Goal: Task Accomplishment & Management: Use online tool/utility

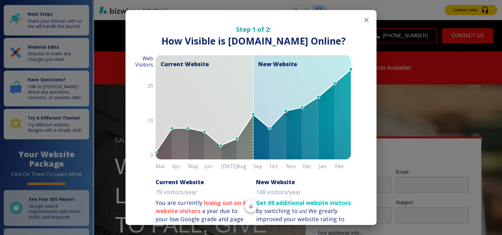
click at [363, 20] on icon "button" at bounding box center [367, 20] width 8 height 8
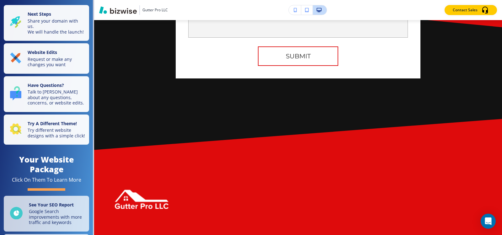
scroll to position [4948, 0]
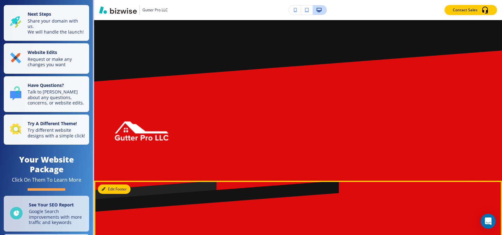
click at [110, 184] on button "Edit Footer" at bounding box center [114, 188] width 33 height 9
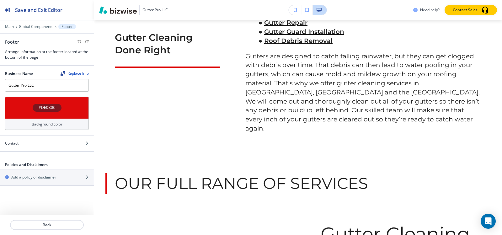
scroll to position [0, 0]
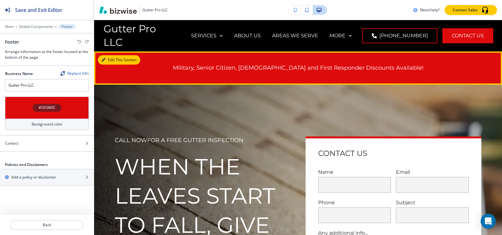
click at [103, 56] on button "Edit This Section" at bounding box center [119, 59] width 42 height 9
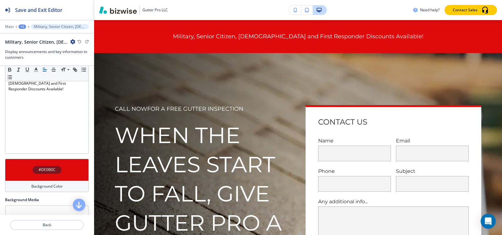
scroll to position [100, 0]
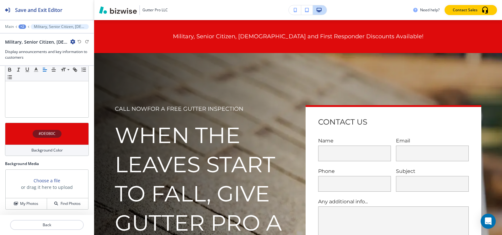
click at [51, 134] on h4 "#DE0B0C" at bounding box center [47, 134] width 17 height 6
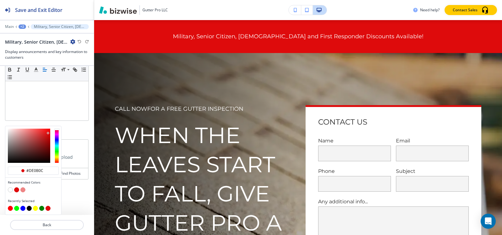
click at [11, 190] on button "button" at bounding box center [10, 189] width 5 height 5
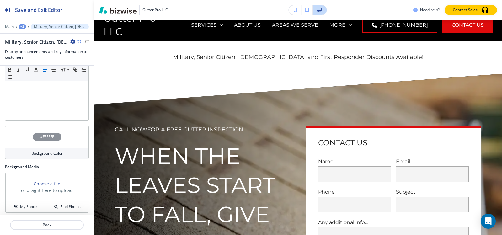
scroll to position [0, 0]
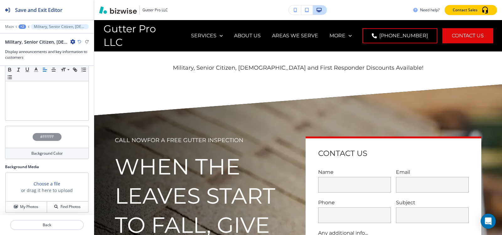
click at [40, 137] on h4 "#FFFFFF" at bounding box center [47, 137] width 14 height 6
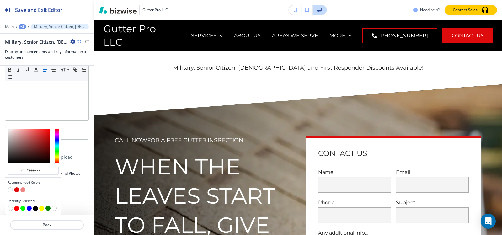
click at [16, 189] on button "button" at bounding box center [16, 189] width 5 height 5
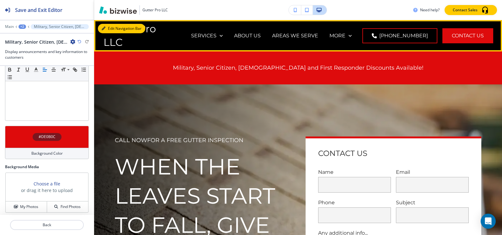
click at [115, 26] on button "Edit Navigation Bar" at bounding box center [121, 28] width 47 height 9
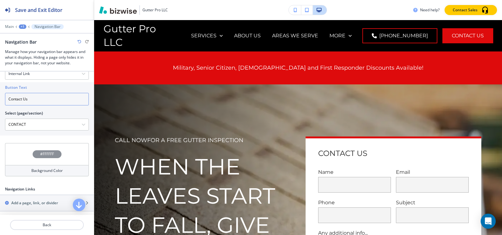
click at [43, 93] on input "Contact Us" at bounding box center [47, 99] width 84 height 13
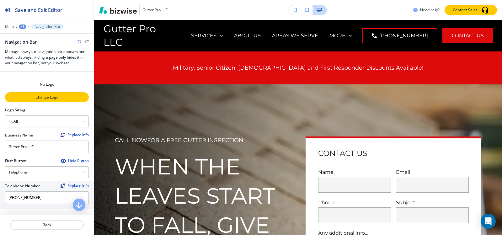
click at [49, 97] on p "Change Logo" at bounding box center [47, 97] width 82 height 6
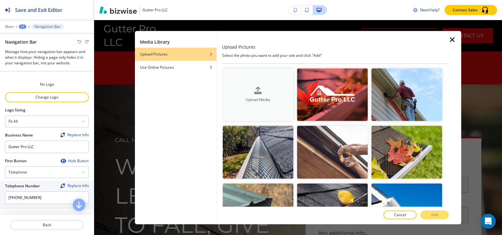
click at [264, 87] on div "Upload Media" at bounding box center [258, 95] width 71 height 16
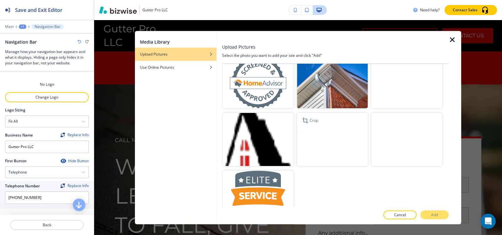
scroll to position [778, 0]
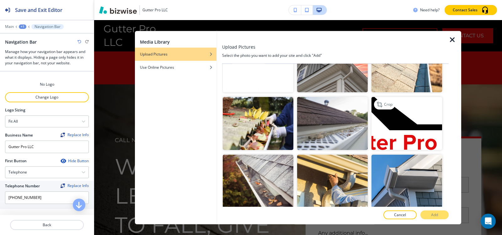
click at [424, 109] on img "button" at bounding box center [406, 123] width 71 height 53
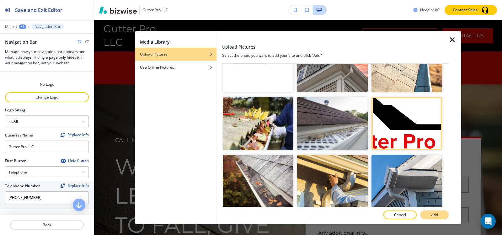
click at [436, 215] on p "Add" at bounding box center [434, 215] width 7 height 6
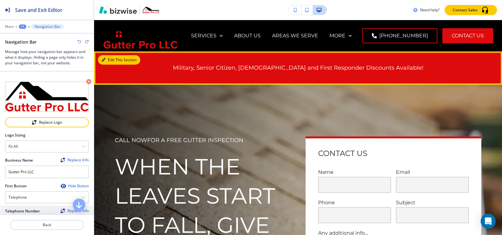
click at [112, 61] on button "Edit This Section" at bounding box center [119, 59] width 42 height 9
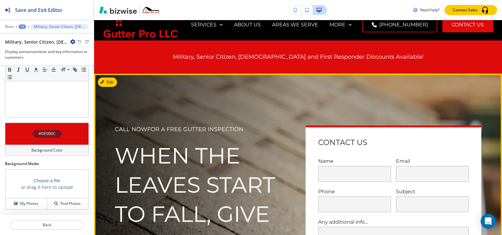
scroll to position [0, 0]
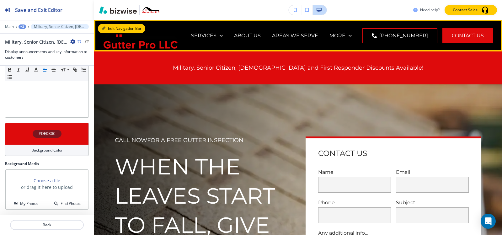
click at [109, 26] on button "Edit Navigation Bar" at bounding box center [121, 28] width 47 height 9
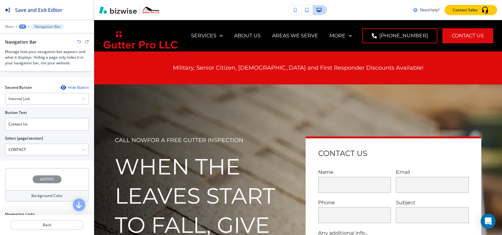
scroll to position [0, 0]
click at [45, 177] on h4 "#FFFFFF" at bounding box center [47, 180] width 14 height 6
click at [36, 179] on div "#FFFFFF" at bounding box center [47, 179] width 29 height 8
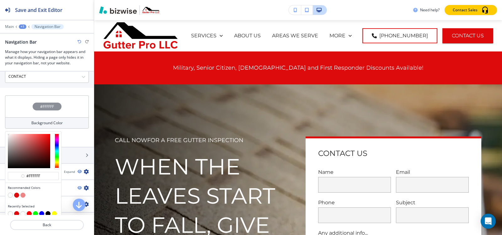
scroll to position [251, 0]
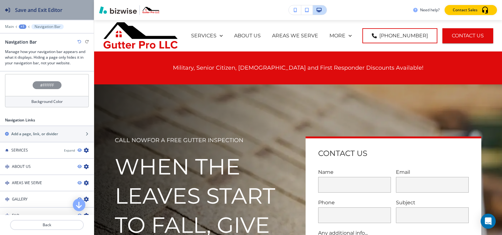
click at [20, 13] on h2 "Save and Exit Editor" at bounding box center [38, 10] width 47 height 8
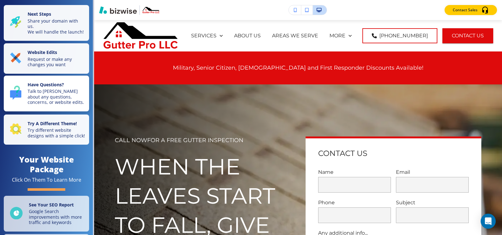
click at [33, 102] on p "Talk to [PERSON_NAME] about any questions, concerns, or website edits." at bounding box center [57, 96] width 58 height 17
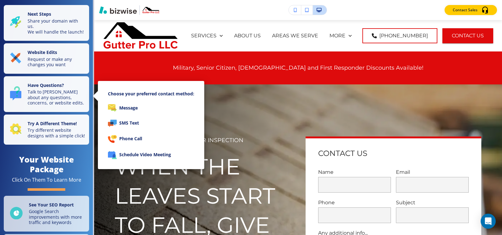
click at [34, 135] on div at bounding box center [251, 117] width 502 height 235
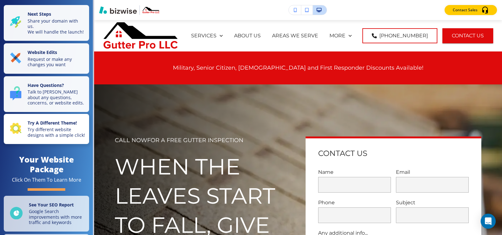
click at [40, 134] on p "Try different website designs with a simple click!" at bounding box center [57, 132] width 58 height 11
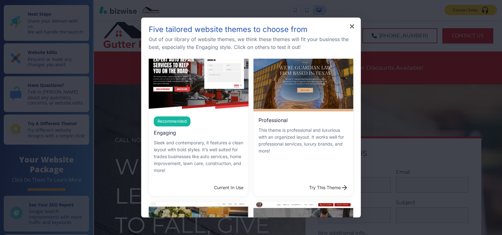
scroll to position [31, 0]
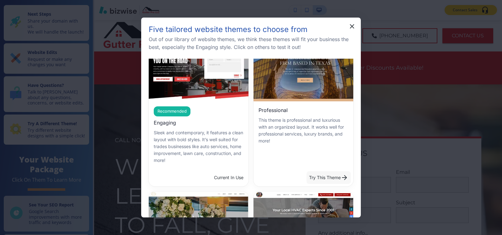
click at [327, 175] on button "Try This Theme" at bounding box center [328, 177] width 44 height 13
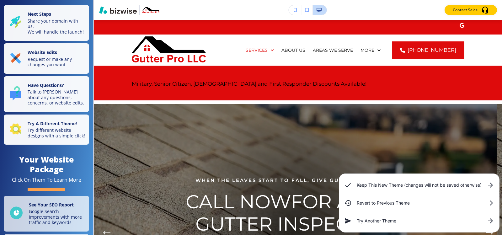
click at [406, 185] on h6 "Keep This New Theme (changes will not be saved otherwise)" at bounding box center [419, 185] width 125 height 7
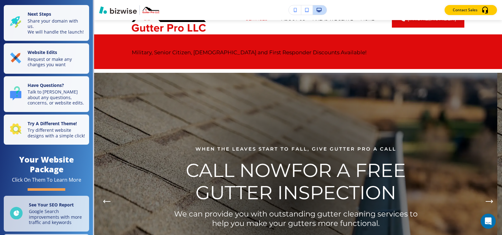
scroll to position [0, 0]
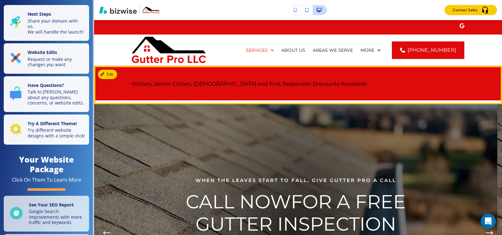
click at [109, 69] on div "Military, Senior Citizen, [DEMOGRAPHIC_DATA] and First Responder Discounts Avai…" at bounding box center [298, 83] width 408 height 35
click at [109, 72] on button "Edit This Section" at bounding box center [119, 74] width 42 height 9
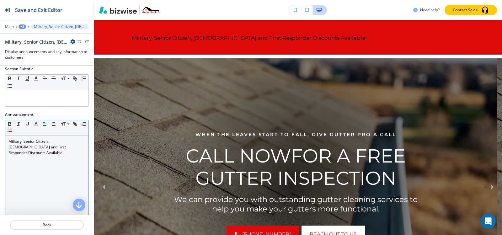
scroll to position [117, 0]
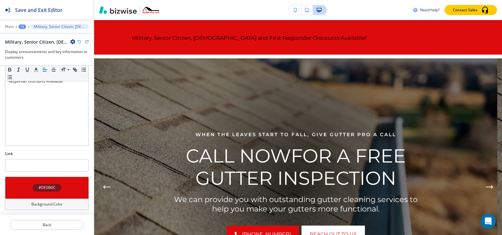
click at [43, 184] on div "#DE0B0C" at bounding box center [47, 188] width 29 height 8
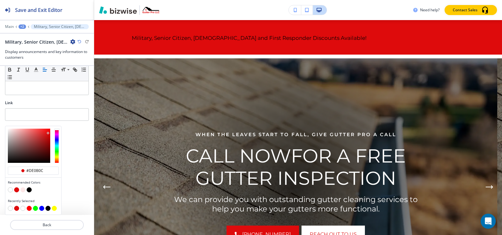
click at [11, 191] on button "button" at bounding box center [10, 189] width 5 height 5
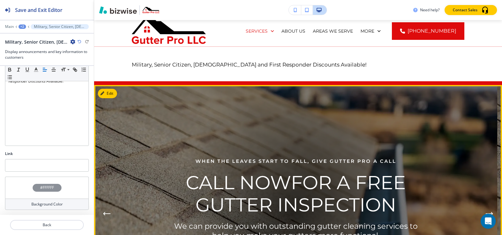
scroll to position [0, 0]
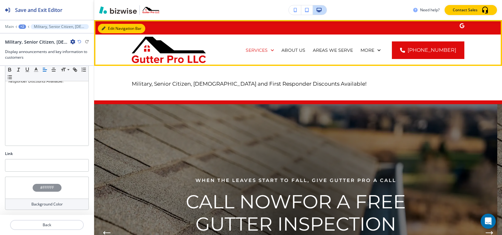
click at [106, 30] on button "Edit Navigation Bar" at bounding box center [121, 28] width 47 height 9
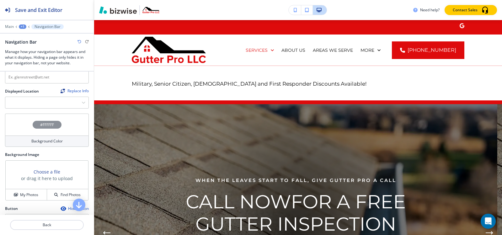
scroll to position [125, 0]
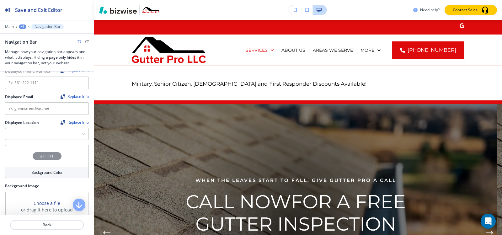
click at [46, 156] on h4 "#FFFFFF" at bounding box center [47, 156] width 14 height 6
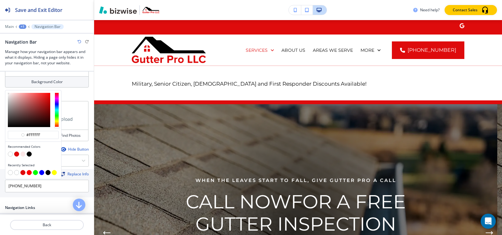
scroll to position [251, 0]
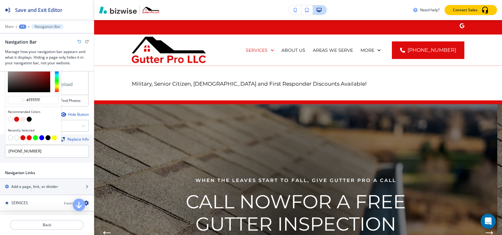
click at [14, 117] on div at bounding box center [33, 120] width 51 height 6
click at [15, 117] on button "button" at bounding box center [16, 119] width 5 height 5
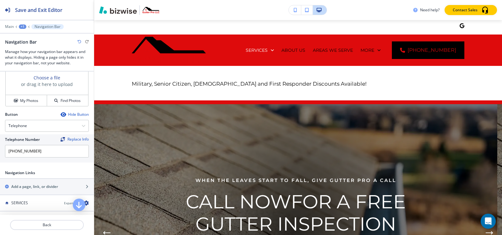
click at [78, 42] on icon "button" at bounding box center [79, 42] width 4 height 4
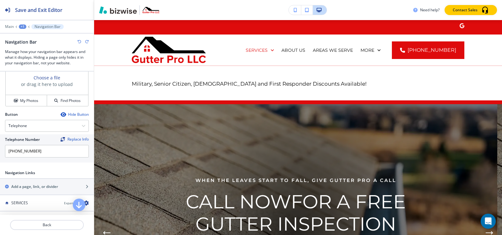
click at [78, 42] on icon "button" at bounding box center [79, 42] width 4 height 4
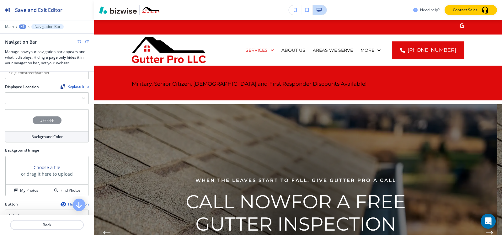
scroll to position [157, 0]
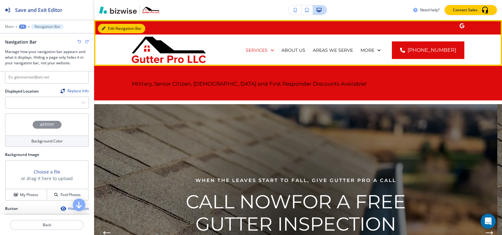
click at [104, 29] on icon "button" at bounding box center [104, 29] width 4 height 4
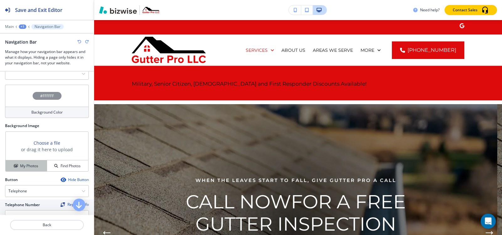
scroll to position [251, 0]
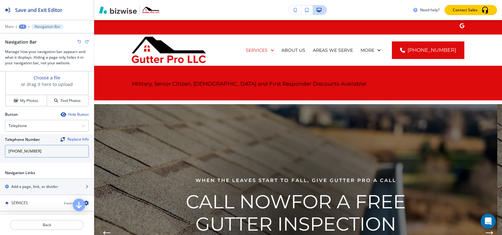
click at [62, 150] on input "[PHONE_NUMBER]" at bounding box center [47, 151] width 84 height 13
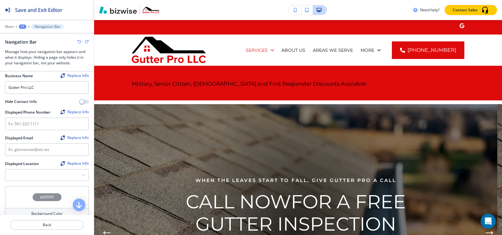
scroll to position [63, 0]
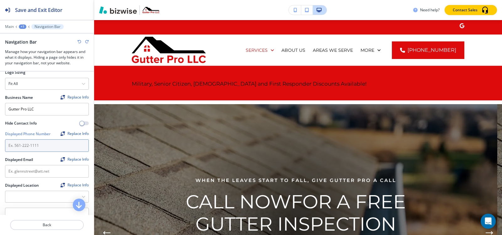
click at [49, 146] on input "text" at bounding box center [47, 145] width 84 height 13
paste input "[PHONE_NUMBER]"
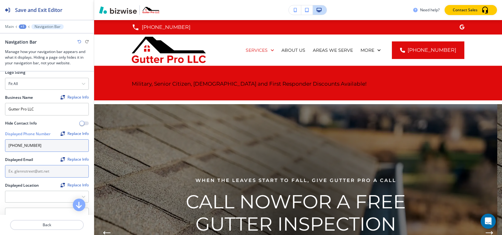
type input "[PHONE_NUMBER]"
click at [50, 173] on input "text" at bounding box center [47, 171] width 84 height 13
paste input "[EMAIL_ADDRESS][DOMAIN_NAME]"
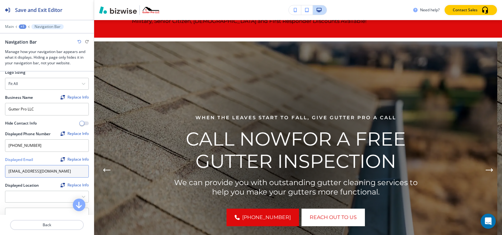
type input "[EMAIL_ADDRESS][DOMAIN_NAME]"
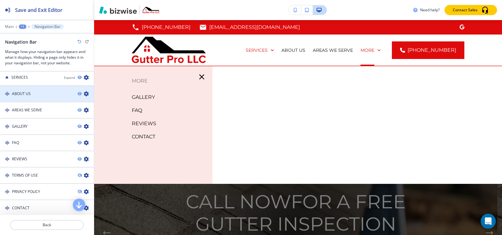
scroll to position [345, 0]
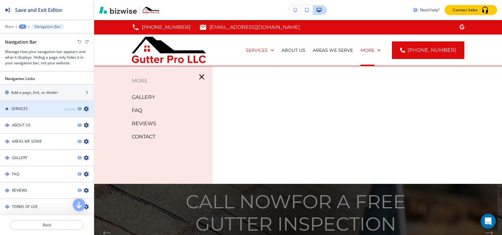
click at [64, 107] on div "Expand" at bounding box center [69, 109] width 11 height 5
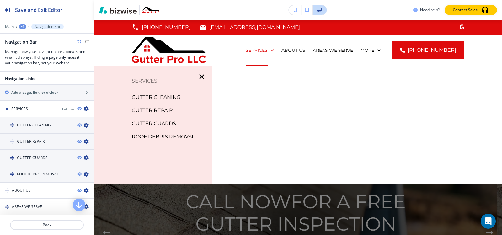
click at [22, 26] on div "+1" at bounding box center [23, 26] width 8 height 4
click at [7, 24] on p "Main" at bounding box center [9, 26] width 9 height 4
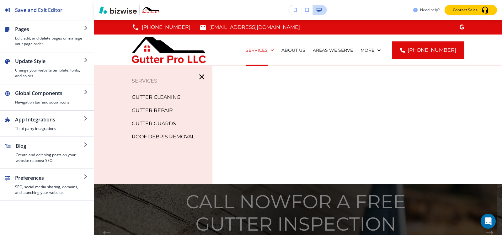
click at [114, 29] on div "Edit (601) 624-3831 glennstreet@att.net SERVICES ABOUT US AREAS WE SERVE GALLER…" at bounding box center [298, 43] width 408 height 46
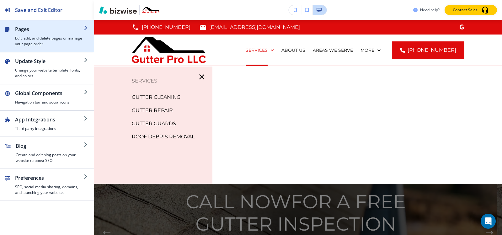
click at [24, 25] on div "button" at bounding box center [47, 22] width 94 height 5
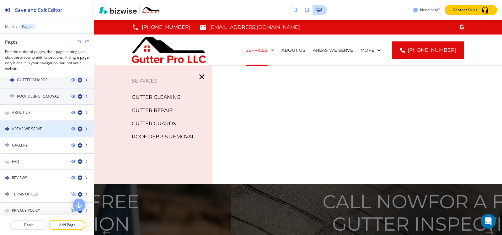
scroll to position [43, 0]
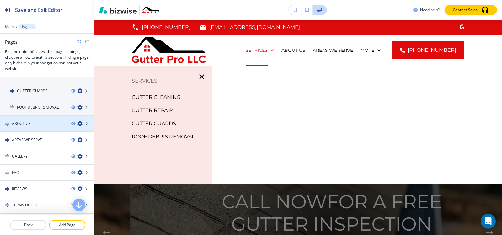
click at [22, 124] on h4 "ABOUT US" at bounding box center [21, 124] width 19 height 6
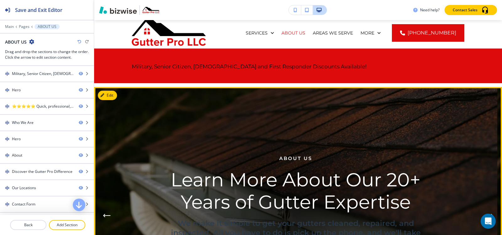
scroll to position [31, 0]
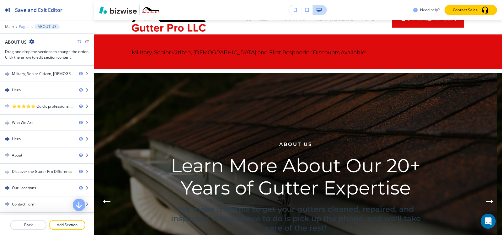
click at [24, 26] on p "Pages" at bounding box center [24, 26] width 11 height 4
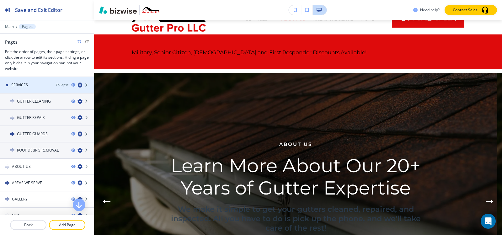
click at [30, 84] on div "SERVICES" at bounding box center [25, 85] width 51 height 6
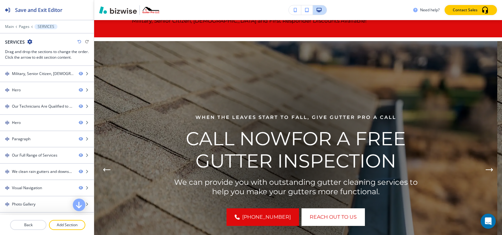
scroll to position [63, 0]
click at [28, 43] on icon "button" at bounding box center [29, 41] width 5 height 5
click at [46, 49] on button "Edit Page Settings" at bounding box center [47, 52] width 40 height 11
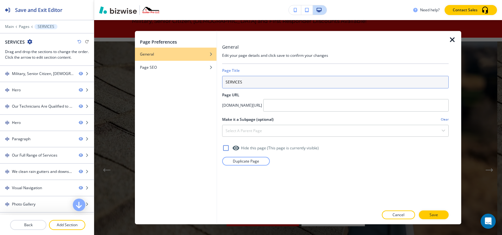
drag, startPoint x: 312, startPoint y: 84, endPoint x: 181, endPoint y: 84, distance: 131.4
click at [181, 84] on div "Page Preferences General Page SEO General Edit your page details and click save…" at bounding box center [298, 128] width 326 height 194
type input "h"
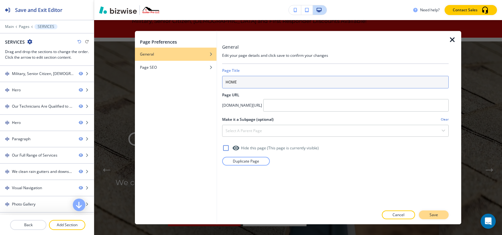
type input "HOME"
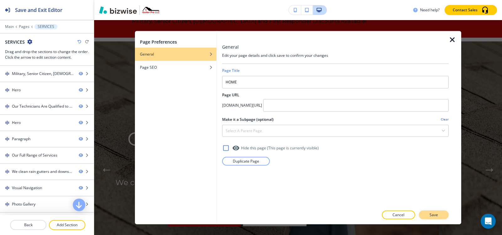
click at [434, 215] on p "Save" at bounding box center [433, 215] width 8 height 6
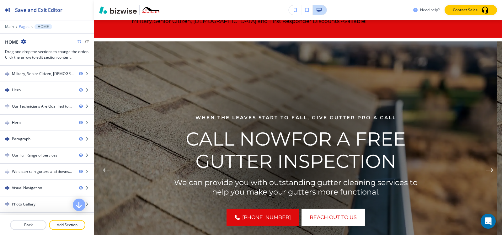
click at [22, 25] on p "Pages" at bounding box center [24, 26] width 11 height 4
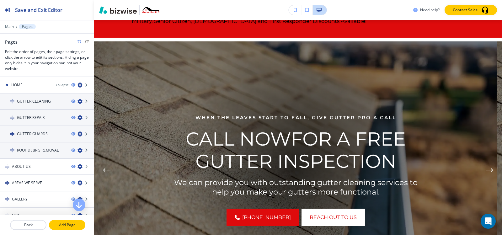
click at [61, 225] on p "Add Page" at bounding box center [67, 225] width 35 height 6
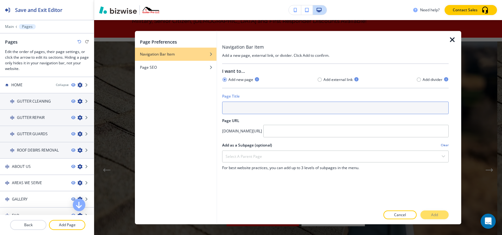
click at [257, 109] on input "text" at bounding box center [335, 107] width 226 height 13
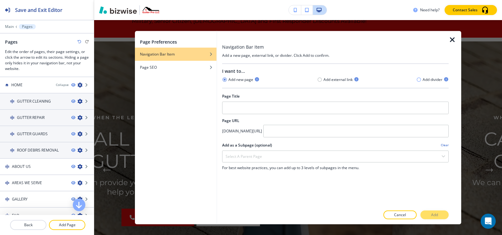
click at [418, 80] on icon "button" at bounding box center [418, 79] width 5 height 5
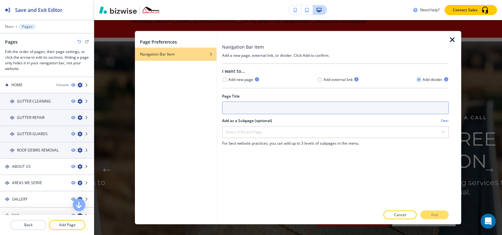
click at [278, 104] on input "text" at bounding box center [335, 107] width 226 height 13
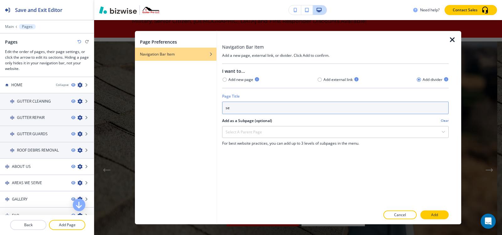
type input "s"
type input "SERVICES"
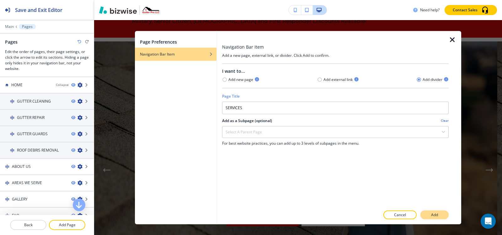
click at [435, 216] on p "Add" at bounding box center [434, 215] width 7 height 6
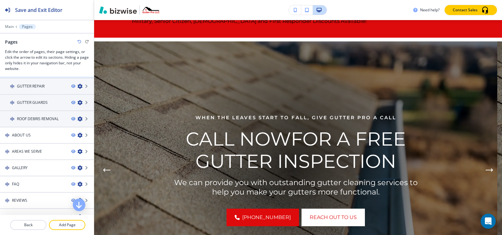
scroll to position [0, 0]
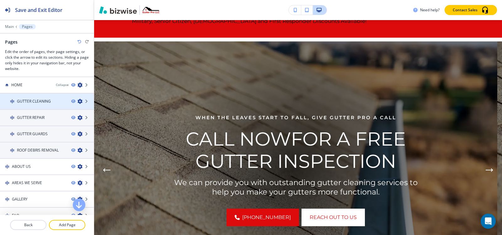
click at [77, 100] on icon "button" at bounding box center [79, 101] width 5 height 5
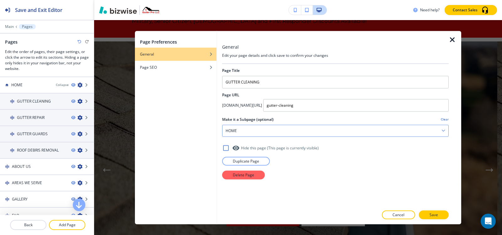
click at [303, 128] on div "HOME" at bounding box center [335, 130] width 226 height 11
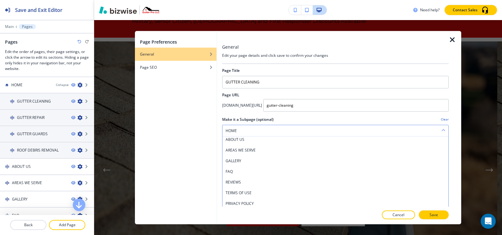
scroll to position [24, 0]
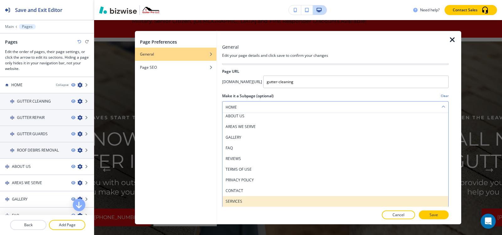
click at [266, 196] on div "SERVICES" at bounding box center [335, 201] width 226 height 11
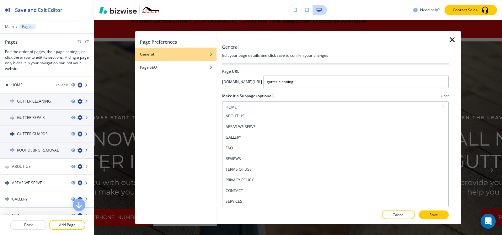
scroll to position [0, 0]
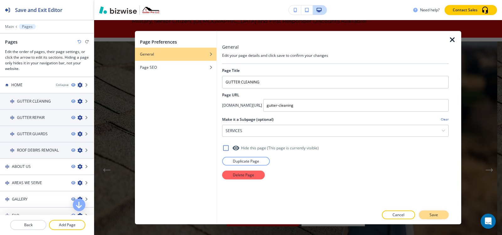
click at [437, 215] on p "Save" at bounding box center [433, 215] width 8 height 6
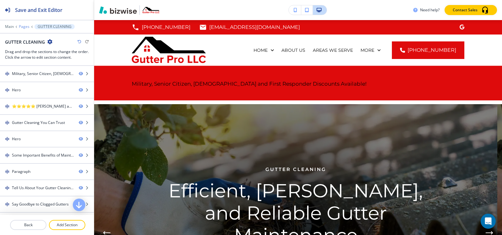
click at [22, 24] on p "Pages" at bounding box center [24, 26] width 11 height 4
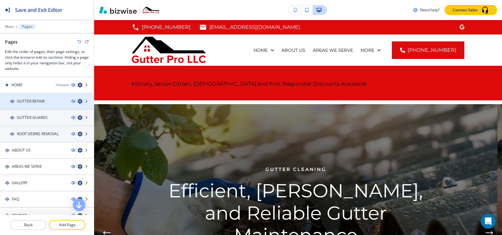
click at [77, 102] on icon "button" at bounding box center [79, 101] width 5 height 5
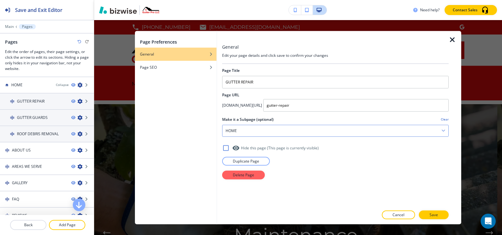
click at [274, 125] on div "HOME" at bounding box center [335, 130] width 226 height 11
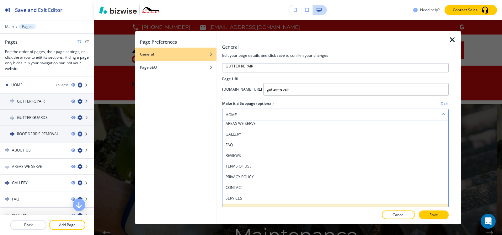
scroll to position [24, 0]
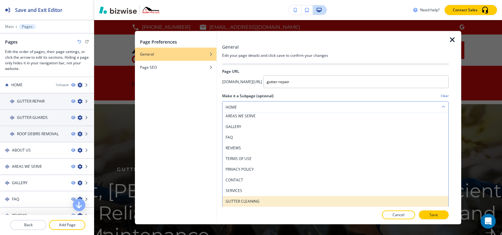
click at [260, 200] on h4 "GUTTER CLEANING" at bounding box center [336, 201] width 220 height 6
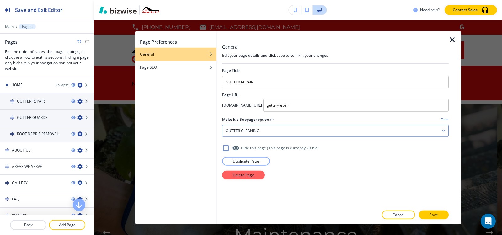
click at [265, 130] on div "GUTTER CLEANING" at bounding box center [335, 130] width 226 height 11
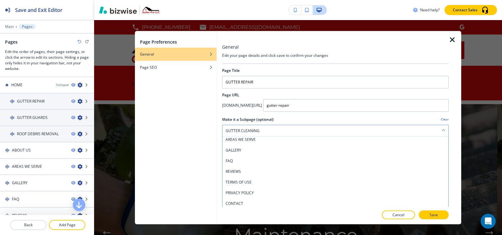
scroll to position [24, 0]
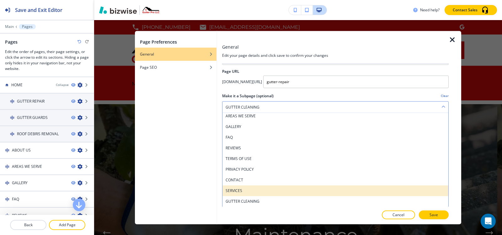
click at [245, 191] on h4 "SERVICES" at bounding box center [336, 191] width 220 height 6
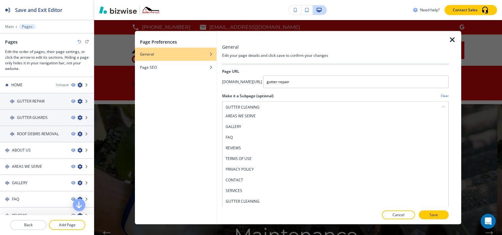
scroll to position [0, 0]
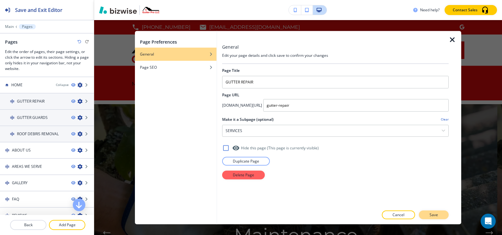
click at [430, 212] on p "Save" at bounding box center [433, 215] width 8 height 6
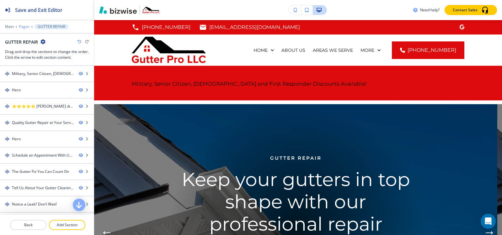
click at [21, 25] on p "Pages" at bounding box center [24, 26] width 11 height 4
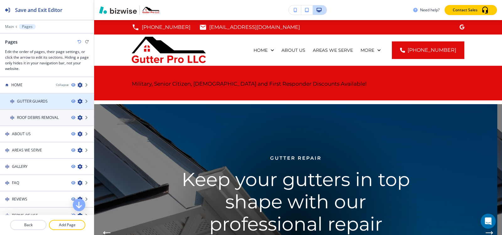
click at [77, 102] on icon "button" at bounding box center [79, 101] width 5 height 5
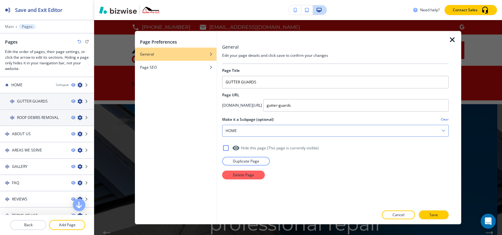
click at [290, 127] on div "HOME" at bounding box center [335, 130] width 226 height 11
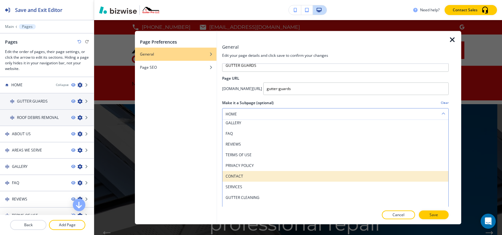
scroll to position [24, 0]
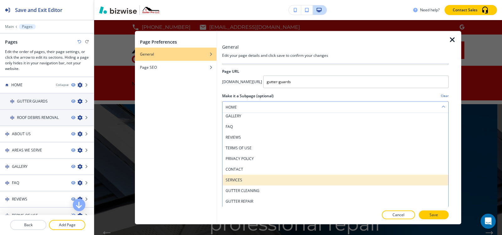
click at [253, 181] on h4 "SERVICES" at bounding box center [336, 180] width 220 height 6
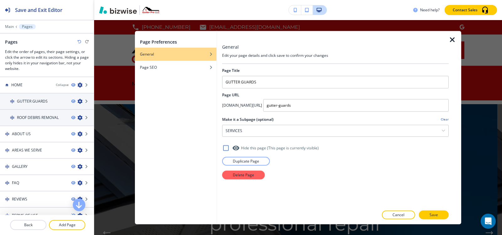
scroll to position [0, 0]
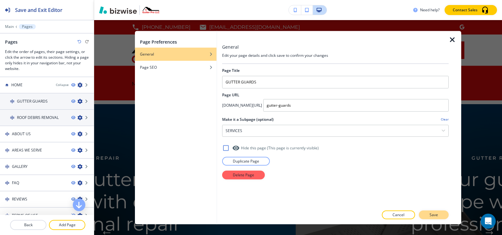
click at [439, 215] on button "Save" at bounding box center [434, 214] width 30 height 9
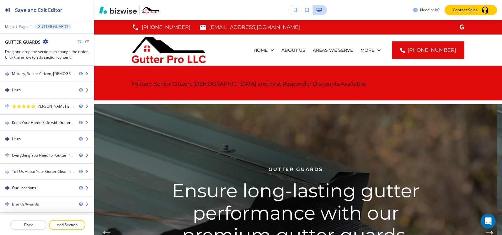
click at [24, 28] on p "Pages" at bounding box center [24, 26] width 11 height 4
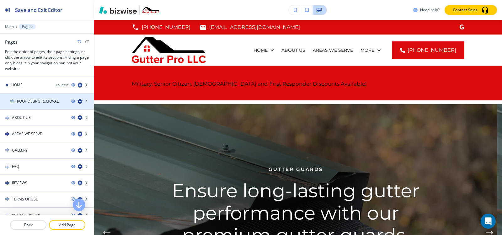
click at [77, 100] on icon "button" at bounding box center [79, 101] width 5 height 5
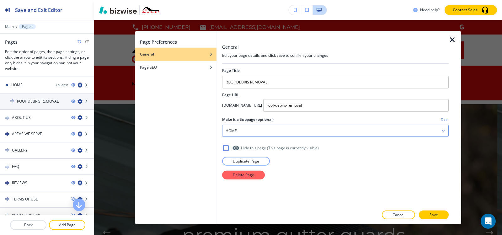
click at [261, 127] on div "HOME" at bounding box center [335, 130] width 226 height 11
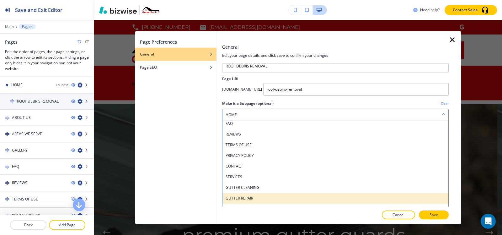
scroll to position [24, 0]
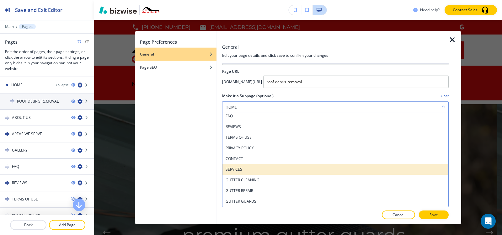
click at [247, 168] on h4 "SERVICES" at bounding box center [336, 169] width 220 height 6
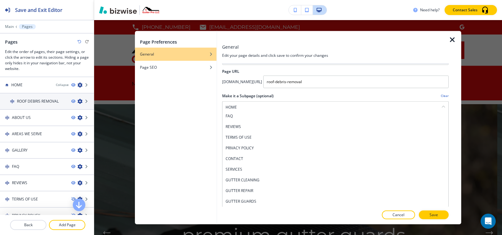
scroll to position [0, 0]
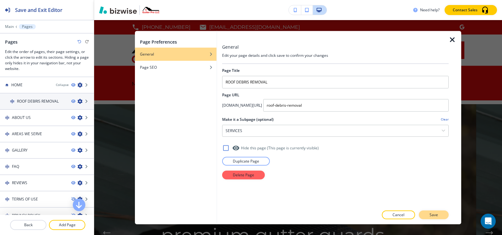
click at [432, 215] on p "Save" at bounding box center [433, 215] width 8 height 6
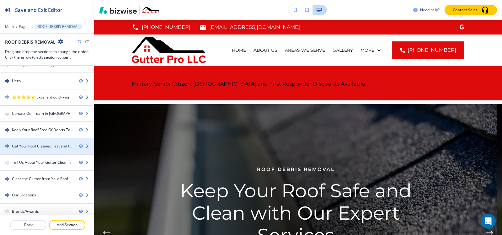
scroll to position [14, 0]
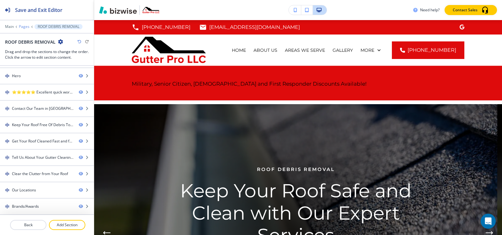
click at [19, 26] on p "Pages" at bounding box center [24, 26] width 11 height 4
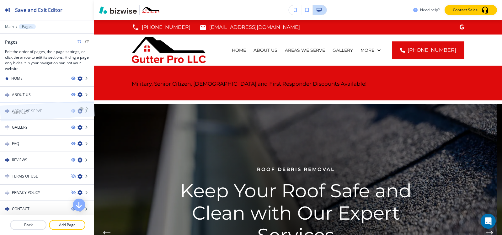
scroll to position [0, 0]
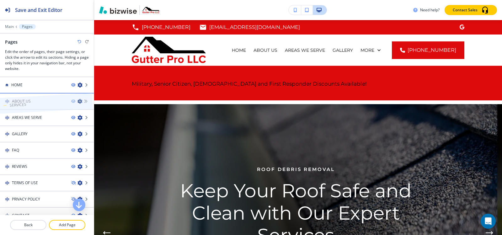
drag, startPoint x: 25, startPoint y: 207, endPoint x: 23, endPoint y: 94, distance: 113.6
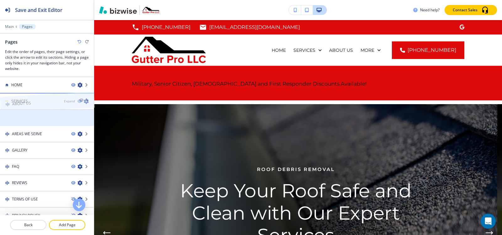
drag, startPoint x: 17, startPoint y: 121, endPoint x: 17, endPoint y: 95, distance: 26.0
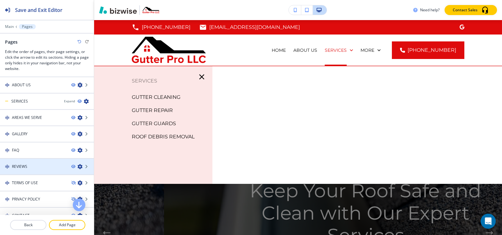
scroll to position [25, 0]
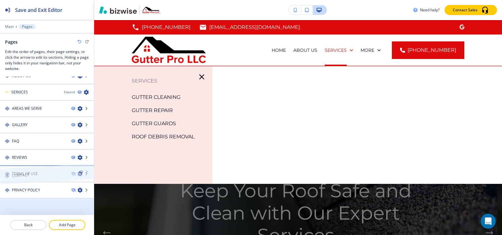
drag, startPoint x: 32, startPoint y: 209, endPoint x: 32, endPoint y: 166, distance: 43.0
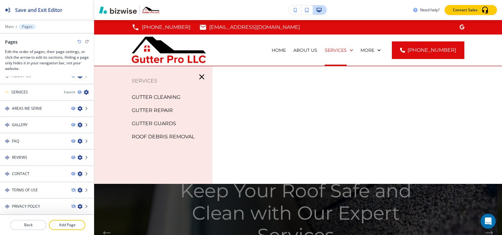
click at [199, 79] on icon "button" at bounding box center [201, 76] width 5 height 5
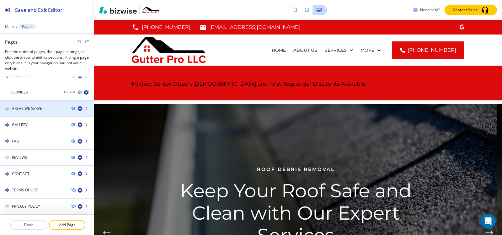
scroll to position [0, 0]
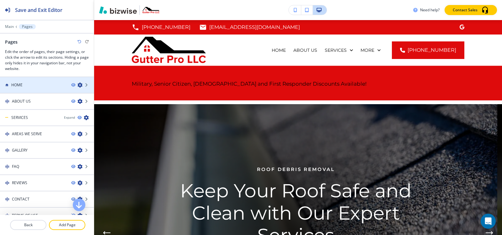
click at [26, 86] on div "HOME" at bounding box center [33, 85] width 66 height 6
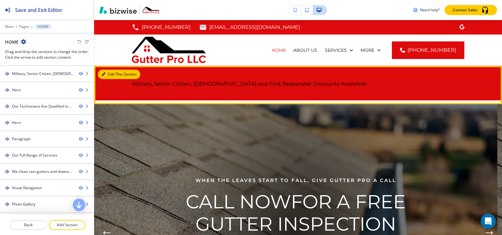
click at [106, 73] on button "Edit This Section" at bounding box center [119, 74] width 42 height 9
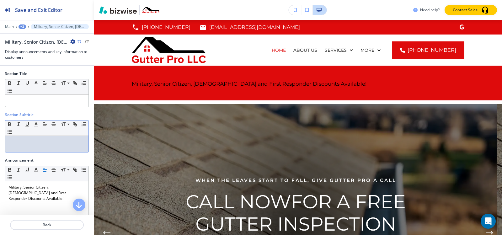
click at [40, 152] on div "Small Normal Large Huge" at bounding box center [47, 136] width 84 height 32
click at [33, 104] on div at bounding box center [46, 101] width 83 height 12
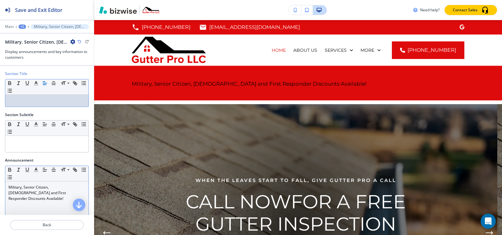
click at [36, 193] on p "Military, Senior Citizen, [DEMOGRAPHIC_DATA] and First Responder Discounts Avai…" at bounding box center [46, 192] width 77 height 17
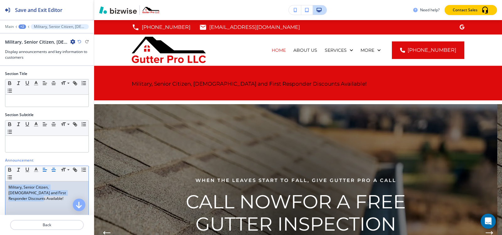
click at [51, 167] on icon "button" at bounding box center [54, 170] width 6 height 6
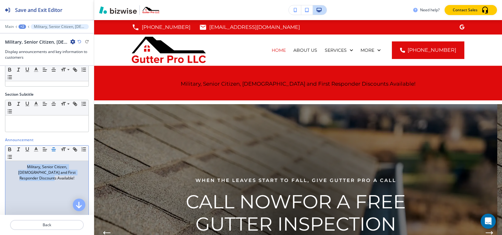
scroll to position [31, 0]
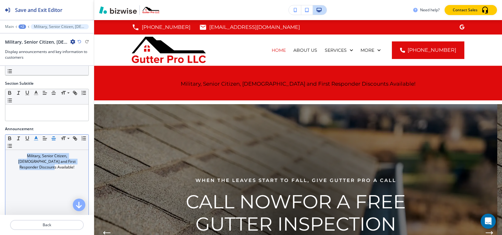
click at [35, 137] on polyline "button" at bounding box center [36, 137] width 2 height 3
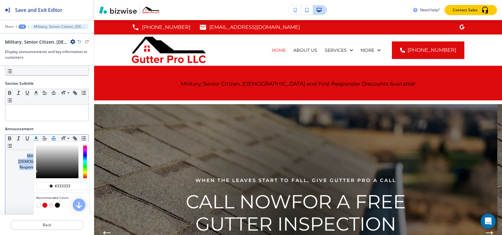
click at [39, 204] on button "button" at bounding box center [38, 205] width 5 height 5
type input "#ffffff"
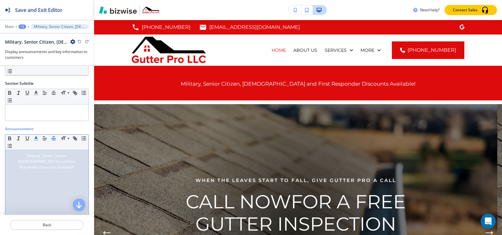
click at [16, 187] on div "Military, Senior Citizen, [DEMOGRAPHIC_DATA] and First Responder Discounts Avai…" at bounding box center [46, 191] width 83 height 82
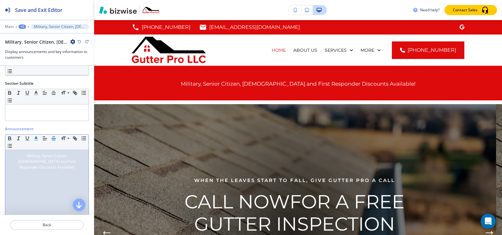
click at [51, 163] on span "Military, Senior Citizen, [DEMOGRAPHIC_DATA] and First Responder Discounts Avai…" at bounding box center [47, 161] width 58 height 17
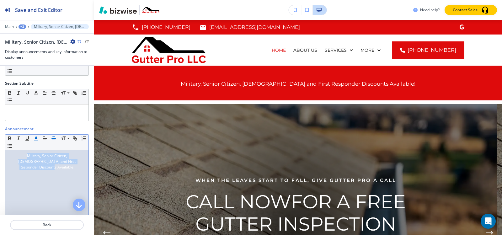
click at [37, 139] on polyline "button" at bounding box center [36, 137] width 2 height 3
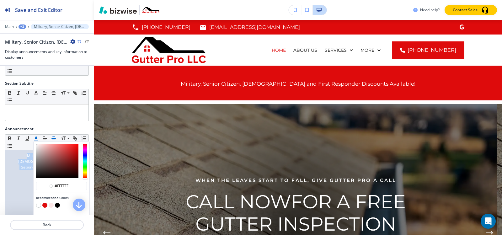
click at [57, 204] on button "button" at bounding box center [57, 205] width 5 height 5
type input "#000000"
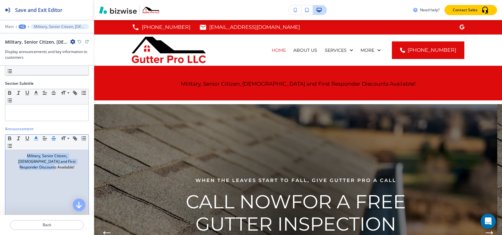
click at [9, 188] on div "Military, Senior Citizen, [DEMOGRAPHIC_DATA] and First Responder Discounts Avai…" at bounding box center [46, 191] width 83 height 82
click at [8, 24] on div "Main +2 Military, Senior Citizen, Church and First Responder Discounts Availabl…" at bounding box center [47, 26] width 84 height 5
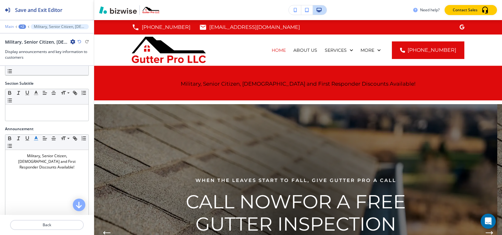
click at [9, 26] on p "Main" at bounding box center [9, 26] width 9 height 4
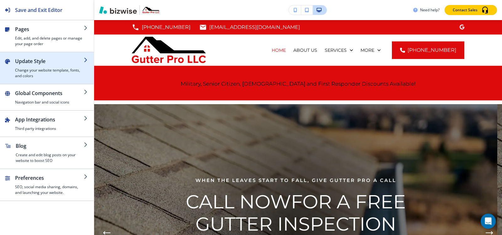
click at [25, 72] on h4 "Change your website template, fonts, and colors" at bounding box center [49, 72] width 69 height 11
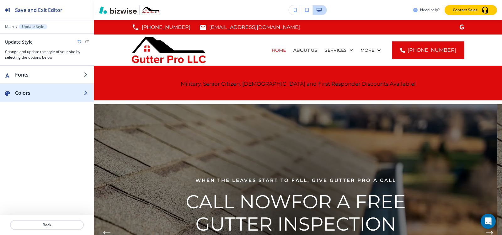
click at [36, 94] on h2 "Colors" at bounding box center [49, 93] width 69 height 8
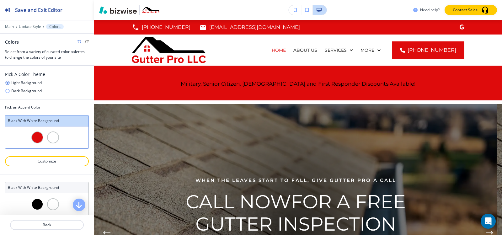
click at [7, 89] on icon "button" at bounding box center [7, 90] width 5 height 5
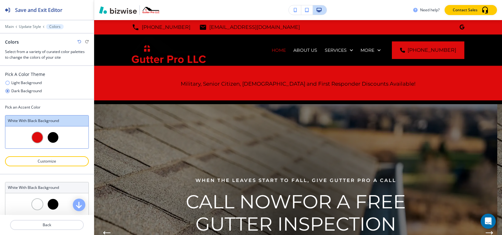
click at [7, 83] on icon "button" at bounding box center [7, 82] width 5 height 5
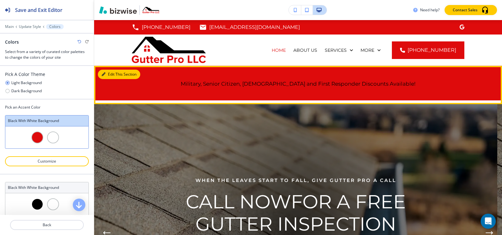
click at [109, 76] on button "Edit This Section" at bounding box center [119, 74] width 42 height 9
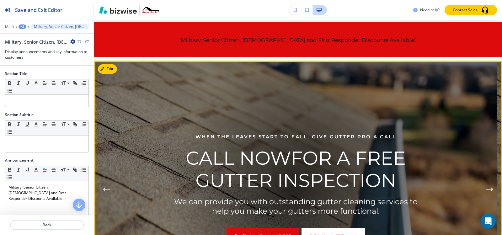
scroll to position [46, 0]
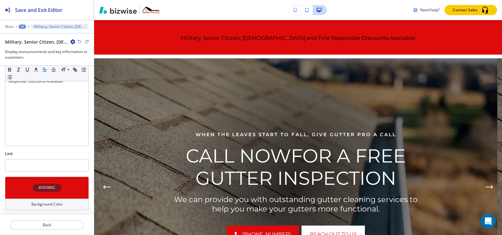
click at [39, 190] on h4 "#DE0B0C" at bounding box center [47, 188] width 17 height 6
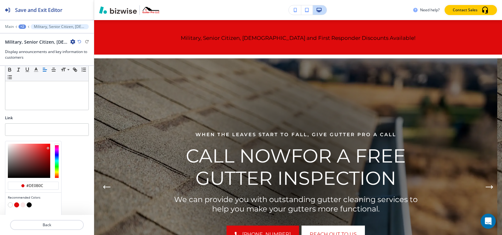
scroll to position [168, 0]
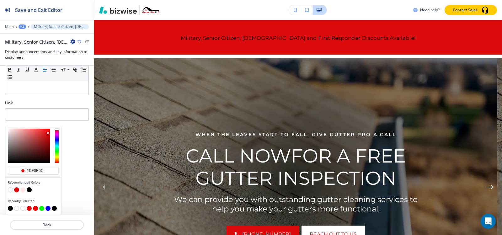
click at [10, 190] on button "button" at bounding box center [10, 189] width 5 height 5
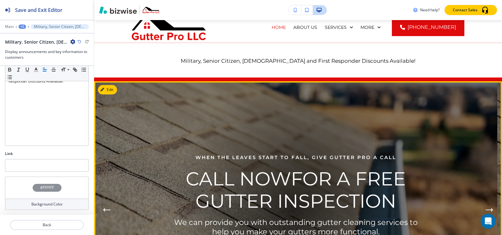
scroll to position [0, 0]
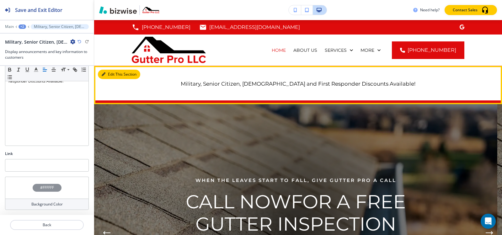
click at [104, 75] on icon "button" at bounding box center [104, 74] width 4 height 4
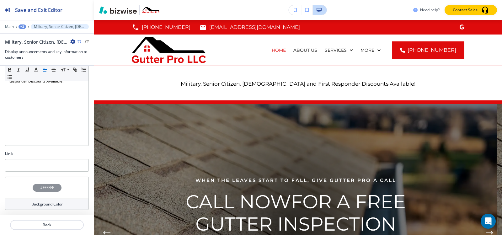
click at [40, 189] on h4 "#FFFFFF" at bounding box center [47, 188] width 14 height 6
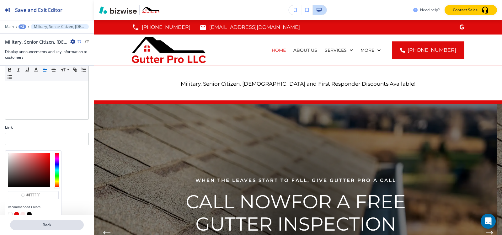
scroll to position [168, 0]
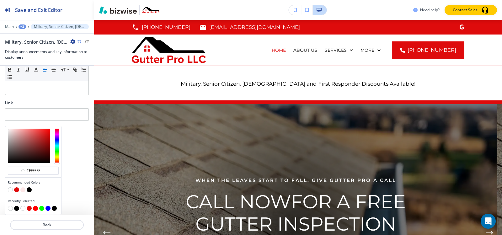
click at [17, 189] on button "button" at bounding box center [16, 189] width 5 height 5
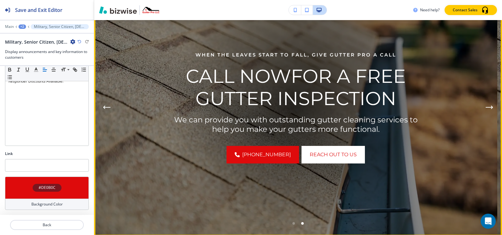
scroll to position [0, 0]
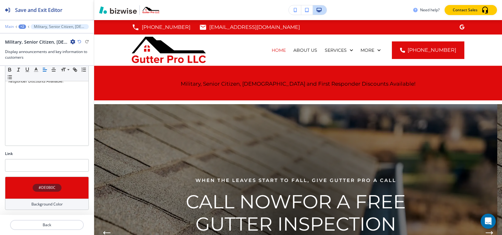
click at [9, 28] on p "Main" at bounding box center [9, 26] width 9 height 4
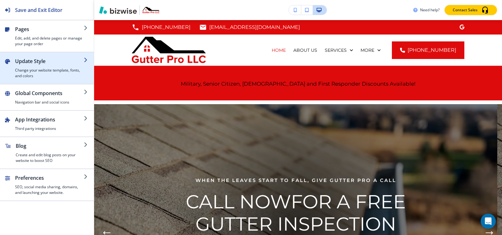
click at [22, 72] on h4 "Change your website template, fonts, and colors" at bounding box center [49, 72] width 69 height 11
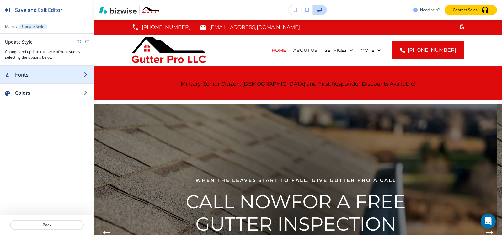
click at [51, 77] on h2 "Fonts" at bounding box center [49, 75] width 69 height 8
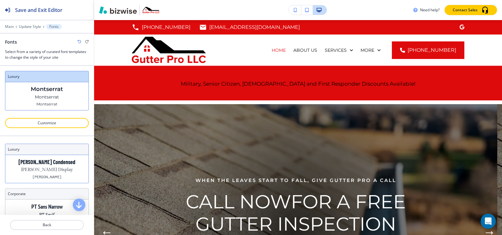
click at [60, 162] on p "Barlow Condensed" at bounding box center [47, 162] width 57 height 7
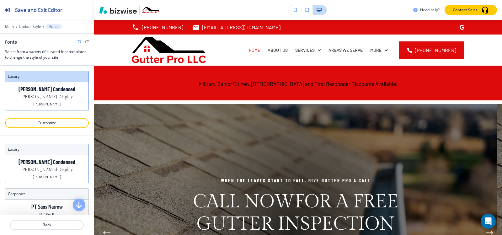
scroll to position [31, 0]
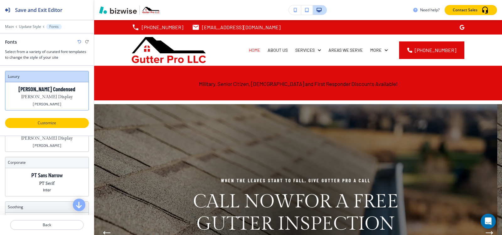
click at [57, 125] on p "Customize" at bounding box center [46, 123] width 67 height 6
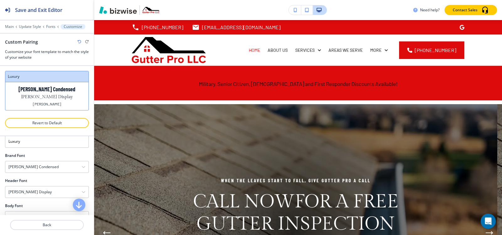
scroll to position [32, 0]
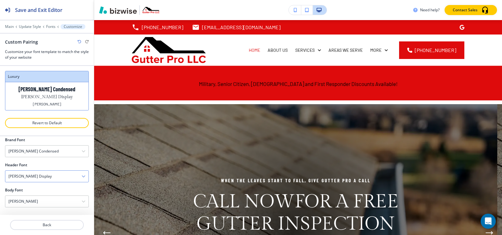
click at [22, 177] on h4 "Gilda Display" at bounding box center [29, 176] width 43 height 6
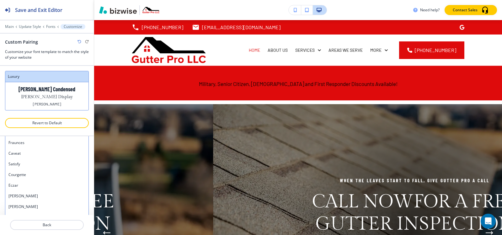
scroll to position [76, 0]
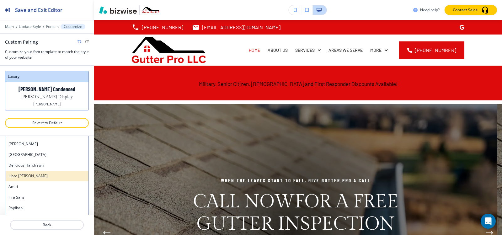
click at [35, 178] on h4 "Libre Baskerville" at bounding box center [46, 176] width 77 height 6
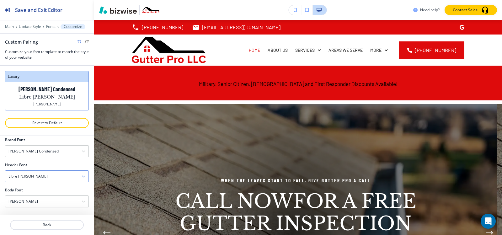
scroll to position [32, 0]
click at [51, 27] on p "Fonts" at bounding box center [50, 26] width 9 height 4
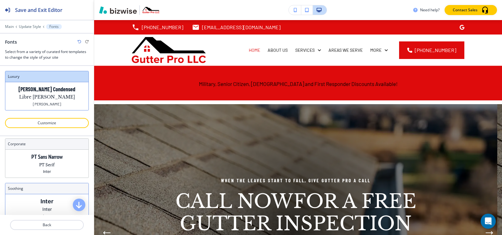
scroll to position [70, 0]
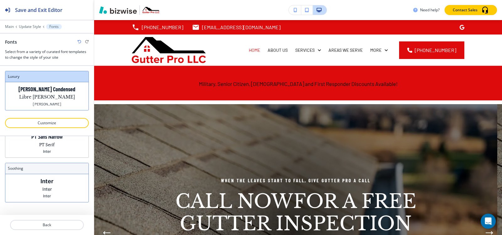
click at [46, 196] on p "Inter" at bounding box center [47, 196] width 8 height 5
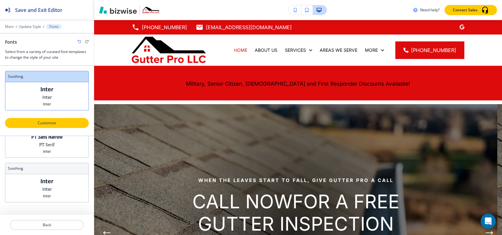
click at [53, 123] on p "Customize" at bounding box center [46, 123] width 67 height 6
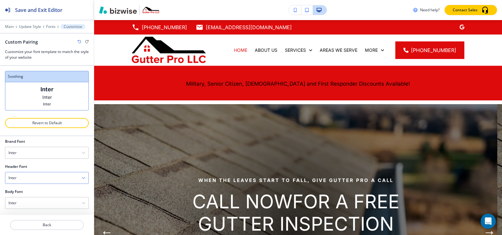
scroll to position [32, 0]
click at [35, 178] on div "Inter" at bounding box center [46, 176] width 83 height 11
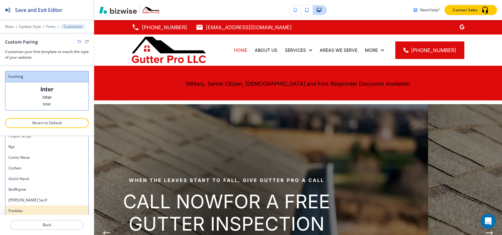
scroll to position [93, 0]
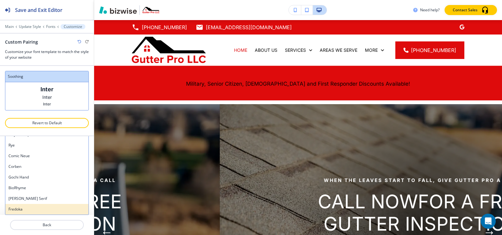
click at [31, 206] on h4 "Fredoka" at bounding box center [46, 209] width 77 height 6
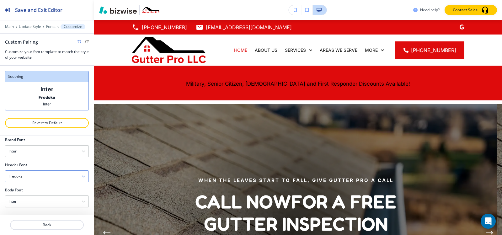
scroll to position [32, 0]
click at [35, 178] on div "Fredoka" at bounding box center [46, 176] width 83 height 11
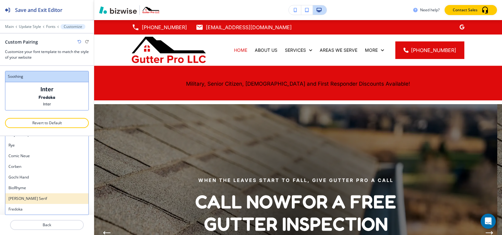
click at [27, 198] on h4 "Noto Serif" at bounding box center [46, 199] width 77 height 6
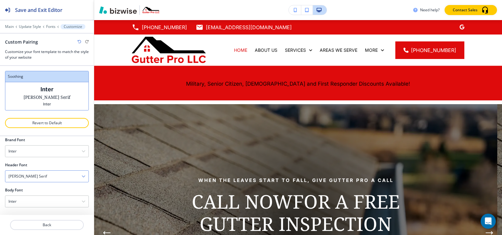
scroll to position [32, 0]
click at [25, 174] on h4 "Noto Serif" at bounding box center [27, 176] width 39 height 6
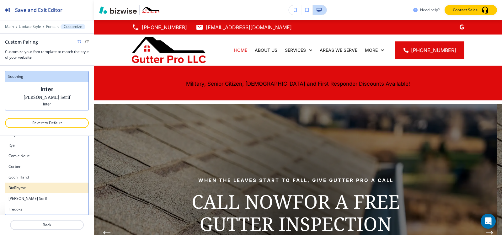
click at [24, 187] on h4 "BioRhyme" at bounding box center [46, 188] width 77 height 6
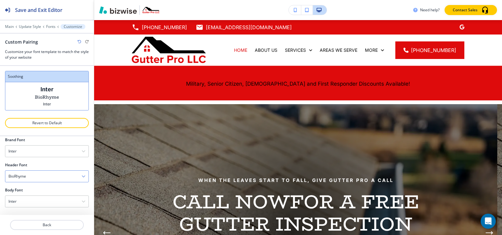
scroll to position [32, 0]
click at [23, 176] on h4 "BioRhyme" at bounding box center [17, 176] width 18 height 6
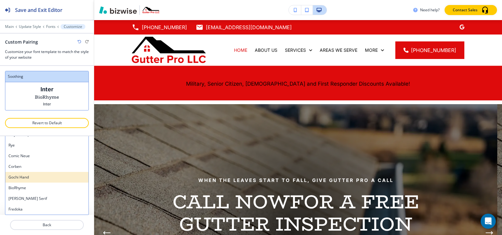
click at [24, 177] on h4 "Gochi Hand" at bounding box center [46, 177] width 77 height 6
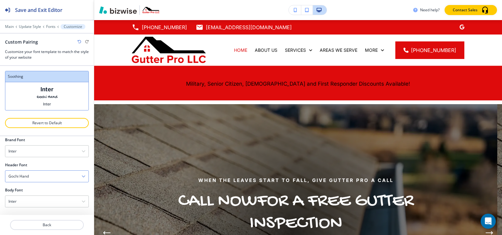
scroll to position [32, 0]
click at [24, 177] on h4 "Gochi Hand" at bounding box center [18, 176] width 20 height 6
click at [29, 169] on h4 "Corben" at bounding box center [46, 167] width 77 height 6
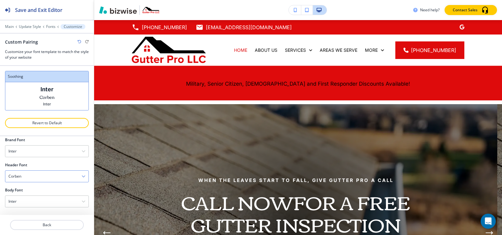
scroll to position [32, 0]
click at [32, 177] on div "Corben" at bounding box center [46, 176] width 83 height 11
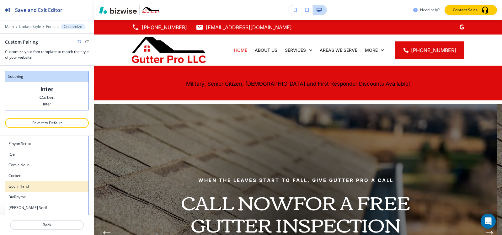
scroll to position [515, 0]
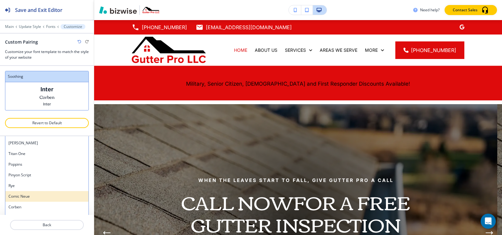
click at [29, 196] on h4 "Comic Neue" at bounding box center [46, 197] width 77 height 6
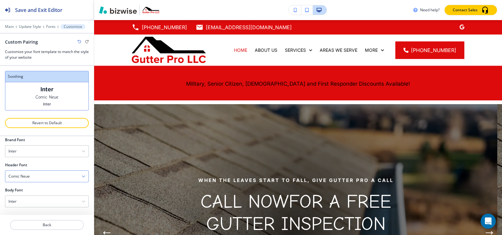
scroll to position [32, 0]
click at [33, 178] on div "Comic Neue" at bounding box center [46, 176] width 83 height 11
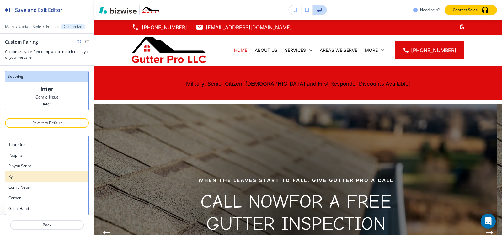
click at [30, 178] on h4 "Rye" at bounding box center [46, 177] width 77 height 6
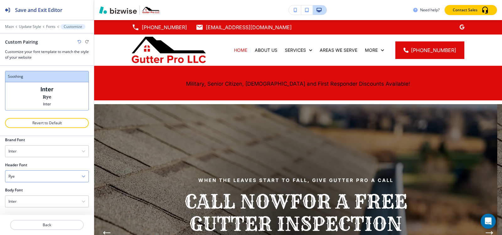
scroll to position [32, 0]
click at [29, 173] on div "Rye" at bounding box center [46, 176] width 83 height 11
click at [31, 165] on h4 "Pinyon Script" at bounding box center [46, 166] width 77 height 6
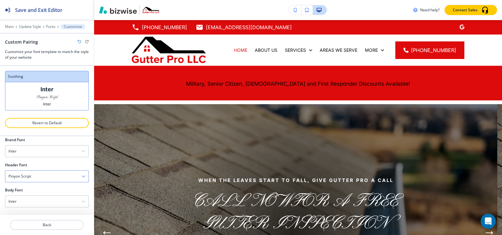
scroll to position [32, 0]
click at [28, 177] on h4 "Pinyon Script" at bounding box center [19, 176] width 23 height 6
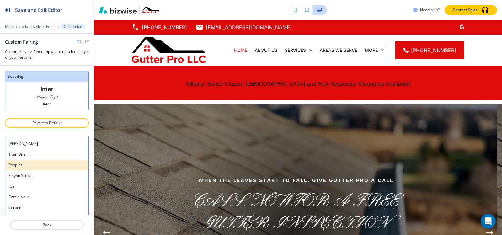
click at [29, 166] on h4 "Poppins" at bounding box center [46, 165] width 77 height 6
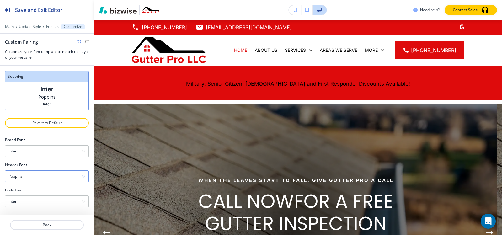
scroll to position [32, 0]
click at [25, 176] on div "Poppins" at bounding box center [46, 176] width 83 height 11
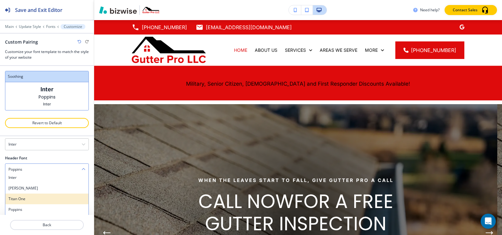
click at [25, 199] on h4 "Titan One" at bounding box center [46, 199] width 77 height 6
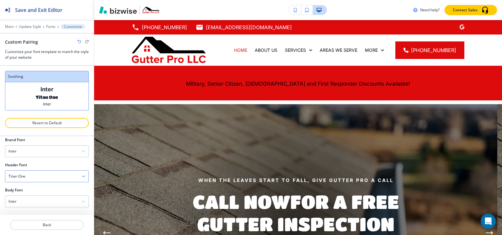
scroll to position [32, 0]
click at [25, 175] on h4 "Titan One" at bounding box center [16, 176] width 17 height 6
click at [22, 195] on h4 "Barlow" at bounding box center [46, 195] width 77 height 6
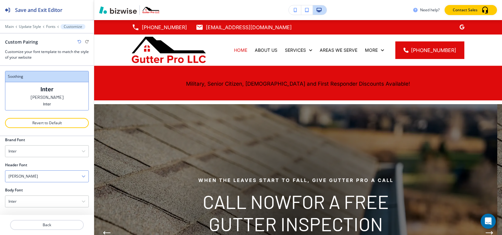
click at [24, 177] on div "Barlow" at bounding box center [46, 176] width 83 height 11
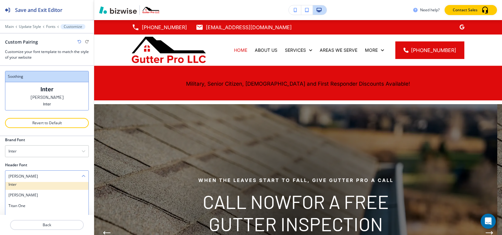
click at [21, 188] on div "Inter" at bounding box center [46, 184] width 83 height 11
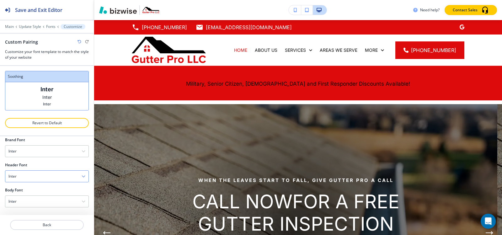
click at [25, 174] on div "Inter" at bounding box center [46, 176] width 83 height 11
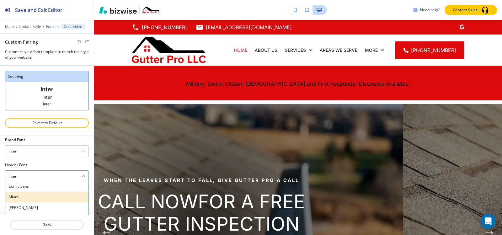
scroll to position [481, 0]
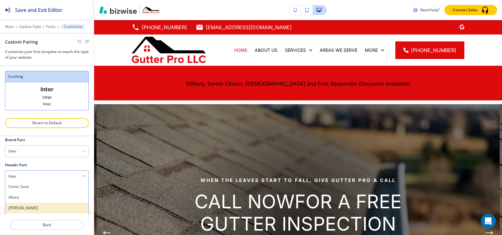
click at [23, 206] on h4 "Anton" at bounding box center [46, 208] width 77 height 6
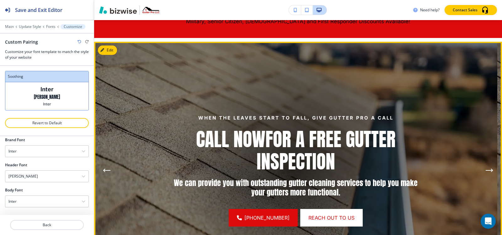
scroll to position [63, 0]
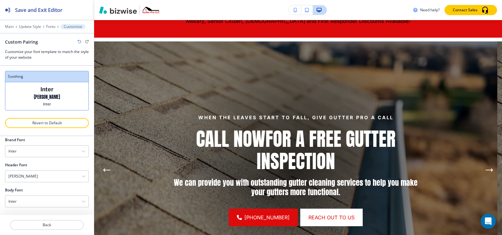
click at [37, 208] on div at bounding box center [47, 211] width 84 height 8
click at [36, 204] on div "Inter" at bounding box center [46, 201] width 83 height 11
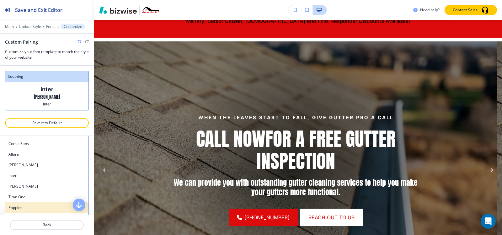
click at [29, 205] on h4 "Poppins" at bounding box center [46, 208] width 77 height 6
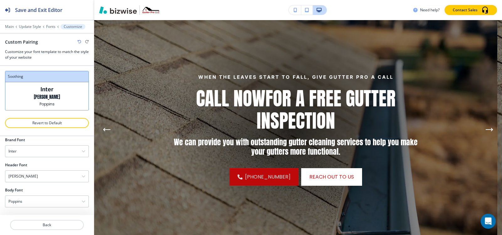
scroll to position [94, 0]
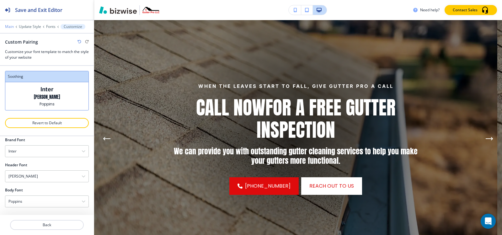
click at [6, 28] on p "Main" at bounding box center [9, 26] width 9 height 4
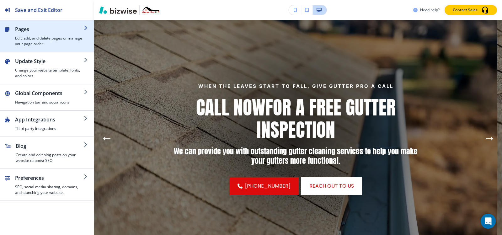
click at [17, 43] on h4 "Edit, add, and delete pages or manage your page order" at bounding box center [49, 40] width 69 height 11
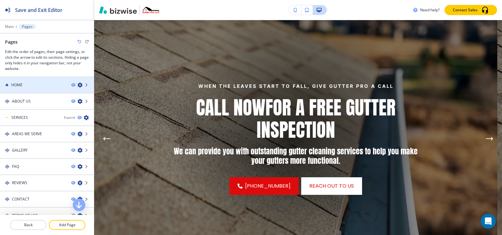
click at [24, 88] on div at bounding box center [47, 90] width 94 height 5
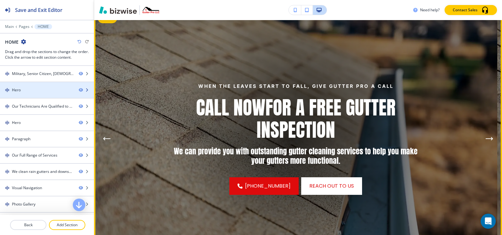
click at [31, 86] on div at bounding box center [47, 84] width 94 height 5
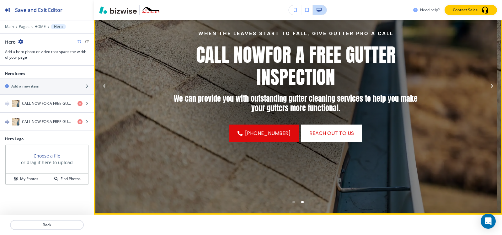
scroll to position [178, 0]
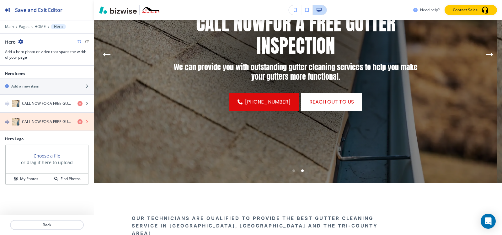
click at [79, 121] on icon "button" at bounding box center [79, 121] width 5 height 5
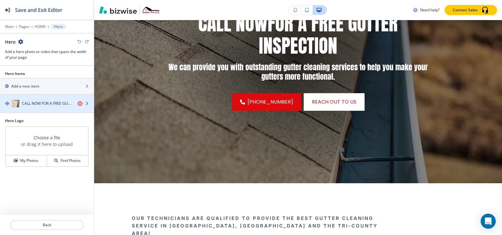
click at [39, 106] on h4 "CALL NOW FOR A FREE GUTTER INSPECTION" at bounding box center [47, 104] width 51 height 6
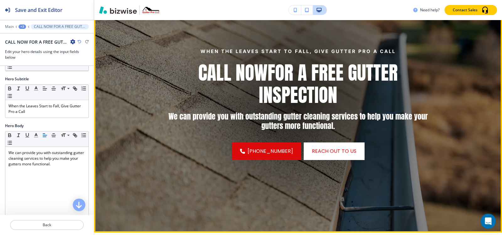
scroll to position [84, 0]
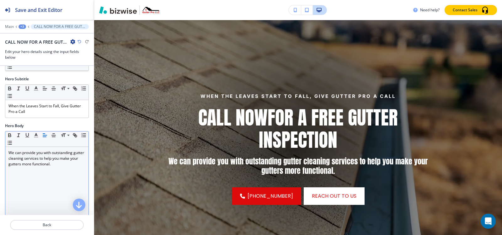
click at [36, 159] on p "We can provide you with outstanding gutter cleaning services to help you make y…" at bounding box center [46, 158] width 77 height 17
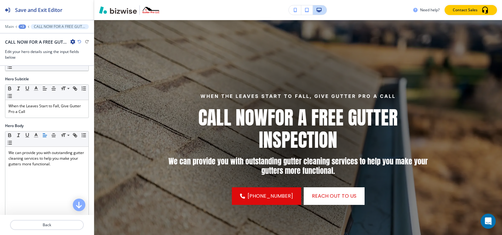
click at [20, 27] on div "+3" at bounding box center [23, 26] width 8 height 4
click at [7, 26] on p "Main" at bounding box center [9, 26] width 9 height 4
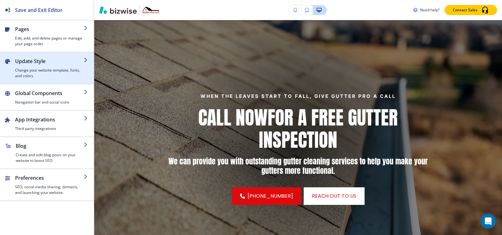
click at [27, 77] on h4 "Change your website template, fonts, and colors" at bounding box center [49, 72] width 69 height 11
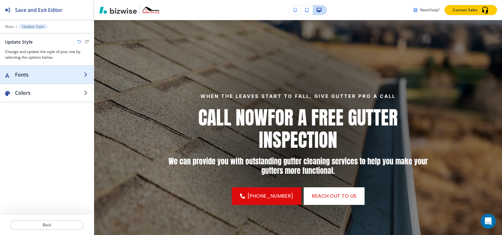
click at [28, 77] on h2 "Fonts" at bounding box center [49, 75] width 69 height 8
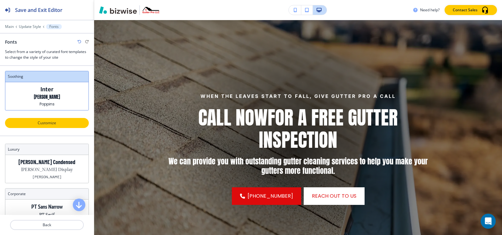
click at [50, 123] on p "Customize" at bounding box center [46, 123] width 67 height 6
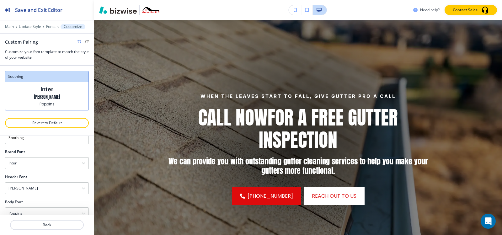
scroll to position [32, 0]
click at [32, 151] on div "Inter" at bounding box center [46, 151] width 83 height 11
click at [35, 136] on div at bounding box center [47, 136] width 94 height 1
click at [33, 152] on div "Inter" at bounding box center [46, 151] width 83 height 11
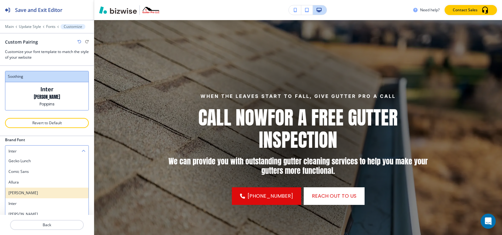
click at [29, 193] on h4 "Anton" at bounding box center [46, 193] width 77 height 6
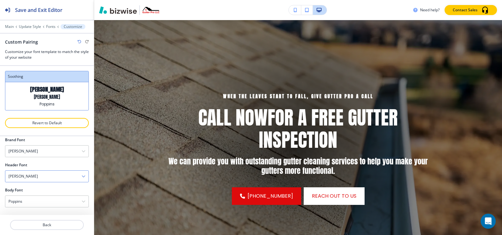
click at [30, 172] on div "Anton" at bounding box center [46, 176] width 83 height 11
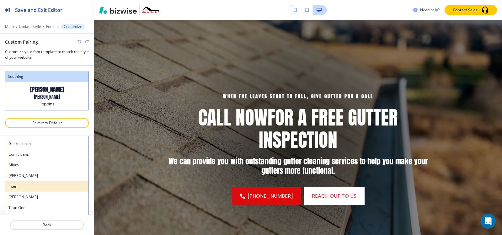
click at [30, 183] on h4 "Inter" at bounding box center [46, 186] width 77 height 6
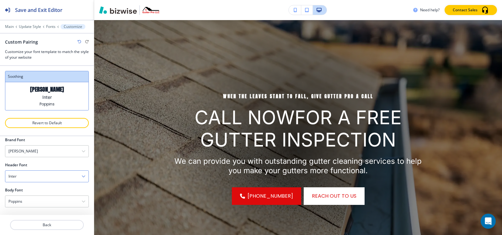
scroll to position [32, 0]
click at [27, 155] on div "Anton" at bounding box center [46, 151] width 83 height 11
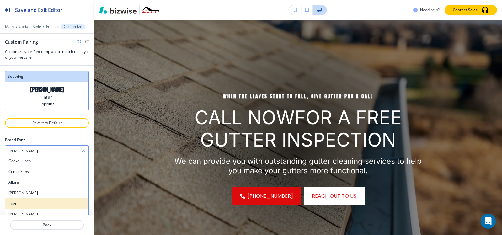
click at [23, 202] on h4 "Inter" at bounding box center [46, 204] width 77 height 6
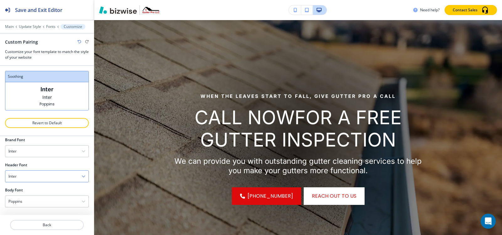
click at [26, 173] on div "Inter" at bounding box center [46, 176] width 83 height 11
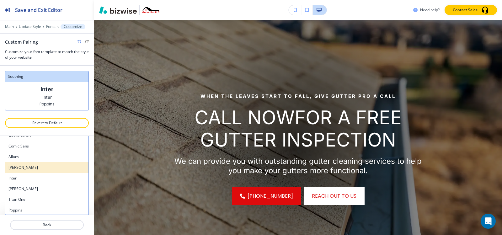
click at [27, 168] on h4 "Anton" at bounding box center [46, 168] width 77 height 6
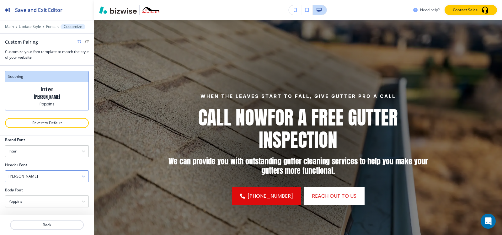
scroll to position [32, 0]
click at [30, 202] on div "Poppins" at bounding box center [46, 201] width 83 height 11
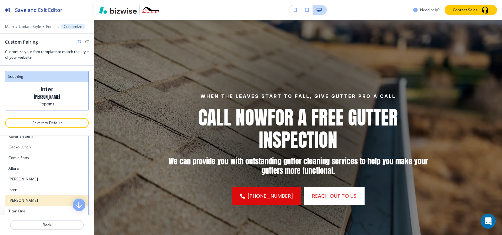
scroll to position [471, 0]
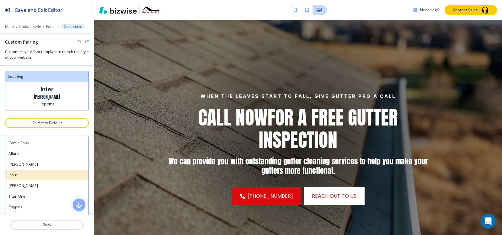
click at [25, 172] on h4 "Inter" at bounding box center [46, 175] width 77 height 6
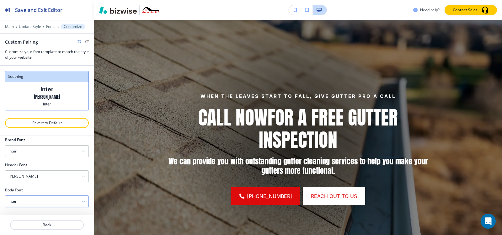
scroll to position [32, 0]
click at [33, 203] on div "Inter" at bounding box center [46, 201] width 83 height 11
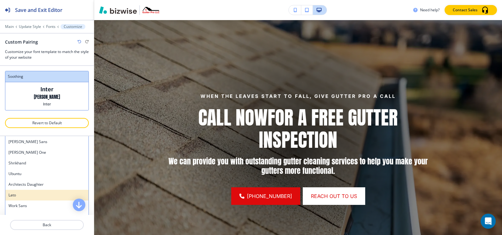
click at [29, 194] on h4 "Lato" at bounding box center [46, 195] width 77 height 6
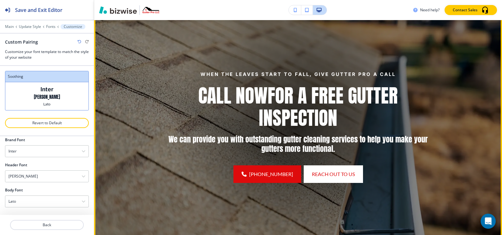
scroll to position [115, 0]
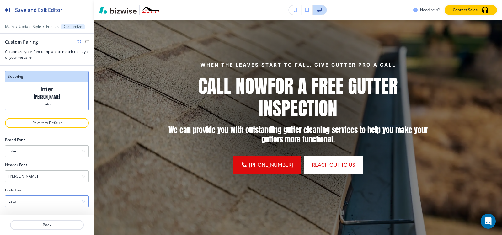
drag, startPoint x: 26, startPoint y: 197, endPoint x: 20, endPoint y: 201, distance: 7.2
click at [25, 197] on div "Lato" at bounding box center [46, 201] width 83 height 11
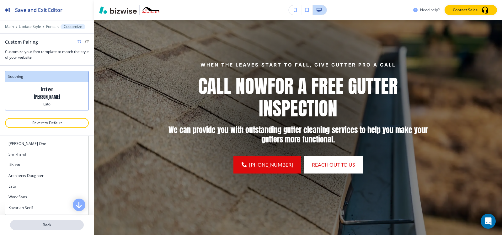
scroll to position [32, 0]
click at [29, 224] on p "Back" at bounding box center [47, 225] width 72 height 6
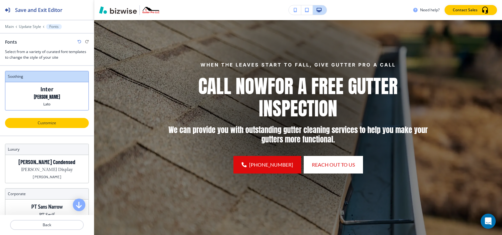
click at [42, 122] on p "Customize" at bounding box center [46, 123] width 67 height 6
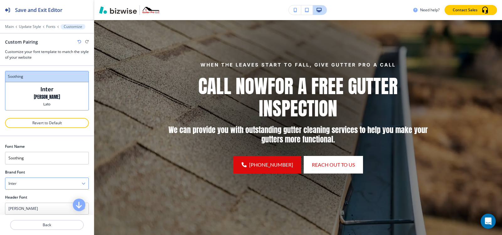
click at [23, 182] on div "Inter" at bounding box center [46, 183] width 83 height 11
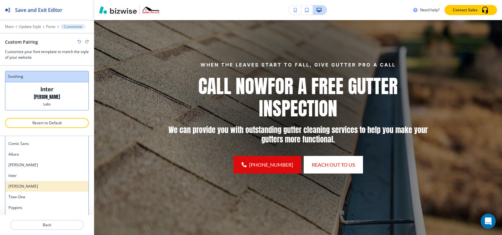
click at [21, 185] on h4 "Barlow" at bounding box center [46, 186] width 77 height 6
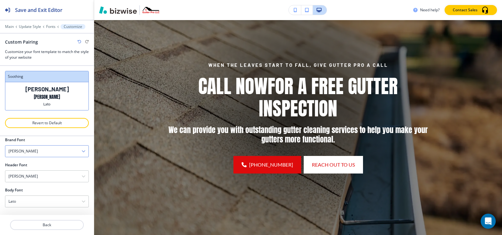
scroll to position [32, 0]
click at [77, 42] on div "Custom Pairing" at bounding box center [47, 42] width 84 height 7
drag, startPoint x: 78, startPoint y: 42, endPoint x: 37, endPoint y: 124, distance: 92.0
click at [78, 42] on icon "button" at bounding box center [79, 42] width 4 height 4
click at [24, 176] on div "Anton" at bounding box center [46, 176] width 83 height 11
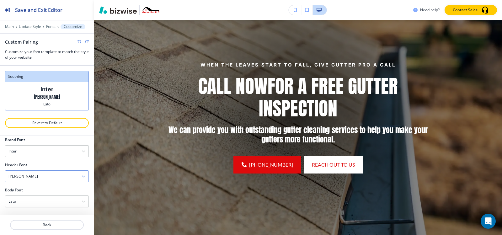
scroll to position [85, 0]
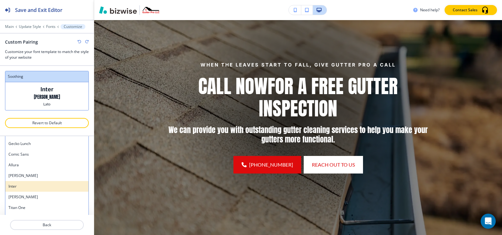
click at [22, 187] on h4 "Inter" at bounding box center [46, 186] width 77 height 6
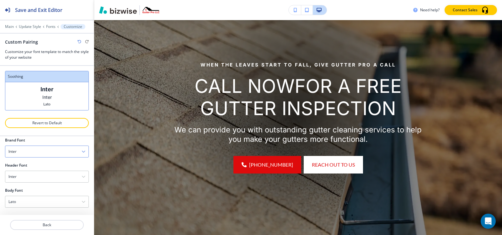
scroll to position [32, 0]
click at [45, 176] on div "Inter" at bounding box center [46, 176] width 83 height 11
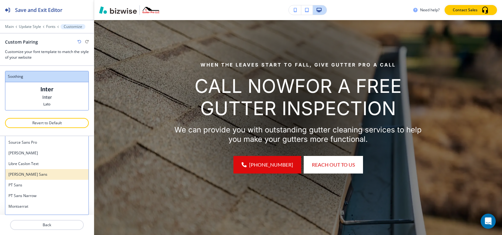
click at [44, 177] on div "Noto Sans" at bounding box center [46, 174] width 83 height 11
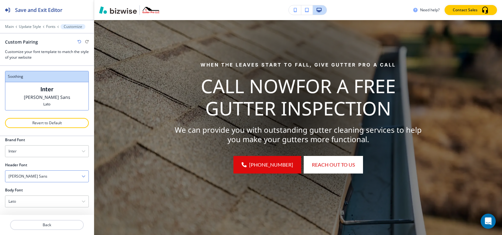
scroll to position [32, 0]
click at [39, 173] on div "Noto Sans" at bounding box center [46, 176] width 83 height 11
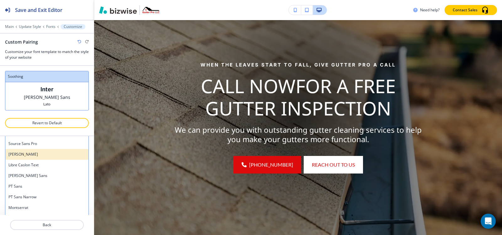
click at [35, 152] on h4 "Oswald" at bounding box center [46, 155] width 77 height 6
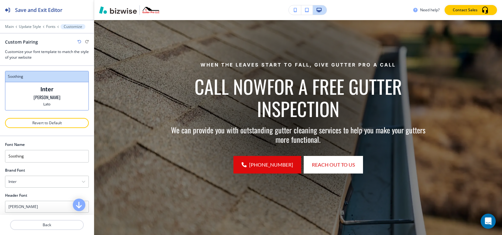
scroll to position [0, 0]
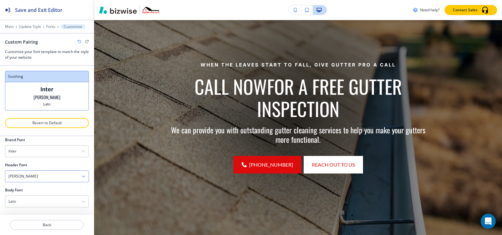
click at [23, 178] on div "Oswald" at bounding box center [46, 176] width 83 height 11
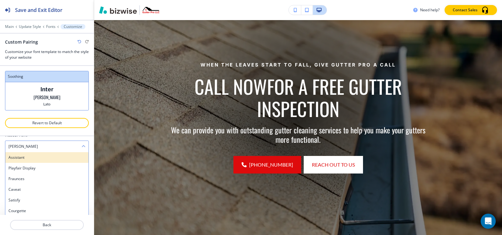
click at [42, 156] on h4 "Assistant" at bounding box center [46, 158] width 77 height 6
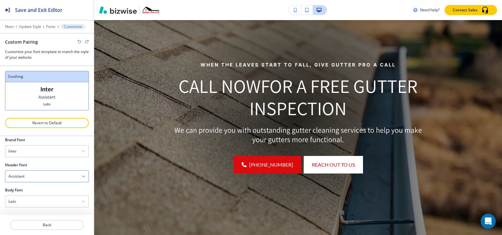
click at [36, 178] on div "Assistant" at bounding box center [46, 176] width 83 height 11
click at [33, 197] on h4 "Playfair Display" at bounding box center [46, 198] width 77 height 6
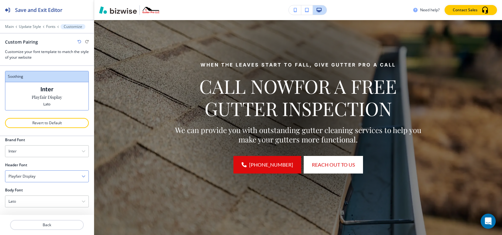
click at [32, 179] on div "Playfair Display" at bounding box center [46, 176] width 83 height 11
click at [29, 210] on h4 "Fraunces" at bounding box center [46, 209] width 77 height 6
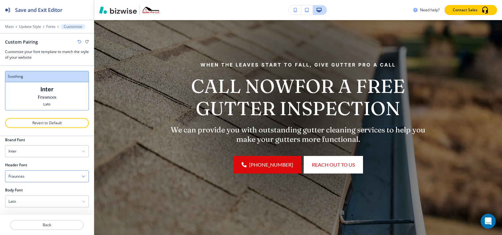
click at [27, 178] on div "Fraunces" at bounding box center [46, 176] width 83 height 11
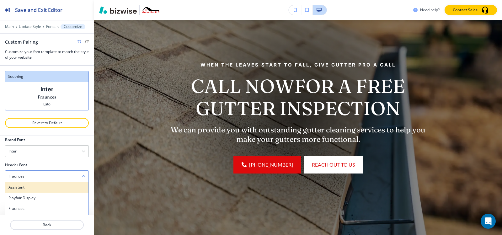
scroll to position [31, 0]
click at [27, 189] on h4 "Caveat" at bounding box center [46, 188] width 77 height 6
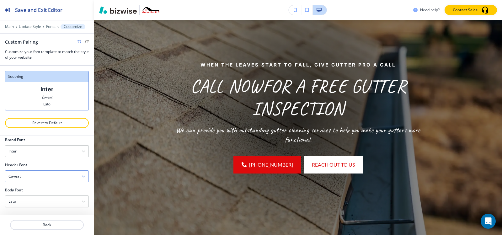
click at [38, 173] on div "Caveat" at bounding box center [46, 176] width 83 height 11
click at [30, 199] on h4 "Satisfy" at bounding box center [46, 199] width 77 height 6
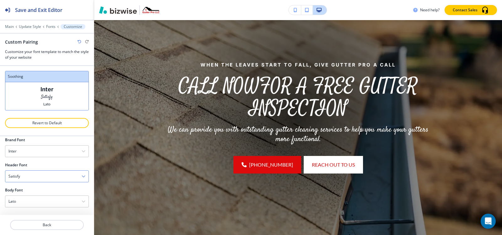
click at [33, 176] on div "Satisfy" at bounding box center [46, 176] width 83 height 11
click at [31, 210] on h4 "Courgette" at bounding box center [46, 209] width 77 height 6
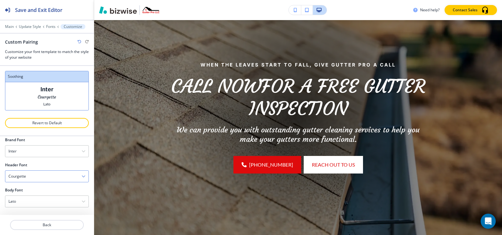
click at [29, 178] on div "Courgette" at bounding box center [46, 176] width 83 height 11
click at [27, 189] on h4 "Eczar" at bounding box center [46, 189] width 77 height 6
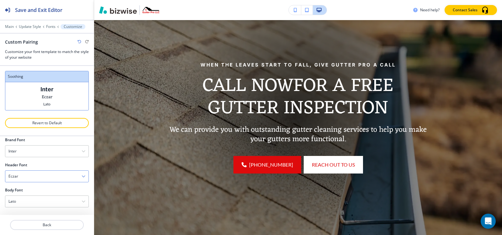
click at [28, 173] on div "Eczar" at bounding box center [46, 176] width 83 height 11
click at [28, 202] on h4 "Merriweather" at bounding box center [46, 199] width 77 height 6
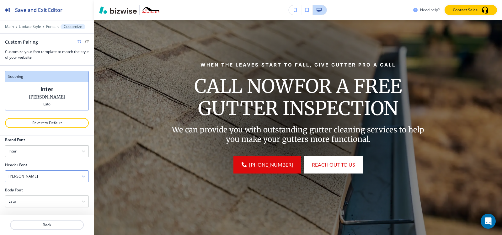
click at [31, 177] on h4 "Merriweather" at bounding box center [22, 176] width 29 height 6
click at [31, 207] on h4 "Josefin Slab" at bounding box center [46, 210] width 77 height 6
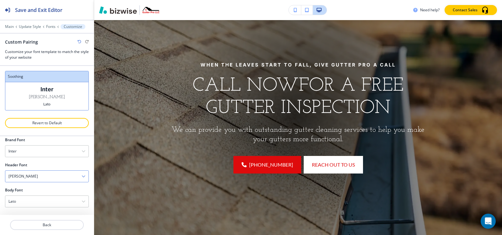
click at [36, 178] on div "Josefin Slab" at bounding box center [46, 176] width 83 height 11
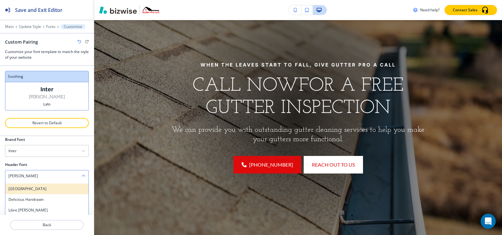
click at [31, 188] on h4 "Sacramento" at bounding box center [46, 189] width 77 height 6
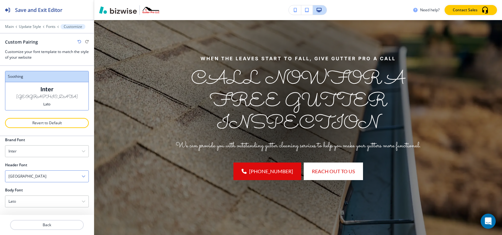
scroll to position [32, 0]
click at [37, 175] on div "Sacramento" at bounding box center [46, 176] width 83 height 11
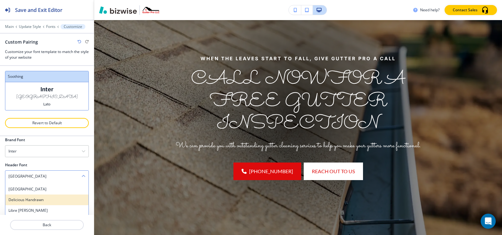
click at [33, 200] on h4 "Delicious Handrawn" at bounding box center [46, 200] width 77 height 6
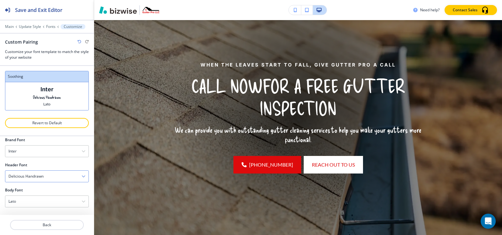
click at [55, 177] on div "Delicious Handrawn" at bounding box center [46, 176] width 83 height 11
click at [47, 212] on h4 "Libre Baskerville" at bounding box center [46, 211] width 77 height 6
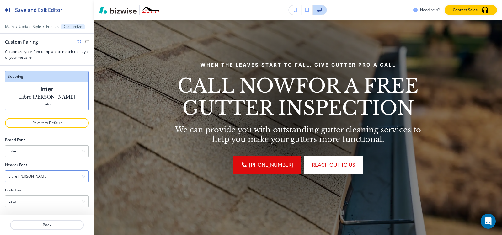
click at [41, 177] on div "Libre Baskerville" at bounding box center [46, 176] width 83 height 11
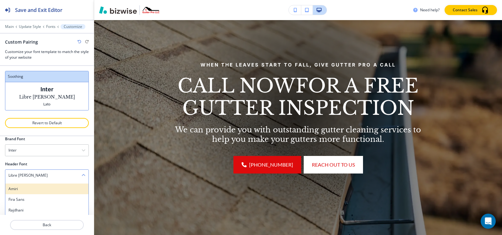
click at [40, 189] on h4 "Amiri" at bounding box center [46, 189] width 77 height 6
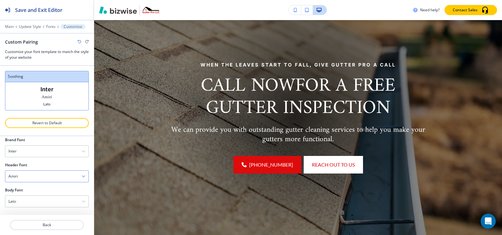
scroll to position [32, 0]
click at [46, 173] on div "Amiri" at bounding box center [46, 176] width 83 height 11
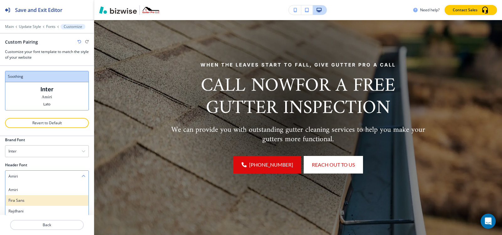
click at [42, 201] on h4 "Fira Sans" at bounding box center [46, 201] width 77 height 6
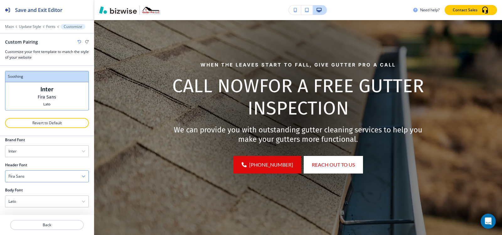
click at [48, 174] on div "Fira Sans" at bounding box center [46, 176] width 83 height 11
click at [34, 211] on h4 "Rajdhani" at bounding box center [46, 211] width 77 height 6
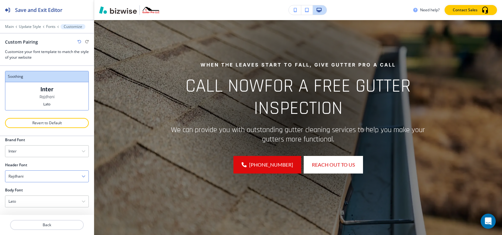
click at [34, 180] on div "Rajdhani" at bounding box center [46, 176] width 83 height 11
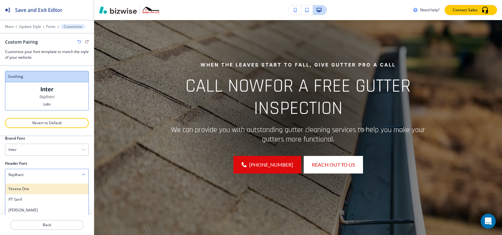
click at [34, 188] on h4 "Yeseva One" at bounding box center [46, 189] width 77 height 6
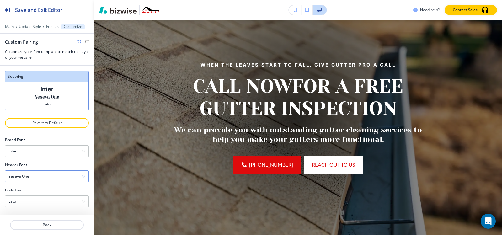
scroll to position [32, 0]
click at [36, 176] on div "Yeseva One" at bounding box center [46, 176] width 83 height 11
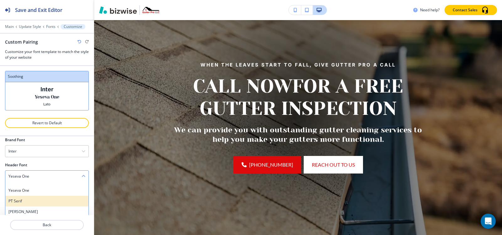
click at [35, 198] on div "PT Serif" at bounding box center [46, 201] width 83 height 11
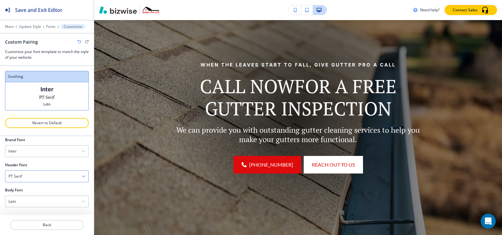
click at [42, 178] on div "PT Serif" at bounding box center [46, 176] width 83 height 11
click at [39, 209] on h4 "Lora" at bounding box center [46, 212] width 77 height 6
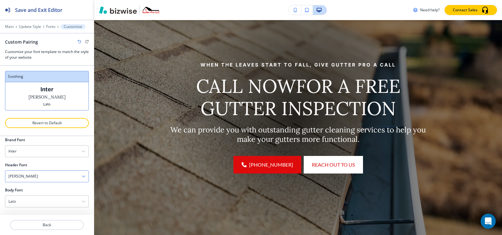
click at [50, 175] on div "Lora" at bounding box center [46, 176] width 83 height 11
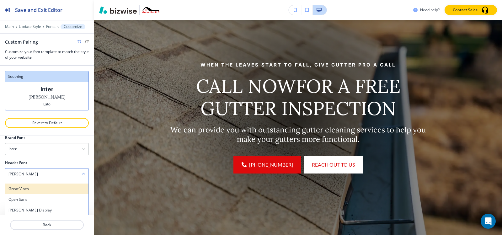
click at [45, 188] on h4 "Great Vibes" at bounding box center [46, 189] width 77 height 6
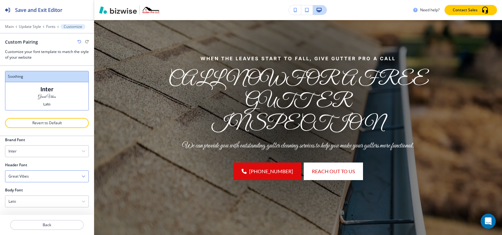
scroll to position [32, 0]
click at [45, 176] on div "Great Vibes" at bounding box center [46, 176] width 83 height 11
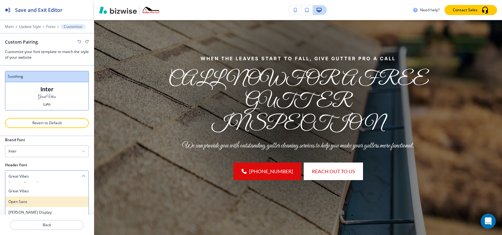
click at [43, 199] on h4 "Open Sans" at bounding box center [46, 202] width 77 height 6
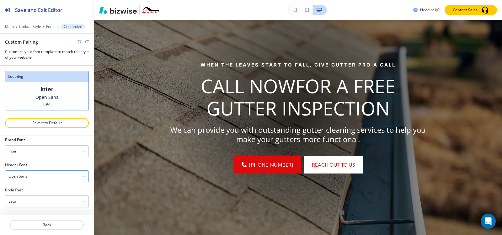
click at [49, 175] on div "Open Sans" at bounding box center [46, 176] width 83 height 11
click at [41, 208] on div "Gilda Display" at bounding box center [46, 212] width 83 height 11
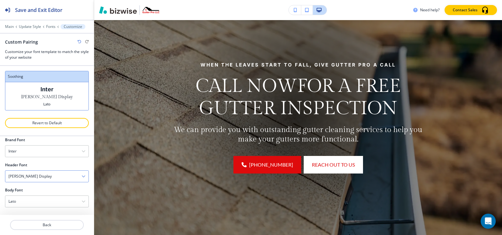
click at [51, 176] on div "Gilda Display" at bounding box center [46, 176] width 83 height 11
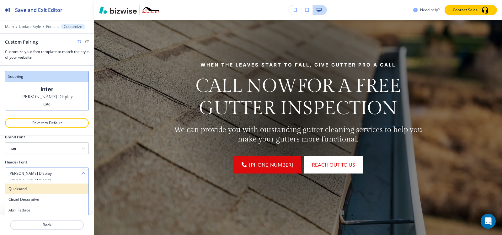
click at [40, 189] on h4 "Quicksand" at bounding box center [46, 189] width 77 height 6
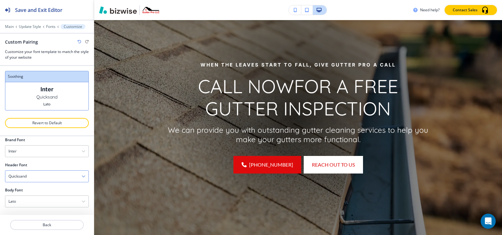
scroll to position [32, 0]
click at [39, 173] on div "Quicksand" at bounding box center [46, 176] width 83 height 11
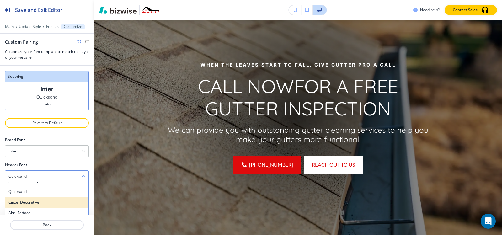
click at [36, 199] on h4 "Cinzel Decorative" at bounding box center [46, 202] width 77 height 6
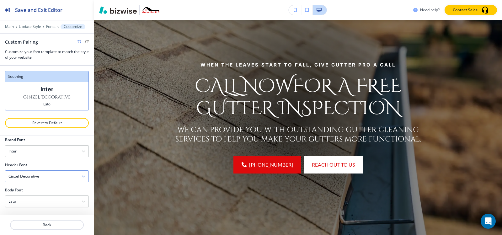
click at [39, 178] on div "Cinzel Decorative" at bounding box center [46, 176] width 83 height 11
click at [37, 209] on div "Abril Fatface" at bounding box center [46, 213] width 83 height 11
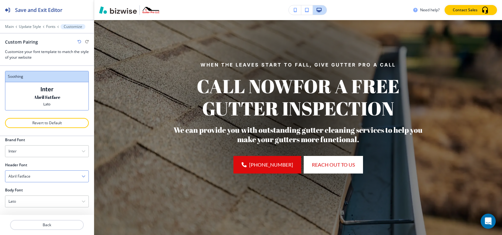
click at [46, 177] on div "Abril Fatface" at bounding box center [46, 176] width 83 height 11
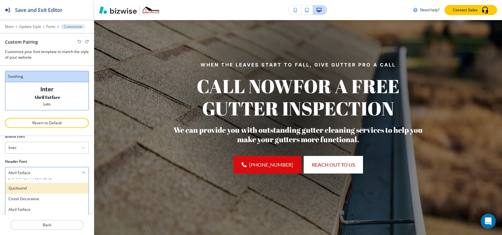
scroll to position [251, 0]
click at [39, 190] on h4 "Raleway" at bounding box center [46, 189] width 77 height 6
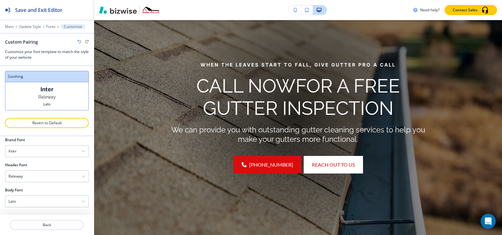
scroll to position [32, 0]
click at [33, 175] on div "Raleway" at bounding box center [46, 176] width 83 height 11
click at [33, 201] on h4 "Muli" at bounding box center [46, 203] width 77 height 6
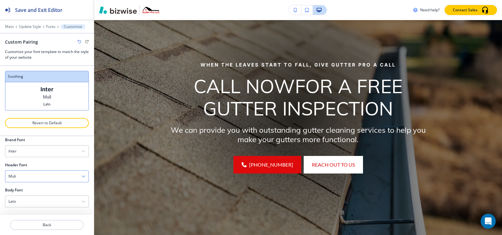
click at [19, 178] on div "Muli" at bounding box center [46, 176] width 83 height 11
click at [22, 212] on h4 "Judson" at bounding box center [46, 214] width 77 height 6
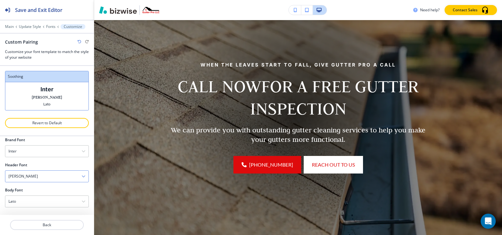
click at [36, 176] on div "Judson" at bounding box center [46, 176] width 83 height 11
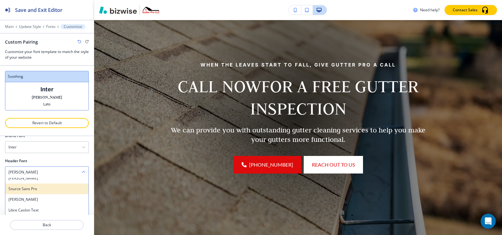
click at [33, 186] on h4 "Source Sans Pro" at bounding box center [46, 189] width 77 height 6
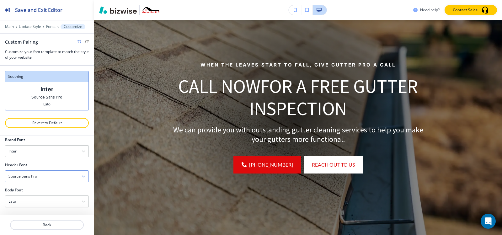
scroll to position [32, 0]
click at [35, 179] on div "Source Sans Pro" at bounding box center [46, 176] width 83 height 11
click at [45, 178] on div "Source Sans Pro" at bounding box center [46, 176] width 83 height 11
click at [43, 201] on h4 "Oswald" at bounding box center [46, 204] width 77 height 6
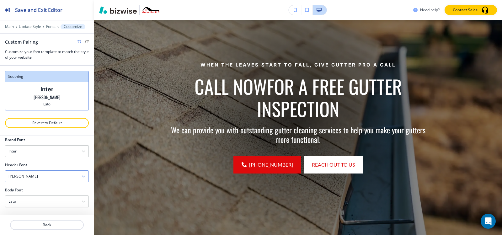
click at [49, 175] on div "Oswald" at bounding box center [46, 176] width 83 height 11
click at [38, 209] on div "Libre Caslon Text" at bounding box center [46, 214] width 83 height 11
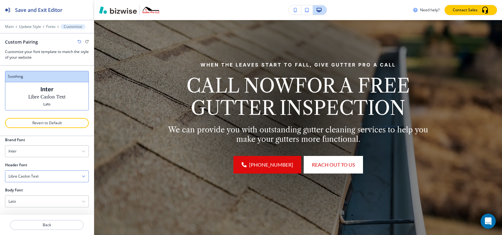
click at [39, 176] on div "Libre Caslon Text" at bounding box center [46, 176] width 83 height 11
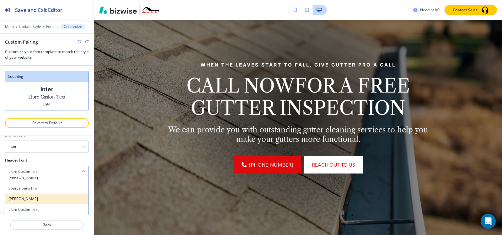
scroll to position [314, 0]
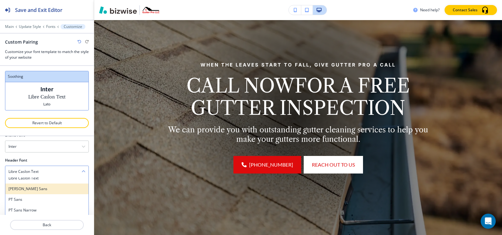
click at [35, 189] on h4 "Noto Sans" at bounding box center [46, 189] width 77 height 6
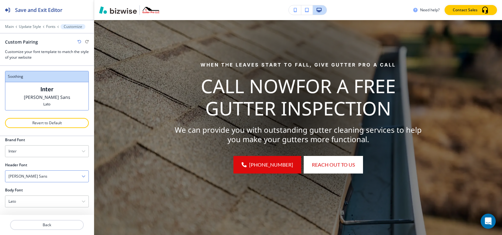
scroll to position [32, 0]
click at [32, 178] on div "Noto Sans" at bounding box center [46, 176] width 83 height 11
click at [34, 202] on h4 "PT Sans" at bounding box center [46, 204] width 77 height 6
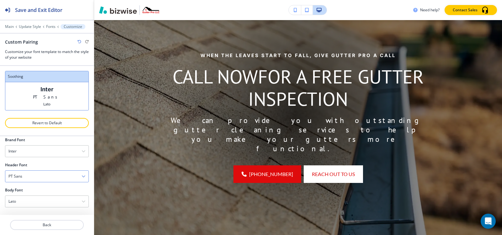
click at [33, 178] on div "PT Sans" at bounding box center [46, 176] width 83 height 11
click at [33, 185] on h4 "PT Sans Narrow" at bounding box center [46, 184] width 77 height 6
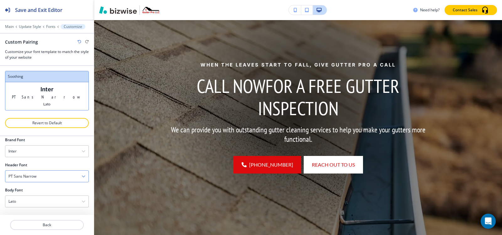
click at [36, 178] on h4 "PT Sans Narrow" at bounding box center [22, 176] width 28 height 6
click at [36, 198] on h4 "Montserrat" at bounding box center [46, 198] width 77 height 6
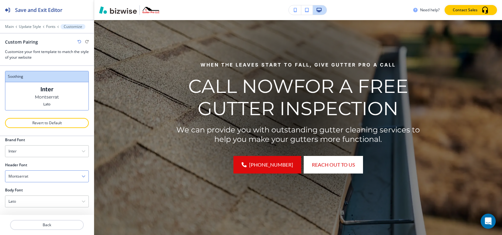
click at [45, 174] on div "Montserrat" at bounding box center [46, 176] width 83 height 11
click at [40, 208] on h4 "Permanent Marker" at bounding box center [46, 209] width 77 height 6
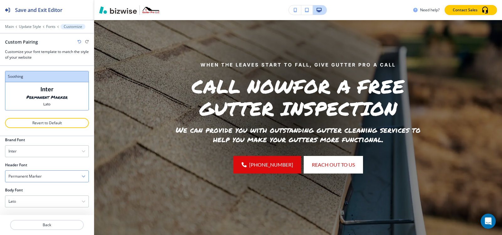
click at [41, 175] on h4 "Permanent Marker" at bounding box center [24, 176] width 33 height 6
click at [38, 191] on div "Barlow Condensed" at bounding box center [46, 188] width 83 height 11
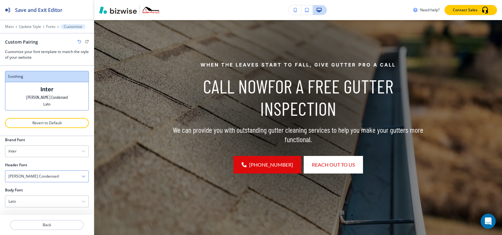
click at [47, 176] on div "Barlow Condensed" at bounding box center [46, 176] width 83 height 11
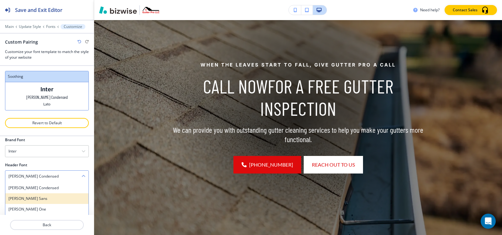
click at [45, 196] on h4 "Merriweather Sans" at bounding box center [46, 199] width 77 height 6
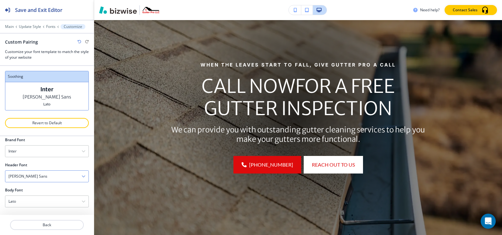
click at [49, 175] on div "Merriweather Sans" at bounding box center [46, 176] width 83 height 11
drag, startPoint x: 46, startPoint y: 205, endPoint x: 55, endPoint y: 174, distance: 33.0
click at [45, 205] on div "Erica One" at bounding box center [46, 209] width 83 height 11
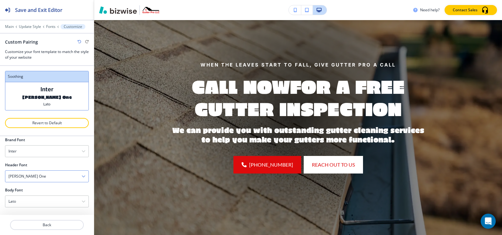
click at [55, 174] on div "Erica One" at bounding box center [46, 176] width 83 height 11
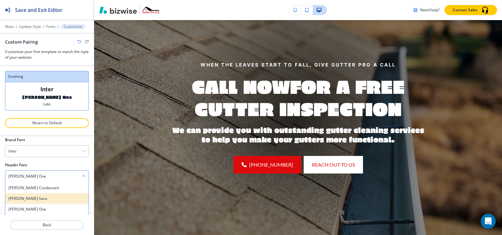
scroll to position [404, 0]
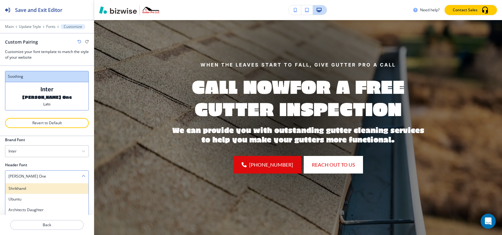
click at [35, 188] on h4 "Shrikhand" at bounding box center [46, 189] width 77 height 6
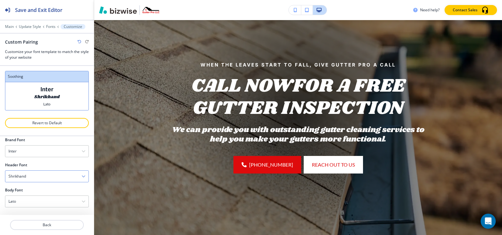
click at [38, 172] on div "Shrikhand" at bounding box center [46, 176] width 83 height 11
click at [35, 195] on div "Ubuntu" at bounding box center [46, 199] width 83 height 11
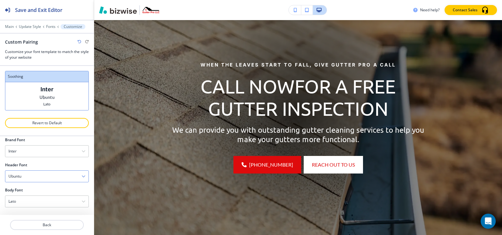
click at [43, 174] on div "Ubuntu" at bounding box center [46, 176] width 83 height 11
click at [38, 209] on h4 "Architects Daughter" at bounding box center [46, 210] width 77 height 6
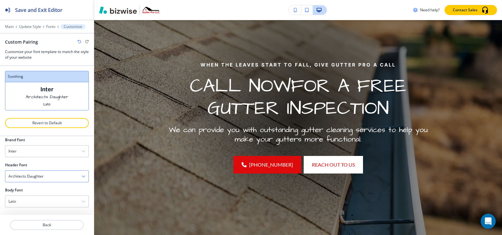
click at [39, 174] on h4 "Architects Daughter" at bounding box center [25, 176] width 35 height 6
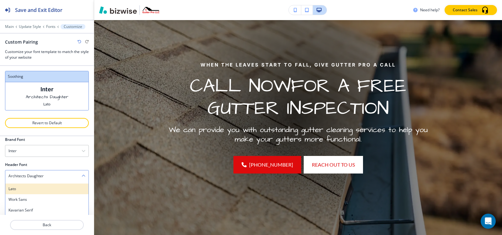
click at [39, 189] on h4 "Lato" at bounding box center [46, 189] width 77 height 6
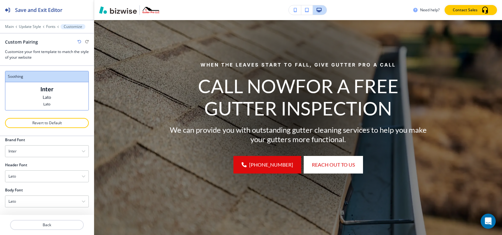
scroll to position [32, 0]
click at [43, 176] on div "Lato" at bounding box center [46, 176] width 83 height 11
click at [41, 202] on h4 "Work Sans" at bounding box center [46, 200] width 77 height 6
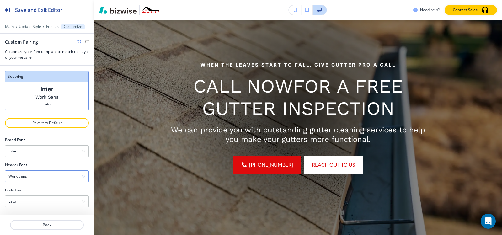
click at [45, 177] on div "Work Sans" at bounding box center [46, 176] width 83 height 11
click at [36, 208] on h4 "Kavarian Serif" at bounding box center [46, 211] width 77 height 6
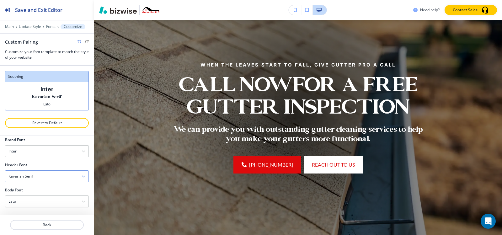
click at [40, 176] on div "Kavarian Serif" at bounding box center [46, 176] width 83 height 11
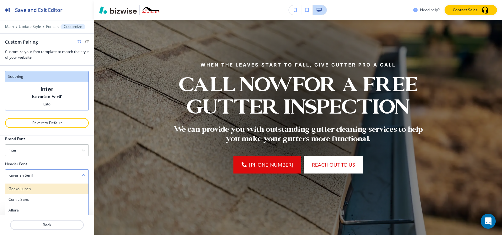
click at [35, 189] on h4 "Gecko Lunch" at bounding box center [46, 189] width 77 height 6
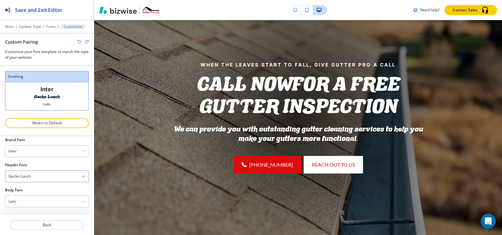
scroll to position [32, 0]
click at [40, 176] on div "Gecko Lunch" at bounding box center [46, 176] width 83 height 11
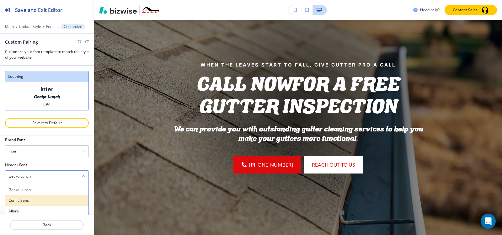
click at [36, 198] on h4 "Comic Sans" at bounding box center [46, 201] width 77 height 6
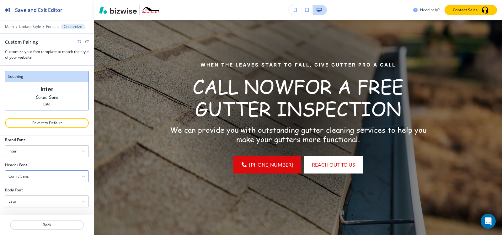
click at [47, 174] on div "Comic Sans" at bounding box center [46, 176] width 83 height 11
click at [35, 210] on h4 "Allura" at bounding box center [46, 211] width 77 height 6
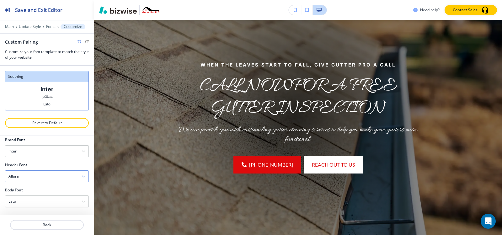
click at [47, 176] on div "Allura" at bounding box center [46, 176] width 83 height 11
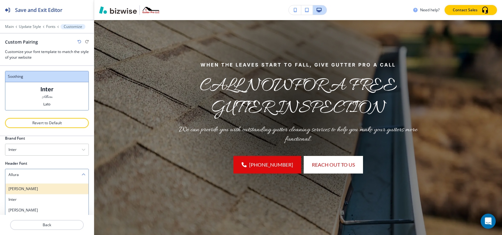
click at [38, 190] on h4 "Anton" at bounding box center [46, 189] width 77 height 6
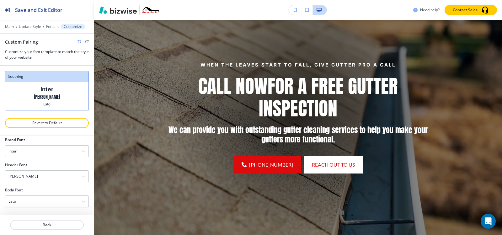
scroll to position [32, 0]
click at [13, 207] on div "Lato" at bounding box center [46, 201] width 83 height 11
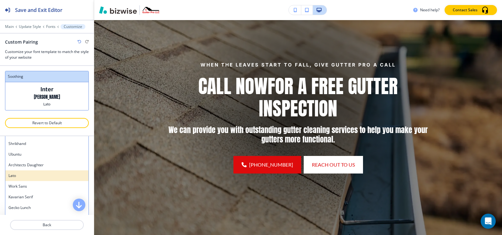
click at [38, 178] on h4 "Lato" at bounding box center [46, 176] width 77 height 6
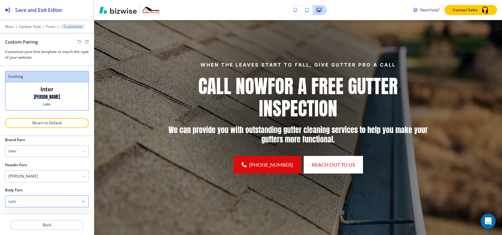
click at [20, 203] on div "Lato" at bounding box center [46, 201] width 83 height 11
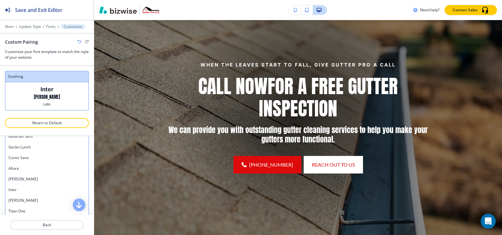
scroll to position [452, 0]
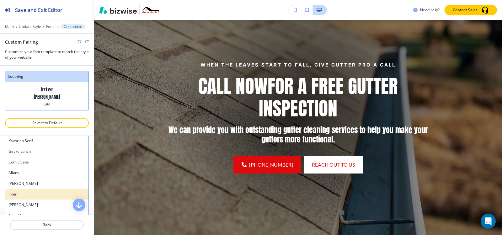
click at [26, 194] on h4 "Inter" at bounding box center [46, 194] width 77 height 6
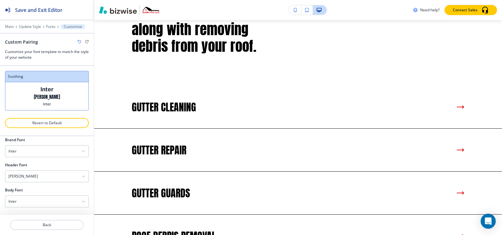
scroll to position [0, 0]
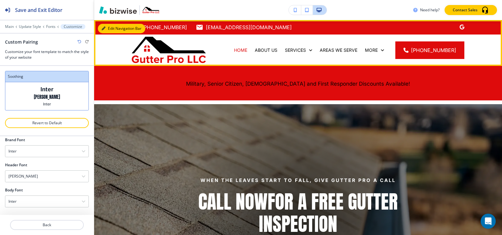
click at [110, 26] on button "Edit Navigation Bar" at bounding box center [121, 28] width 47 height 9
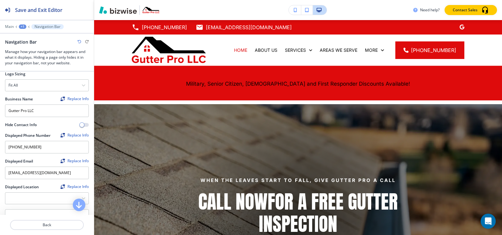
scroll to position [157, 0]
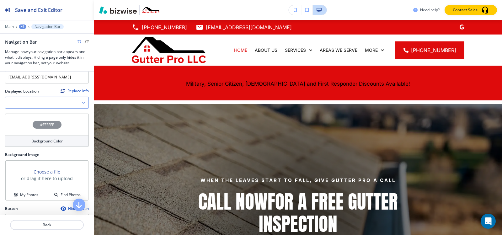
click at [37, 94] on div at bounding box center [47, 95] width 84 height 3
click at [36, 100] on Location "Manual Input" at bounding box center [43, 102] width 76 height 11
paste Location "[PERSON_NAME], [GEOGRAPHIC_DATA]"
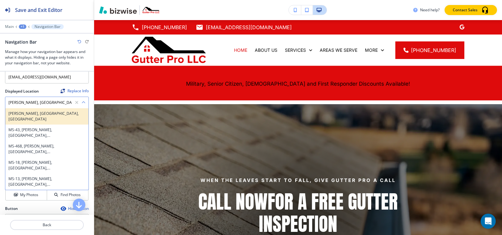
click at [39, 114] on h4 "[PERSON_NAME], [GEOGRAPHIC_DATA], [GEOGRAPHIC_DATA]" at bounding box center [46, 116] width 77 height 11
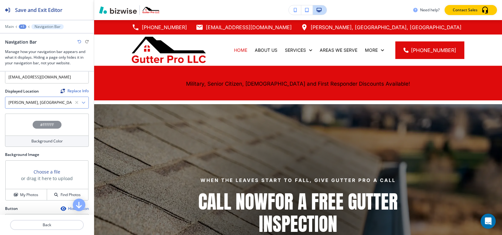
click at [47, 102] on Location "[PERSON_NAME], [GEOGRAPHIC_DATA], [GEOGRAPHIC_DATA]" at bounding box center [40, 102] width 70 height 11
paste Location "[GEOGRAPHIC_DATA], [GEOGRAPHIC_DATA]"
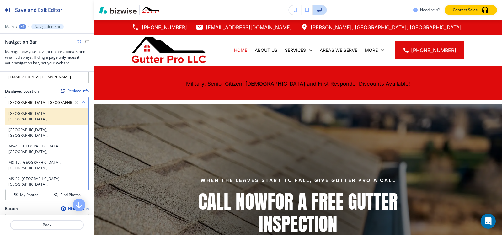
click at [37, 111] on h4 "[GEOGRAPHIC_DATA], [GEOGRAPHIC_DATA], [GEOGRAPHIC_DATA]" at bounding box center [46, 116] width 77 height 11
type Location "[GEOGRAPHIC_DATA], [GEOGRAPHIC_DATA], [GEOGRAPHIC_DATA]"
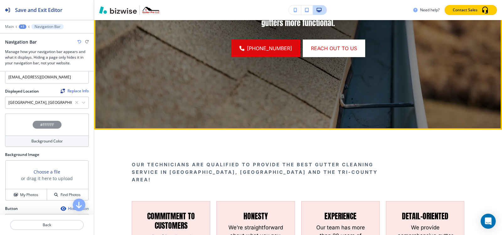
scroll to position [314, 0]
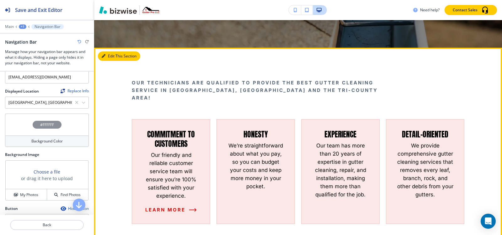
click at [113, 56] on button "Edit This Section" at bounding box center [119, 55] width 42 height 9
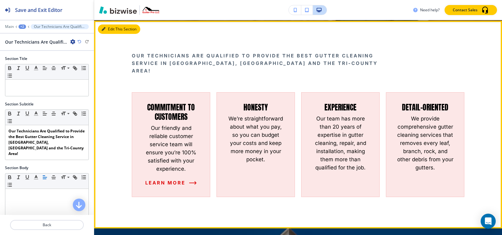
scroll to position [341, 0]
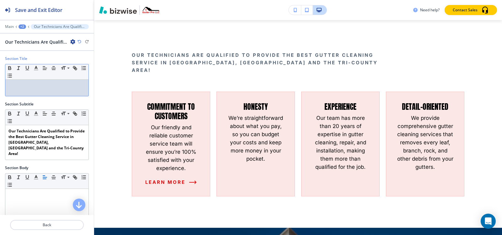
click at [37, 90] on div at bounding box center [46, 88] width 83 height 16
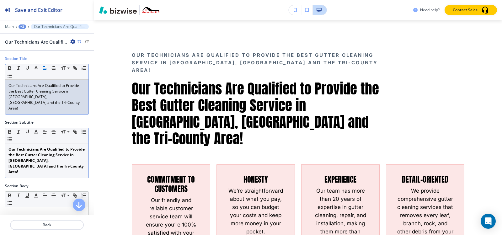
click at [32, 151] on strong "Our Technicians Are Qualified to Provide the Best Gutter Cleaning Service in [G…" at bounding box center [46, 160] width 77 height 28
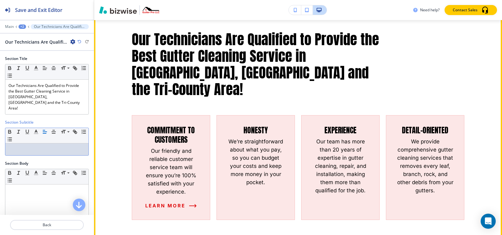
scroll to position [373, 0]
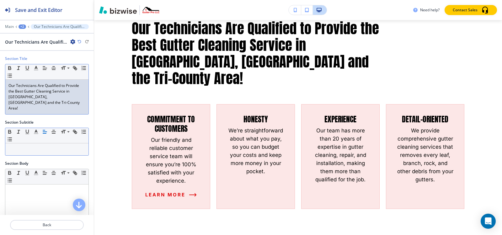
click at [53, 97] on p "Our Technicians Are Qualified to Provide the Best Gutter Cleaning Service in [G…" at bounding box center [46, 97] width 77 height 28
click at [53, 68] on icon "button" at bounding box center [54, 68] width 6 height 6
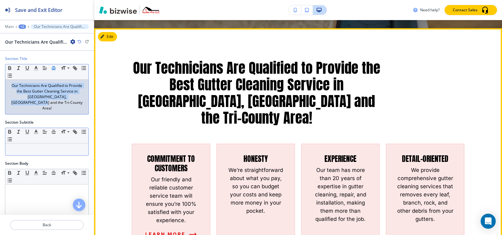
scroll to position [310, 0]
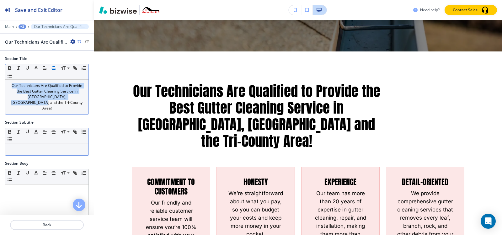
click at [53, 67] on icon "button" at bounding box center [54, 68] width 6 height 6
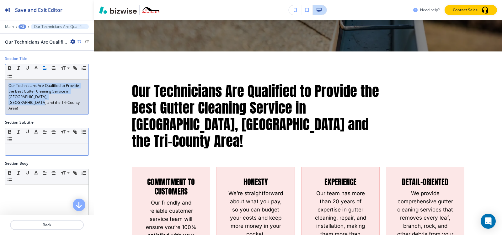
click at [70, 95] on p "Our Technicians Are Qualified to Provide the Best Gutter Cleaning Service in [G…" at bounding box center [46, 97] width 77 height 28
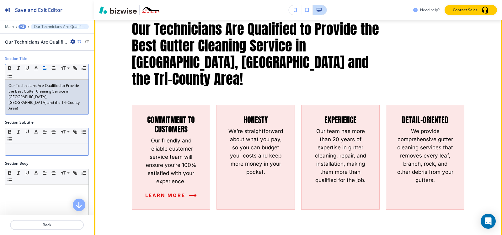
scroll to position [373, 0]
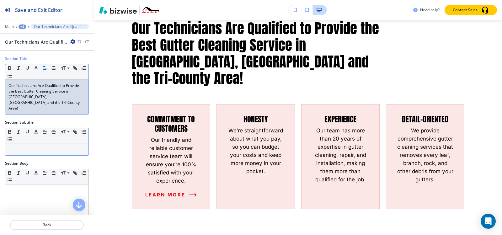
click at [50, 97] on p "Our Technicians Are Qualified to Provide the Best Gutter Cleaning Service in [G…" at bounding box center [46, 97] width 77 height 28
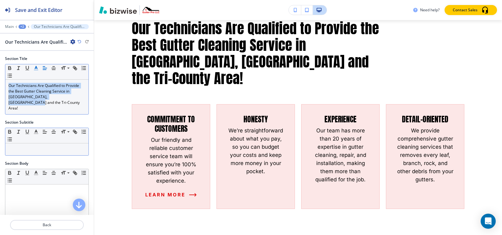
click at [35, 67] on polyline "button" at bounding box center [36, 67] width 2 height 3
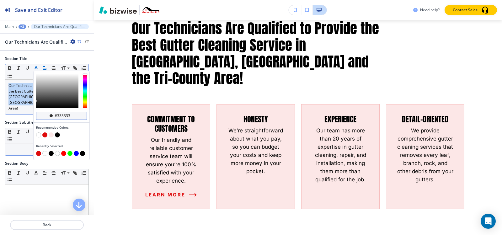
click at [72, 117] on input "#333333" at bounding box center [65, 115] width 22 height 5
paste input "de0b0c"
type input "#de0b0c"
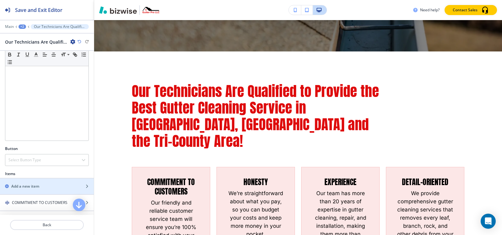
scroll to position [203, 0]
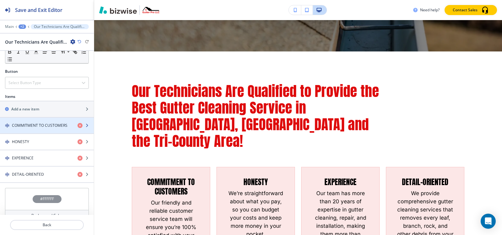
click at [47, 128] on div "button" at bounding box center [47, 130] width 94 height 5
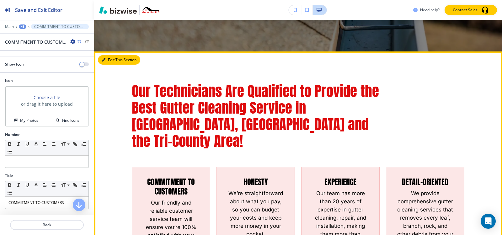
click at [112, 59] on button "Edit This Section" at bounding box center [119, 59] width 42 height 9
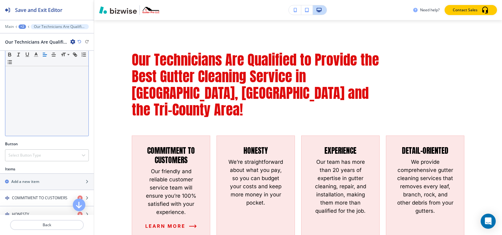
scroll to position [188, 0]
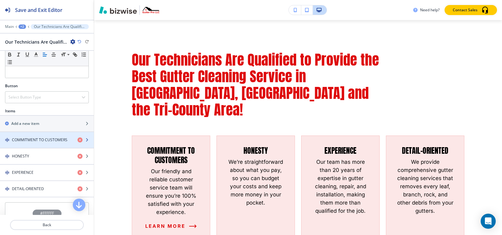
click at [29, 143] on div "button" at bounding box center [47, 145] width 94 height 5
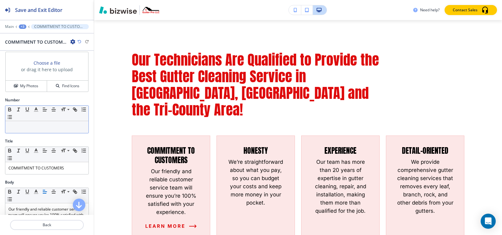
scroll to position [31, 0]
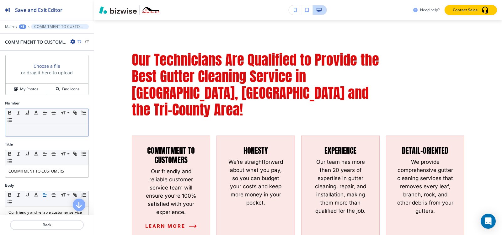
click at [42, 131] on p at bounding box center [46, 130] width 77 height 6
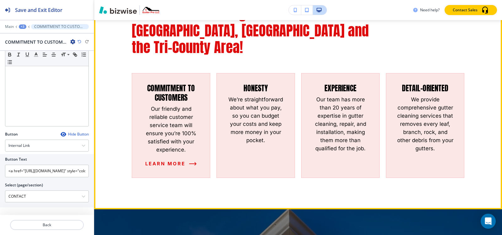
scroll to position [404, 0]
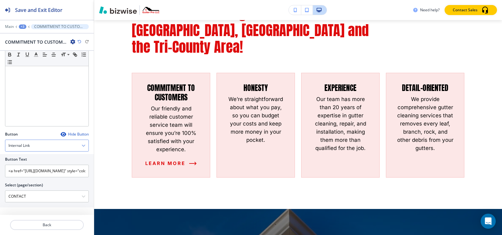
click at [44, 144] on div "Internal Link" at bounding box center [46, 145] width 83 height 11
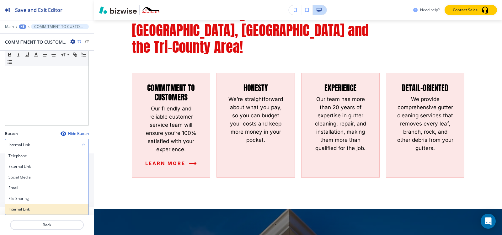
click at [30, 208] on h4 "Internal Link" at bounding box center [46, 209] width 77 height 6
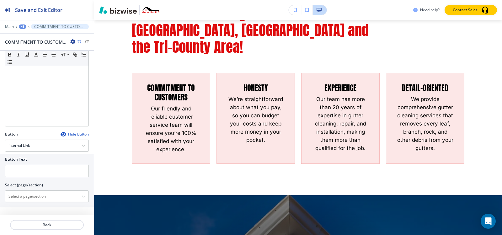
scroll to position [193, 0]
click at [27, 169] on input "text" at bounding box center [47, 171] width 84 height 13
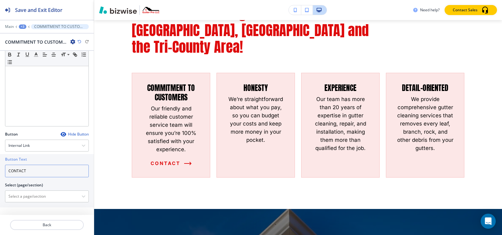
type input "CONTACT"
click at [21, 27] on div "+3" at bounding box center [23, 26] width 8 height 4
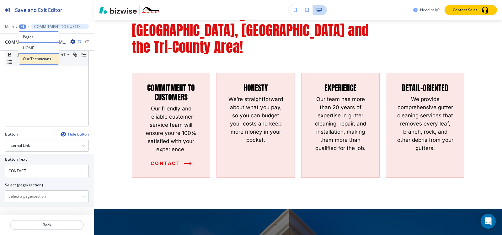
click at [27, 55] on button "Our Technicians Are Qualified to Provide the Best Gutter Cleaning Service in [G…" at bounding box center [39, 58] width 40 height 11
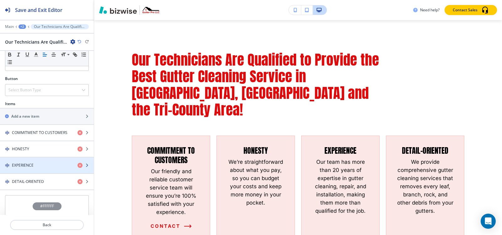
scroll to position [203, 0]
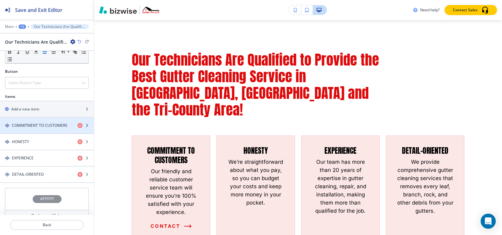
click at [29, 123] on h4 "COMMITMENT TO CUSTOMERS" at bounding box center [40, 126] width 56 height 6
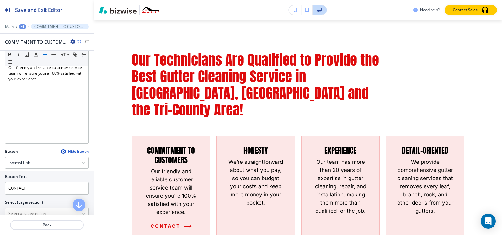
scroll to position [193, 0]
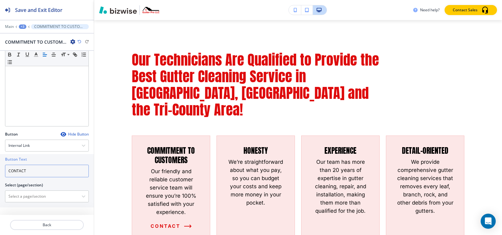
drag, startPoint x: 30, startPoint y: 172, endPoint x: 0, endPoint y: 171, distance: 30.1
click at [0, 171] on div "Button Text CONTACT Select (page/section) SERVICES SERVICES | Military, Senior …" at bounding box center [47, 180] width 94 height 53
type input "LEARN MORE"
click at [18, 196] on \(page\/section\) "Manual Input" at bounding box center [43, 196] width 76 height 11
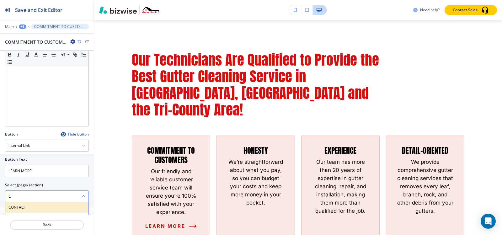
click at [17, 207] on h4 "CONTACT" at bounding box center [46, 208] width 77 height 6
type \(page\/section\) "CONTACT"
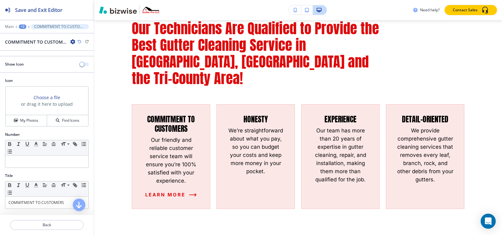
click at [82, 65] on button "button" at bounding box center [84, 64] width 9 height 4
click at [29, 119] on h4 "My Photos" at bounding box center [29, 121] width 18 height 6
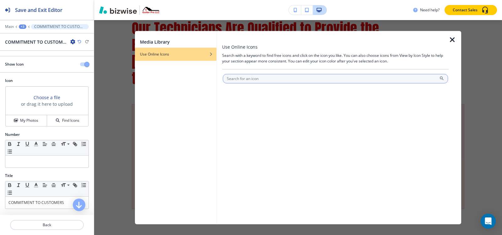
click at [287, 77] on input "text" at bounding box center [335, 78] width 225 height 9
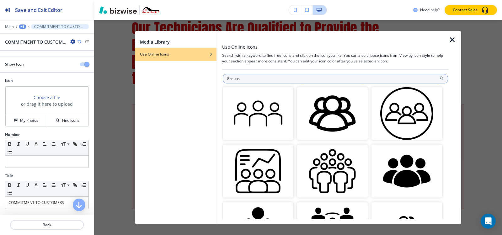
click at [343, 81] on input "Groups" at bounding box center [335, 78] width 225 height 9
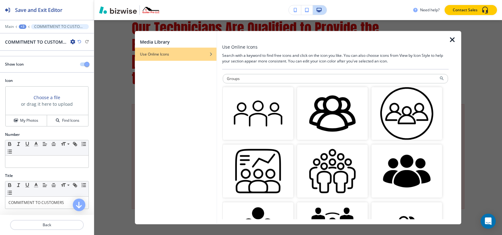
paste input "Community"
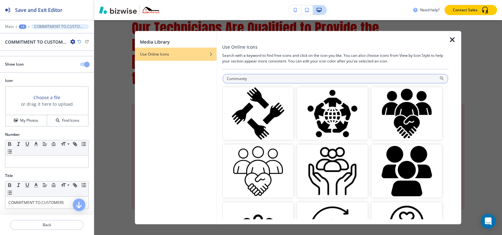
click at [342, 80] on input "Community" at bounding box center [335, 78] width 225 height 9
paste input "User groups"
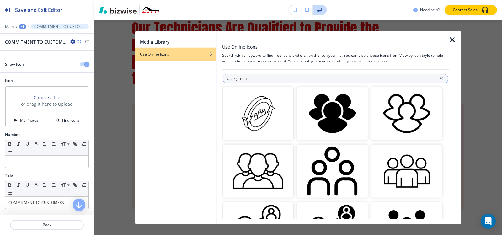
click at [307, 80] on input "User groups" at bounding box center [335, 78] width 225 height 9
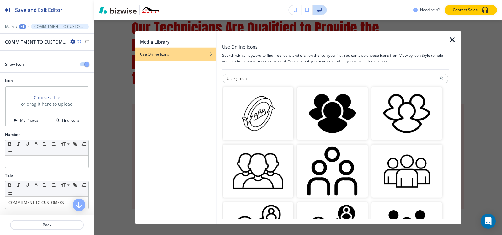
paste input "team"
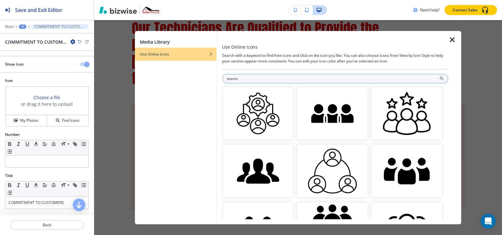
paste input "User"
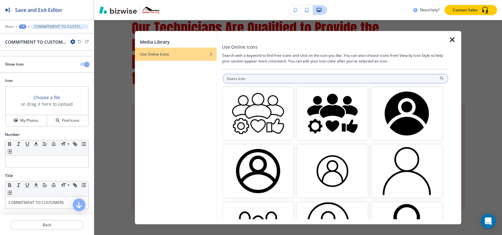
click at [352, 82] on input "Users icon" at bounding box center [335, 78] width 225 height 9
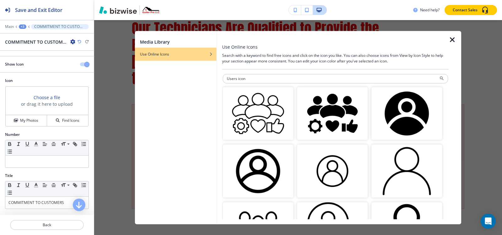
paste input "People"
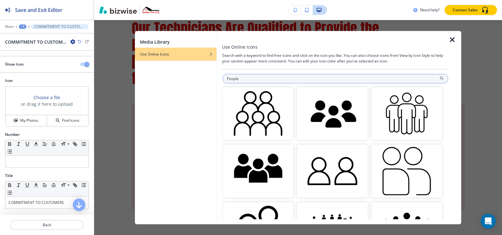
paste input "Group"
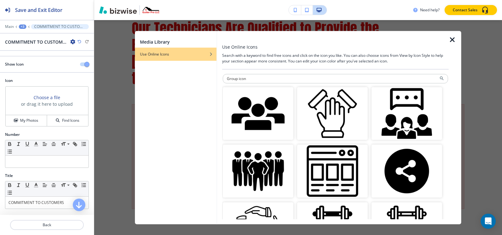
drag, startPoint x: 237, startPoint y: 78, endPoint x: 175, endPoint y: 78, distance: 62.4
click at [175, 78] on div "Media Library Use Online Icons Use Online Icons Search with a keyword to find f…" at bounding box center [298, 128] width 326 height 194
paste input "Community"
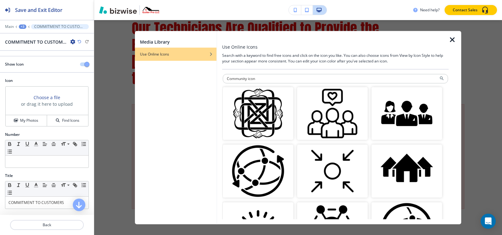
drag, startPoint x: 246, startPoint y: 78, endPoint x: 159, endPoint y: 78, distance: 86.9
click at [159, 78] on div "Media Library Use Online Icons Use Online Icons Search with a keyword to find f…" at bounding box center [298, 128] width 326 height 194
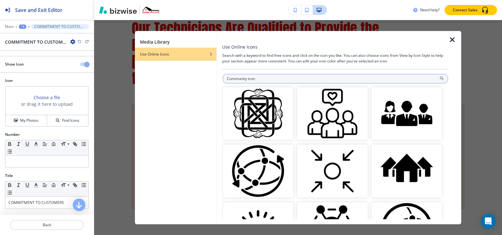
click at [242, 80] on input "Community icon" at bounding box center [335, 78] width 225 height 9
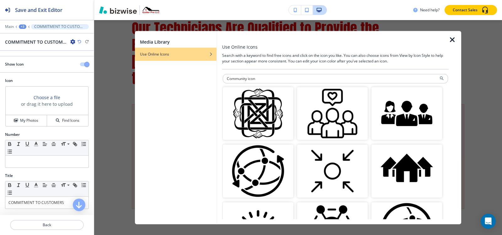
drag, startPoint x: 247, startPoint y: 79, endPoint x: 194, endPoint y: 79, distance: 53.3
click at [194, 79] on div "Media Library Use Online Icons Use Online Icons Search with a keyword to find f…" at bounding box center [298, 128] width 326 height 194
paste input "llaboration"
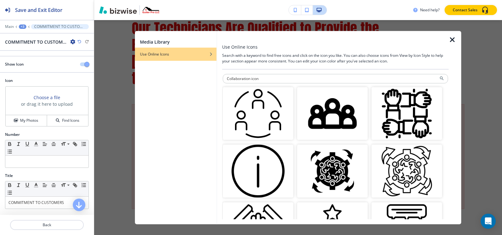
drag, startPoint x: 250, startPoint y: 78, endPoint x: 212, endPoint y: 78, distance: 38.0
click at [212, 78] on div "Media Library Use Online Icons Use Online Icons Search with a keyword to find f…" at bounding box center [298, 128] width 326 height 194
paste input "shared workspace"
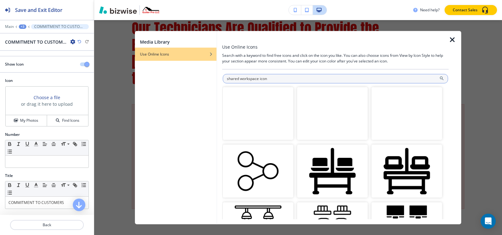
paste input "Family or people connections"
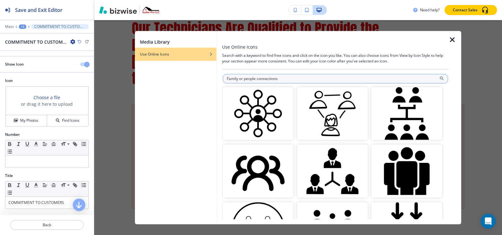
click at [307, 77] on input "Family or people connections" at bounding box center [335, 78] width 225 height 9
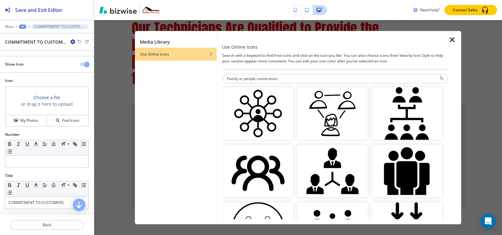
paste input "User group"
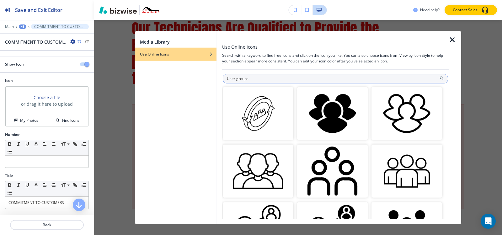
click at [313, 77] on input "User groups" at bounding box center [335, 78] width 225 height 9
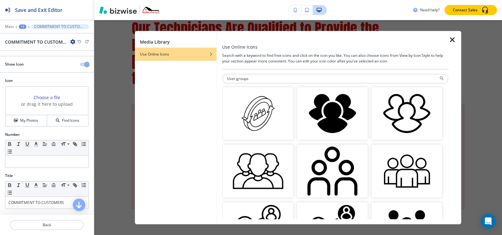
paste input "Community section"
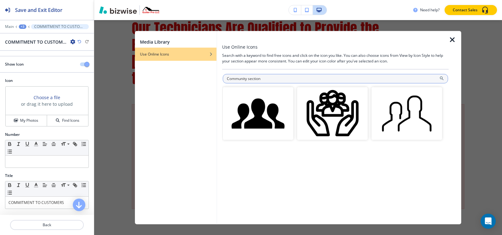
drag, startPoint x: 247, startPoint y: 79, endPoint x: 329, endPoint y: 79, distance: 81.9
click at [329, 79] on input "Community section" at bounding box center [335, 78] width 225 height 9
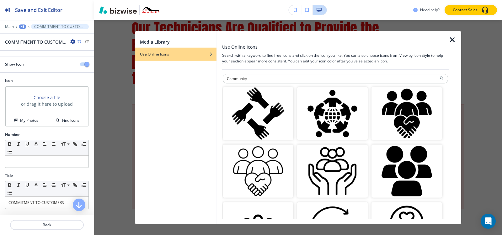
paste input "llaboration"
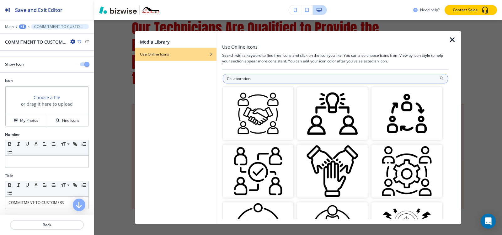
click at [296, 76] on input "Collaboration" at bounding box center [335, 78] width 225 height 9
paste input "Family"
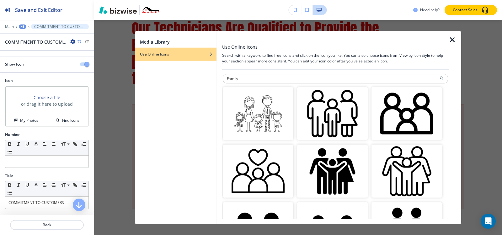
paste input "User groups"
type input "User groups"
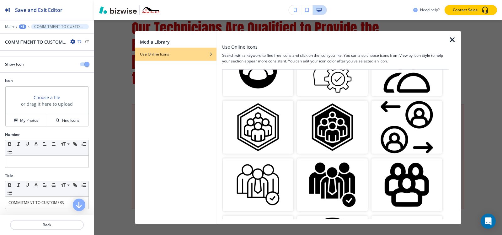
scroll to position [753, 0]
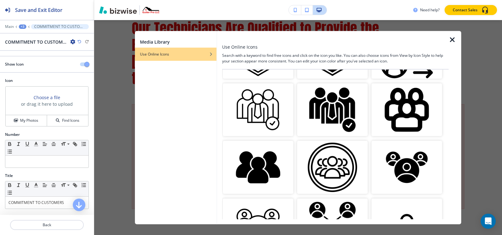
click at [267, 158] on img "button" at bounding box center [258, 167] width 71 height 53
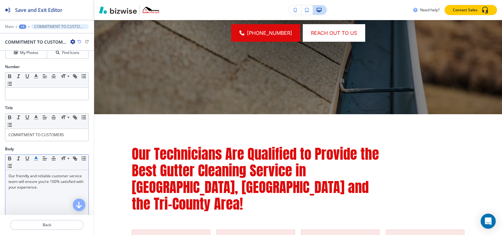
scroll to position [0, 0]
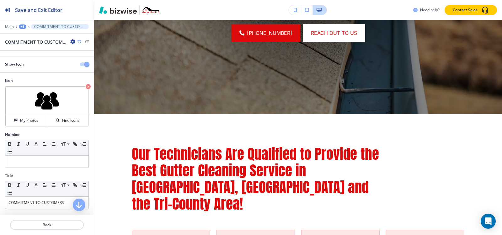
click at [80, 65] on button "button" at bounding box center [84, 64] width 9 height 4
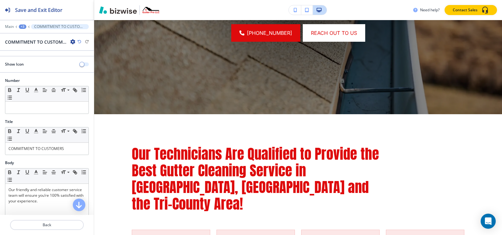
click at [79, 65] on span "button" at bounding box center [81, 64] width 5 height 5
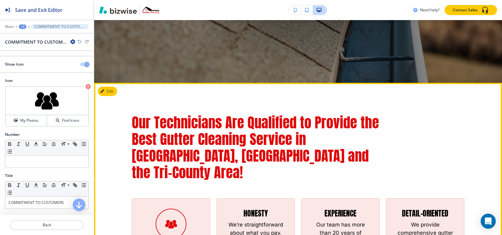
scroll to position [373, 0]
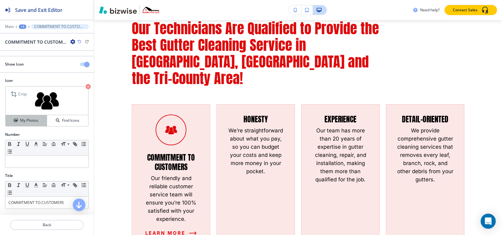
click at [15, 123] on div "My Photos" at bounding box center [26, 121] width 41 height 6
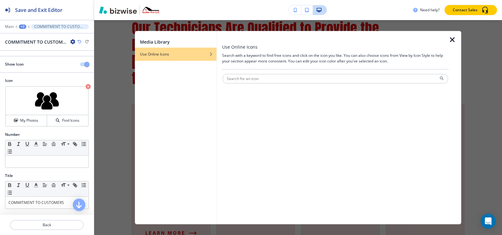
click at [162, 57] on div "button" at bounding box center [176, 59] width 82 height 4
click at [453, 38] on icon "button" at bounding box center [453, 40] width 8 height 8
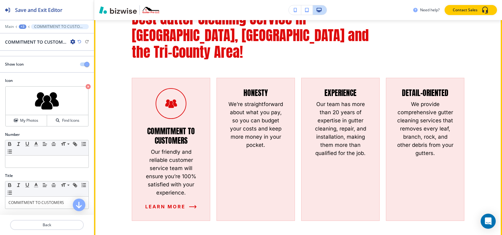
scroll to position [435, 0]
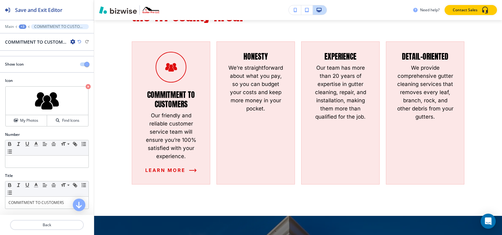
click at [22, 27] on div "+3" at bounding box center [23, 26] width 8 height 4
click at [38, 59] on p "Our Technicians Are Qualified to Provide the Best Gutter Cleaning Service in [G…" at bounding box center [39, 59] width 32 height 6
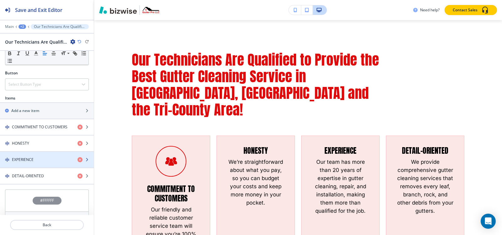
scroll to position [203, 0]
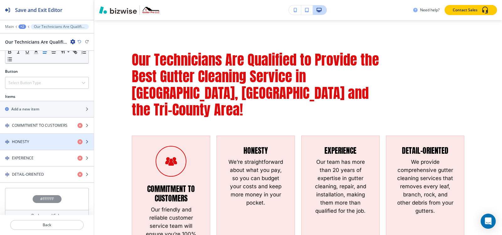
click at [32, 139] on div "HONESTY" at bounding box center [36, 142] width 72 height 6
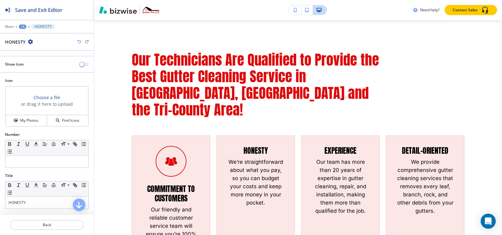
click at [81, 64] on button "button" at bounding box center [84, 64] width 9 height 4
click at [32, 123] on h4 "My Photos" at bounding box center [29, 121] width 18 height 6
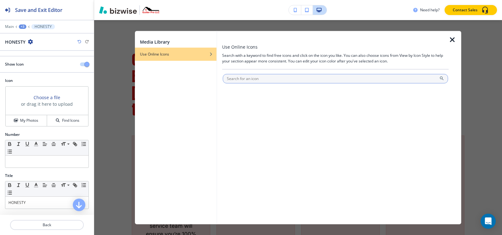
click at [263, 80] on input "text" at bounding box center [335, 78] width 225 height 9
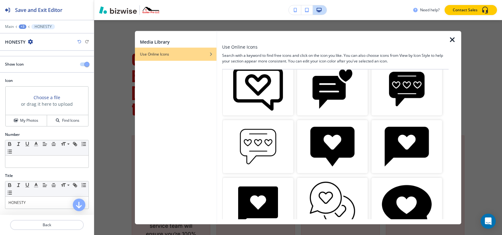
scroll to position [0, 0]
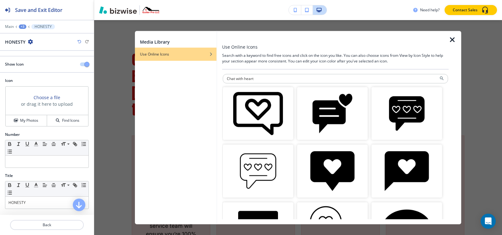
paste input "Secure Communication"
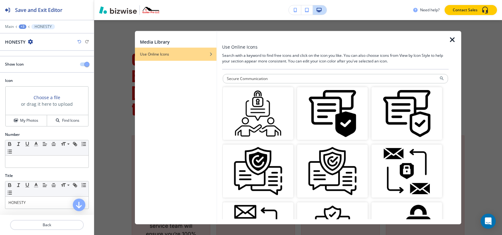
paste input "Message"
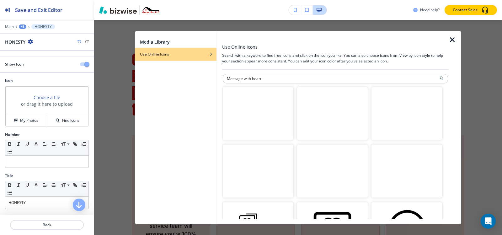
paste input "Secure Cha"
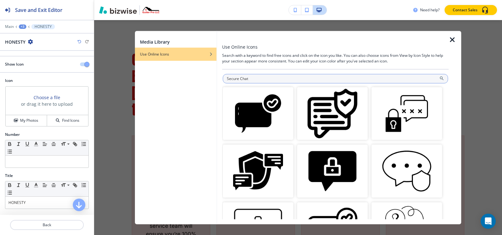
click at [283, 78] on input "Secure Chat" at bounding box center [335, 78] width 225 height 9
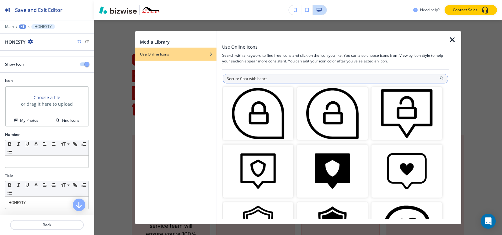
click at [272, 80] on input "Secure Chat with heart" at bounding box center [335, 78] width 225 height 9
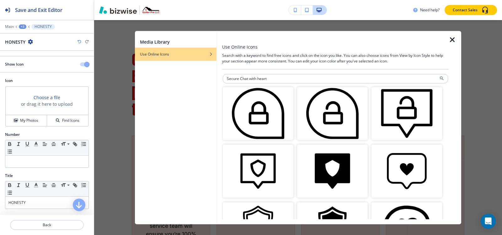
drag, startPoint x: 247, startPoint y: 78, endPoint x: 213, endPoint y: 77, distance: 34.8
click at [213, 78] on div "Media Library Use Online Icons Use Online Icons Search with a keyword to find f…" at bounding box center [298, 128] width 326 height 194
paste input "text"
type input "Chat with heart"
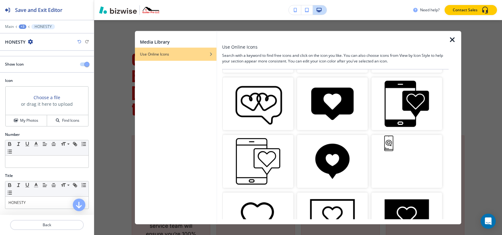
scroll to position [596, 0]
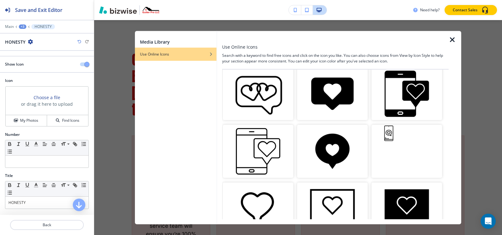
click at [455, 40] on icon "button" at bounding box center [453, 40] width 8 height 8
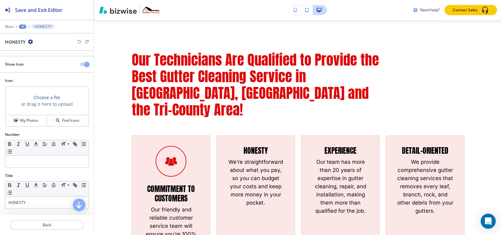
click at [25, 26] on div "+3" at bounding box center [23, 26] width 8 height 4
click at [28, 58] on p "Our Technicians Are Qualified to Provide the Best Gutter Cleaning Service in [G…" at bounding box center [39, 59] width 32 height 6
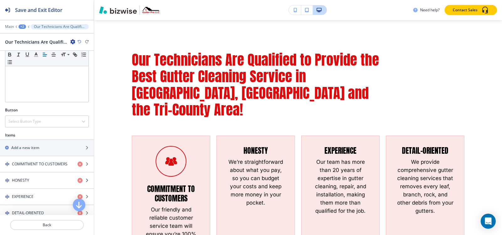
scroll to position [203, 0]
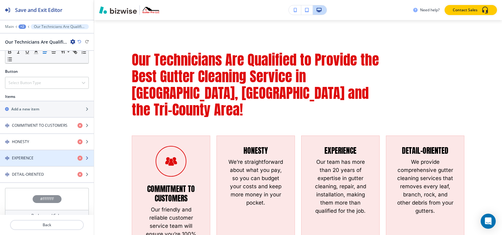
click at [29, 155] on h4 "EXPERIENCE" at bounding box center [23, 158] width 22 height 6
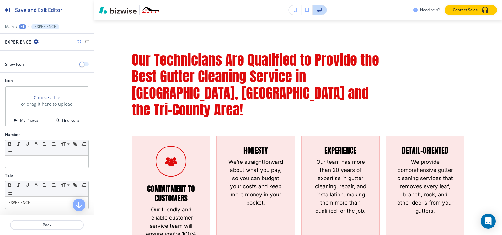
click at [79, 63] on span "button" at bounding box center [81, 64] width 5 height 5
click at [27, 123] on h4 "My Photos" at bounding box center [29, 121] width 18 height 6
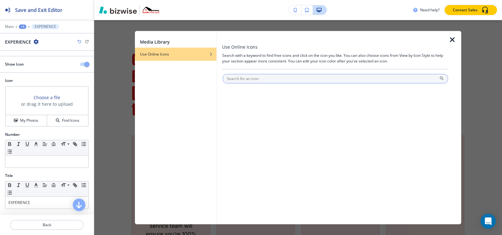
click at [275, 76] on input "text" at bounding box center [335, 78] width 225 height 9
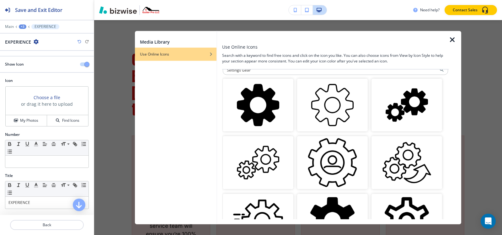
scroll to position [0, 0]
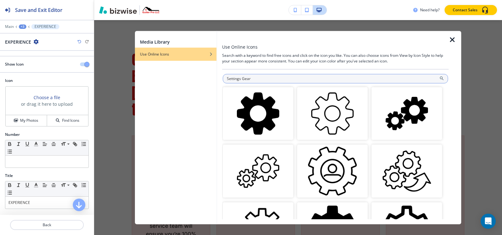
click at [258, 82] on input "Settings Gear" at bounding box center [335, 78] width 225 height 9
paste input "Research & Learning"
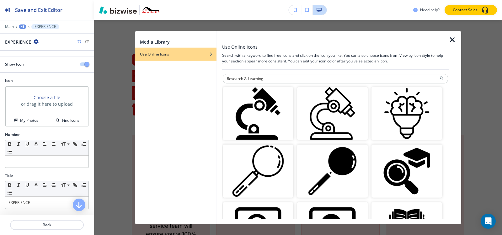
drag, startPoint x: 266, startPoint y: 78, endPoint x: 184, endPoint y: 78, distance: 81.9
click at [184, 78] on div "Media Library Use Online Icons Use Online Icons Search with a keyword to find f…" at bounding box center [298, 128] width 326 height 194
paste input "Study and Search"
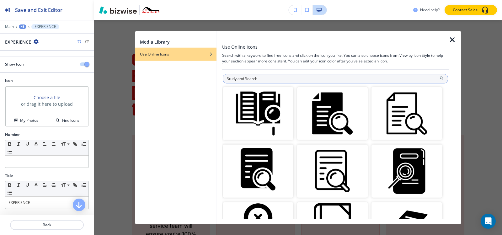
paste input "Learning and Exploration"
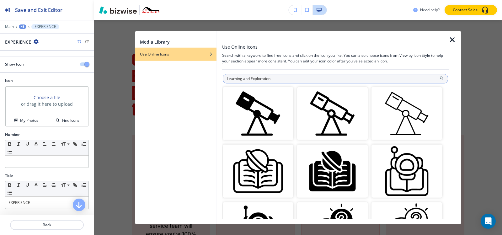
paste input "Educ"
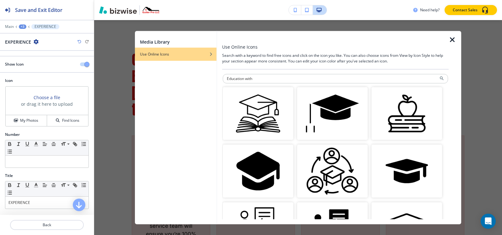
paste input "Research"
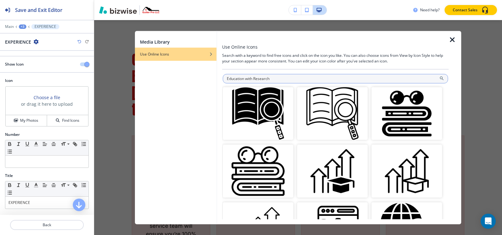
drag, startPoint x: 254, startPoint y: 78, endPoint x: 246, endPoint y: 78, distance: 7.8
click at [246, 78] on input "Education with Research" at bounding box center [335, 78] width 225 height 9
click at [318, 76] on input "Education and Research" at bounding box center [335, 78] width 225 height 9
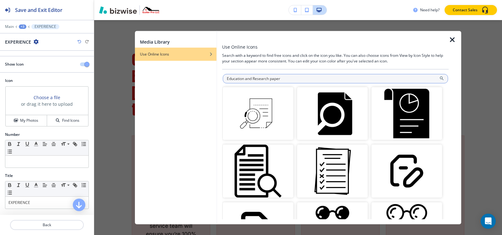
click at [329, 81] on input "Education and Research paper" at bounding box center [335, 78] width 225 height 9
paste input "Graduation Cap"
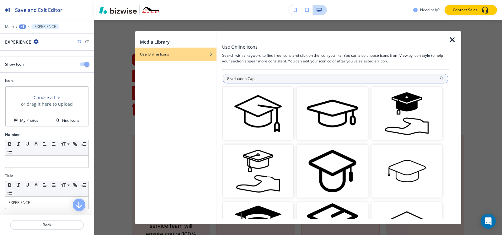
click at [286, 79] on input "Graduation Cap" at bounding box center [335, 78] width 225 height 9
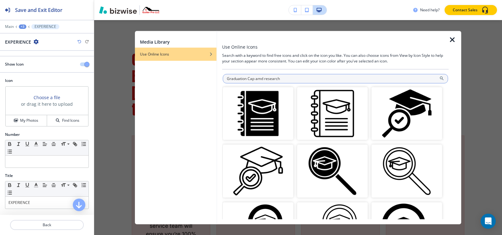
click at [312, 77] on input "Graduation Cap amd research" at bounding box center [335, 78] width 225 height 9
click at [261, 79] on input "Graduation Cap amd research with" at bounding box center [335, 78] width 225 height 9
click at [305, 76] on input "Graduation Cap and research with" at bounding box center [335, 78] width 225 height 9
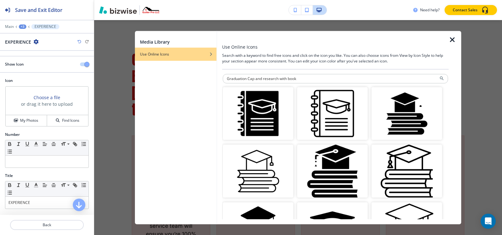
paste input "magnifying glass"
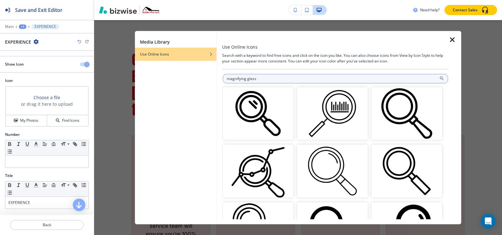
click at [312, 77] on input "magnifying glass" at bounding box center [335, 78] width 225 height 9
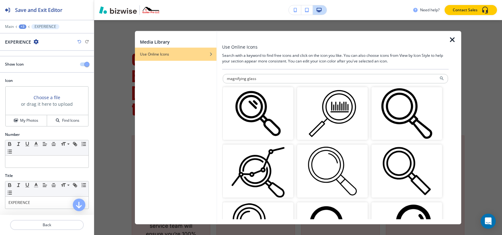
paste input "bar graph"
type input "bar graph"
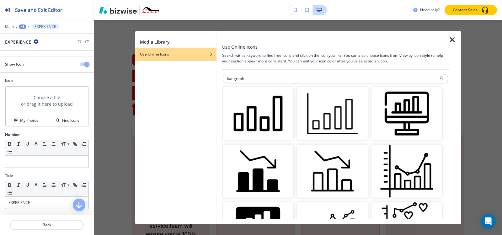
paste input "text"
paste input "chat bubble with a check mark"
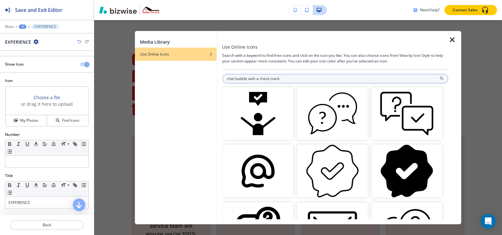
drag, startPoint x: 262, startPoint y: 77, endPoint x: 270, endPoint y: 77, distance: 8.5
click at [270, 77] on input "chat bubble with a check mark" at bounding box center [335, 78] width 225 height 9
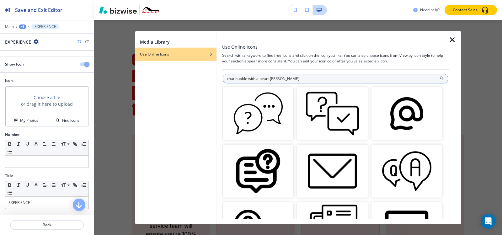
paste input "Trusted Communication & Care Icon"
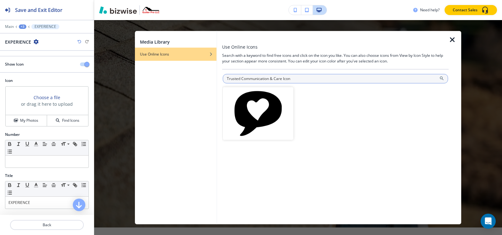
scroll to position [59, 0]
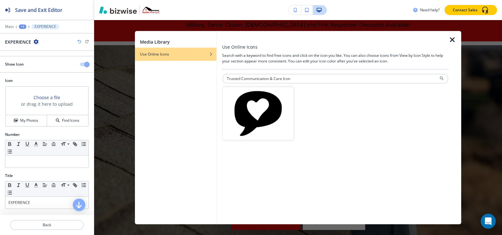
paste input "Verified Messaging with Safety/Support"
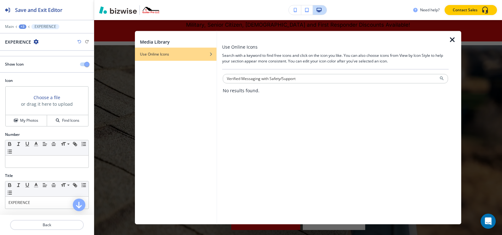
paste input "secure communication"
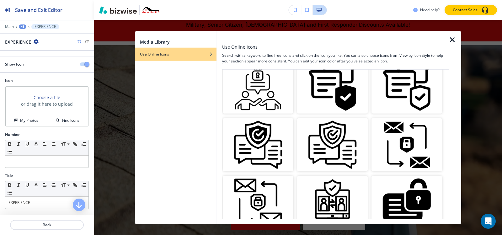
scroll to position [0, 0]
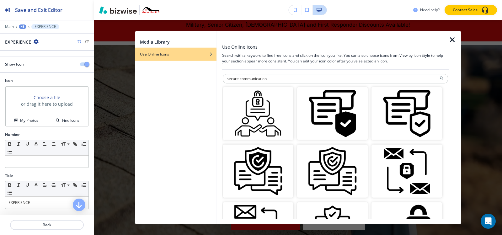
paste input "chat bubble with a check mark"
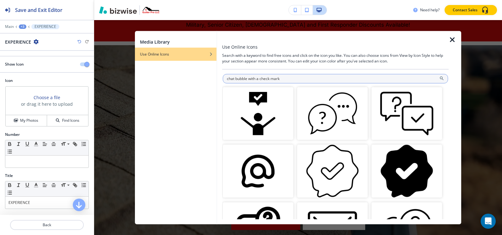
drag, startPoint x: 260, startPoint y: 78, endPoint x: 270, endPoint y: 78, distance: 9.4
click at [270, 78] on input "chat bubble with a check mark" at bounding box center [335, 78] width 225 height 9
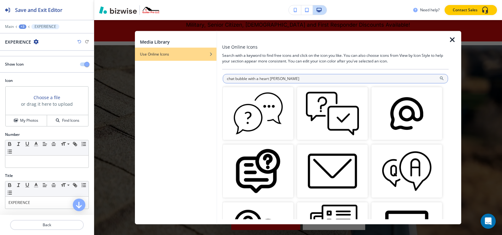
paste input "Safe Communication"
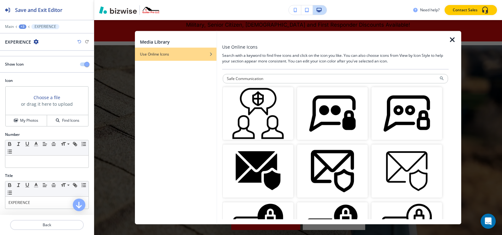
paste input "Chat bubble with check mark and shield with heart"
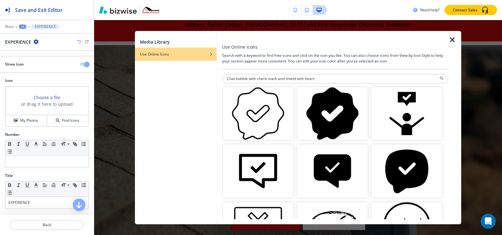
paste input "Verified communication with care and protection"
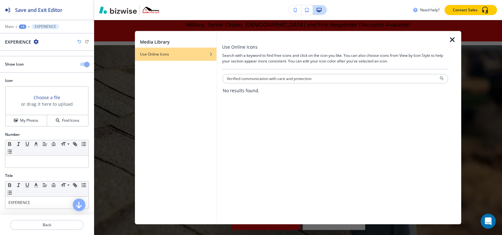
paste input "Trust Message"
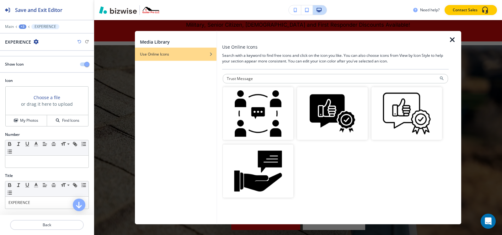
paste input "chat bubble with a check mark"
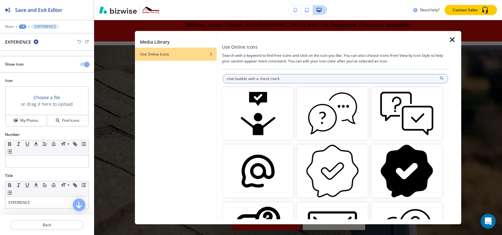
click at [260, 78] on input "chat bubble with a check mark" at bounding box center [335, 78] width 225 height 9
drag, startPoint x: 260, startPoint y: 80, endPoint x: 270, endPoint y: 80, distance: 9.4
click at [270, 80] on input "chat bubble with a check mark" at bounding box center [335, 78] width 225 height 9
drag, startPoint x: 271, startPoint y: 77, endPoint x: 314, endPoint y: 78, distance: 43.0
click at [314, 77] on input "chat bubble with a heart mark" at bounding box center [335, 78] width 225 height 9
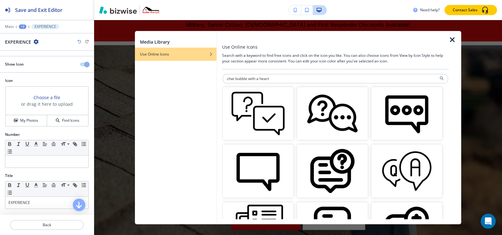
paste input "Cha"
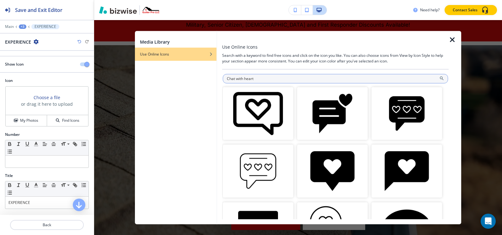
click at [236, 77] on input "Chat with heart" at bounding box center [335, 78] width 225 height 9
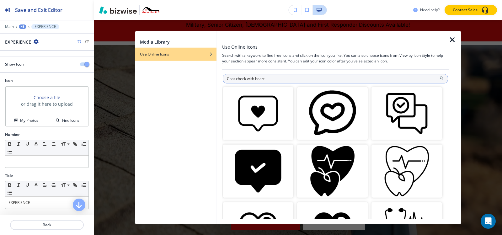
drag, startPoint x: 245, startPoint y: 78, endPoint x: 235, endPoint y: 78, distance: 10.0
click at [235, 78] on input "Chat check with heart" at bounding box center [335, 78] width 225 height 9
click at [227, 78] on input "Chat with heart" at bounding box center [335, 78] width 225 height 9
paste input "check"
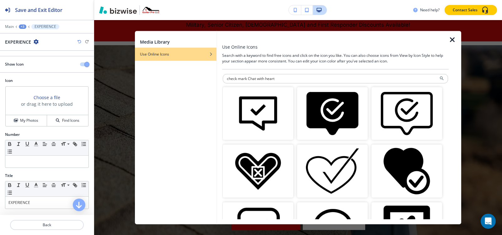
drag, startPoint x: 248, startPoint y: 79, endPoint x: 194, endPoint y: 79, distance: 54.0
click at [194, 79] on div "Media Library Use Online Icons Use Online Icons Search with a keyword to find f…" at bounding box center [298, 128] width 326 height 194
type input "Chat with heart"
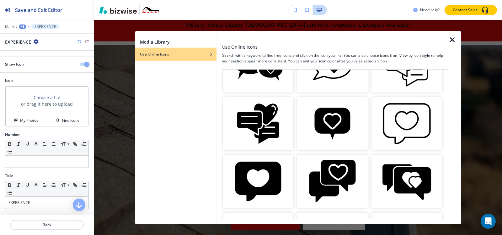
scroll to position [408, 0]
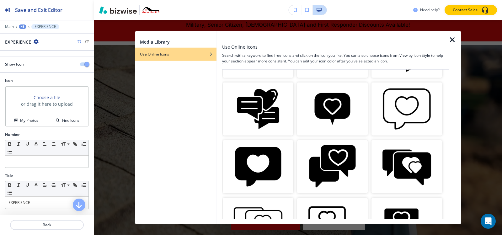
click at [334, 148] on img "button" at bounding box center [332, 166] width 71 height 53
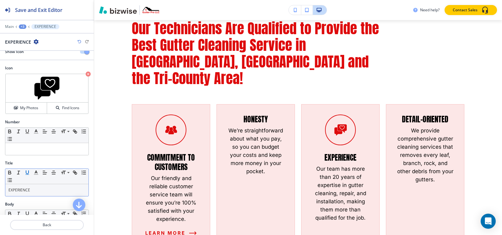
scroll to position [31, 0]
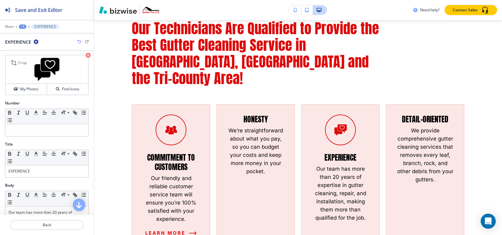
click at [86, 56] on icon "button" at bounding box center [88, 55] width 5 height 5
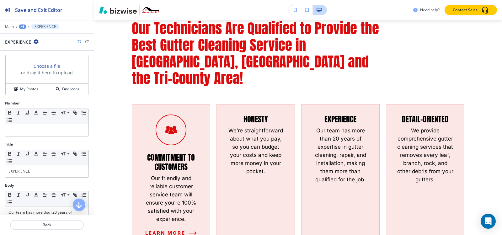
click at [24, 23] on div at bounding box center [47, 22] width 94 height 4
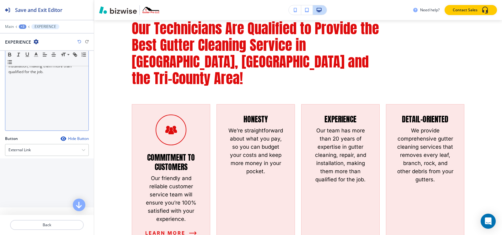
scroll to position [32, 0]
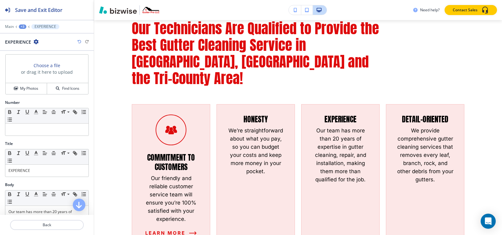
click at [24, 27] on div "+3" at bounding box center [23, 26] width 8 height 4
click at [34, 59] on p "Our Technicians Are Qualified to Provide the Best Gutter Cleaning Service in [G…" at bounding box center [39, 59] width 32 height 6
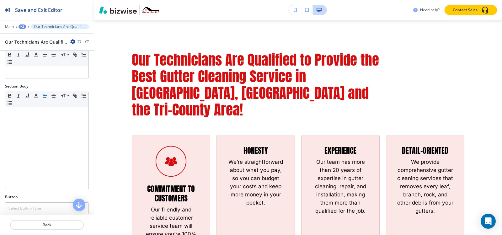
scroll to position [157, 0]
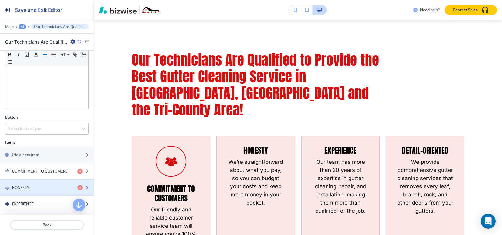
click at [30, 190] on div "button" at bounding box center [47, 192] width 94 height 5
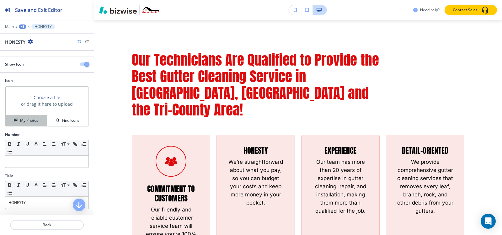
click at [34, 119] on h4 "My Photos" at bounding box center [29, 121] width 18 height 6
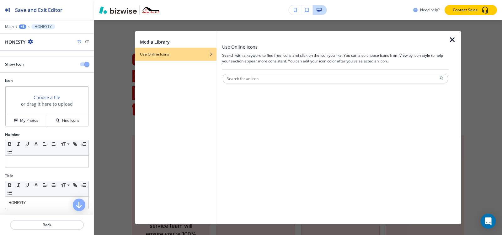
click at [257, 84] on div at bounding box center [335, 85] width 225 height 4
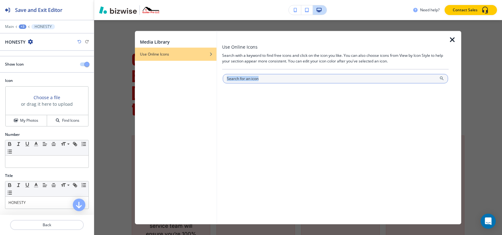
click at [257, 81] on input "text" at bounding box center [335, 78] width 225 height 9
click at [262, 79] on input "text" at bounding box center [335, 78] width 225 height 9
paste input "check"
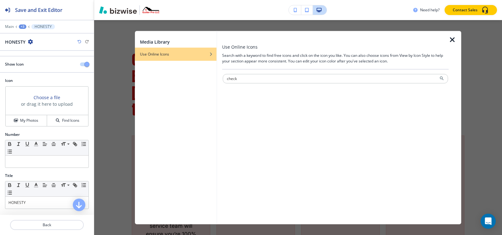
drag, startPoint x: 249, startPoint y: 79, endPoint x: 161, endPoint y: 87, distance: 88.8
click at [163, 88] on div "Media Library Use Online Icons Use Online Icons Search with a keyword to find f…" at bounding box center [298, 128] width 326 height 194
type input "chat with heart"
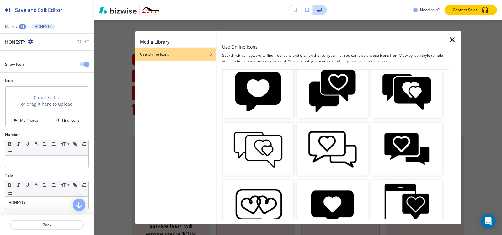
scroll to position [452, 0]
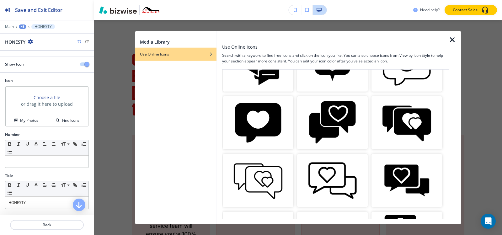
click at [351, 112] on img "button" at bounding box center [332, 122] width 71 height 53
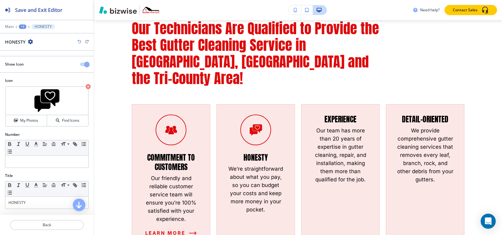
scroll to position [31, 0]
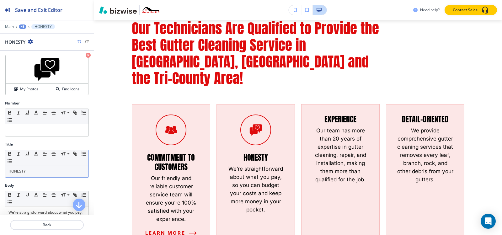
click at [8, 173] on div "HONESTY" at bounding box center [46, 171] width 83 height 12
click at [29, 172] on p "HONESTY" at bounding box center [46, 171] width 77 height 6
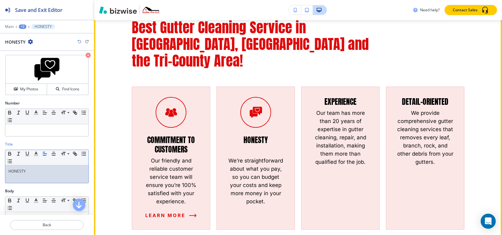
scroll to position [404, 0]
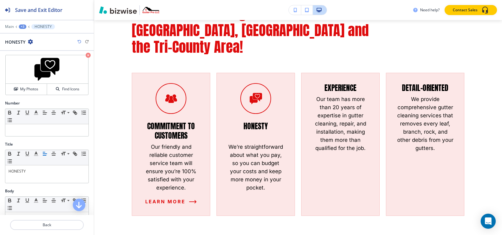
click at [21, 26] on div "+3" at bounding box center [23, 26] width 8 height 4
click at [30, 59] on p "Our Technicians Are Qualified to Provide the Best Gutter Cleaning Service in [G…" at bounding box center [39, 59] width 32 height 6
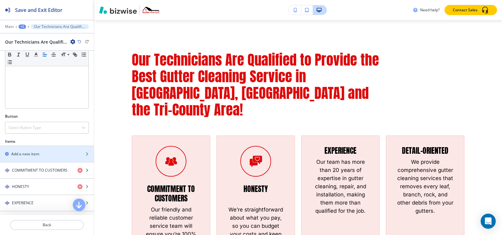
scroll to position [188, 0]
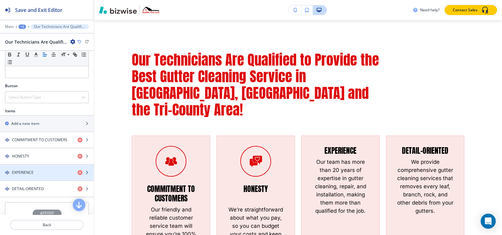
click at [24, 175] on div "button" at bounding box center [47, 177] width 94 height 5
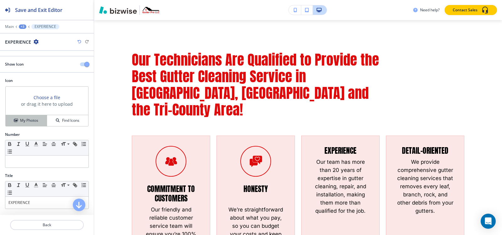
click at [34, 125] on button "My Photos" at bounding box center [26, 120] width 41 height 11
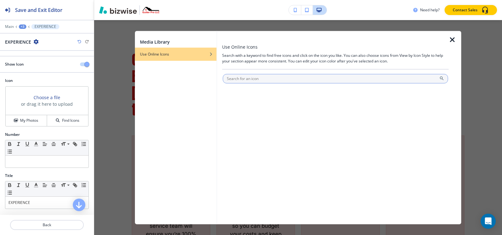
click at [265, 75] on input "text" at bounding box center [335, 78] width 225 height 9
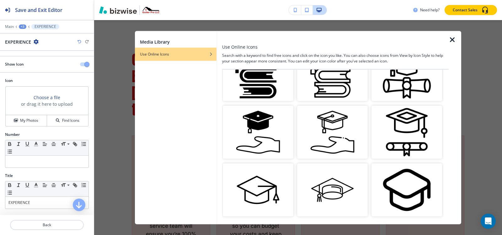
scroll to position [0, 0]
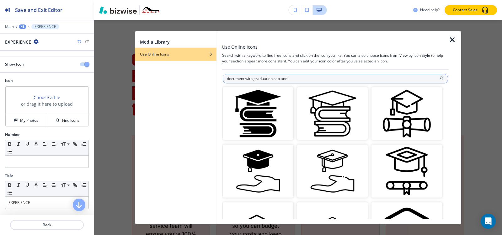
paste input "magnifying glass"
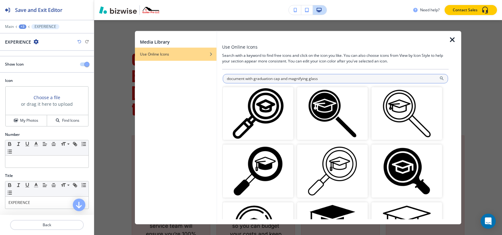
paste input "Document with gear, graduation cap,"
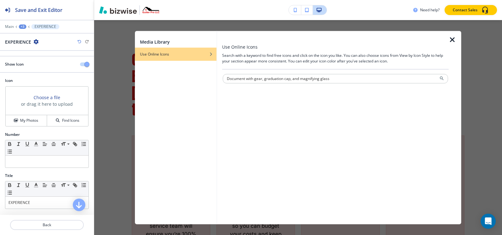
paste input "Research and education analysis icon"
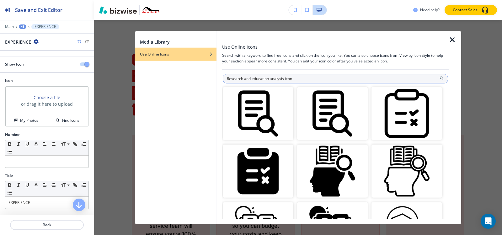
click at [355, 80] on input "Research and education analysis icon" at bounding box center [335, 78] width 225 height 9
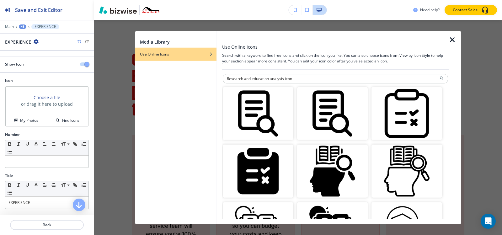
paste input "graduation cap"
paste input "magnifying glass"
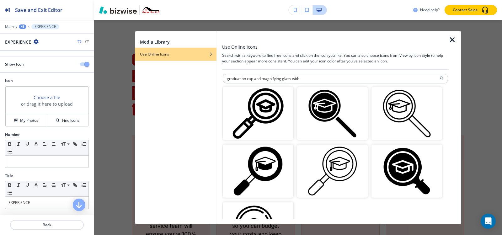
paste input "paper"
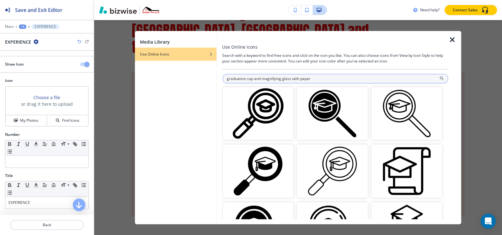
drag, startPoint x: 290, startPoint y: 78, endPoint x: 263, endPoint y: 77, distance: 27.0
click at [263, 77] on input "graduation cap and magnifying glass with paper" at bounding box center [335, 78] width 225 height 9
click at [227, 77] on input "graduation cap and with paper" at bounding box center [335, 78] width 225 height 9
paste input "magnifying glass"
drag, startPoint x: 291, startPoint y: 77, endPoint x: 300, endPoint y: 78, distance: 8.3
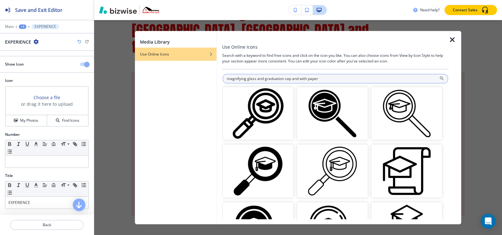
click at [300, 78] on input "magnifying glass and graduation cap and with paper" at bounding box center [335, 78] width 225 height 9
type input "magnifying glass and graduation cap with paper"
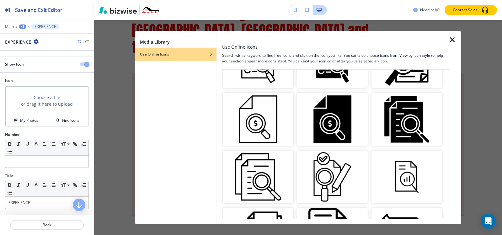
scroll to position [220, 0]
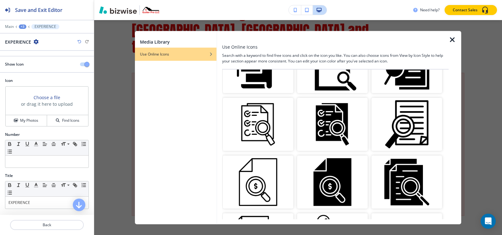
click at [324, 114] on img "button" at bounding box center [332, 124] width 71 height 53
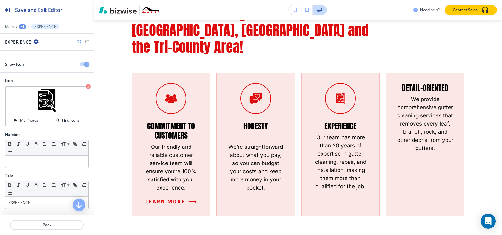
click at [22, 26] on div "+3" at bounding box center [23, 26] width 8 height 4
click at [32, 61] on p "Our Technicians Are Qualified to Provide the Best Gutter Cleaning Service in [G…" at bounding box center [39, 59] width 32 height 6
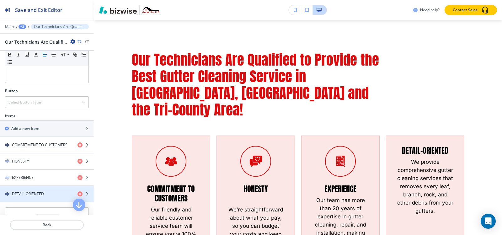
scroll to position [203, 0]
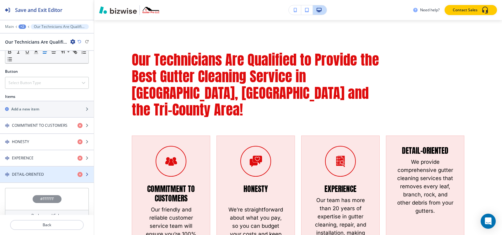
click at [28, 172] on h4 "DETAIL-ORIENTED" at bounding box center [28, 175] width 32 height 6
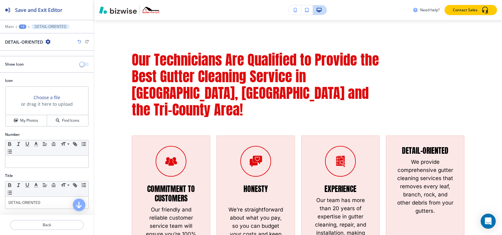
click at [79, 63] on span "button" at bounding box center [81, 64] width 5 height 5
click at [34, 121] on h4 "My Photos" at bounding box center [29, 121] width 18 height 6
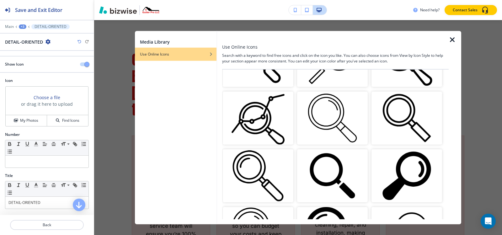
scroll to position [0, 0]
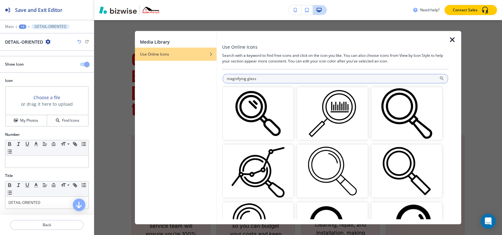
click at [263, 78] on input "magnifying glass" at bounding box center [335, 78] width 225 height 9
paste input "bar graph"
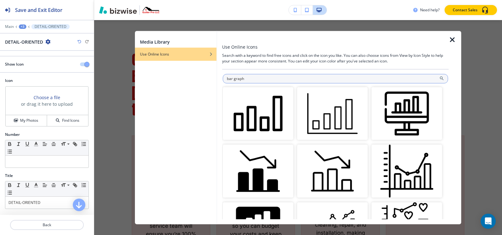
click at [266, 78] on input "bar graph" at bounding box center [335, 78] width 225 height 9
paste input "magnifying glass"
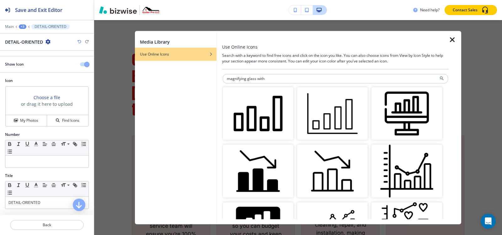
paste input "bar graph"
type input "magnifying glass with bar graph"
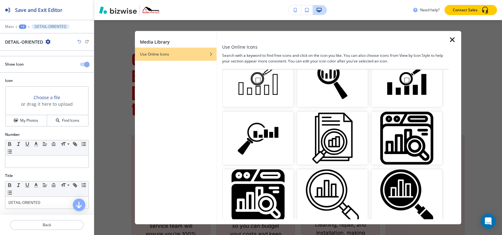
scroll to position [201, 0]
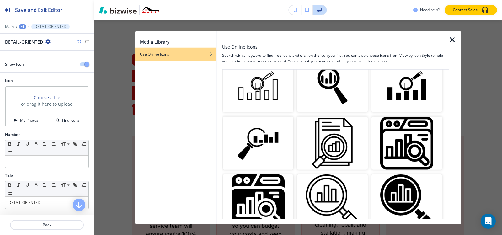
click at [412, 196] on img "button" at bounding box center [406, 200] width 71 height 53
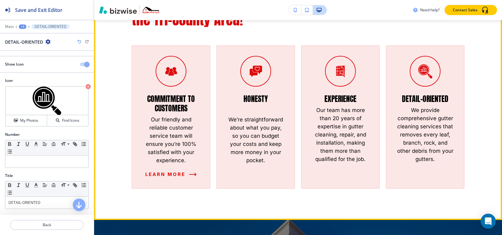
scroll to position [435, 0]
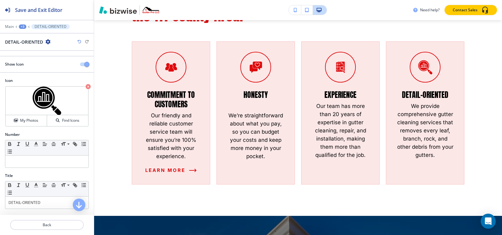
click at [21, 26] on div "+3" at bounding box center [23, 26] width 8 height 4
click at [32, 57] on p "Our Technicians Are Qualified to Provide the Best Gutter Cleaning Service in [G…" at bounding box center [39, 59] width 32 height 6
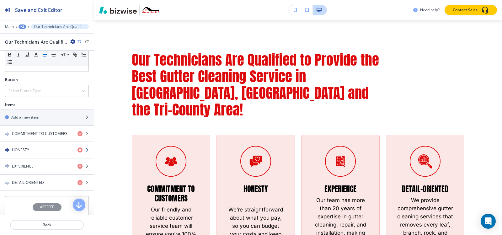
scroll to position [203, 0]
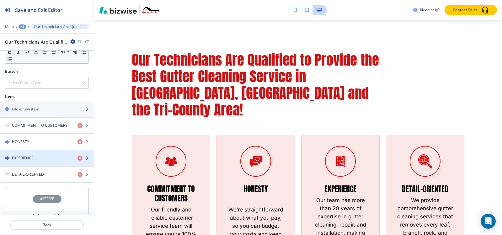
click at [26, 155] on h4 "EXPERIENCE" at bounding box center [23, 158] width 22 height 6
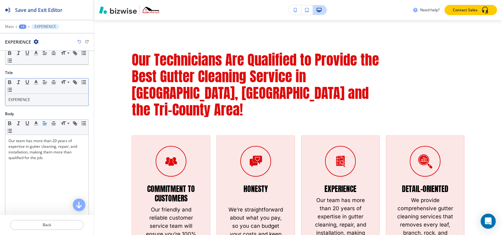
scroll to position [94, 0]
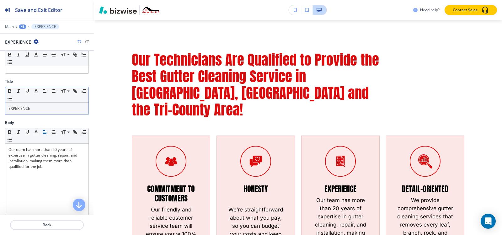
click at [35, 108] on p "EXPERIENCE" at bounding box center [46, 109] width 77 height 6
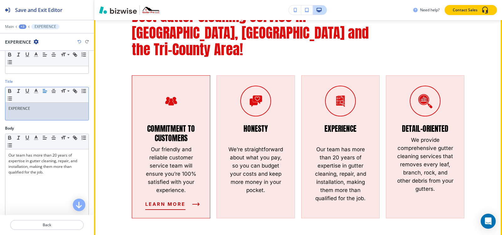
scroll to position [404, 0]
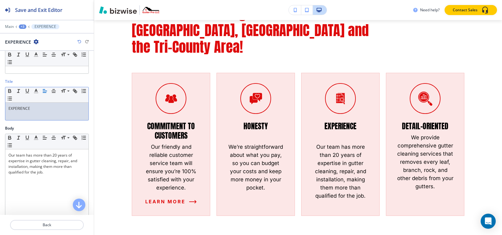
click at [20, 29] on div at bounding box center [47, 31] width 94 height 4
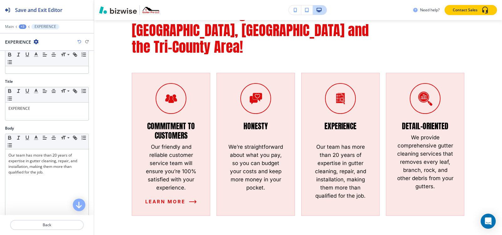
click at [22, 28] on div "+3" at bounding box center [23, 26] width 8 height 4
click at [32, 61] on p "Our Technicians Are Qualified to Provide the Best Gutter Cleaning Service in [G…" at bounding box center [39, 59] width 32 height 6
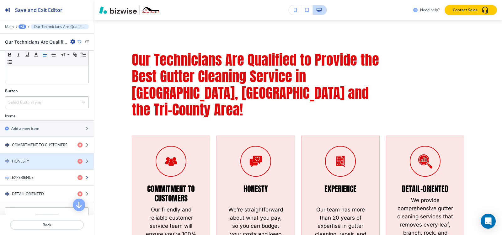
scroll to position [203, 0]
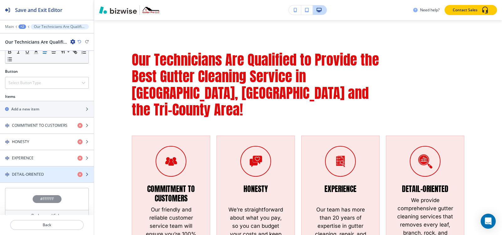
click at [29, 172] on h4 "DETAIL-ORIENTED" at bounding box center [28, 175] width 32 height 6
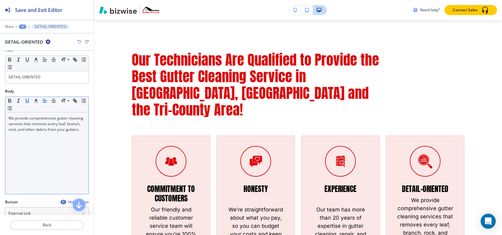
scroll to position [95, 0]
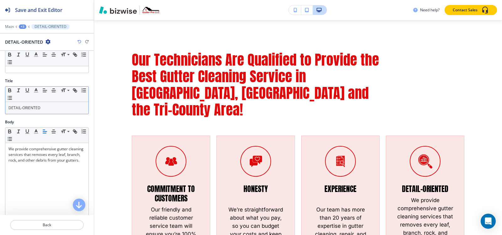
click at [43, 105] on p "DETAIL-ORIENTED" at bounding box center [46, 108] width 77 height 6
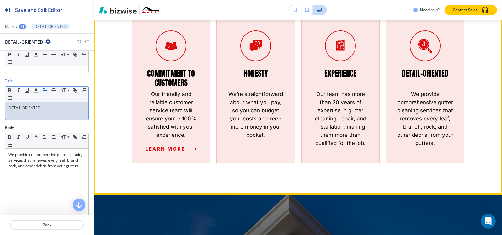
scroll to position [467, 0]
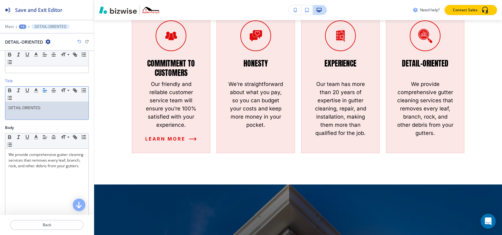
click at [21, 26] on div "+3" at bounding box center [23, 26] width 8 height 4
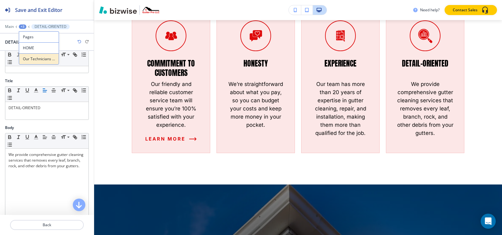
click at [30, 62] on button "Our Technicians Are Qualified to Provide the Best Gutter Cleaning Service in [G…" at bounding box center [39, 58] width 40 height 11
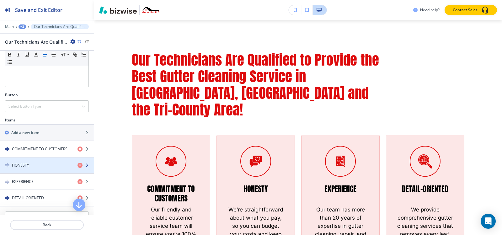
scroll to position [203, 0]
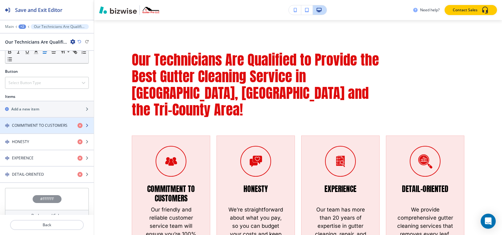
click at [35, 123] on h4 "COMMITMENT TO CUSTOMERS" at bounding box center [40, 126] width 56 height 6
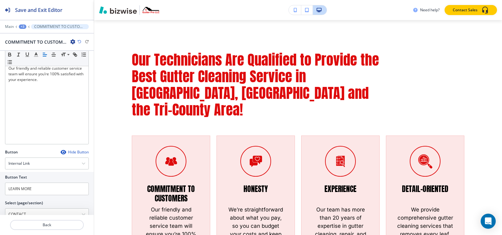
scroll to position [193, 0]
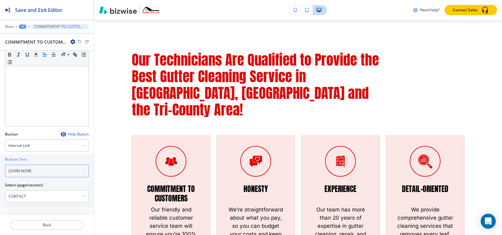
click at [38, 170] on input "LEARN MORE" at bounding box center [47, 171] width 84 height 13
click at [23, 27] on div "+3" at bounding box center [23, 26] width 8 height 4
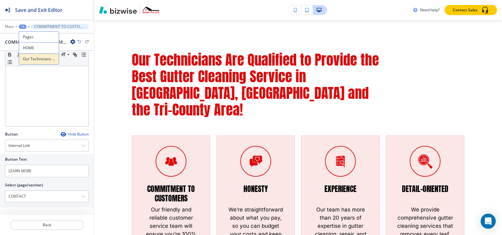
click at [37, 61] on p "Our Technicians Are Qualified to Provide the Best Gutter Cleaning Service in [G…" at bounding box center [39, 59] width 32 height 6
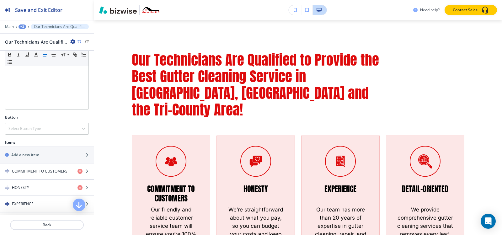
scroll to position [203, 0]
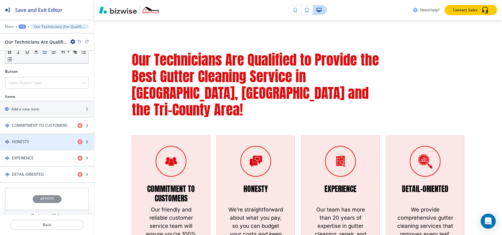
click at [31, 145] on div "button" at bounding box center [47, 147] width 94 height 5
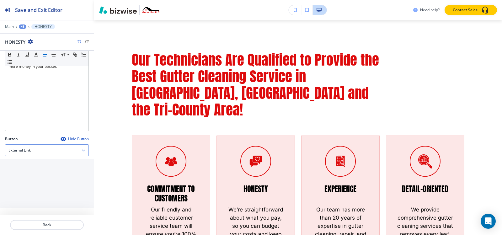
scroll to position [189, 0]
click at [25, 155] on div "External Link" at bounding box center [46, 149] width 83 height 11
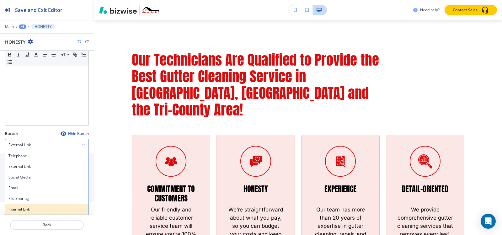
click at [22, 207] on h4 "Internal Link" at bounding box center [46, 209] width 77 height 6
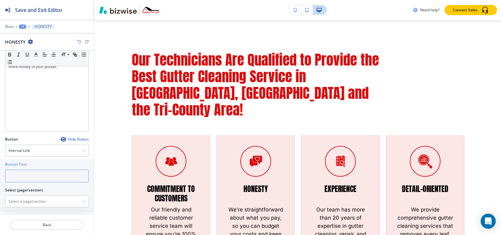
click at [32, 174] on input "text" at bounding box center [47, 176] width 84 height 13
paste input "LEARN MORE"
type input "LEARN MORE"
click at [30, 200] on \(page\/section\) "Manual Input" at bounding box center [43, 201] width 76 height 11
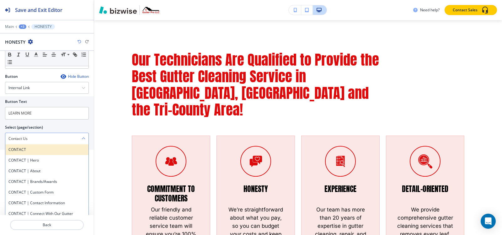
click at [26, 150] on h4 "CONTACT" at bounding box center [46, 150] width 77 height 6
type \(page\/section\) "CONTACT"
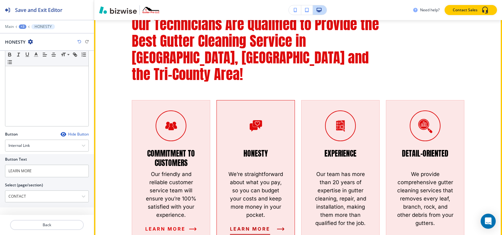
scroll to position [404, 0]
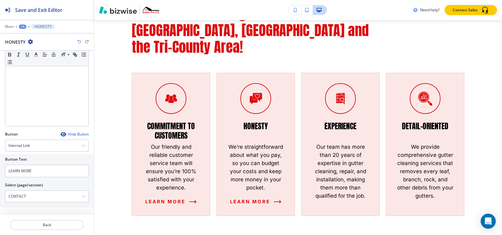
click at [20, 26] on div "+3" at bounding box center [23, 26] width 8 height 4
click at [43, 62] on button "Our Technicians Are Qualified to Provide the Best Gutter Cleaning Service in [G…" at bounding box center [39, 58] width 40 height 11
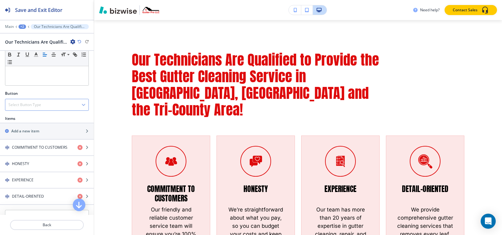
scroll to position [203, 0]
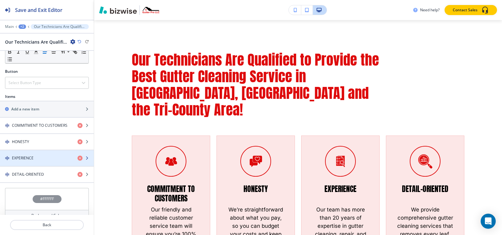
click at [45, 155] on div "EXPERIENCE" at bounding box center [36, 158] width 72 height 6
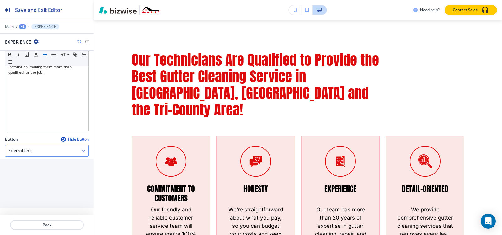
click at [30, 154] on div "External Link" at bounding box center [46, 150] width 83 height 11
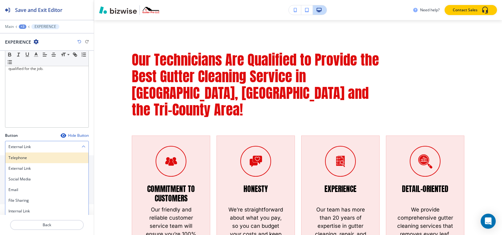
scroll to position [194, 0]
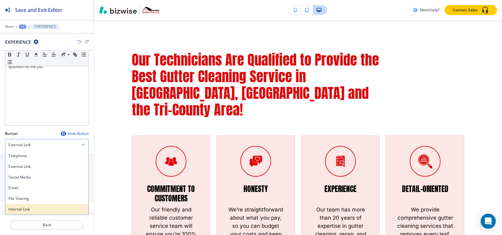
click at [18, 210] on h4 "Internal Link" at bounding box center [46, 209] width 77 height 6
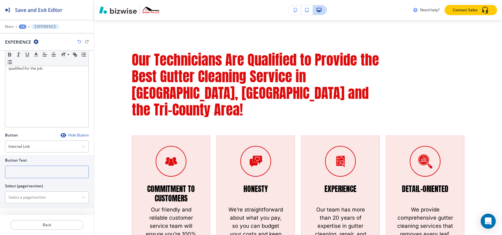
scroll to position [193, 0]
click at [27, 170] on input "text" at bounding box center [47, 171] width 84 height 13
paste input "LEARN MORE"
type input "LEARN MORE"
click at [30, 193] on \(page\/section\) "Manual Input" at bounding box center [43, 196] width 76 height 11
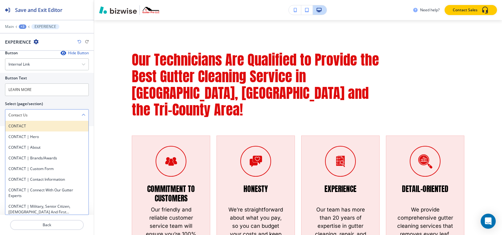
click at [30, 127] on h4 "CONTACT" at bounding box center [46, 126] width 77 height 6
type \(page\/section\) "CONTACT"
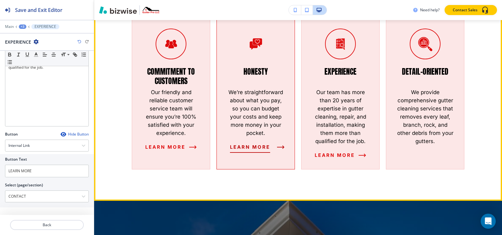
scroll to position [0, 0]
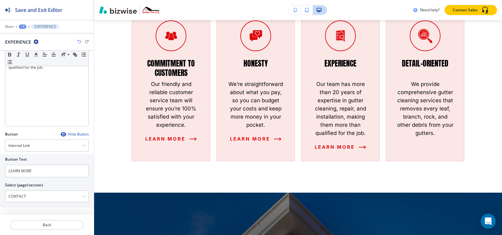
click at [21, 27] on div "+3" at bounding box center [23, 26] width 8 height 4
click at [33, 60] on p "Our Technicians Are Qualified to Provide the Best Gutter Cleaning Service in [G…" at bounding box center [39, 59] width 32 height 6
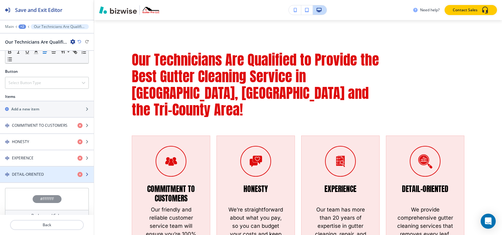
click at [28, 177] on div "button" at bounding box center [47, 179] width 94 height 5
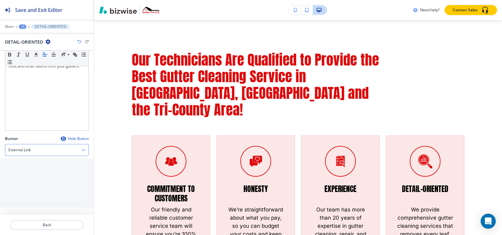
click at [26, 153] on div "External Link" at bounding box center [46, 149] width 83 height 11
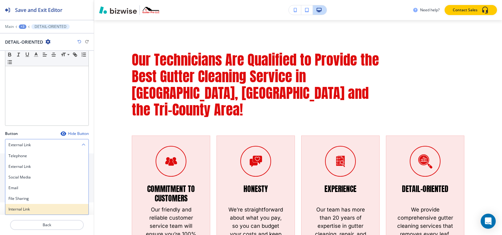
click at [26, 207] on h4 "Internal Link" at bounding box center [46, 209] width 77 height 6
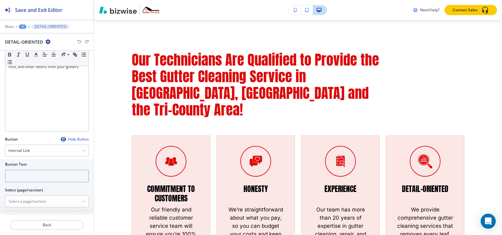
click at [35, 175] on input "text" at bounding box center [47, 176] width 84 height 13
paste input "LEARN MORE"
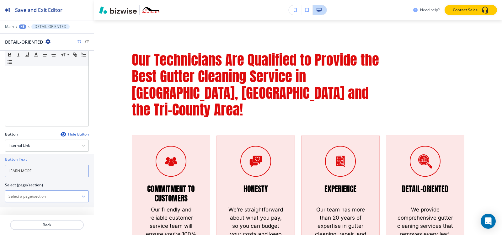
type input "LEARN MORE"
click at [30, 196] on \(page\/section\) "Manual Input" at bounding box center [43, 196] width 76 height 11
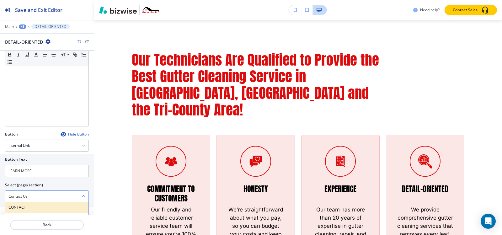
click at [26, 206] on h4 "CONTACT" at bounding box center [46, 208] width 77 height 6
type \(page\/section\) "CONTACT"
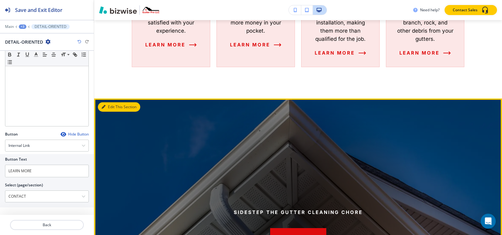
click at [116, 102] on button "Edit This Section" at bounding box center [119, 106] width 42 height 9
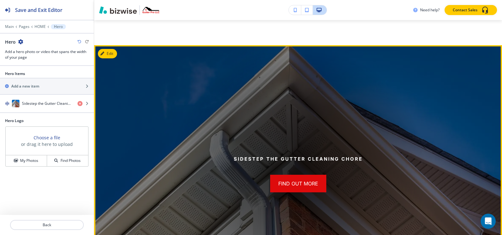
scroll to position [623, 0]
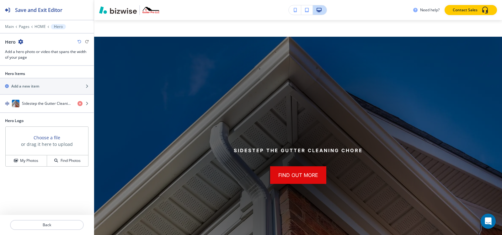
click at [19, 42] on icon "button" at bounding box center [20, 41] width 5 height 5
click at [28, 74] on p "Delete Section" at bounding box center [38, 75] width 32 height 6
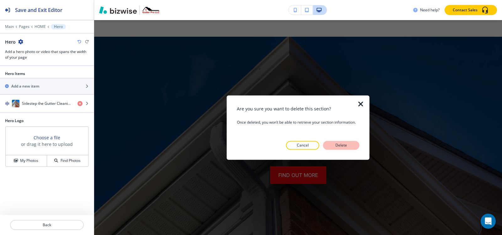
click at [339, 146] on p "Delete" at bounding box center [341, 145] width 15 height 6
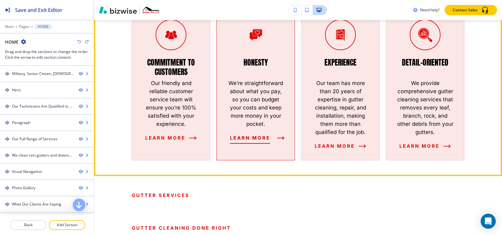
scroll to position [466, 0]
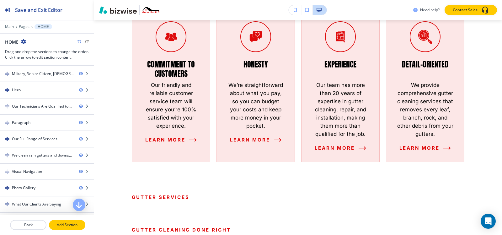
drag, startPoint x: 59, startPoint y: 225, endPoint x: 71, endPoint y: 203, distance: 24.7
click at [59, 224] on p "Add Section" at bounding box center [67, 225] width 35 height 6
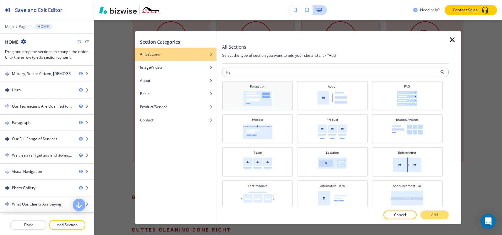
type input "Pa"
click at [258, 109] on div "Paragraph" at bounding box center [257, 95] width 71 height 29
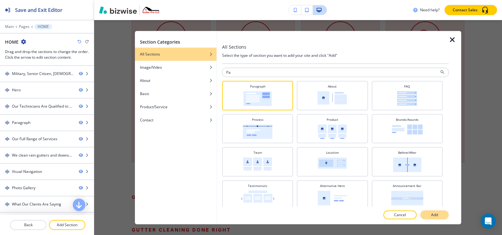
click at [437, 216] on p "Add" at bounding box center [434, 215] width 7 height 6
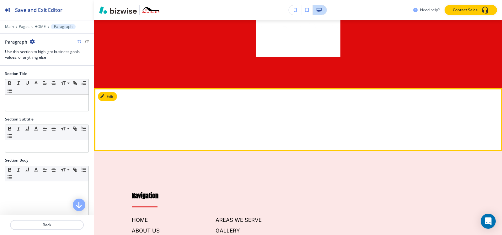
scroll to position [3796, 0]
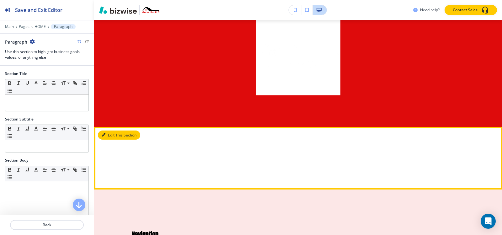
click at [109, 130] on button "Edit This Section" at bounding box center [119, 134] width 42 height 9
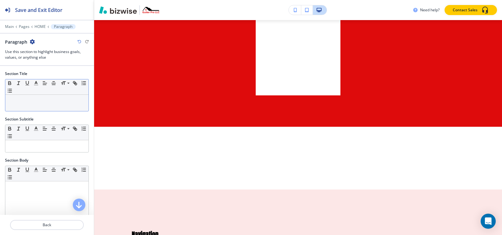
click at [36, 105] on div at bounding box center [46, 103] width 83 height 16
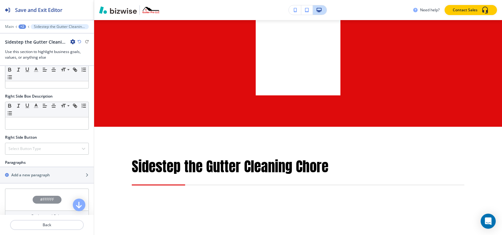
scroll to position [263, 0]
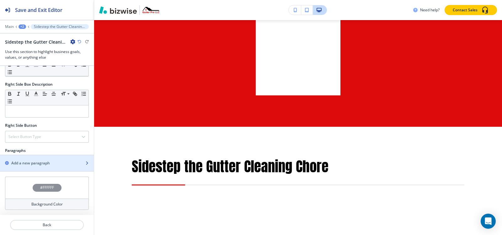
click at [49, 164] on h2 "Add a new paragraph" at bounding box center [30, 163] width 39 height 6
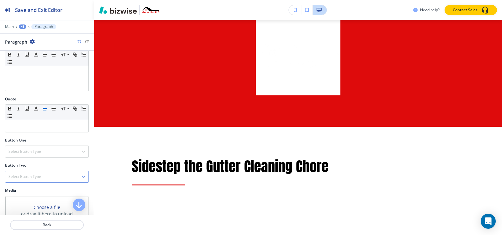
scroll to position [183, 0]
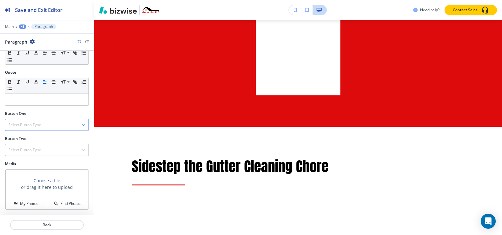
click at [30, 131] on div "Button One Select Button Type Telephone External Link Social Media Email File S…" at bounding box center [47, 123] width 94 height 25
click at [29, 128] on div "Select Button Type" at bounding box center [46, 124] width 83 height 11
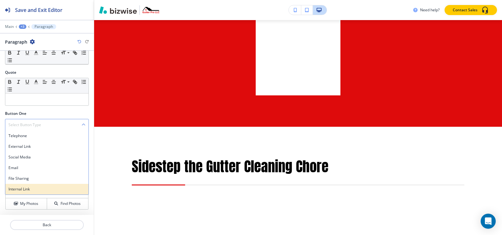
click at [30, 193] on div "Internal Link" at bounding box center [46, 189] width 83 height 11
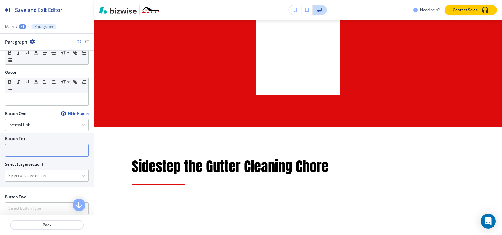
click at [32, 153] on input "text" at bounding box center [47, 150] width 84 height 13
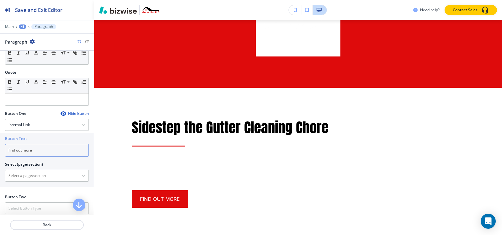
scroll to position [3890, 0]
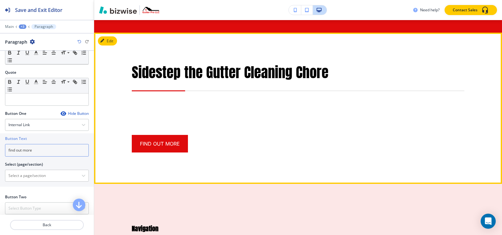
type input "find out more"
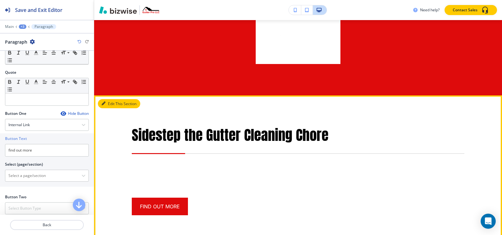
click at [109, 99] on button "Edit This Section" at bounding box center [119, 103] width 42 height 9
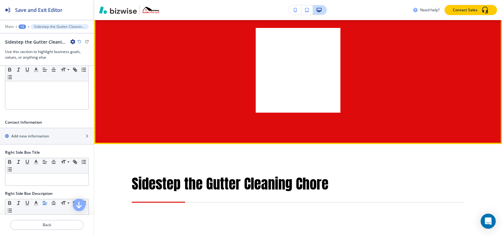
scroll to position [3765, 0]
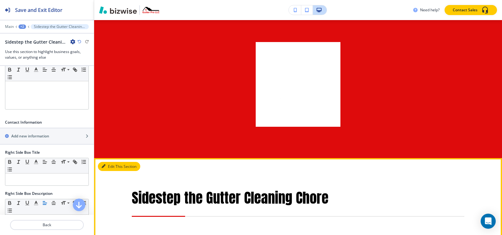
click at [106, 162] on button "Edit This Section" at bounding box center [119, 166] width 42 height 9
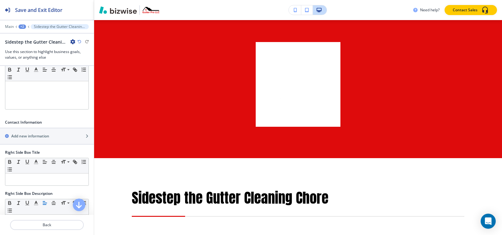
click at [72, 44] on icon "button" at bounding box center [72, 41] width 5 height 5
click at [99, 70] on button "Delete Section" at bounding box center [90, 74] width 40 height 11
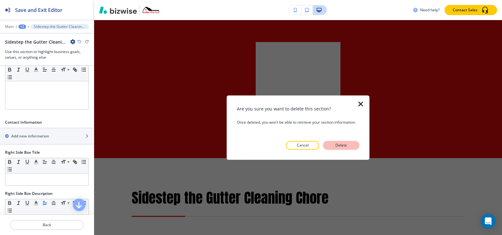
click at [344, 145] on p "Delete" at bounding box center [341, 145] width 15 height 6
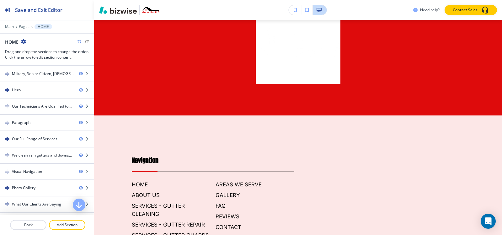
scroll to position [3890, 0]
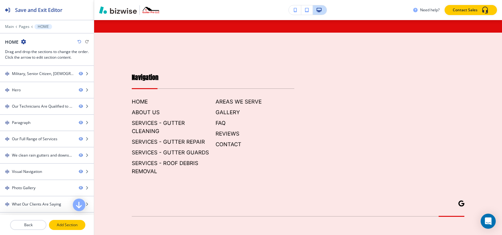
click at [64, 225] on p "Add Section" at bounding box center [67, 225] width 35 height 6
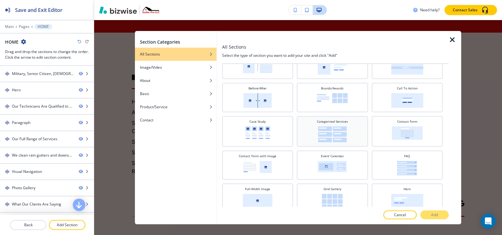
scroll to position [0, 0]
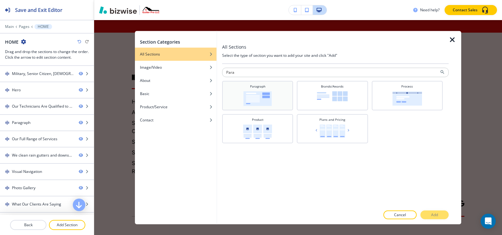
type input "Para"
click at [275, 84] on div "Paragraph" at bounding box center [257, 95] width 65 height 22
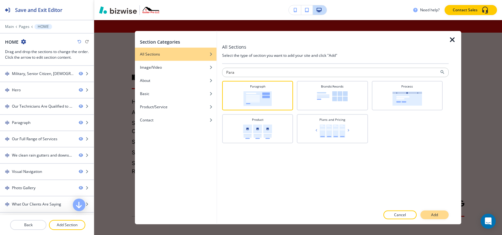
click at [432, 219] on button "Add" at bounding box center [434, 214] width 28 height 9
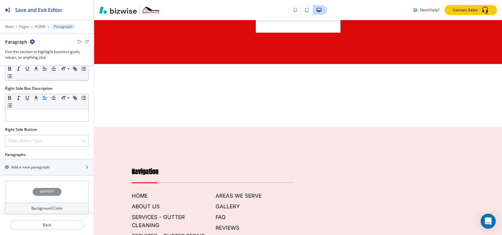
scroll to position [263, 0]
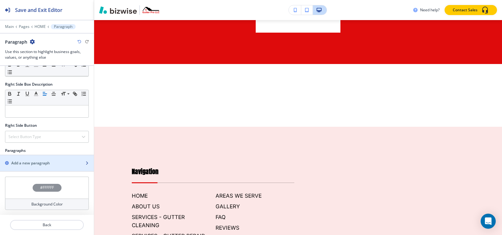
click at [33, 163] on h2 "Add a new paragraph" at bounding box center [30, 163] width 39 height 6
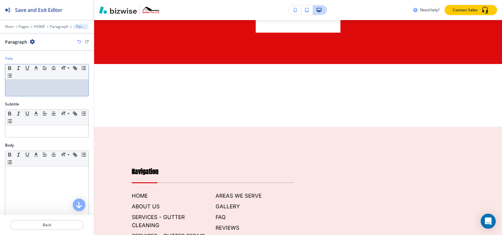
click at [39, 84] on p at bounding box center [46, 86] width 77 height 6
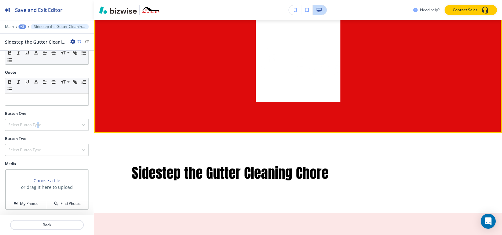
scroll to position [3765, 0]
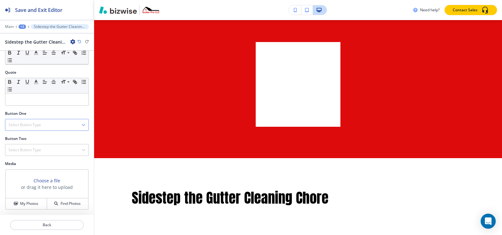
click at [24, 125] on h4 "Select Button Type" at bounding box center [24, 125] width 33 height 6
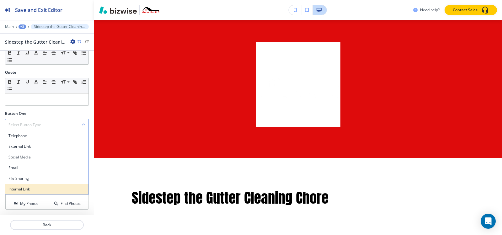
click at [23, 190] on h4 "Internal Link" at bounding box center [46, 189] width 77 height 6
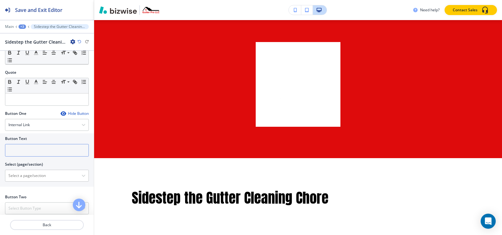
click at [29, 144] on input "text" at bounding box center [47, 150] width 84 height 13
type input "find our more"
click at [34, 178] on \(page\/section\) "Manual Input" at bounding box center [43, 175] width 76 height 11
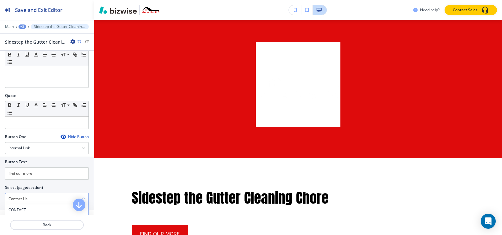
scroll to position [183, 0]
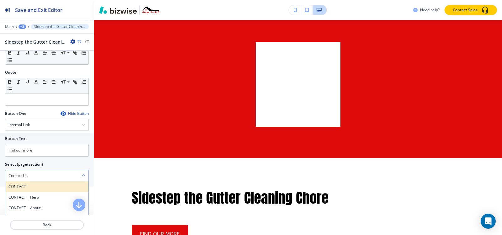
click at [33, 189] on h4 "CONTACT" at bounding box center [46, 187] width 77 height 6
type \(page\/section\) "CONTACT"
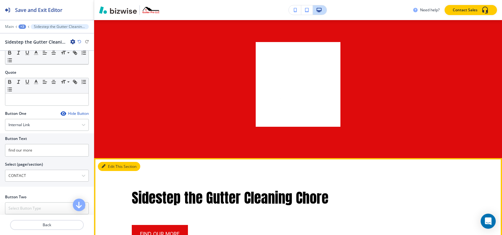
click at [107, 162] on button "Edit This Section" at bounding box center [119, 166] width 42 height 9
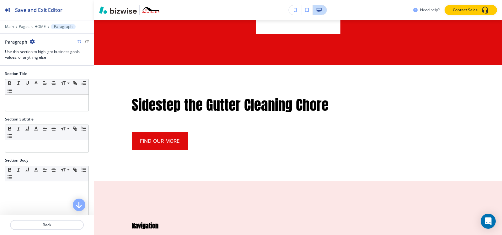
scroll to position [3859, 0]
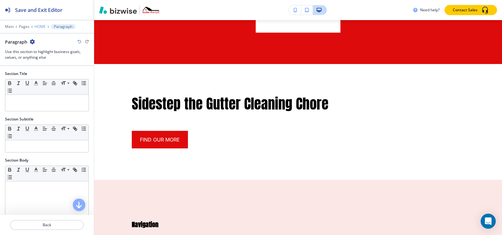
click at [40, 26] on p "HOME" at bounding box center [40, 26] width 11 height 4
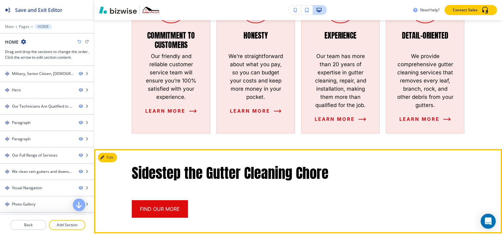
scroll to position [576, 0]
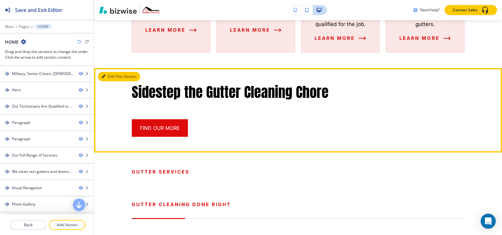
click at [108, 72] on button "Edit This Section" at bounding box center [119, 76] width 42 height 9
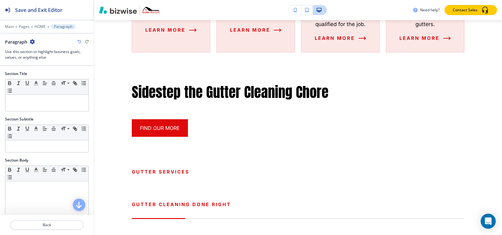
scroll to position [607, 0]
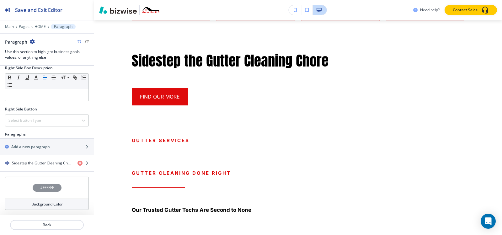
click at [40, 189] on h4 "#FFFFFF" at bounding box center [47, 188] width 14 height 6
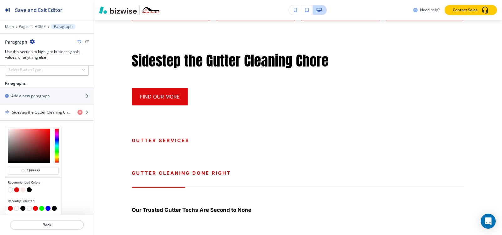
click at [17, 190] on button "button" at bounding box center [16, 189] width 5 height 5
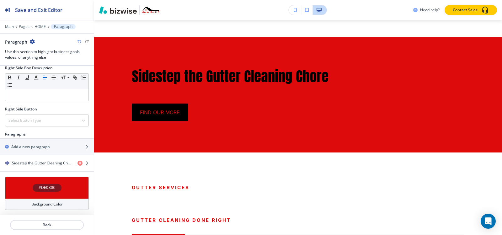
click at [40, 186] on h4 "#DE0B0C" at bounding box center [47, 188] width 17 height 6
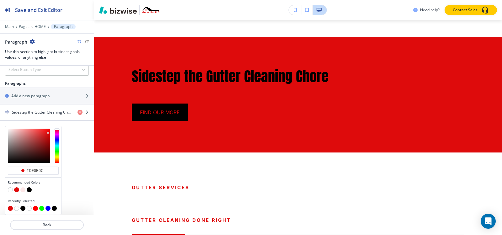
click at [23, 191] on button "button" at bounding box center [22, 189] width 5 height 5
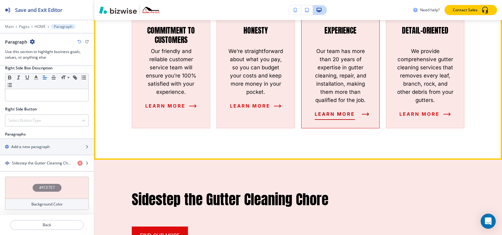
scroll to position [497, 0]
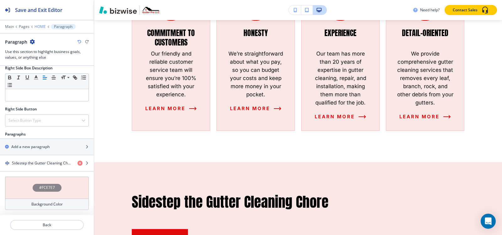
click at [41, 26] on p "HOME" at bounding box center [40, 26] width 11 height 4
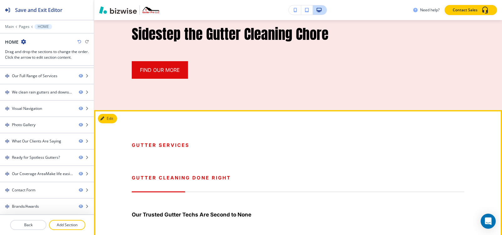
scroll to position [685, 0]
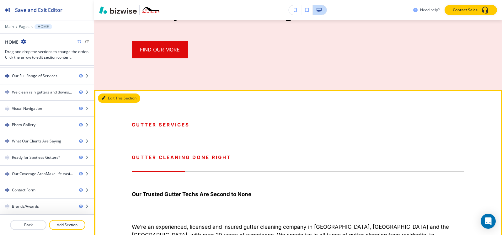
click at [109, 93] on button "Edit This Section" at bounding box center [119, 97] width 42 height 9
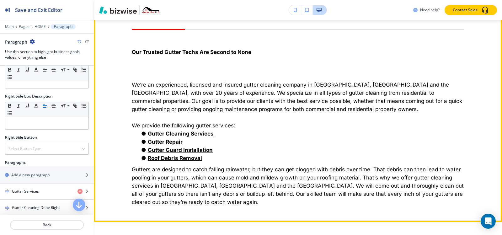
scroll to position [864, 0]
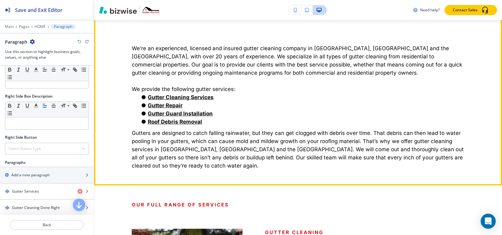
click at [174, 94] on strong "Gutter Cleaning Services" at bounding box center [181, 97] width 66 height 6
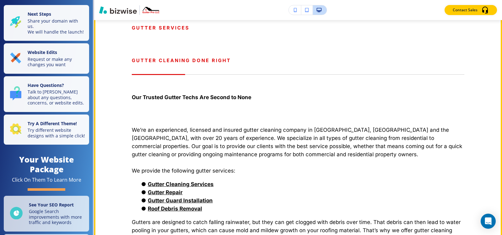
scroll to position [721, 0]
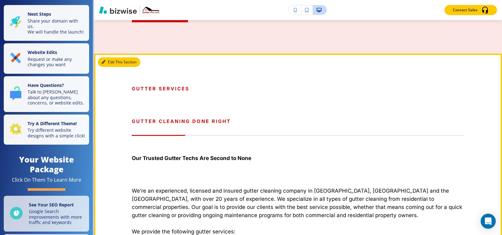
click at [109, 57] on button "Edit This Section" at bounding box center [119, 61] width 42 height 9
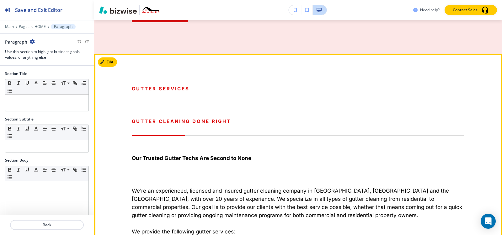
scroll to position [738, 0]
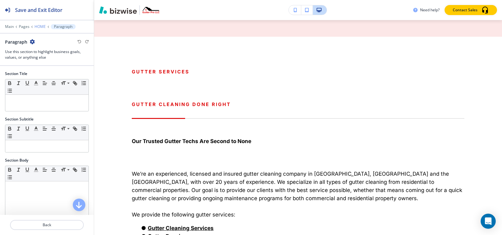
click at [38, 25] on p "HOME" at bounding box center [40, 26] width 11 height 4
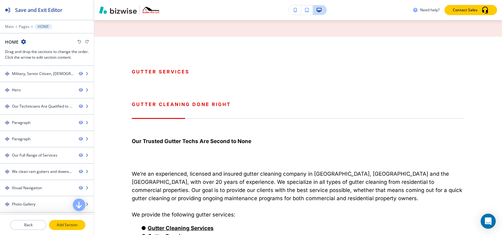
click at [62, 225] on p "Add Section" at bounding box center [67, 225] width 35 height 6
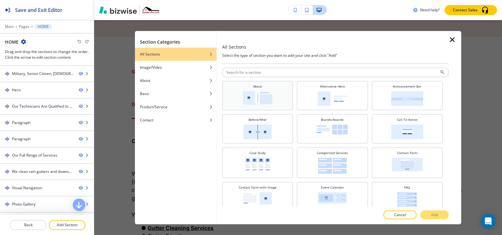
click at [246, 95] on img at bounding box center [257, 97] width 29 height 13
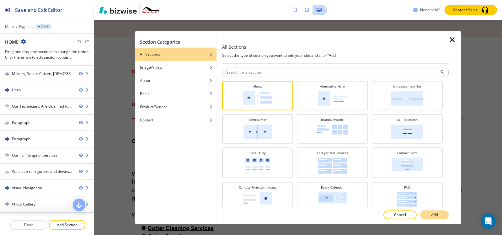
click at [432, 211] on div "All Sections Select the type of section you want to add your site and click "Ad…" at bounding box center [335, 128] width 226 height 194
click at [436, 214] on p "Add" at bounding box center [434, 215] width 7 height 6
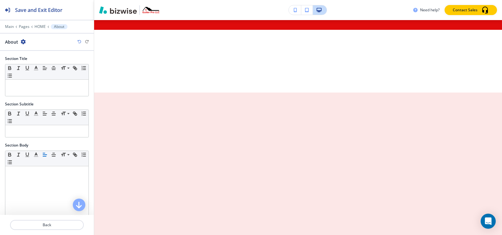
scroll to position [3899, 0]
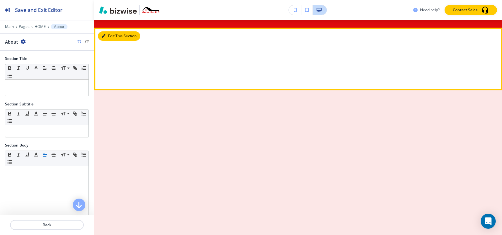
click at [113, 41] on button "Edit This Section" at bounding box center [119, 35] width 42 height 9
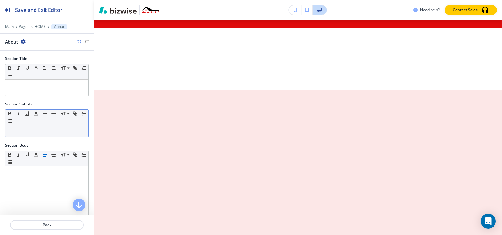
click at [50, 132] on p at bounding box center [46, 131] width 77 height 6
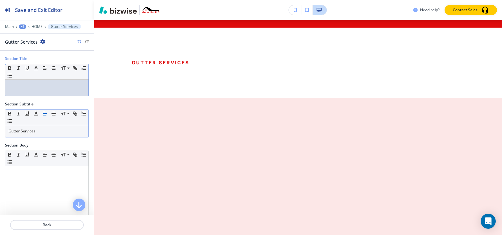
click at [36, 90] on div at bounding box center [46, 88] width 83 height 16
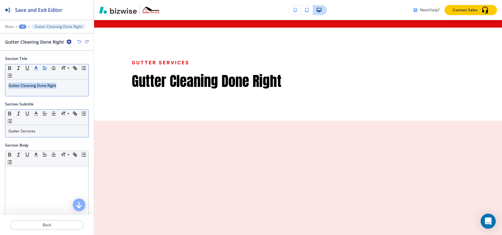
click at [37, 67] on icon "button" at bounding box center [36, 68] width 6 height 6
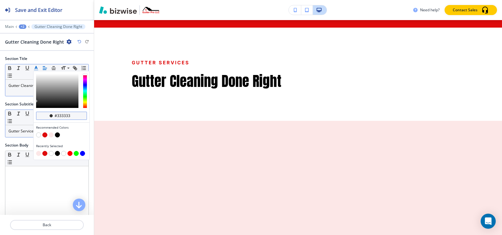
click at [75, 115] on input "#333333" at bounding box center [65, 115] width 22 height 5
drag, startPoint x: 44, startPoint y: 135, endPoint x: 51, endPoint y: 136, distance: 7.2
click at [44, 135] on button "button" at bounding box center [44, 134] width 5 height 5
type input "#de0b0c"
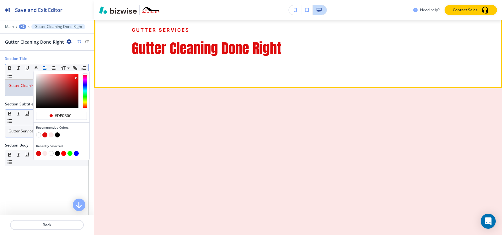
scroll to position [3961, 0]
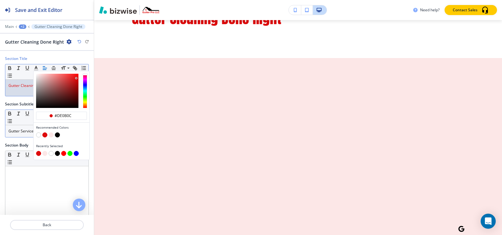
click at [21, 128] on p "Gutter Services" at bounding box center [46, 131] width 77 height 6
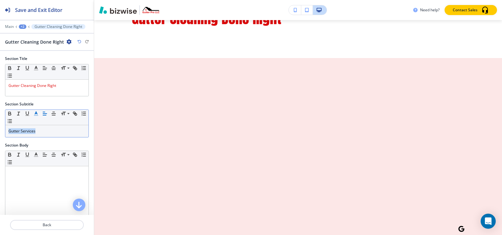
click at [35, 114] on icon "button" at bounding box center [36, 114] width 6 height 6
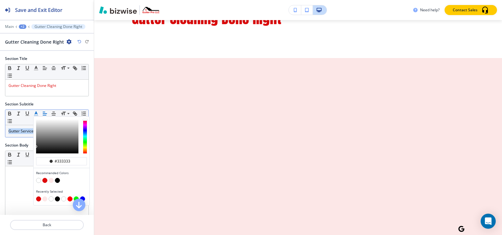
click at [59, 180] on button "button" at bounding box center [57, 180] width 5 height 5
type input "#000000"
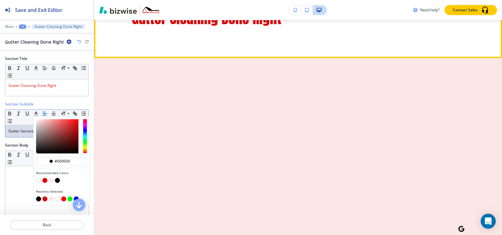
click at [206, 4] on p "Gutter Services" at bounding box center [254, 0] width 244 height 8
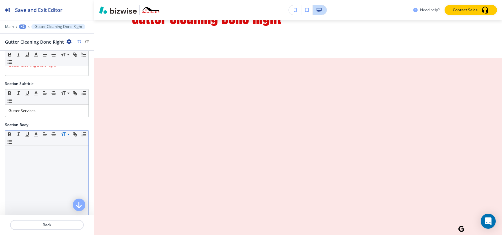
scroll to position [31, 0]
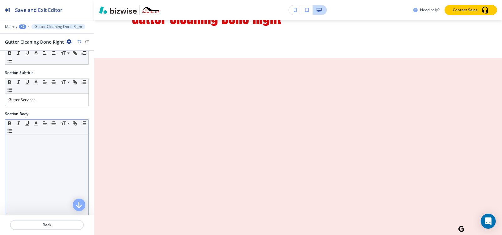
click at [42, 149] on div at bounding box center [46, 176] width 83 height 82
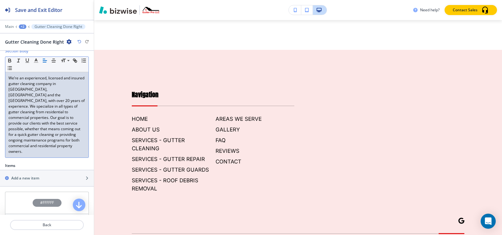
scroll to position [105, 0]
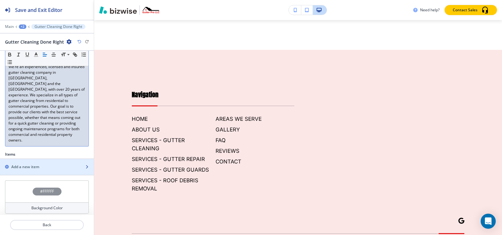
click at [36, 164] on h2 "Add a new item" at bounding box center [25, 167] width 28 height 6
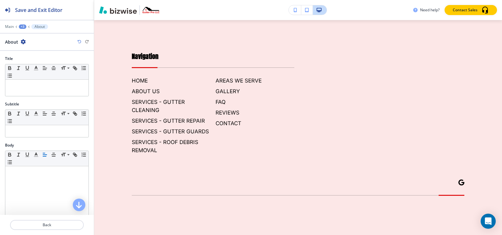
scroll to position [4071, 0]
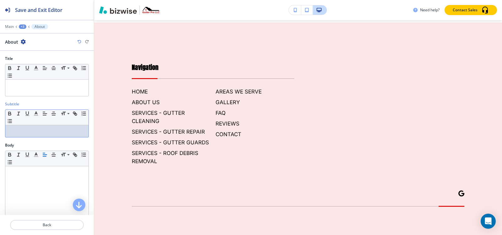
click at [27, 134] on div at bounding box center [46, 131] width 83 height 12
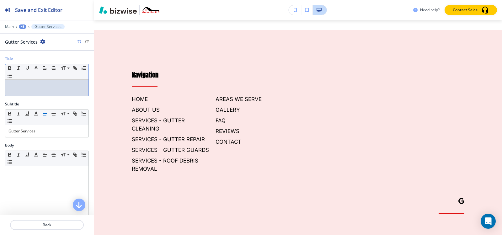
click at [28, 87] on p at bounding box center [46, 86] width 77 height 6
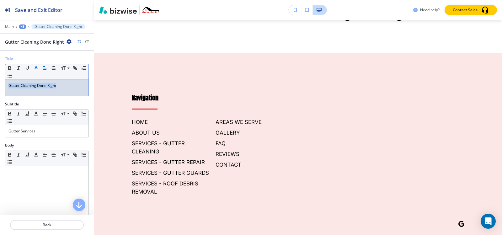
click at [37, 70] on line "button" at bounding box center [36, 70] width 4 height 0
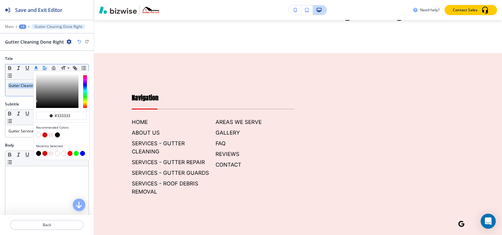
click at [46, 135] on button "button" at bounding box center [44, 134] width 5 height 5
type input "#de0b0c"
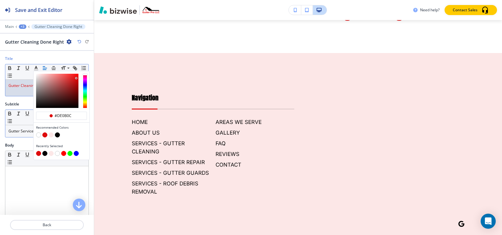
click at [22, 133] on p "Gutter Services" at bounding box center [46, 131] width 77 height 6
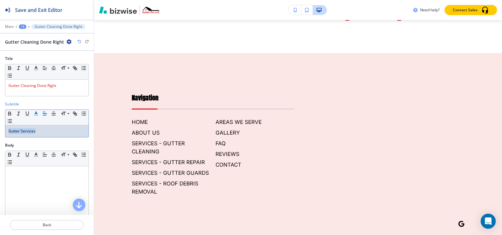
click at [37, 114] on icon "button" at bounding box center [36, 114] width 6 height 6
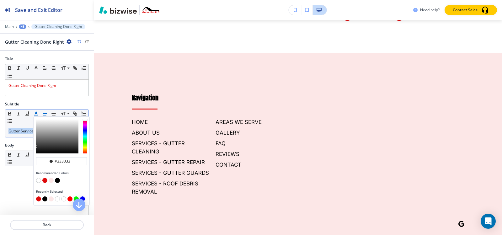
click at [58, 180] on button "button" at bounding box center [57, 180] width 5 height 5
type input "#000000"
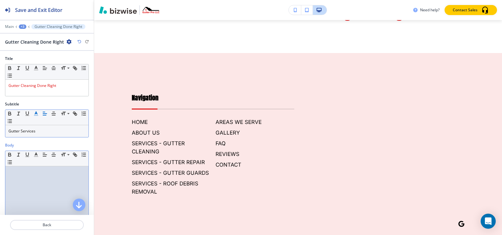
click at [15, 177] on div at bounding box center [46, 207] width 83 height 82
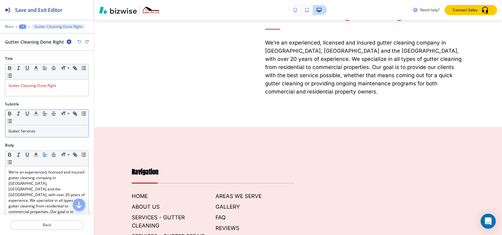
click at [23, 24] on div "+3" at bounding box center [23, 26] width 8 height 4
click at [28, 59] on p "Gutter Cleaning Done Right" at bounding box center [39, 59] width 32 height 6
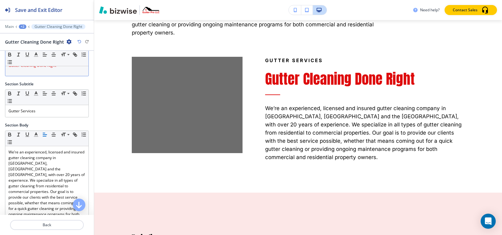
scroll to position [0, 0]
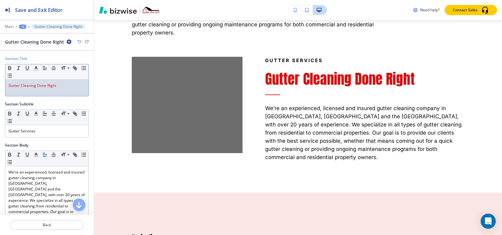
click at [64, 91] on div "Gutter Cleaning Done Right" at bounding box center [46, 88] width 83 height 16
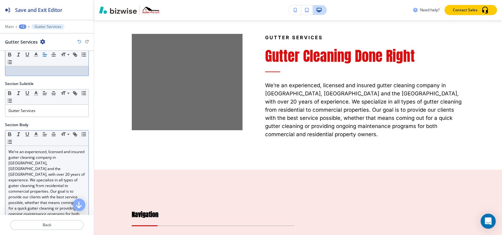
scroll to position [31, 0]
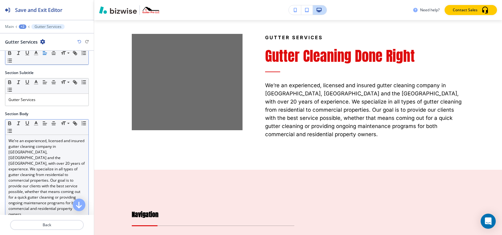
click at [58, 131] on div "Small Normal Large Huge" at bounding box center [46, 127] width 83 height 15
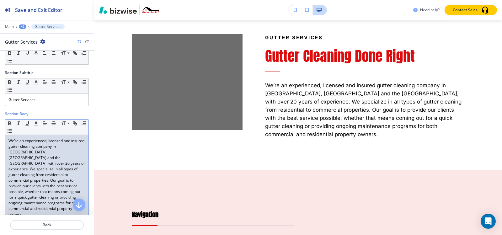
click at [59, 142] on p "We’re an experienced, licensed and insured gutter cleaning company in [GEOGRAPH…" at bounding box center [46, 177] width 77 height 79
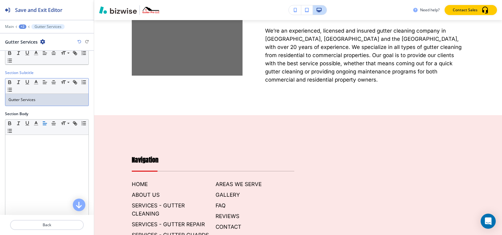
click at [58, 97] on p "Gutter Services" at bounding box center [46, 100] width 77 height 6
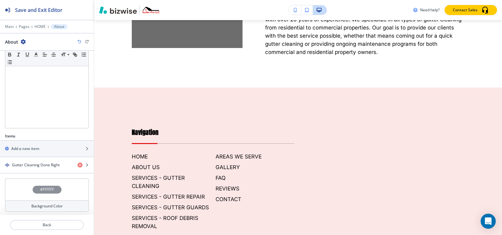
scroll to position [122, 0]
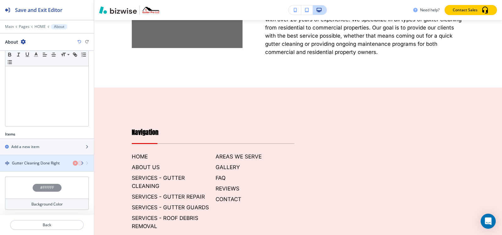
click at [47, 164] on h4 "Gutter Cleaning Done Right" at bounding box center [36, 163] width 48 height 6
click at [37, 162] on h4 "Gutter Cleaning Done Right" at bounding box center [36, 163] width 48 height 6
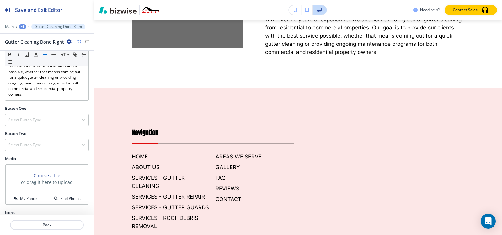
scroll to position [140, 0]
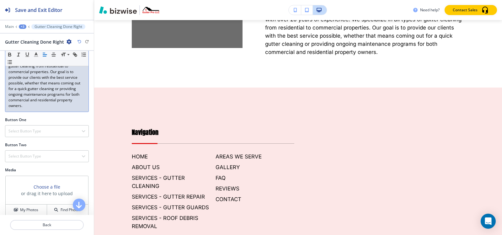
click at [44, 101] on p "We’re an experienced, licensed and insured gutter cleaning company in [GEOGRAPH…" at bounding box center [46, 68] width 77 height 79
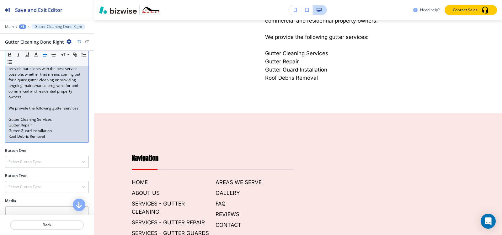
scroll to position [165, 0]
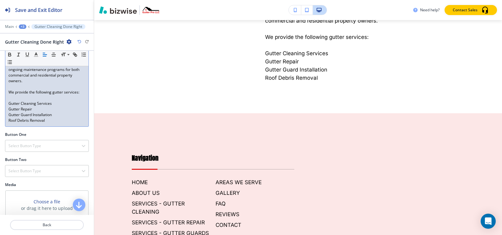
click at [10, 95] on p at bounding box center [46, 98] width 77 height 6
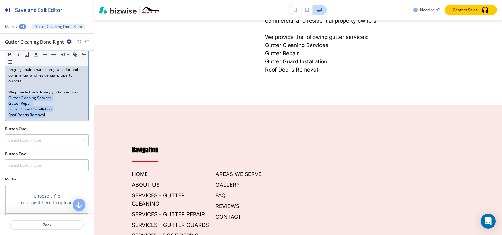
drag, startPoint x: 8, startPoint y: 92, endPoint x: 49, endPoint y: 109, distance: 44.2
click at [49, 109] on div "We’re an experienced, licensed and insured gutter cleaning company in [GEOGRAPH…" at bounding box center [46, 61] width 83 height 119
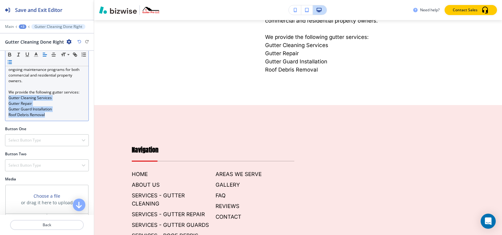
click at [13, 62] on icon "button" at bounding box center [10, 62] width 6 height 6
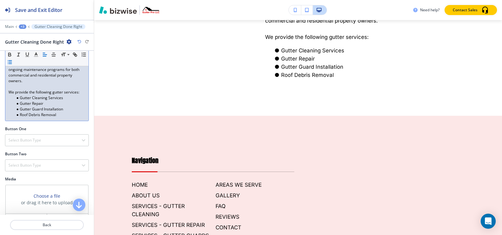
click at [73, 112] on li "Roof Debris Removal" at bounding box center [49, 115] width 71 height 6
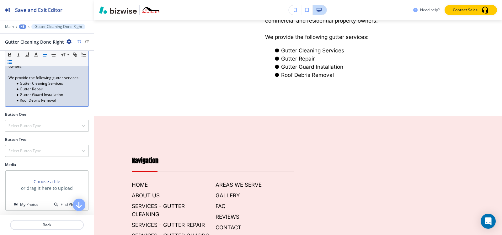
scroll to position [141, 0]
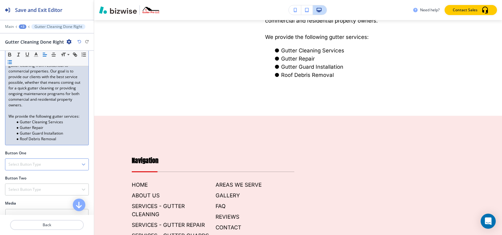
click at [34, 162] on h4 "Select Button Type" at bounding box center [24, 165] width 33 height 6
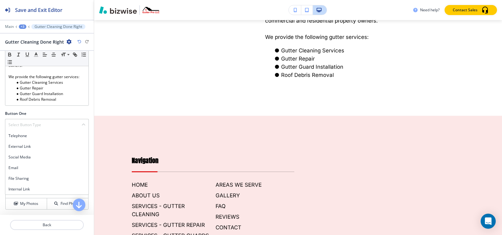
scroll to position [203, 0]
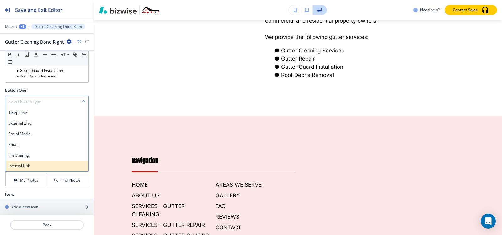
click at [27, 163] on h4 "Internal Link" at bounding box center [46, 166] width 77 height 6
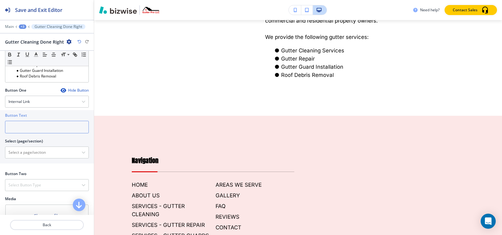
click at [44, 124] on input "text" at bounding box center [47, 127] width 84 height 13
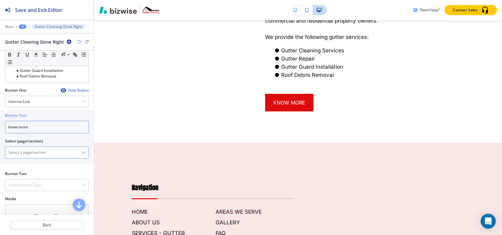
type input "know more"
click at [46, 147] on \(page\/section\) "Manual Input" at bounding box center [43, 152] width 76 height 11
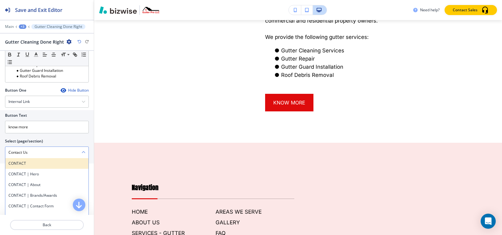
click at [28, 158] on div "CONTACT" at bounding box center [46, 163] width 83 height 11
type \(page\/section\) "CONTACT"
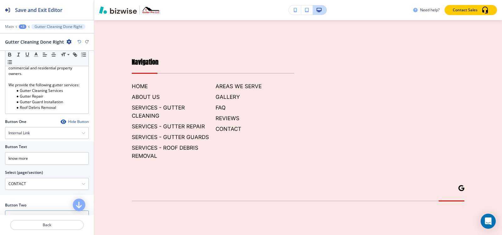
scroll to position [262, 0]
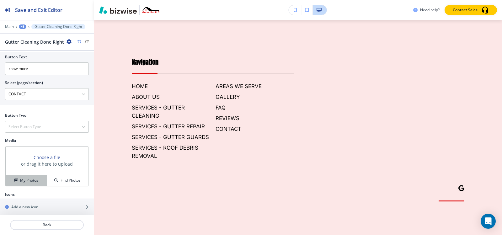
click at [21, 175] on button "My Photos" at bounding box center [26, 180] width 41 height 11
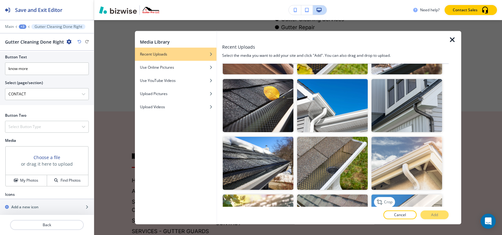
scroll to position [282, 0]
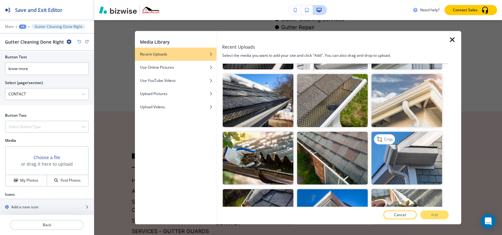
click at [402, 156] on img "button" at bounding box center [406, 157] width 71 height 53
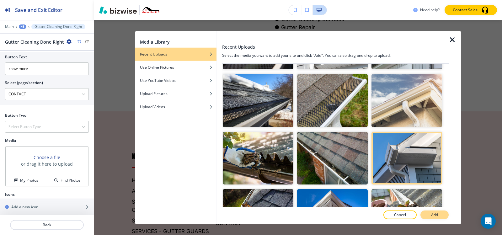
click at [428, 217] on button "Add" at bounding box center [434, 214] width 28 height 9
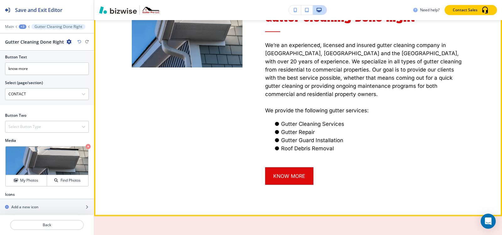
scroll to position [3974, 0]
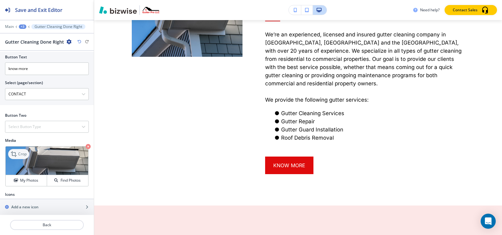
click at [22, 151] on p "Crop" at bounding box center [22, 154] width 8 height 6
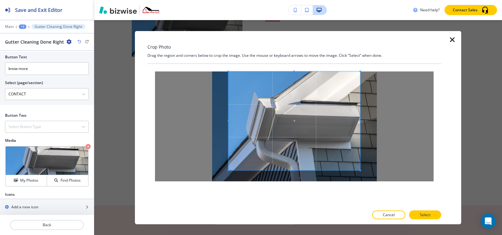
click at [294, 33] on div "Crop Photo Drag the region and corners below to crop the image. Use the mouse o…" at bounding box center [294, 128] width 294 height 194
click at [301, 208] on div "Crop Photo Drag the region and corners below to crop the image. Use the mouse o…" at bounding box center [294, 128] width 294 height 194
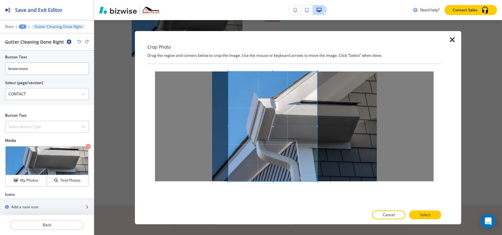
click at [317, 132] on div at bounding box center [272, 126] width 89 height 110
click at [427, 213] on p "Select" at bounding box center [425, 215] width 11 height 6
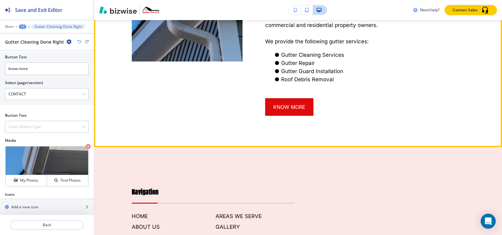
scroll to position [4037, 0]
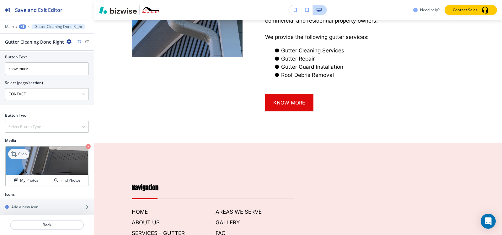
click at [27, 151] on p "Crop" at bounding box center [22, 154] width 8 height 6
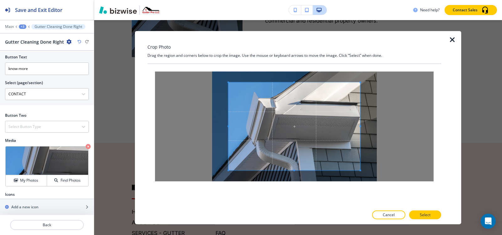
click at [294, 82] on div at bounding box center [294, 126] width 132 height 88
click at [294, 55] on div "Crop Photo Drag the region and corners below to crop the image. Use the mouse o…" at bounding box center [294, 128] width 294 height 194
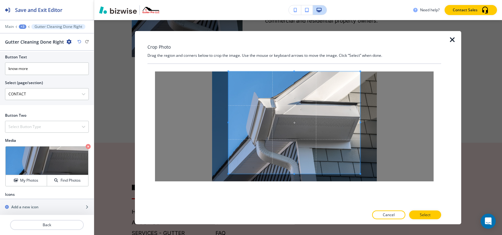
click at [300, 219] on div "Crop Photo Drag the region and corners below to crop the image. Use the mouse o…" at bounding box center [294, 128] width 294 height 194
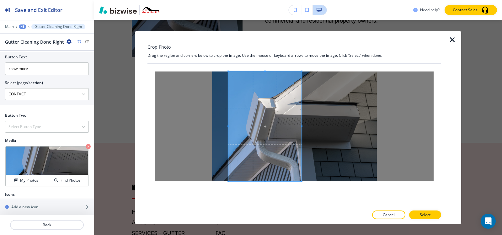
click at [301, 130] on div at bounding box center [264, 126] width 73 height 110
click at [235, 126] on span at bounding box center [235, 126] width 2 height 2
click at [424, 216] on p "Select" at bounding box center [425, 215] width 11 height 6
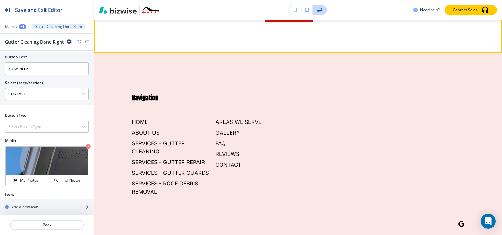
scroll to position [4131, 0]
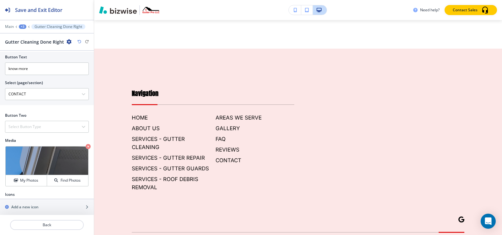
click at [24, 27] on div "+3" at bounding box center [23, 26] width 8 height 4
click at [38, 45] on p "HOME" at bounding box center [39, 48] width 32 height 6
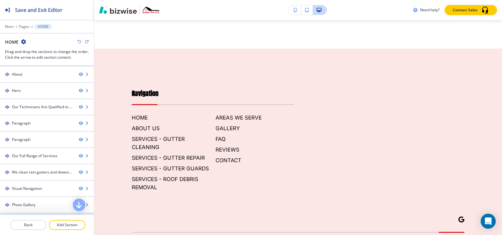
scroll to position [0, 0]
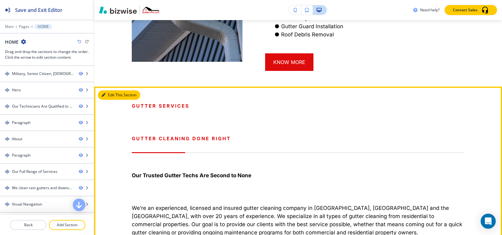
click at [113, 90] on button "Edit This Section" at bounding box center [119, 94] width 42 height 9
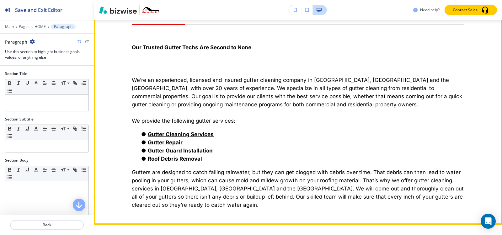
scroll to position [1133, 0]
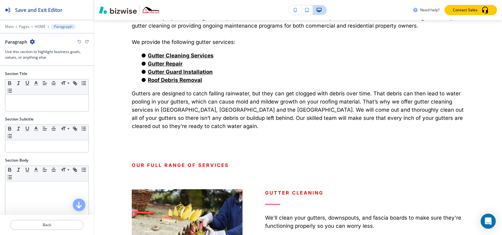
click at [34, 40] on icon "button" at bounding box center [32, 41] width 5 height 5
click at [49, 74] on p "Delete Section" at bounding box center [50, 75] width 32 height 6
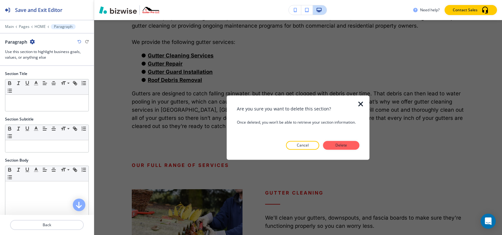
drag, startPoint x: 332, startPoint y: 142, endPoint x: 326, endPoint y: 144, distance: 6.8
click at [332, 142] on button "Delete" at bounding box center [341, 145] width 36 height 9
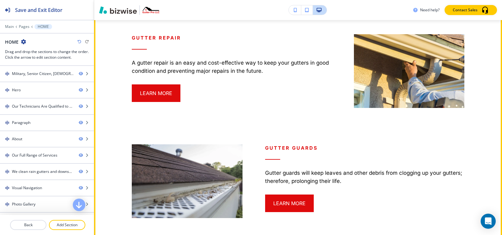
scroll to position [1055, 0]
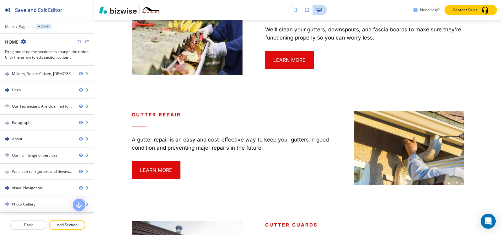
click at [77, 42] on icon "button" at bounding box center [79, 42] width 4 height 4
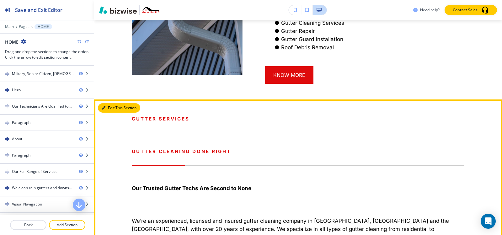
click at [109, 103] on button "Edit This Section" at bounding box center [119, 107] width 42 height 9
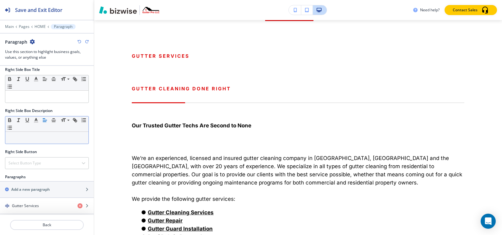
scroll to position [295, 0]
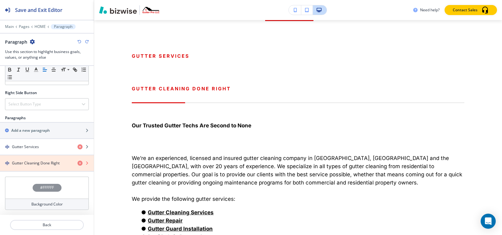
click at [77, 162] on icon "button" at bounding box center [79, 163] width 5 height 5
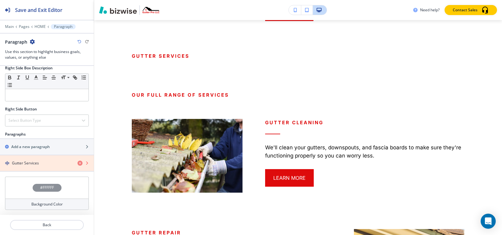
click at [77, 163] on icon "button" at bounding box center [79, 163] width 5 height 5
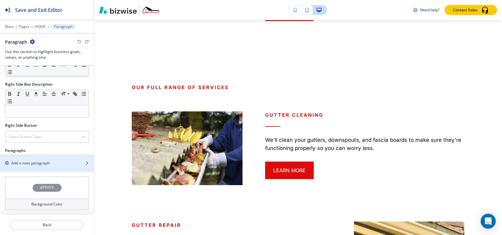
click at [43, 168] on div "button" at bounding box center [47, 168] width 94 height 5
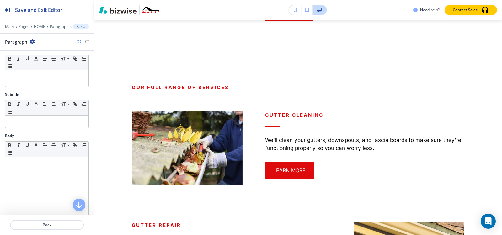
scroll to position [0, 0]
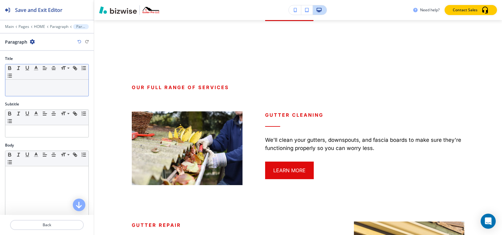
click at [27, 89] on div at bounding box center [46, 88] width 83 height 16
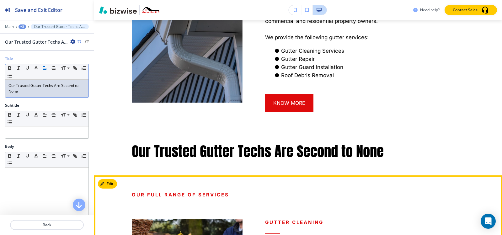
scroll to position [882, 0]
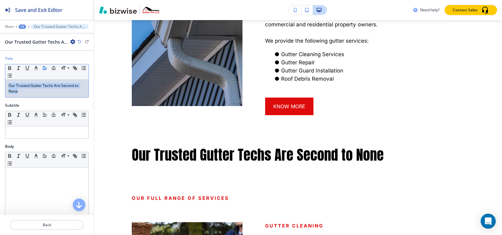
click at [24, 28] on div "+3" at bounding box center [23, 26] width 8 height 4
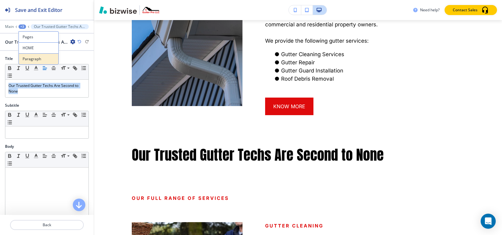
click at [32, 56] on p "Paragraph" at bounding box center [39, 59] width 32 height 6
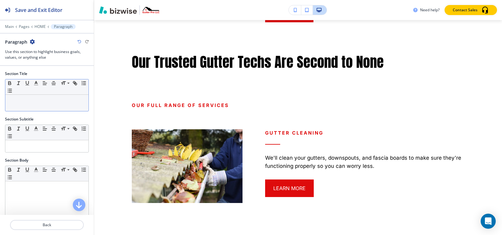
scroll to position [976, 0]
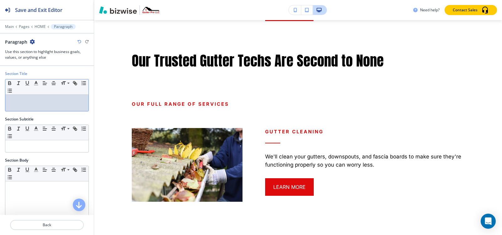
click at [33, 101] on p at bounding box center [46, 101] width 77 height 6
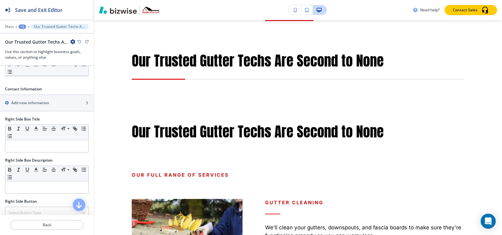
scroll to position [280, 0]
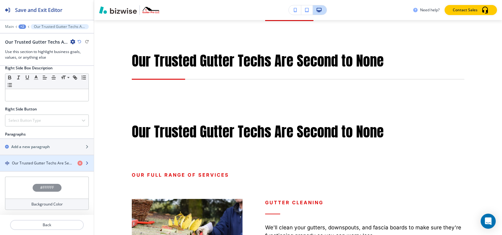
click at [26, 167] on div "button" at bounding box center [47, 168] width 94 height 5
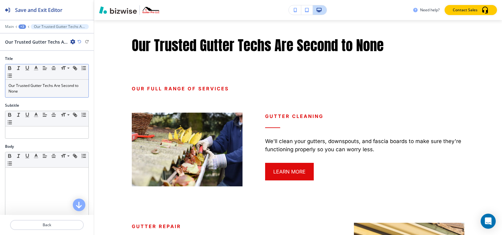
scroll to position [1063, 0]
click at [40, 88] on p "Our Trusted Gutter Techs Are Second to None" at bounding box center [46, 88] width 77 height 11
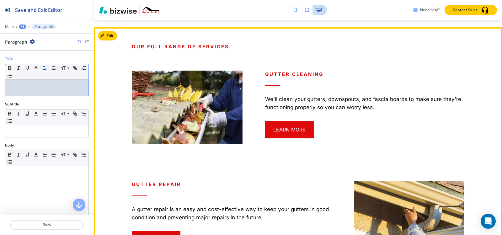
scroll to position [938, 0]
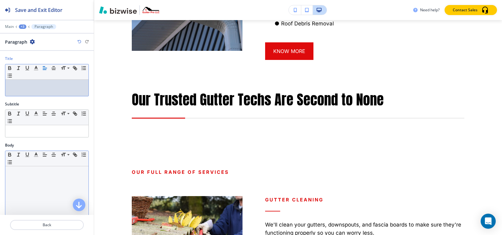
click at [26, 179] on div at bounding box center [46, 207] width 83 height 82
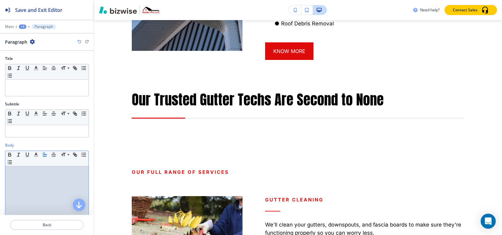
click at [23, 27] on div "+3" at bounding box center [23, 26] width 8 height 4
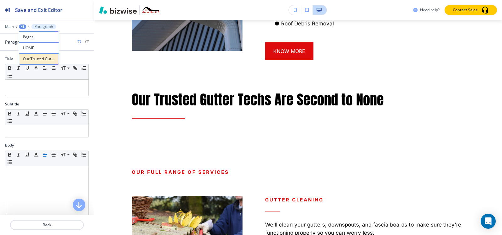
click at [35, 57] on p "Our Trusted Gutter Techs Are Second to None" at bounding box center [39, 59] width 32 height 6
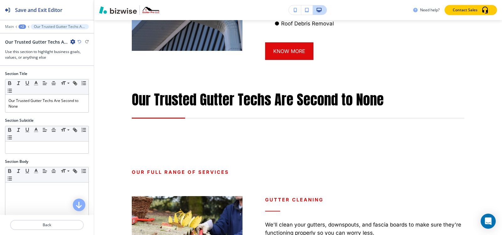
scroll to position [976, 0]
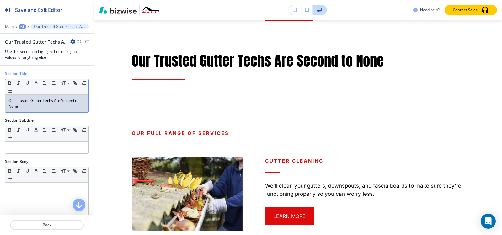
click at [35, 108] on p "Our Trusted Gutter Techs Are Second to None" at bounding box center [46, 103] width 77 height 11
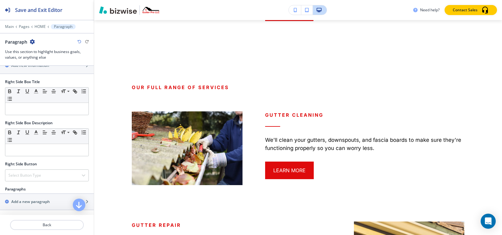
scroll to position [279, 0]
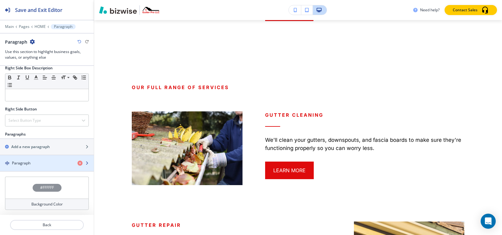
click at [34, 159] on div "button" at bounding box center [47, 157] width 94 height 5
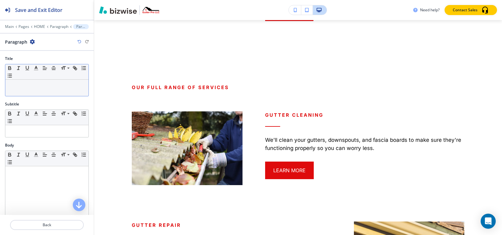
click at [36, 89] on div at bounding box center [46, 88] width 83 height 16
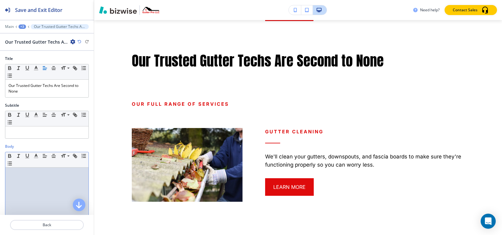
click at [30, 184] on div at bounding box center [46, 208] width 83 height 82
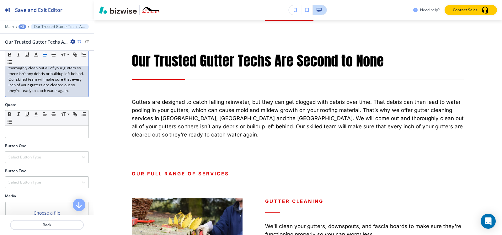
scroll to position [157, 0]
click at [32, 156] on h4 "Select Button Type" at bounding box center [24, 157] width 33 height 6
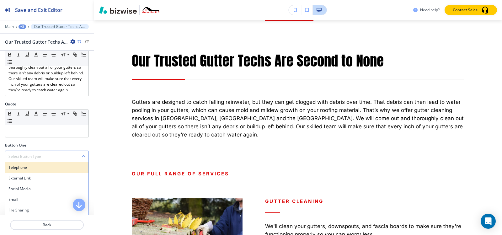
click at [25, 170] on h4 "Telephone" at bounding box center [46, 168] width 77 height 6
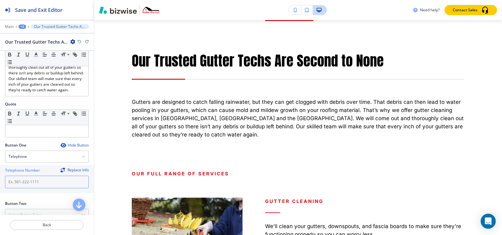
click at [25, 178] on input "text" at bounding box center [47, 182] width 84 height 13
paste input "[PHONE_NUMBER]"
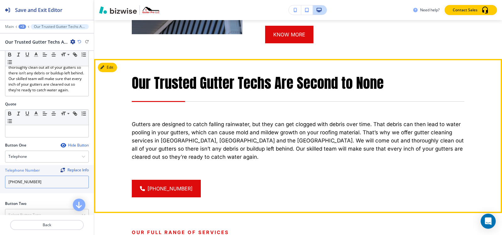
scroll to position [945, 0]
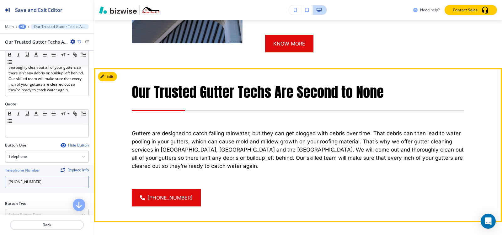
type input "[PHONE_NUMBER]"
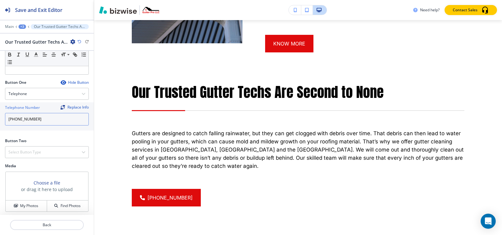
scroll to position [222, 0]
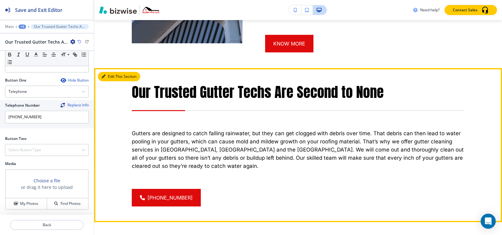
click at [110, 72] on button "Edit This Section" at bounding box center [119, 76] width 42 height 9
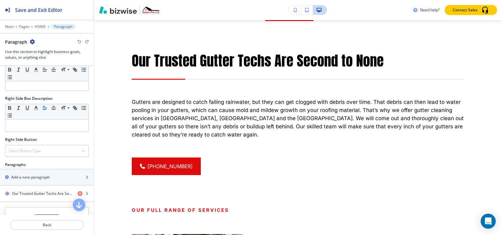
scroll to position [279, 0]
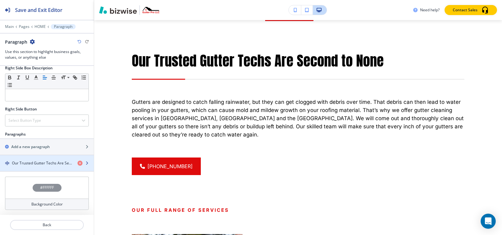
click at [29, 164] on h4 "Our Trusted Gutter Techs Are Second to None" at bounding box center [42, 163] width 61 height 6
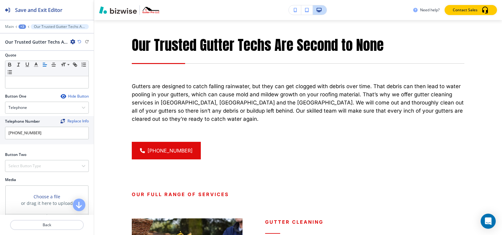
scroll to position [222, 0]
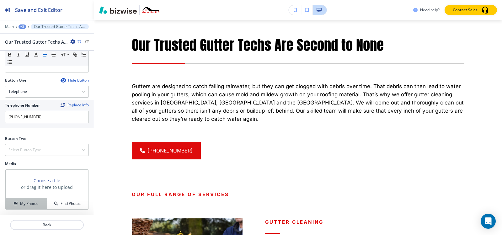
click at [22, 204] on h4 "My Photos" at bounding box center [29, 204] width 18 height 6
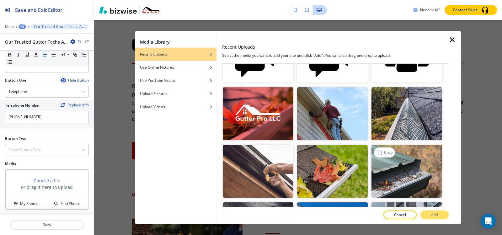
scroll to position [157, 0]
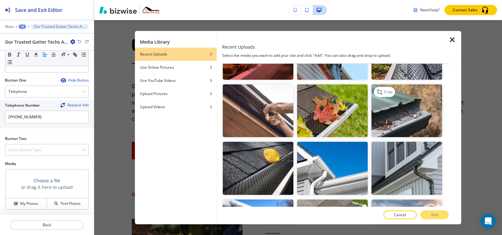
click at [403, 104] on img "button" at bounding box center [406, 110] width 71 height 53
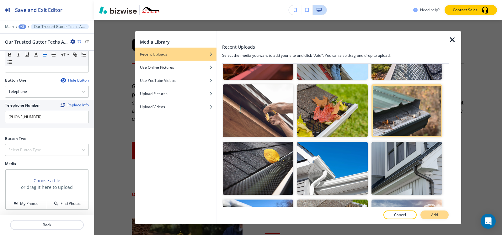
click at [424, 212] on button "Add" at bounding box center [434, 214] width 28 height 9
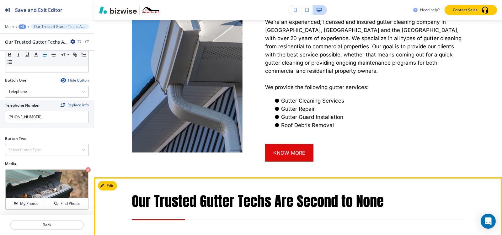
scroll to position [867, 0]
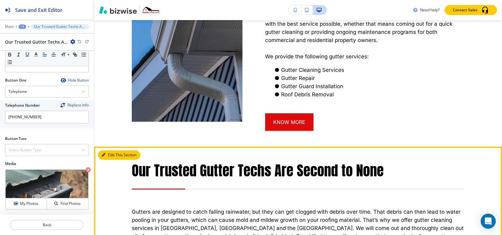
click at [104, 153] on icon "button" at bounding box center [104, 155] width 4 height 4
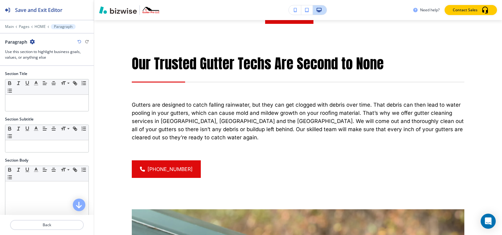
scroll to position [976, 0]
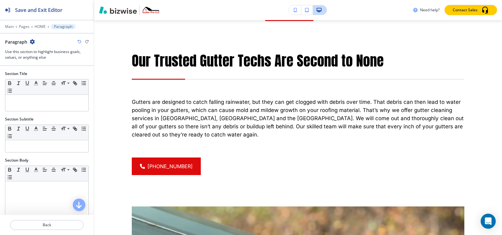
click at [30, 42] on icon "button" at bounding box center [32, 41] width 5 height 5
click at [44, 71] on button "Delete Section" at bounding box center [49, 74] width 40 height 11
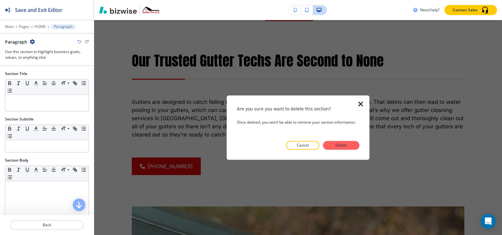
click at [334, 150] on div at bounding box center [298, 155] width 123 height 10
click at [335, 146] on p "Delete" at bounding box center [341, 145] width 15 height 6
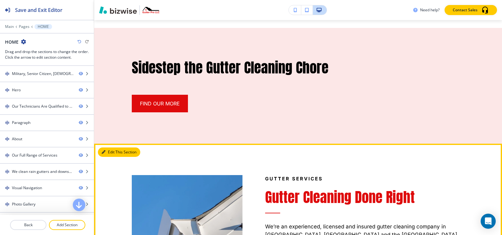
click at [109, 147] on button "Edit This Section" at bounding box center [119, 151] width 42 height 9
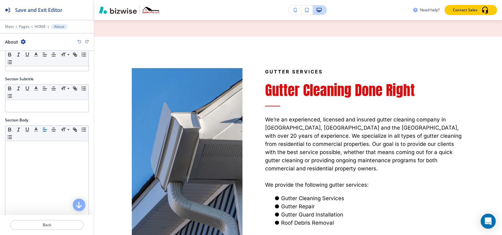
scroll to position [122, 0]
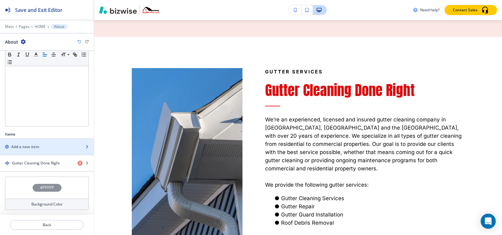
click at [37, 146] on h2 "Add a new item" at bounding box center [25, 147] width 28 height 6
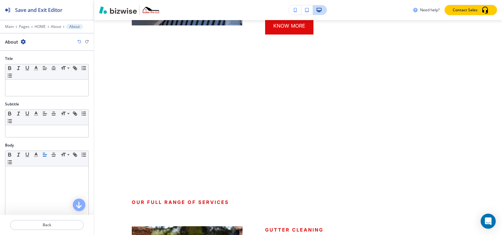
scroll to position [966, 0]
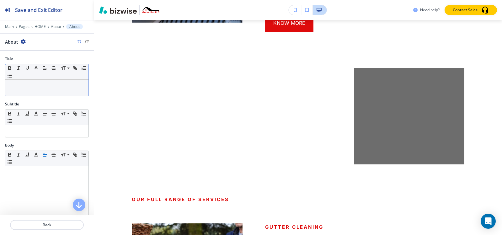
click at [30, 92] on div at bounding box center [46, 88] width 83 height 16
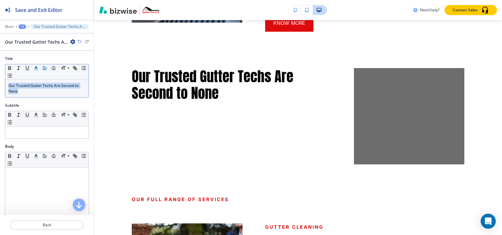
click at [35, 72] on button "button" at bounding box center [36, 68] width 9 height 8
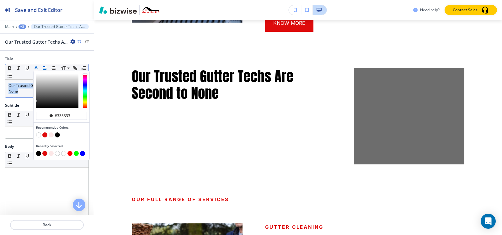
click at [46, 136] on button "button" at bounding box center [44, 134] width 5 height 5
type input "#de0b0c"
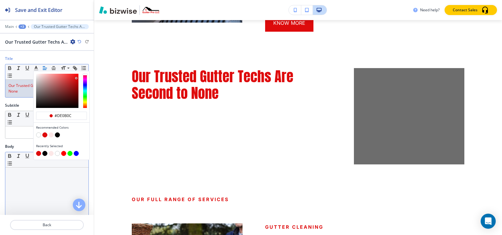
click at [22, 173] on p at bounding box center [46, 174] width 77 height 6
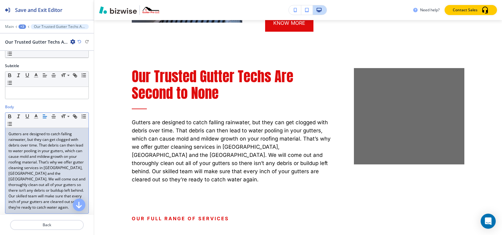
scroll to position [125, 0]
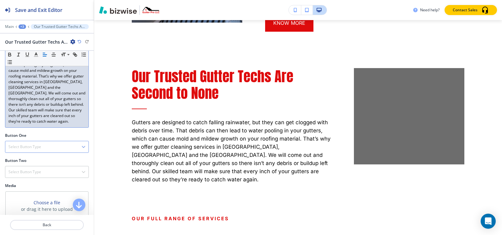
click at [37, 151] on div "Select Button Type" at bounding box center [46, 146] width 83 height 11
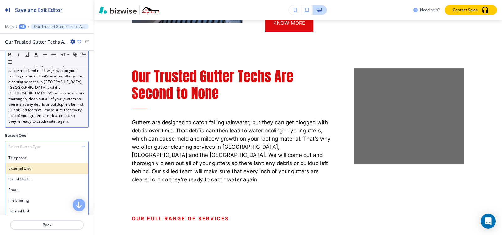
click at [35, 164] on div "External Link" at bounding box center [46, 168] width 83 height 11
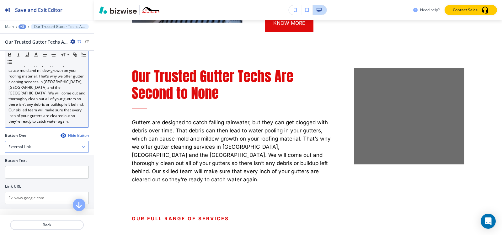
click at [33, 152] on div "External Link" at bounding box center [46, 146] width 83 height 11
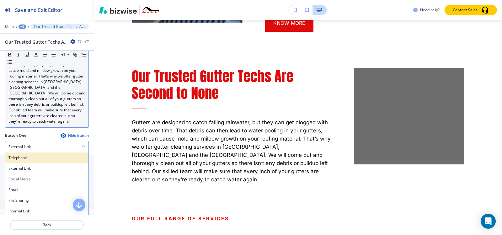
click at [35, 162] on div "Telephone" at bounding box center [46, 157] width 83 height 11
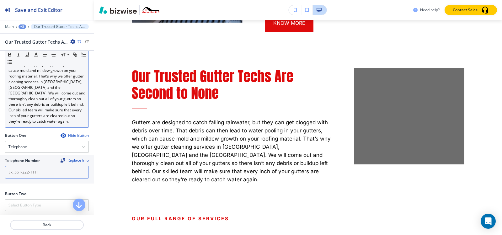
click at [34, 172] on input "text" at bounding box center [47, 172] width 84 height 13
paste input "[PHONE_NUMBER]"
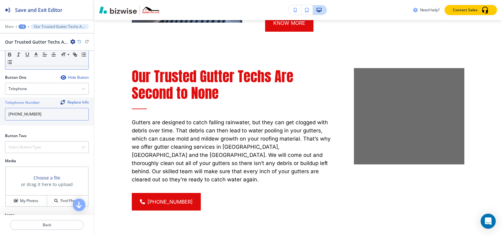
scroll to position [210, 0]
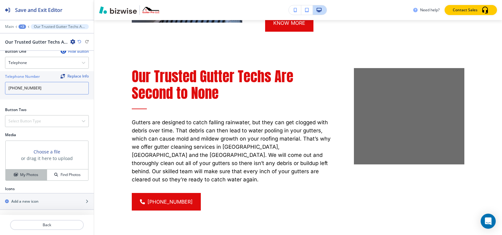
type input "[PHONE_NUMBER]"
click at [17, 177] on div "My Photos" at bounding box center [26, 175] width 41 height 6
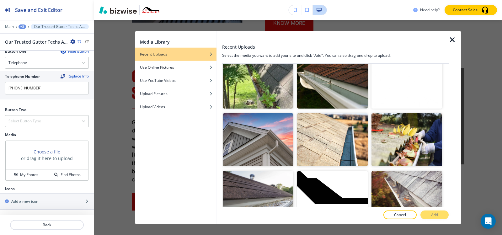
scroll to position [803, 0]
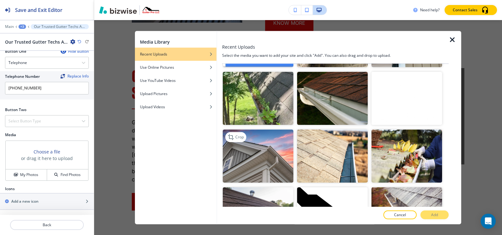
click at [277, 136] on img "button" at bounding box center [258, 156] width 71 height 53
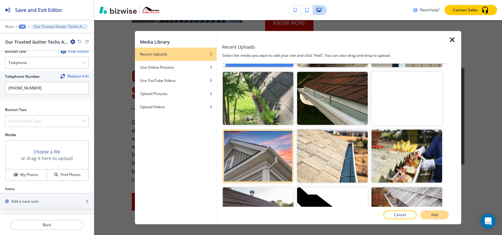
click at [436, 215] on p "Add" at bounding box center [434, 215] width 7 height 6
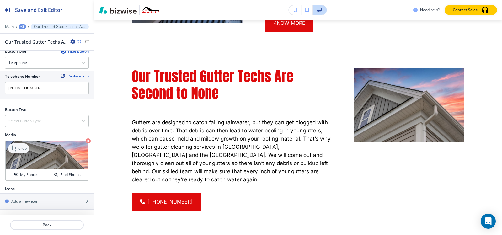
click at [23, 149] on p "Crop" at bounding box center [22, 149] width 8 height 6
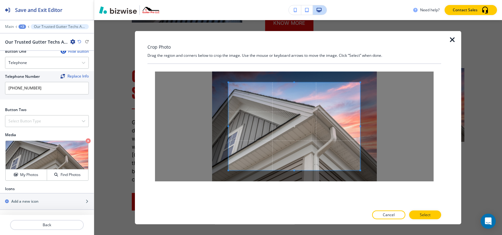
click at [294, 45] on div "Crop Photo Drag the region and corners below to crop the image. Use the mouse o…" at bounding box center [294, 128] width 294 height 194
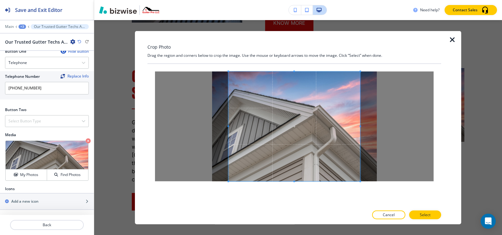
click at [295, 200] on div at bounding box center [294, 135] width 294 height 143
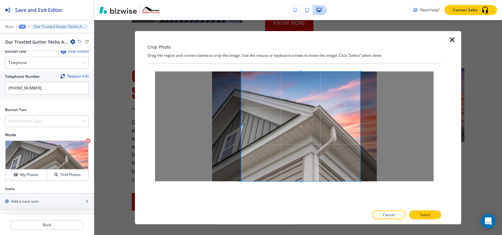
click at [241, 127] on span at bounding box center [241, 126] width 2 height 2
click at [429, 215] on p "Select" at bounding box center [425, 215] width 11 height 6
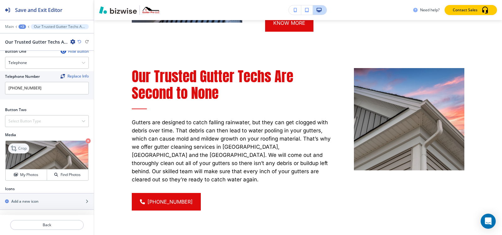
click at [13, 145] on icon at bounding box center [15, 149] width 8 height 8
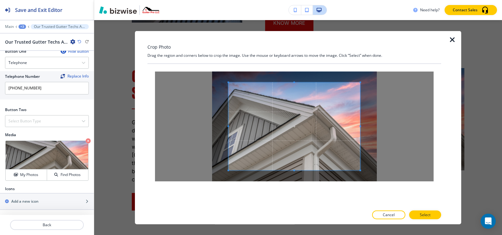
click at [294, 52] on div "Crop Photo Drag the region and corners below to crop the image. Use the mouse o…" at bounding box center [294, 128] width 294 height 194
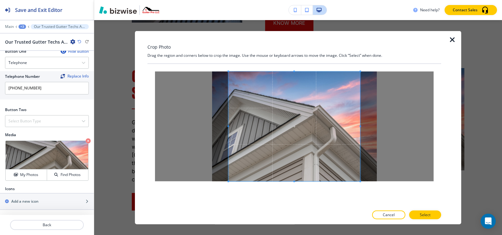
click at [295, 211] on div "Crop Photo Drag the region and corners below to crop the image. Use the mouse o…" at bounding box center [294, 128] width 294 height 194
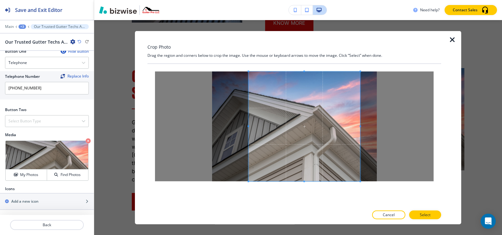
click at [251, 129] on div at bounding box center [304, 126] width 112 height 110
click at [428, 215] on p "Select" at bounding box center [425, 215] width 11 height 6
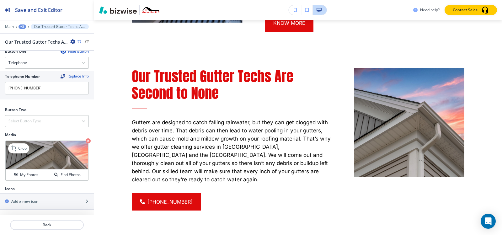
click at [34, 147] on img at bounding box center [47, 155] width 82 height 29
click at [19, 147] on p "Crop" at bounding box center [22, 149] width 8 height 6
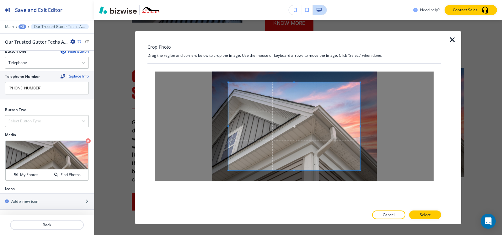
click at [296, 54] on div "Crop Photo Drag the region and corners below to crop the image. Use the mouse o…" at bounding box center [294, 128] width 294 height 194
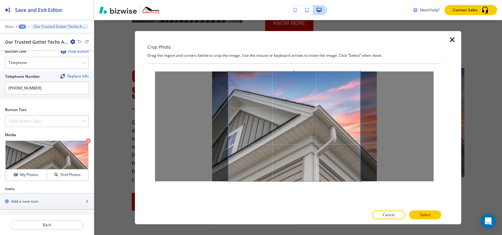
click at [296, 210] on div "Crop Photo Drag the region and corners below to crop the image. Use the mouse o…" at bounding box center [294, 128] width 294 height 194
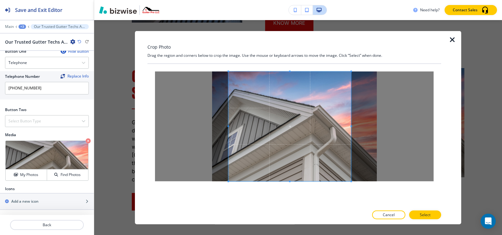
click at [352, 126] on span at bounding box center [351, 126] width 2 height 2
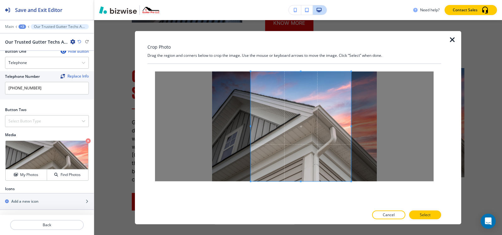
click at [250, 126] on span at bounding box center [251, 126] width 2 height 2
click at [430, 214] on p "Select" at bounding box center [425, 215] width 11 height 6
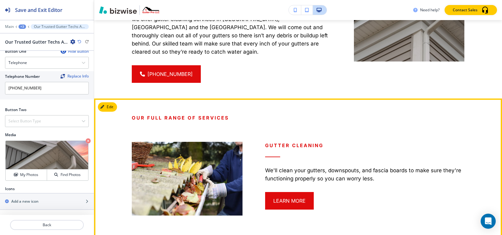
scroll to position [1091, 0]
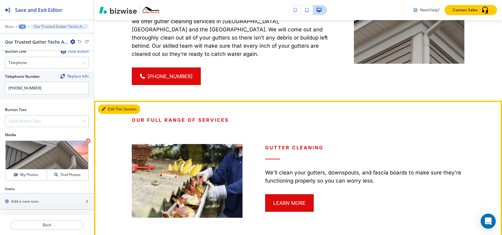
click at [108, 104] on button "Edit This Section" at bounding box center [119, 108] width 42 height 9
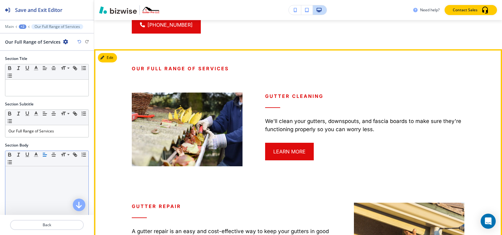
scroll to position [1147, 0]
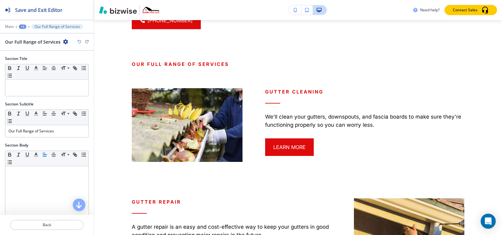
click at [22, 28] on div "+2" at bounding box center [23, 26] width 8 height 4
click at [35, 51] on button "HOME" at bounding box center [39, 47] width 40 height 11
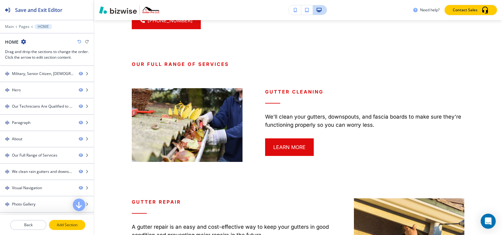
click at [66, 229] on button "Add Section" at bounding box center [67, 225] width 36 height 10
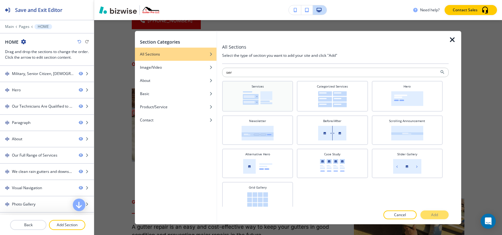
type input "ser"
click at [272, 90] on div "Services" at bounding box center [257, 95] width 65 height 23
click at [431, 216] on p "Add" at bounding box center [434, 215] width 7 height 6
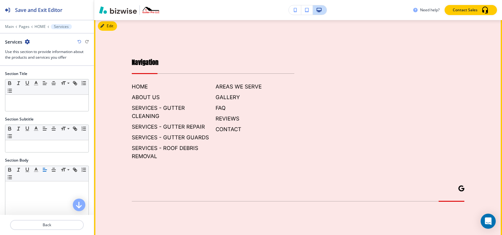
scroll to position [4133, 0]
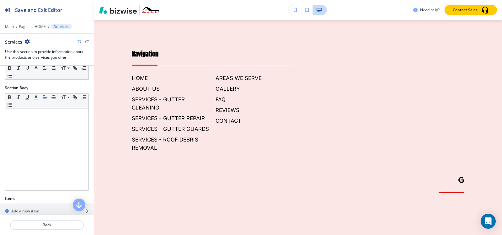
scroll to position [120, 0]
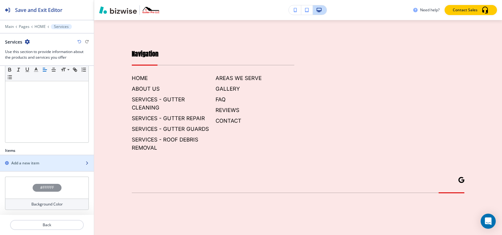
click at [30, 167] on div "button" at bounding box center [47, 168] width 94 height 5
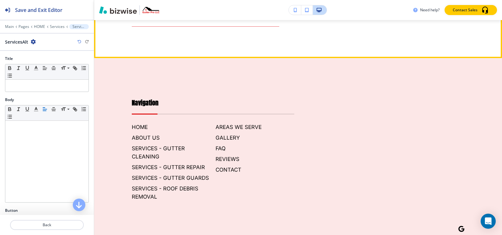
scroll to position [4101, 0]
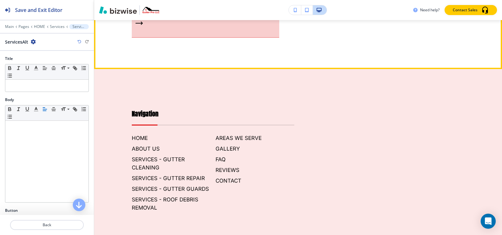
click at [155, 38] on div "button" at bounding box center [205, 23] width 147 height 29
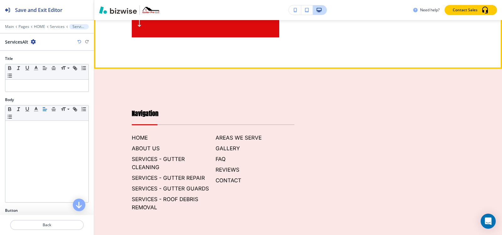
click at [155, 37] on div "button" at bounding box center [205, 23] width 147 height 28
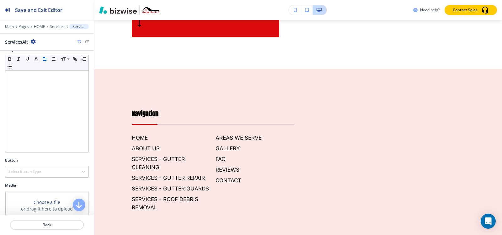
scroll to position [72, 0]
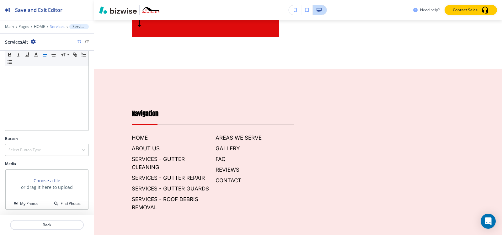
click at [56, 27] on p "Services" at bounding box center [57, 26] width 15 height 4
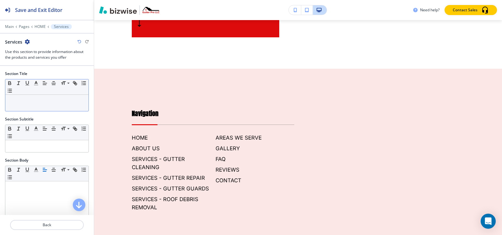
scroll to position [4133, 0]
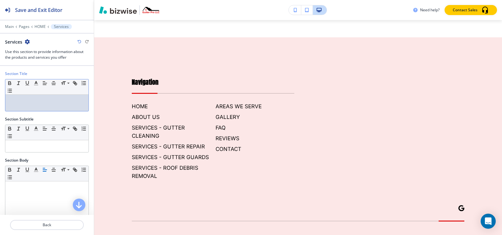
click at [47, 104] on div at bounding box center [46, 103] width 83 height 16
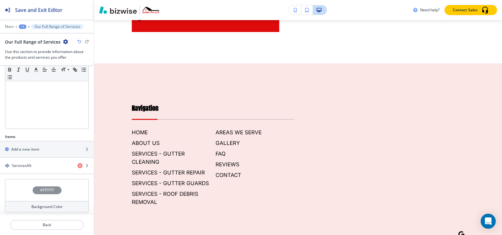
scroll to position [137, 0]
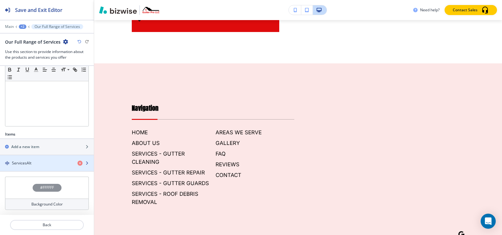
click at [22, 163] on h4 "ServicesAlt" at bounding box center [21, 163] width 19 height 6
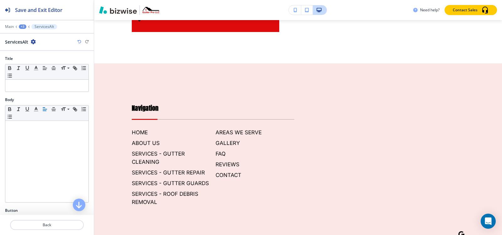
scroll to position [4164, 0]
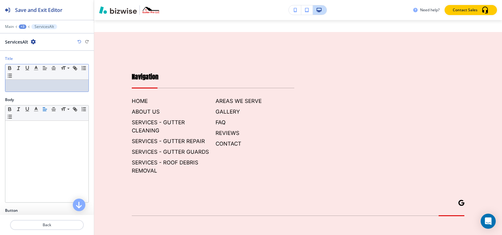
click at [38, 85] on p at bounding box center [46, 86] width 77 height 6
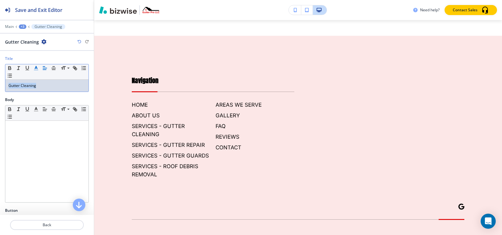
click at [35, 66] on icon "button" at bounding box center [36, 68] width 6 height 6
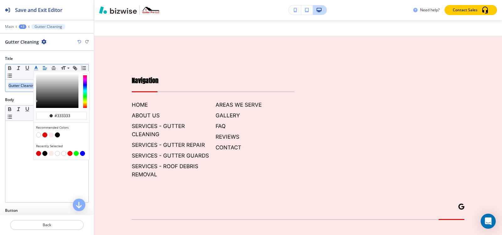
click at [44, 135] on button "button" at bounding box center [44, 134] width 5 height 5
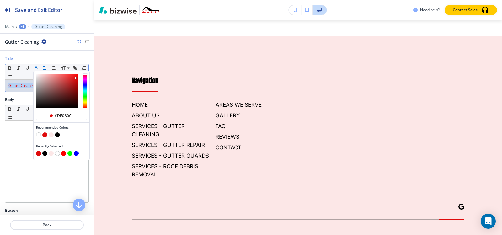
click at [35, 135] on div "Recommended Colors" at bounding box center [62, 132] width 56 height 19
click at [37, 136] on button "button" at bounding box center [38, 134] width 5 height 5
type input "#ffffff"
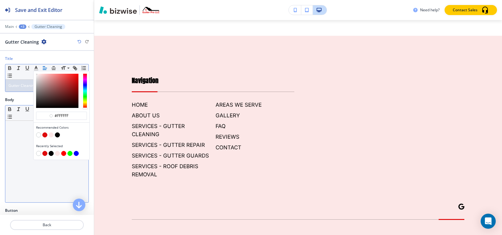
click at [16, 145] on div at bounding box center [46, 162] width 83 height 82
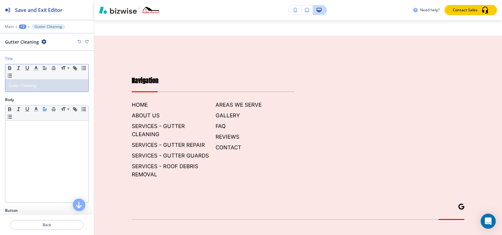
drag, startPoint x: 48, startPoint y: 94, endPoint x: 48, endPoint y: 88, distance: 5.7
click at [48, 92] on div "Title Small Normal Large Huge Gutter Cleaning" at bounding box center [47, 76] width 94 height 41
click at [48, 88] on p "Gutter Cleaning" at bounding box center [46, 86] width 77 height 6
click at [36, 66] on polyline "button" at bounding box center [36, 67] width 2 height 3
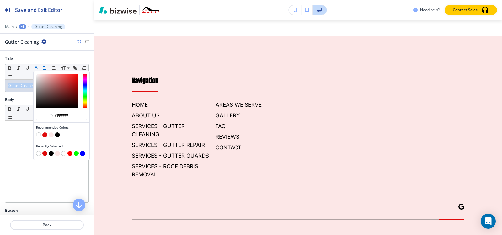
click at [46, 136] on button "button" at bounding box center [44, 134] width 5 height 5
type input "#de0b0c"
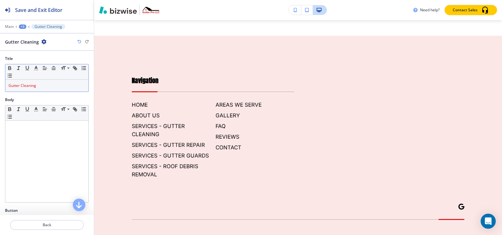
click at [54, 89] on div "Gutter Cleaning" at bounding box center [46, 86] width 83 height 12
click at [36, 70] on line "button" at bounding box center [36, 70] width 4 height 0
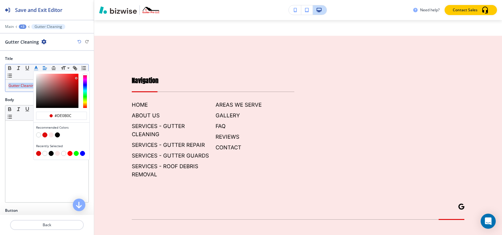
click at [60, 133] on div "button" at bounding box center [61, 135] width 51 height 6
click at [59, 136] on button "button" at bounding box center [57, 134] width 5 height 5
type input "#000000"
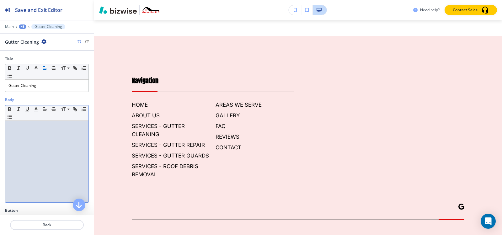
click at [19, 130] on div at bounding box center [46, 162] width 83 height 82
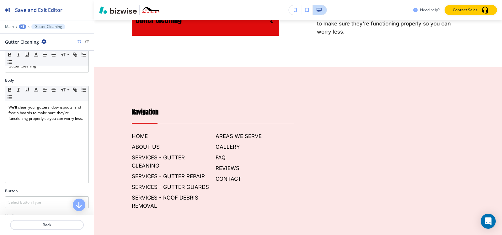
scroll to position [72, 0]
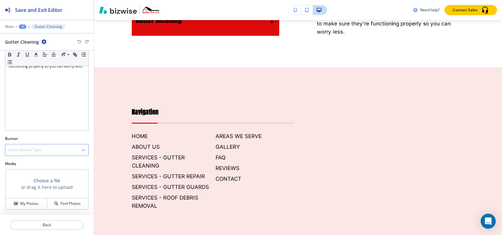
click at [17, 148] on h4 "Select Button Type" at bounding box center [24, 150] width 33 height 6
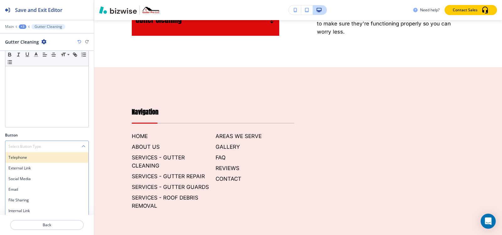
scroll to position [77, 0]
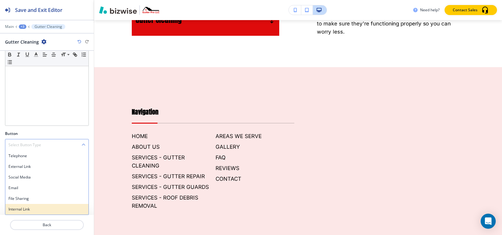
click at [21, 208] on h4 "Internal Link" at bounding box center [46, 209] width 77 height 6
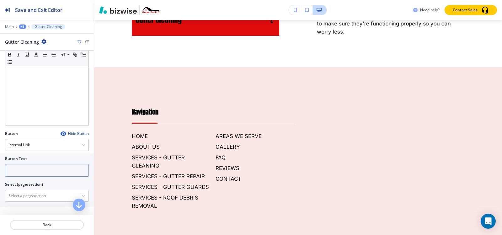
click at [23, 173] on input "text" at bounding box center [47, 170] width 84 height 13
type input "LEARN MORE"
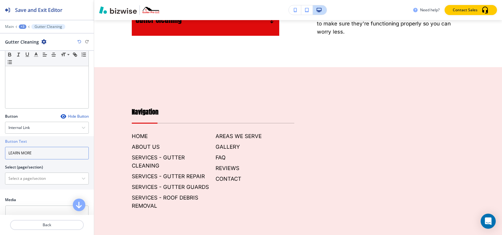
scroll to position [108, 0]
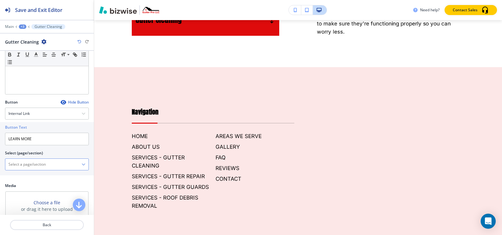
click at [35, 167] on \(page\/section\) "Manual Input" at bounding box center [43, 164] width 76 height 11
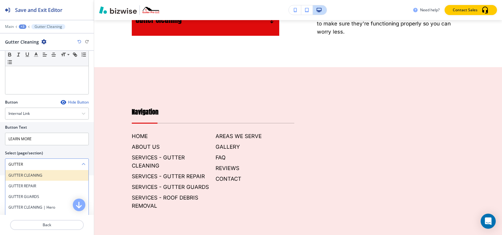
click at [36, 175] on h4 "GUTTER CLEANING" at bounding box center [46, 176] width 77 height 6
type \(page\/section\) "GUTTER CLEANING"
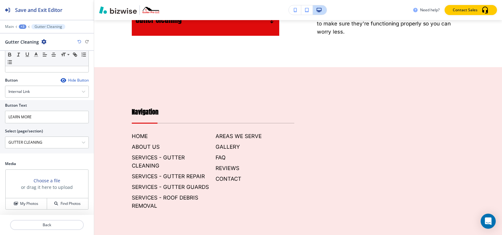
scroll to position [0, 0]
click at [22, 203] on h4 "My Photos" at bounding box center [29, 204] width 18 height 6
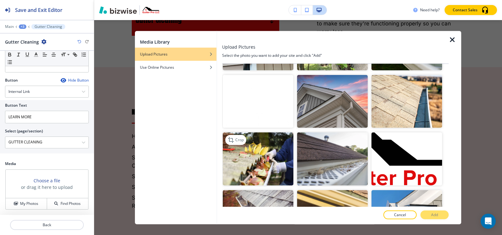
scroll to position [753, 0]
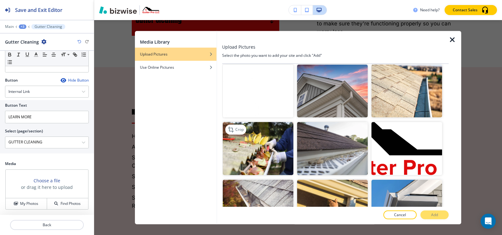
click at [239, 157] on img "button" at bounding box center [258, 148] width 71 height 53
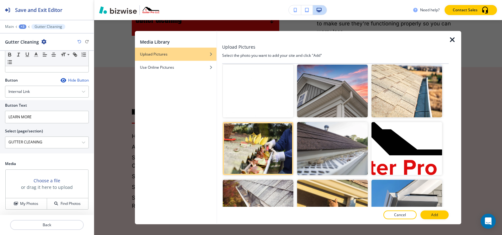
click at [431, 216] on p "Add" at bounding box center [434, 215] width 7 height 6
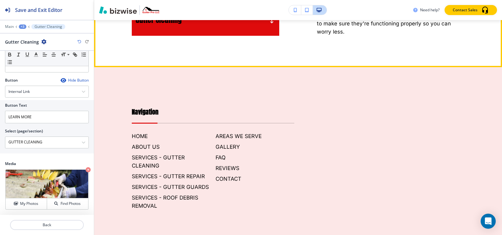
click at [243, 36] on div "Gutter Cleaning" at bounding box center [205, 20] width 147 height 32
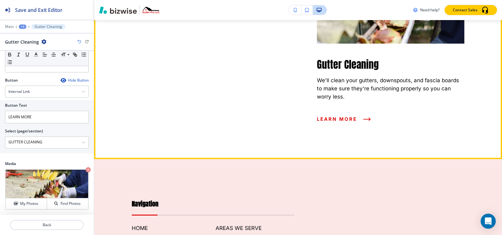
scroll to position [4196, 0]
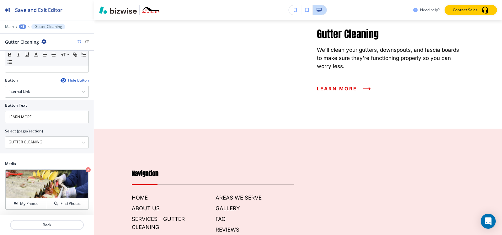
click at [22, 28] on div "+3" at bounding box center [23, 26] width 8 height 4
click at [30, 61] on p "Our Full Range of Services" at bounding box center [39, 59] width 32 height 6
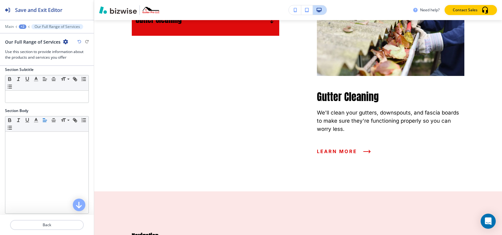
scroll to position [125, 0]
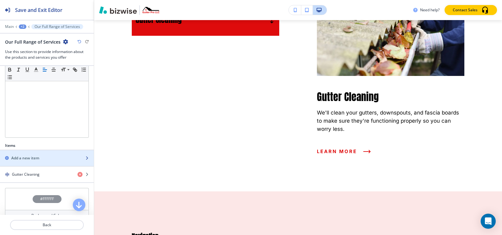
click at [30, 159] on h2 "Add a new item" at bounding box center [25, 158] width 28 height 6
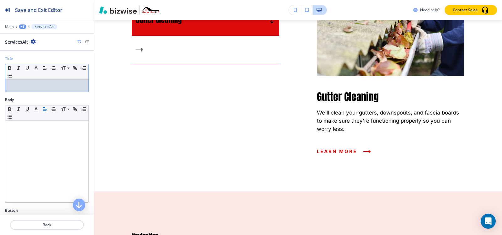
click at [25, 86] on p at bounding box center [46, 86] width 77 height 6
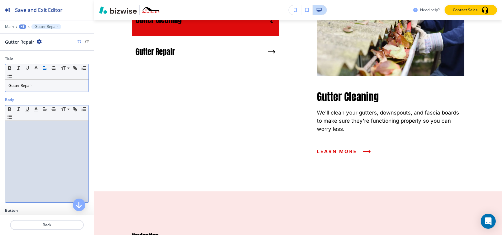
click at [36, 137] on div at bounding box center [46, 162] width 83 height 82
paste div
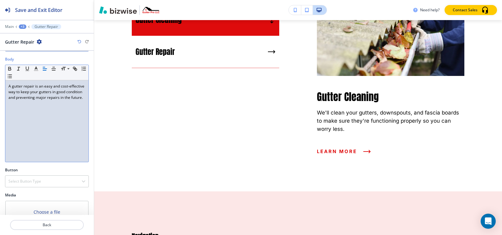
scroll to position [72, 0]
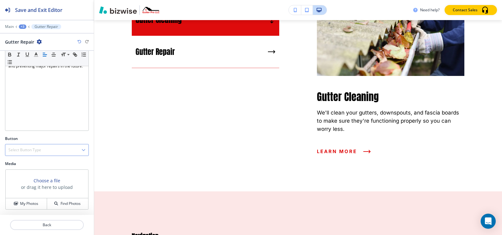
click at [39, 154] on div "Select Button Type" at bounding box center [46, 149] width 83 height 11
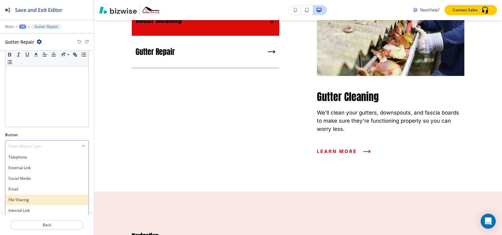
scroll to position [77, 0]
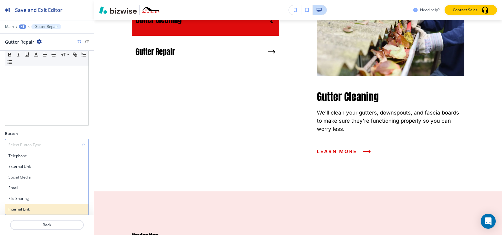
click at [29, 205] on div "Internal Link" at bounding box center [46, 209] width 83 height 11
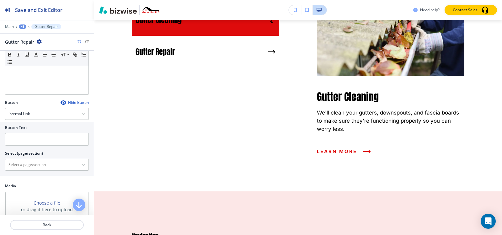
scroll to position [108, 0]
click at [26, 139] on input "text" at bounding box center [47, 139] width 84 height 13
type input "LEARN MORE"
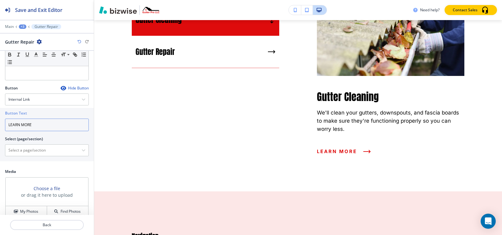
scroll to position [130, 0]
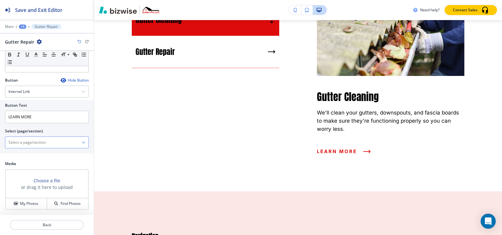
click at [31, 141] on \(page\/section\) "Manual Input" at bounding box center [43, 142] width 76 height 11
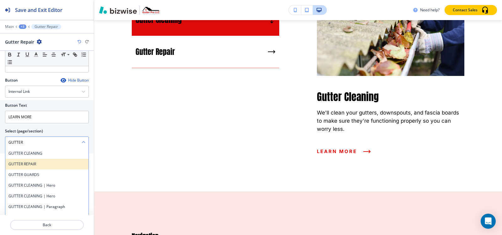
click at [18, 166] on h4 "GUTTER REPAIR" at bounding box center [46, 164] width 77 height 6
type \(page\/section\) "GUTTER REPAIR"
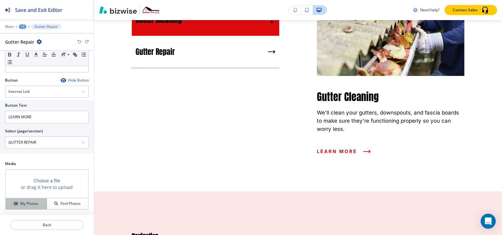
click at [15, 208] on button "My Photos" at bounding box center [26, 203] width 41 height 11
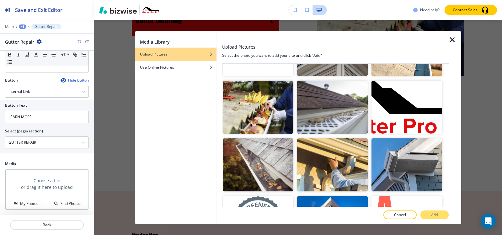
scroll to position [784, 0]
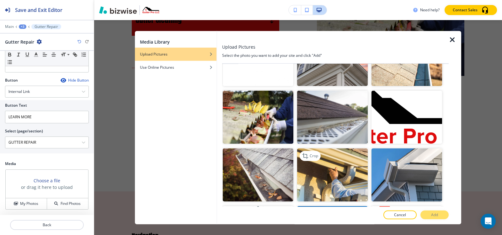
click at [333, 173] on img "button" at bounding box center [332, 174] width 71 height 53
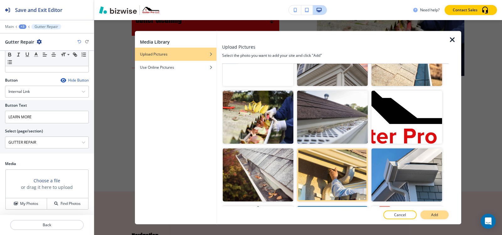
click at [438, 217] on button "Add" at bounding box center [434, 214] width 28 height 9
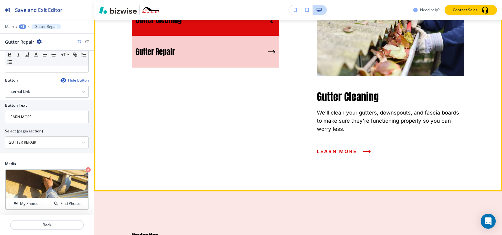
click at [218, 68] on div "Gutter Repair" at bounding box center [205, 52] width 147 height 32
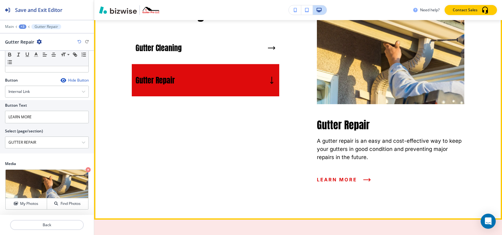
scroll to position [4101, 0]
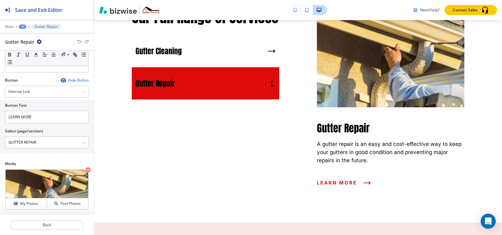
click at [108, 61] on div "Edit Our Full Range of Services Gutter Cleaning Gutter Repair Gutter Repair A g…" at bounding box center [298, 100] width 408 height 245
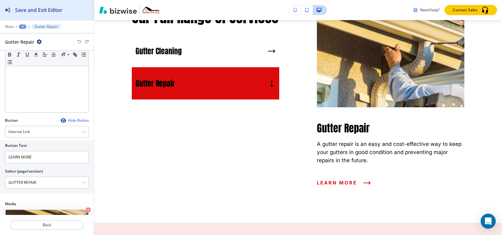
scroll to position [67, 0]
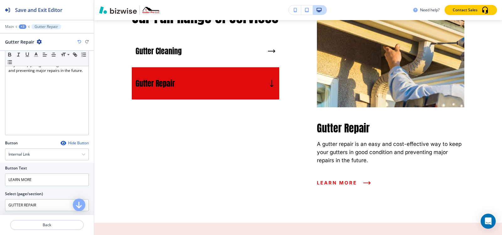
click at [23, 27] on div "+3" at bounding box center [23, 26] width 8 height 4
click at [25, 57] on p "Our Full Range of Services" at bounding box center [39, 59] width 32 height 6
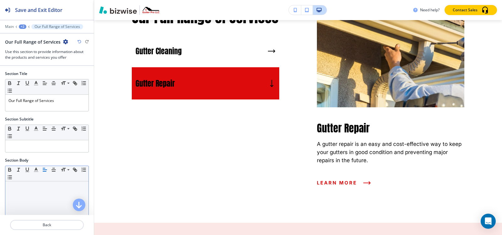
scroll to position [4133, 0]
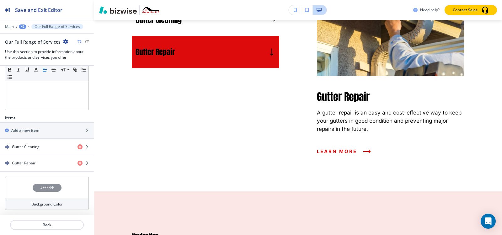
click at [40, 188] on h4 "#FFFFFF" at bounding box center [47, 188] width 14 height 6
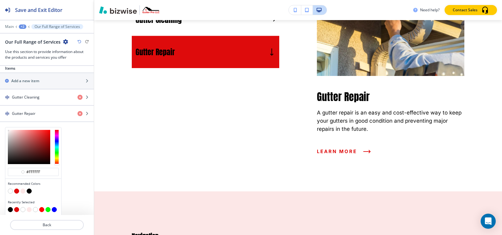
scroll to position [204, 0]
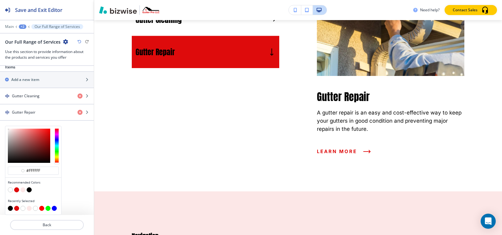
click at [23, 191] on button "button" at bounding box center [22, 189] width 5 height 5
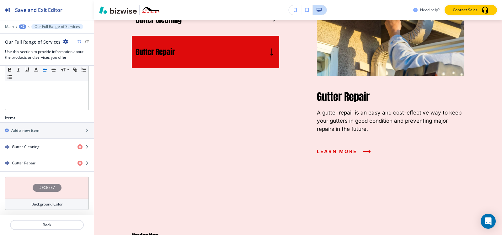
scroll to position [153, 0]
click at [41, 189] on h4 "#FCE7E7" at bounding box center [47, 188] width 16 height 6
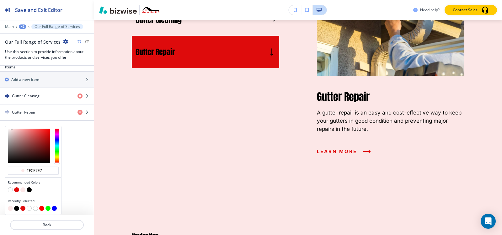
click at [14, 190] on button "button" at bounding box center [16, 189] width 5 height 5
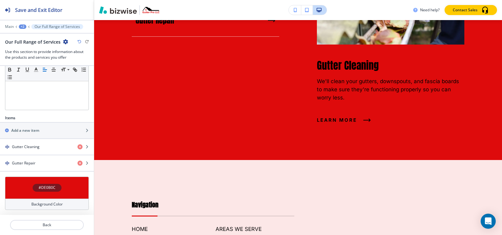
click at [43, 188] on h4 "#DE0B0C" at bounding box center [47, 188] width 17 height 6
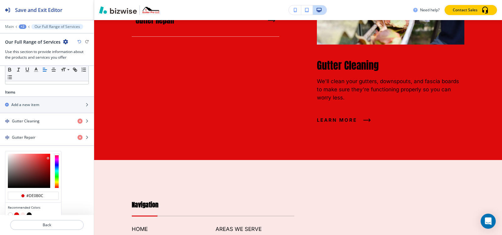
scroll to position [204, 0]
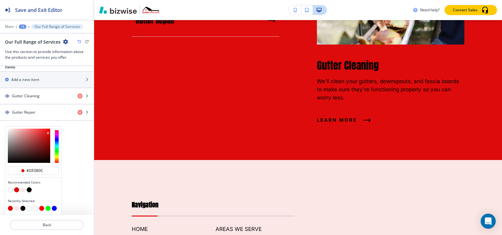
click at [11, 190] on button "button" at bounding box center [10, 189] width 5 height 5
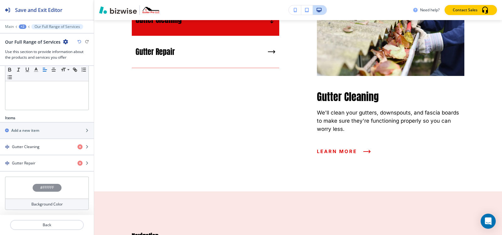
scroll to position [153, 0]
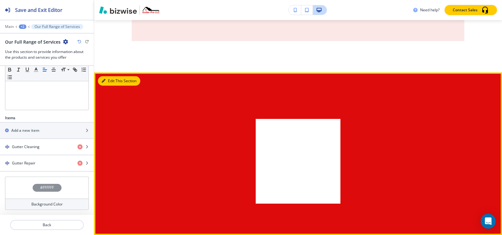
click at [105, 76] on button "Edit This Section" at bounding box center [119, 80] width 42 height 9
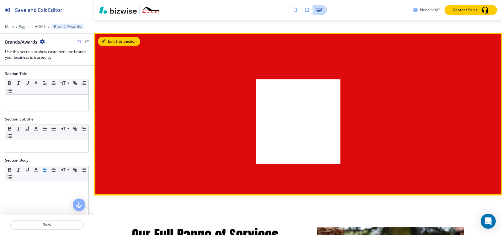
scroll to position [3972, 0]
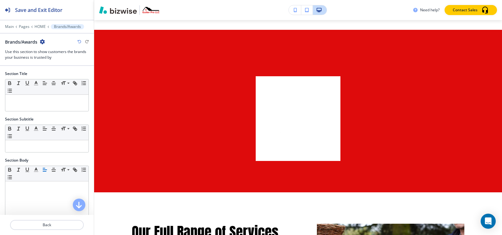
click at [41, 40] on icon "button" at bounding box center [42, 41] width 5 height 5
click at [54, 74] on p "Delete Section" at bounding box center [60, 75] width 32 height 6
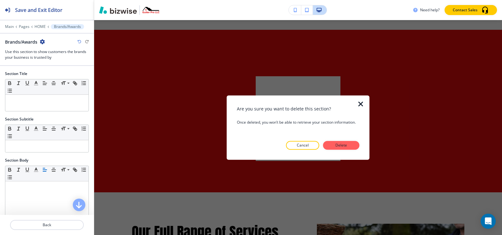
drag, startPoint x: 338, startPoint y: 145, endPoint x: 331, endPoint y: 152, distance: 9.5
click at [337, 146] on p "Delete" at bounding box center [341, 145] width 15 height 6
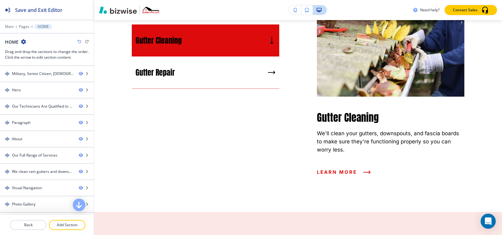
scroll to position [3909, 0]
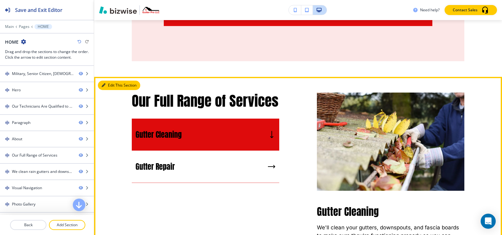
click at [104, 81] on button "Edit This Section" at bounding box center [119, 85] width 42 height 9
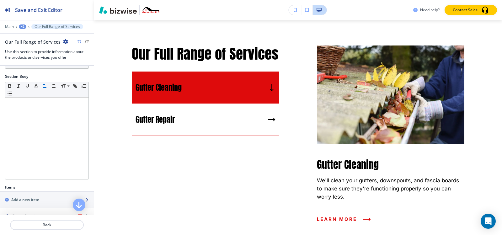
scroll to position [153, 0]
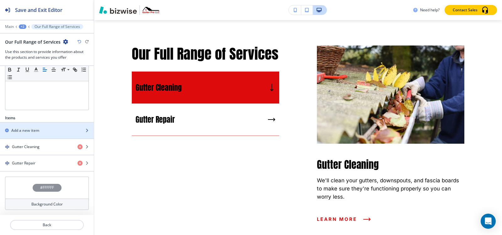
click at [28, 134] on div "button" at bounding box center [47, 135] width 94 height 5
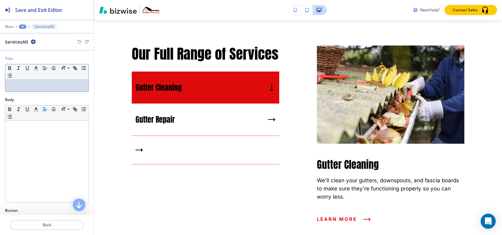
click at [37, 85] on p at bounding box center [46, 86] width 77 height 6
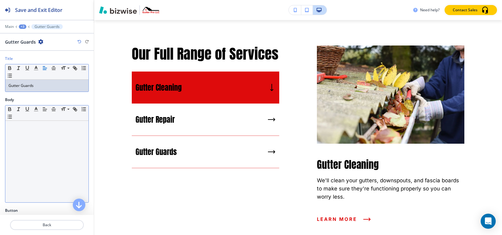
click at [29, 136] on div at bounding box center [46, 162] width 83 height 82
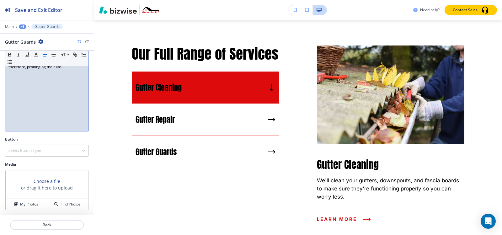
scroll to position [72, 0]
click at [18, 150] on h4 "Select Button Type" at bounding box center [24, 150] width 33 height 6
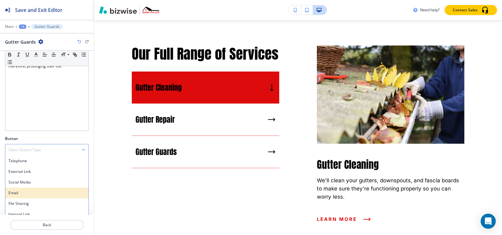
scroll to position [77, 0]
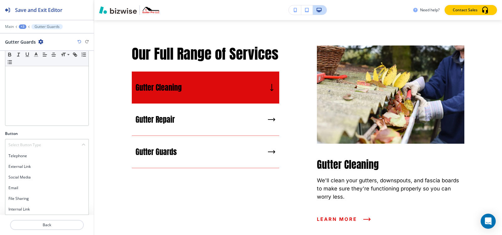
click at [17, 207] on h4 "Internal Link" at bounding box center [46, 209] width 77 height 6
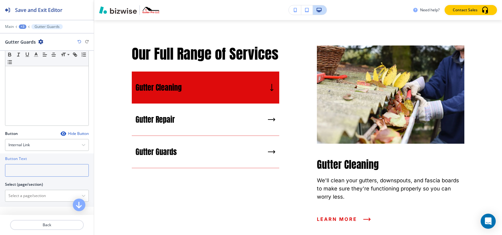
drag, startPoint x: 42, startPoint y: 173, endPoint x: 49, endPoint y: 169, distance: 7.9
click at [42, 172] on input "text" at bounding box center [47, 170] width 84 height 13
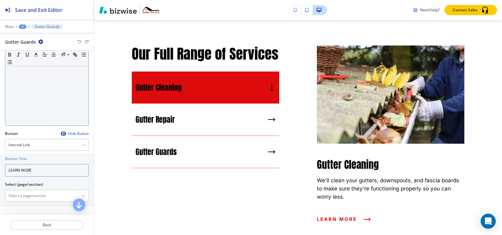
type input "LEARN MORE"
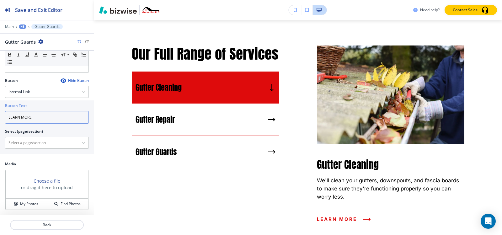
scroll to position [130, 0]
click at [24, 141] on \(page\/section\) "Manual Input" at bounding box center [43, 142] width 76 height 11
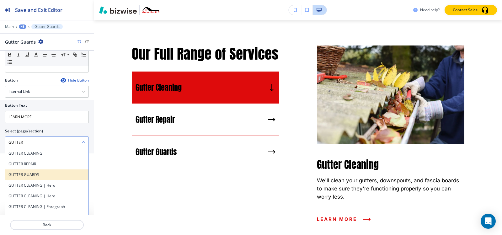
click at [27, 174] on h4 "GUTTER GUARDS" at bounding box center [46, 175] width 77 height 6
type \(page\/section\) "GUTTER GUARDS"
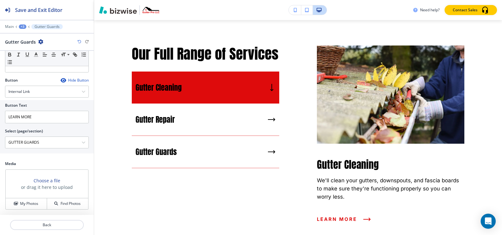
click at [23, 26] on div "+3" at bounding box center [23, 26] width 8 height 4
click at [29, 61] on p "Our Full Range of Services" at bounding box center [39, 59] width 32 height 6
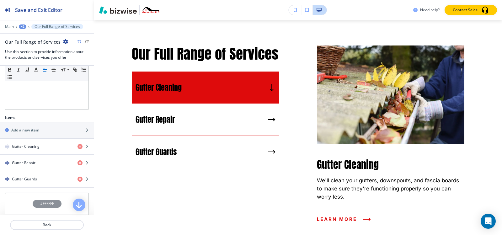
scroll to position [157, 0]
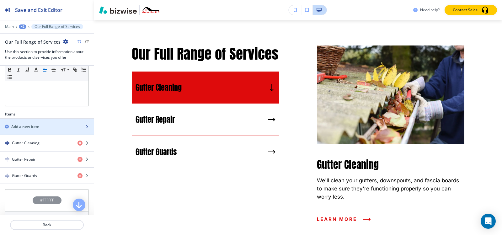
click at [29, 132] on div "button" at bounding box center [47, 132] width 94 height 5
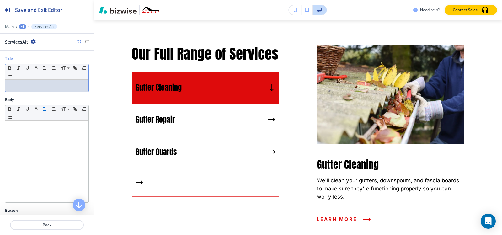
click at [33, 85] on p at bounding box center [46, 86] width 77 height 6
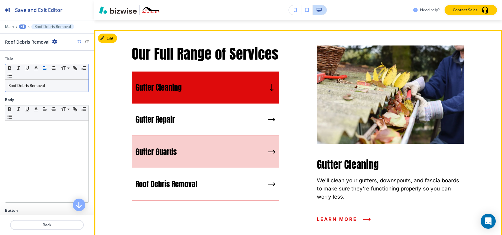
click at [179, 161] on div "Gutter Guards" at bounding box center [205, 152] width 147 height 32
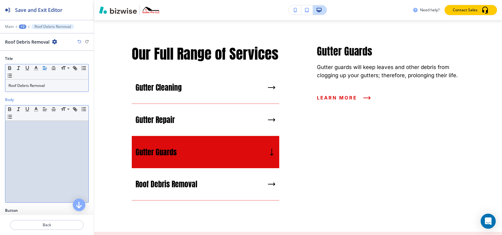
click at [40, 125] on p at bounding box center [46, 127] width 77 height 6
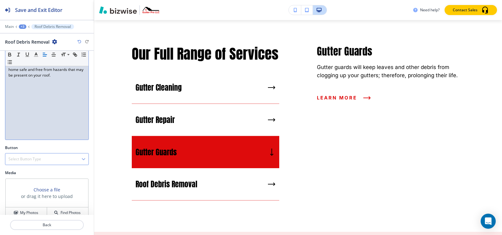
scroll to position [72, 0]
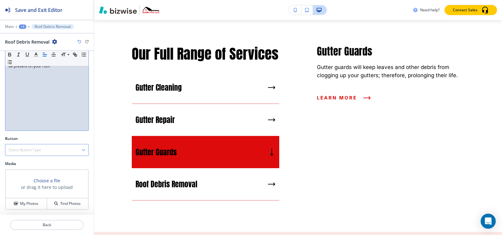
click at [30, 146] on div "Select Button Type" at bounding box center [46, 149] width 83 height 11
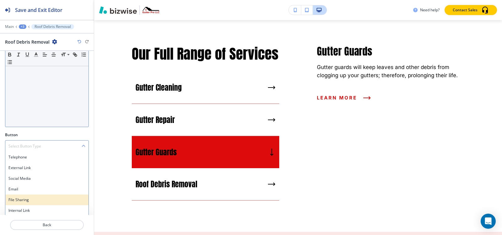
scroll to position [77, 0]
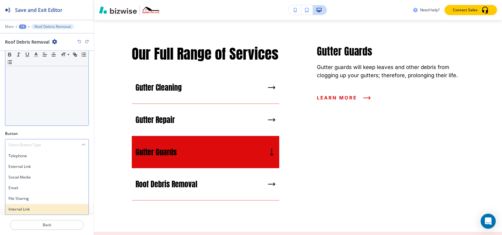
click at [28, 208] on h4 "Internal Link" at bounding box center [46, 209] width 77 height 6
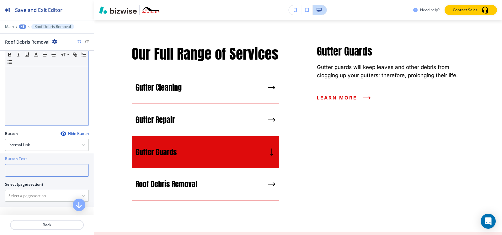
click at [49, 172] on input "text" at bounding box center [47, 170] width 84 height 13
type input "LEARN MORE"
click at [40, 196] on \(page\/section\) "Manual Input" at bounding box center [43, 195] width 76 height 11
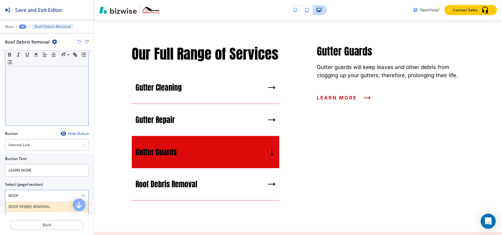
click at [42, 207] on h4 "ROOF DEBRIS REMOVAL" at bounding box center [46, 207] width 77 height 6
type \(page\/section\) "ROOF DEBRIS REMOVAL"
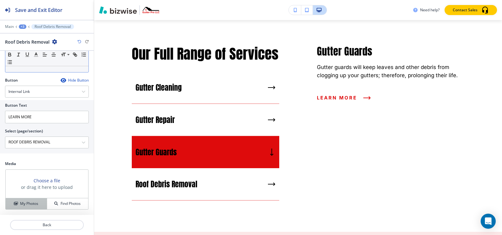
click at [20, 203] on h4 "My Photos" at bounding box center [29, 204] width 18 height 6
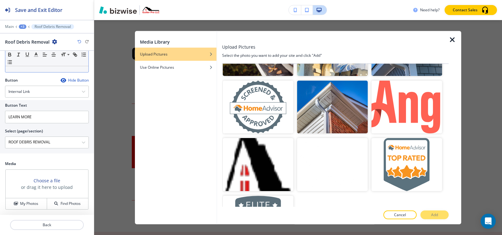
scroll to position [784, 0]
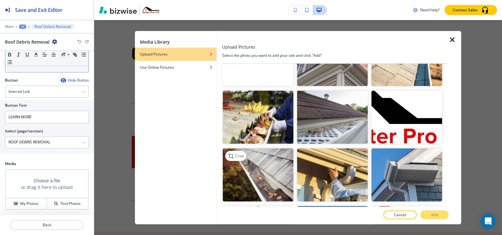
click at [262, 164] on img "button" at bounding box center [258, 174] width 71 height 53
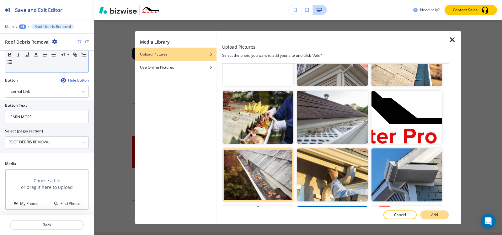
click at [430, 217] on button "Add" at bounding box center [434, 214] width 28 height 9
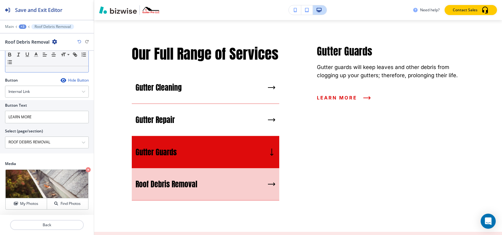
click at [175, 189] on p "Roof Debris Removal" at bounding box center [167, 183] width 62 height 9
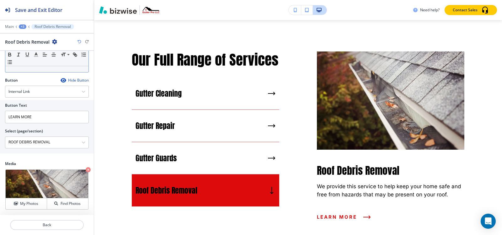
click at [25, 28] on div "+3" at bounding box center [23, 26] width 8 height 4
click at [29, 59] on p "Our Full Range of Services" at bounding box center [39, 59] width 32 height 6
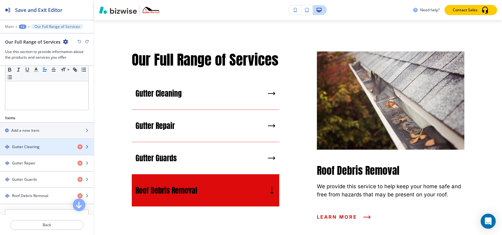
scroll to position [157, 0]
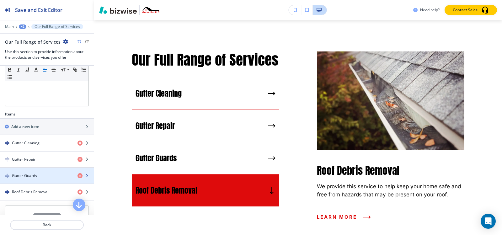
click at [35, 179] on div "button" at bounding box center [47, 180] width 94 height 5
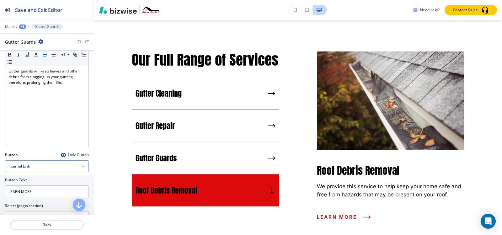
scroll to position [130, 0]
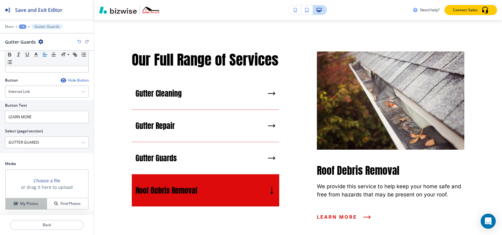
click at [25, 206] on h4 "My Photos" at bounding box center [29, 204] width 18 height 6
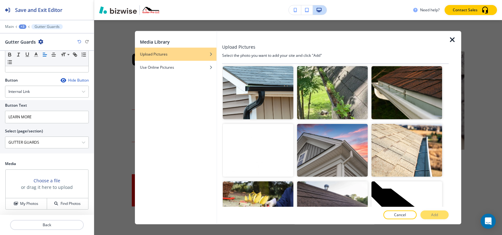
scroll to position [784, 0]
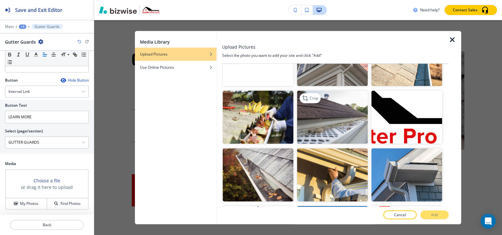
click at [329, 109] on img "button" at bounding box center [332, 117] width 71 height 53
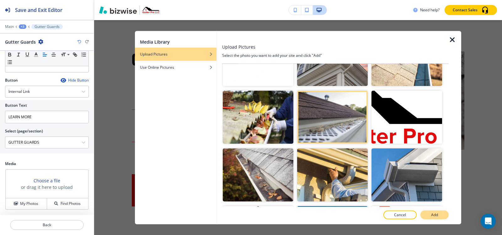
click at [431, 216] on p "Add" at bounding box center [434, 215] width 7 height 6
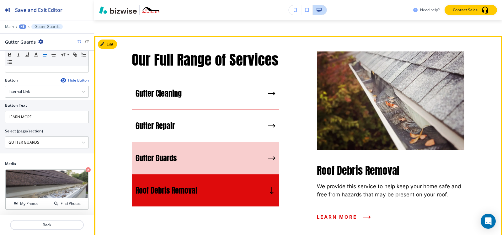
click at [192, 149] on div "Gutter Guards" at bounding box center [205, 158] width 147 height 32
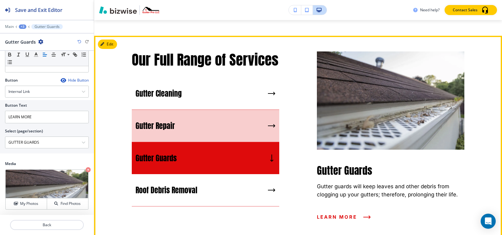
click at [184, 126] on div "Gutter Repair" at bounding box center [205, 126] width 147 height 32
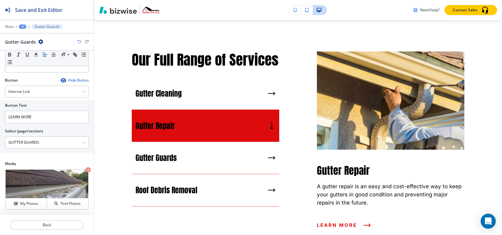
click at [24, 25] on div "+3" at bounding box center [23, 26] width 8 height 4
click at [38, 59] on p "Our Full Range of Services" at bounding box center [39, 59] width 32 height 6
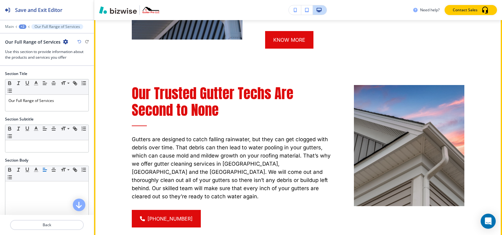
scroll to position [913, 0]
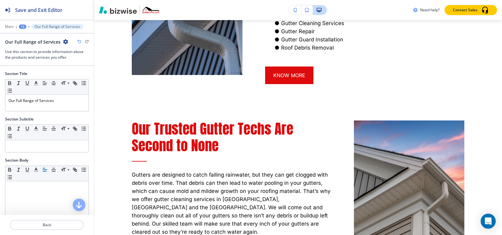
click at [23, 26] on div "+2" at bounding box center [23, 26] width 8 height 4
click at [26, 50] on p "HOME" at bounding box center [39, 48] width 32 height 6
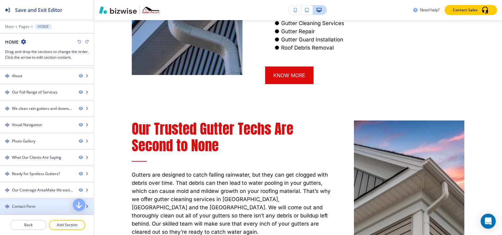
scroll to position [61, 0]
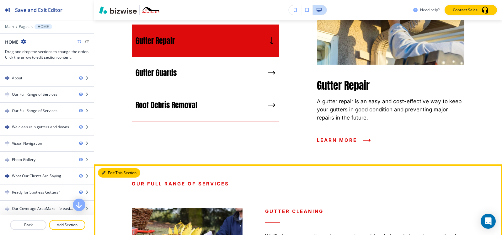
click at [108, 168] on button "Edit This Section" at bounding box center [119, 172] width 42 height 9
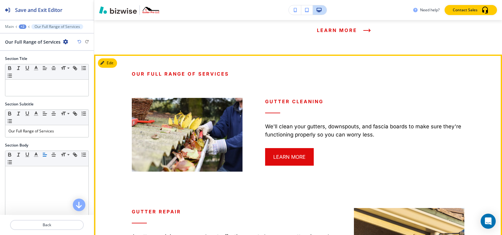
scroll to position [1359, 0]
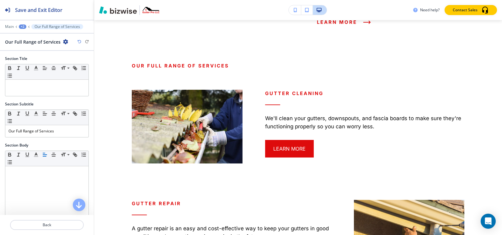
click at [64, 41] on icon "button" at bounding box center [65, 41] width 5 height 5
click at [77, 75] on p "Delete Section" at bounding box center [82, 75] width 32 height 6
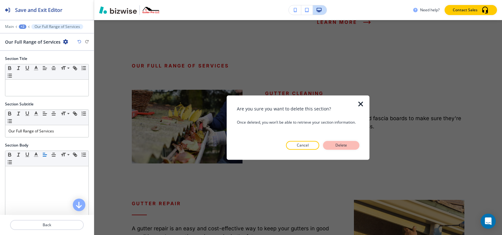
click at [345, 143] on p "Delete" at bounding box center [341, 145] width 15 height 6
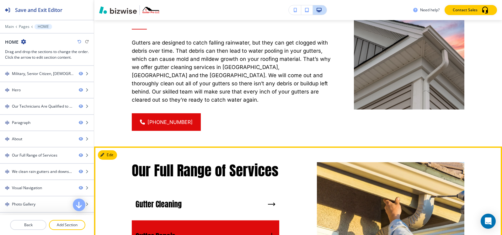
scroll to position [1108, 0]
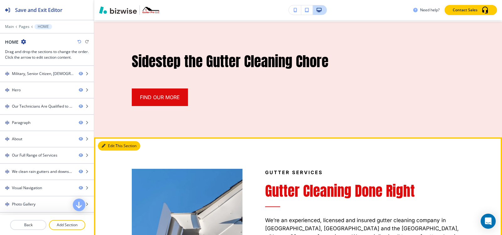
click at [107, 141] on button "Edit This Section" at bounding box center [119, 145] width 42 height 9
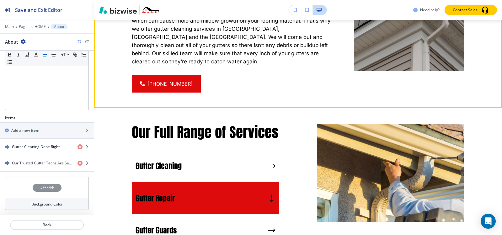
scroll to position [1177, 0]
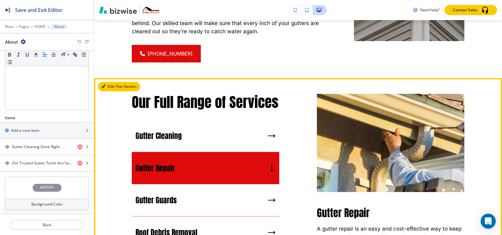
click at [101, 82] on button "Edit This Section" at bounding box center [119, 86] width 42 height 9
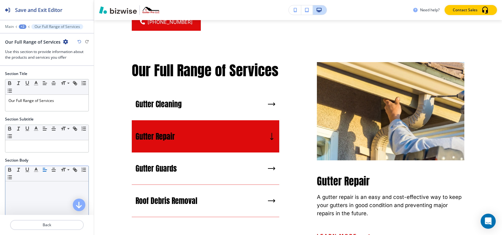
scroll to position [1147, 0]
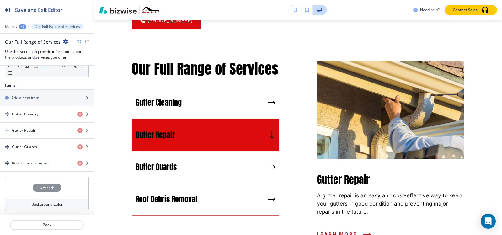
click at [41, 188] on h4 "#FFFFFF" at bounding box center [47, 188] width 14 height 6
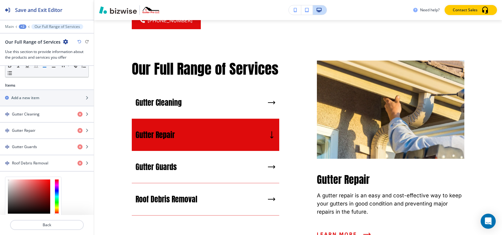
scroll to position [237, 0]
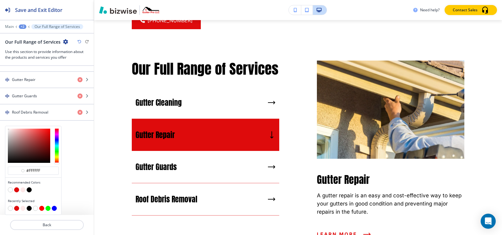
click at [20, 190] on div at bounding box center [33, 190] width 51 height 6
click at [23, 191] on button "button" at bounding box center [22, 189] width 5 height 5
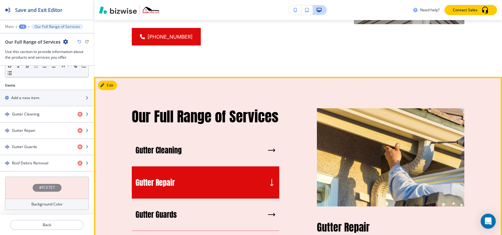
scroll to position [1163, 0]
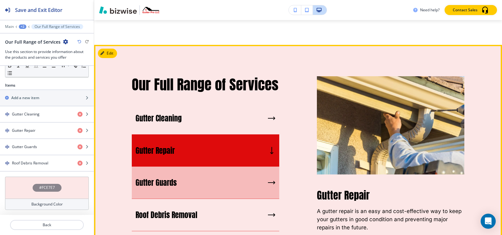
click at [177, 178] on div "Gutter Guards" at bounding box center [205, 183] width 147 height 32
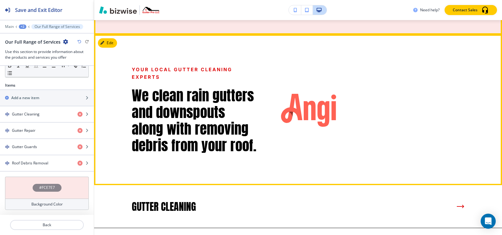
scroll to position [1320, 0]
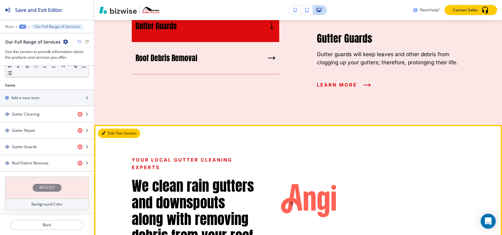
click at [109, 129] on button "Edit This Section" at bounding box center [119, 133] width 42 height 9
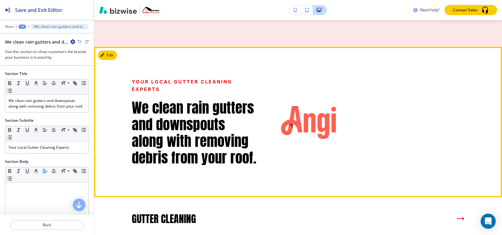
scroll to position [1398, 0]
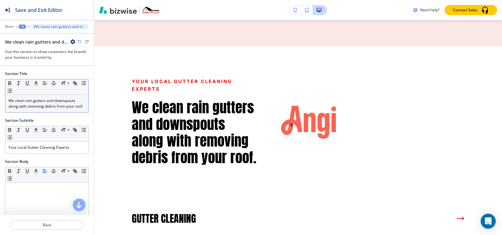
click at [45, 112] on div "We clean rain gutters and downspouts along with removing debris from your roof." at bounding box center [46, 104] width 83 height 18
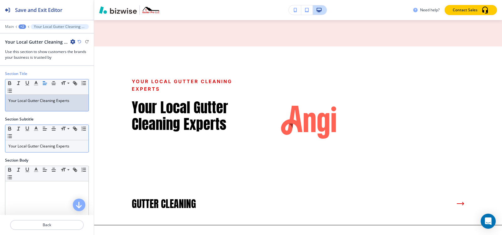
click at [39, 147] on p "Your Local Gutter Cleaning Experts" at bounding box center [46, 146] width 77 height 6
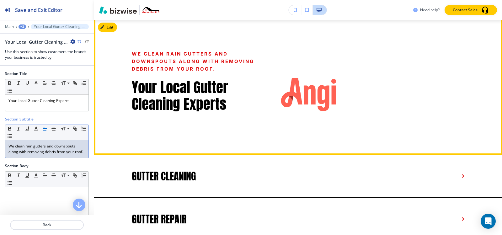
scroll to position [1367, 0]
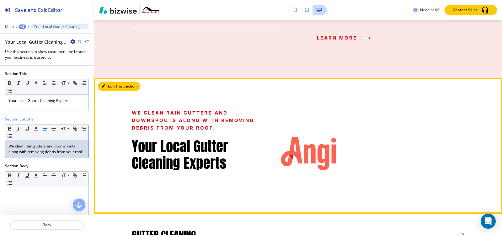
click at [106, 82] on button "Edit This Section" at bounding box center [119, 86] width 42 height 9
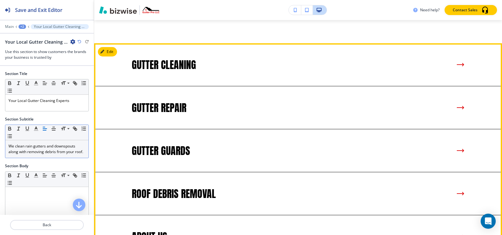
scroll to position [1523, 0]
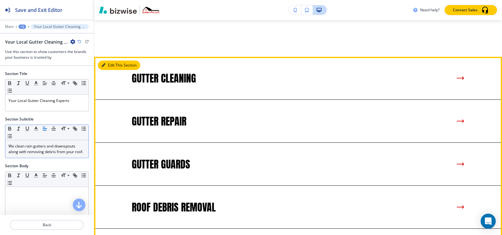
click at [109, 70] on button "Edit This Section" at bounding box center [119, 65] width 42 height 9
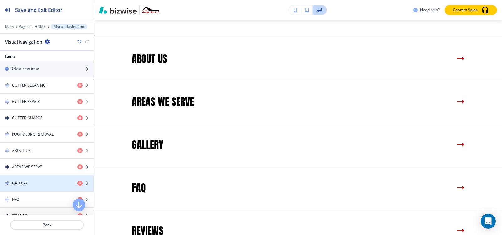
scroll to position [188, 0]
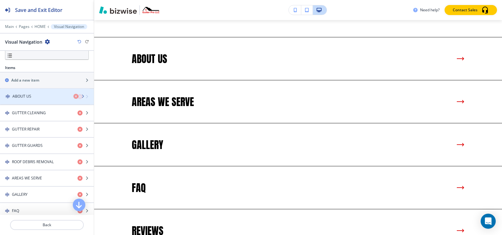
drag, startPoint x: 31, startPoint y: 161, endPoint x: 32, endPoint y: 96, distance: 65.6
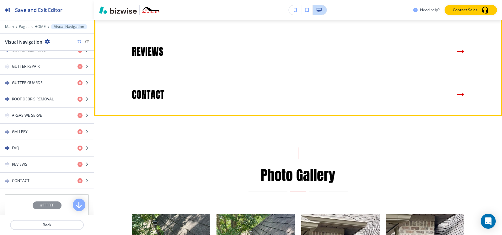
scroll to position [2028, 0]
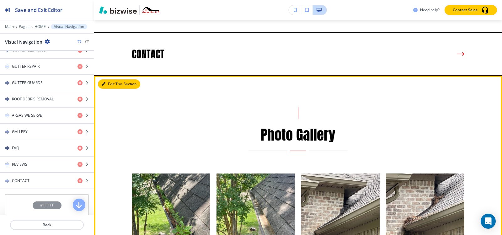
click at [105, 89] on button "Edit This Section" at bounding box center [119, 83] width 42 height 9
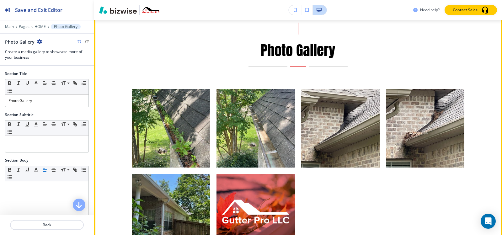
scroll to position [2019, 0]
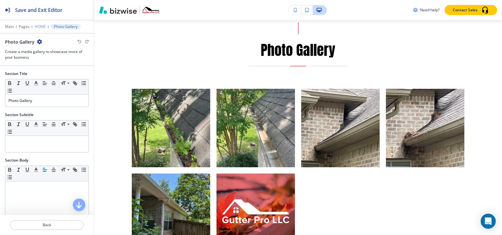
click at [39, 27] on p "HOME" at bounding box center [40, 26] width 11 height 4
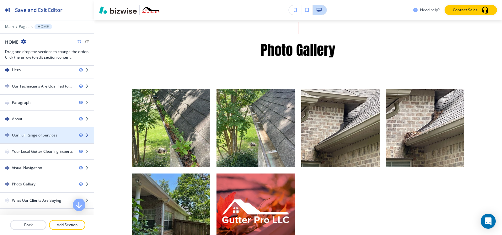
scroll to position [31, 0]
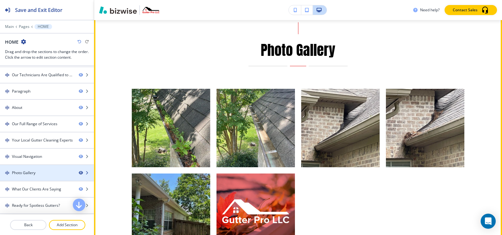
click at [79, 174] on icon "button" at bounding box center [81, 173] width 4 height 4
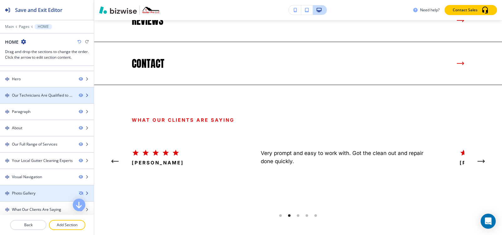
scroll to position [0, 0]
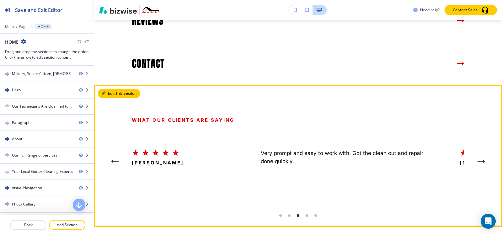
click at [112, 98] on button "Edit This Section" at bounding box center [119, 93] width 42 height 9
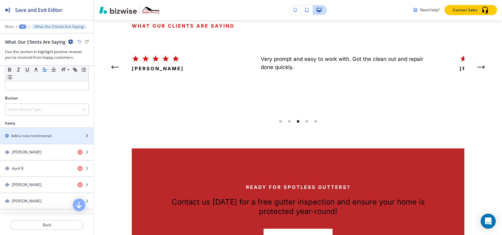
scroll to position [188, 0]
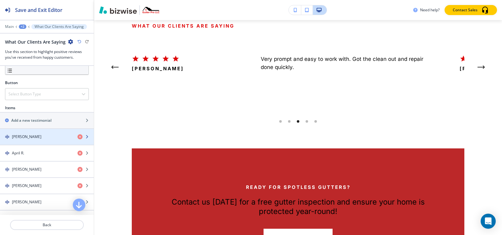
click at [22, 138] on h4 "[PERSON_NAME]" at bounding box center [26, 137] width 29 height 6
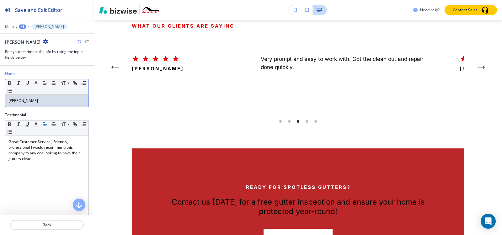
click at [42, 100] on p "[PERSON_NAME]" at bounding box center [46, 101] width 77 height 6
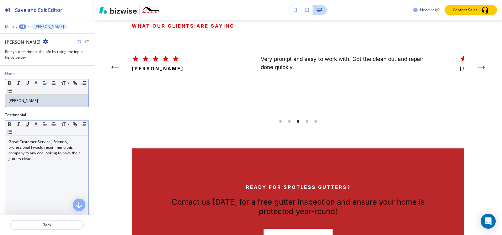
click at [43, 149] on p "Great Customer Service , Friendly, professional I would recommend this company …" at bounding box center [46, 150] width 77 height 23
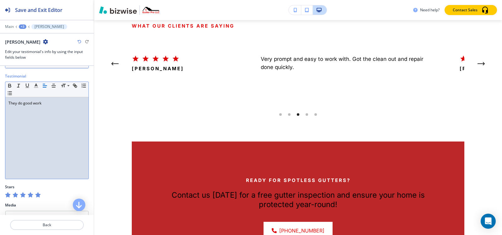
scroll to position [80, 0]
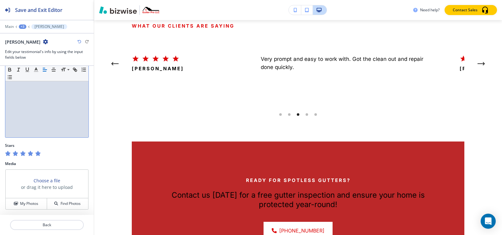
click at [22, 27] on div "+3" at bounding box center [23, 26] width 8 height 4
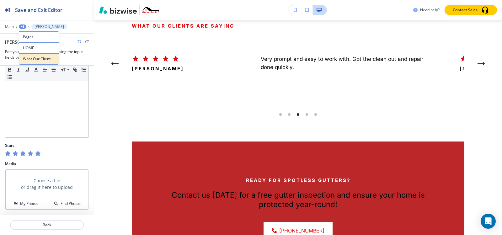
click at [37, 60] on p "What Our Clients Are Saying" at bounding box center [39, 59] width 32 height 6
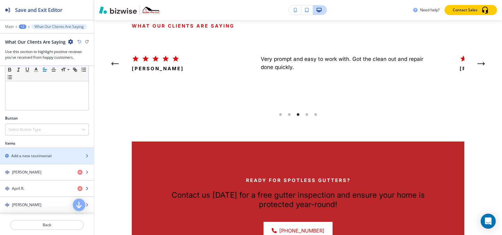
scroll to position [188, 0]
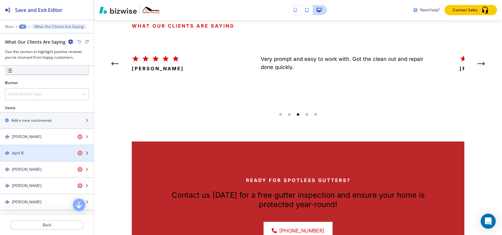
click at [22, 157] on div "button" at bounding box center [47, 158] width 94 height 5
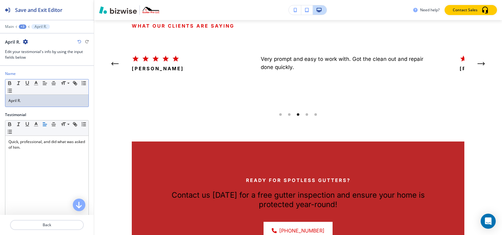
click at [48, 101] on p "April R." at bounding box center [46, 101] width 77 height 6
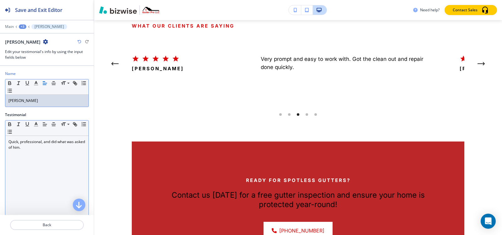
click at [31, 150] on div "Quick, professional, and did what was asked of him." at bounding box center [46, 177] width 83 height 82
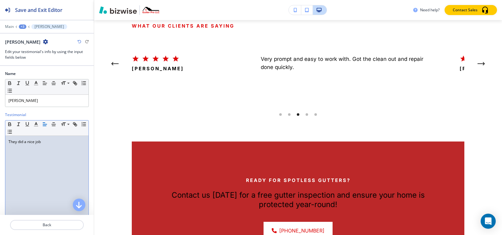
click at [20, 26] on div "+3" at bounding box center [23, 26] width 8 height 4
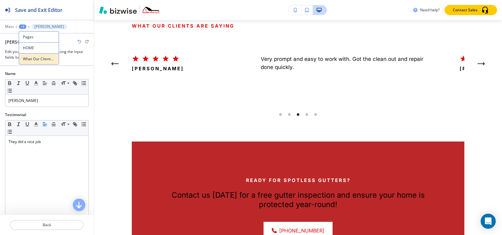
click at [32, 60] on p "What Our Clients Are Saying" at bounding box center [39, 59] width 32 height 6
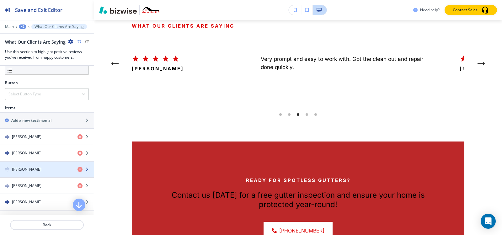
click at [21, 167] on h4 "[PERSON_NAME]" at bounding box center [26, 170] width 29 height 6
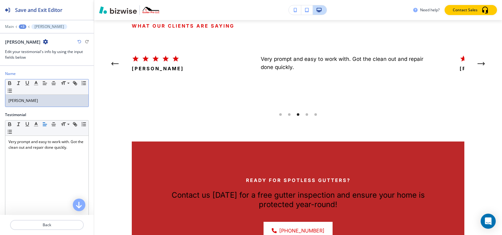
click at [35, 100] on p "[PERSON_NAME]" at bounding box center [46, 101] width 77 height 6
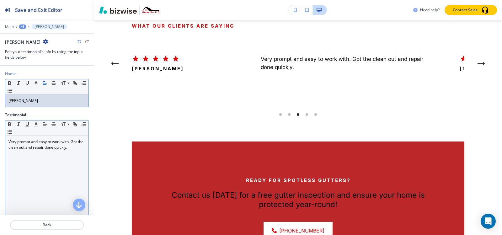
click at [24, 148] on p "Very prompt and easy to work with. Got the clean out and repair done quickly." at bounding box center [46, 144] width 77 height 11
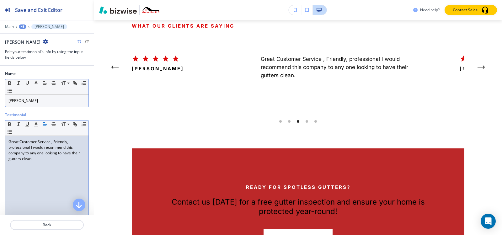
click at [22, 24] on div at bounding box center [47, 22] width 94 height 4
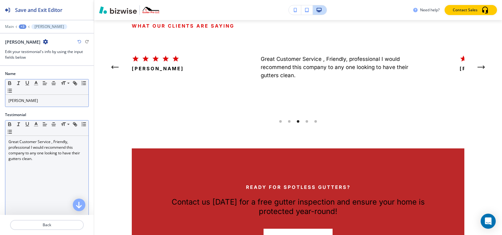
click at [22, 24] on div "+3" at bounding box center [23, 26] width 8 height 4
click at [33, 59] on p "What Our Clients Are Saying" at bounding box center [39, 59] width 32 height 6
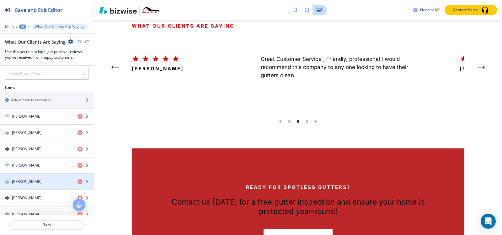
scroll to position [220, 0]
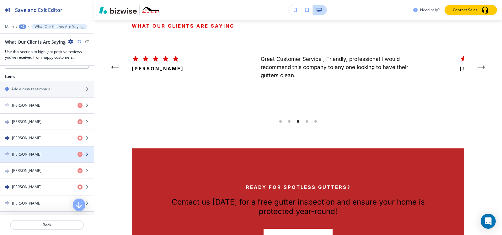
click at [24, 157] on div "button" at bounding box center [47, 159] width 94 height 5
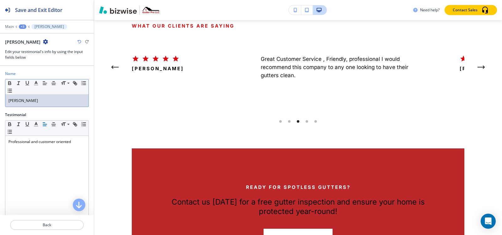
click at [38, 100] on p "[PERSON_NAME]" at bounding box center [46, 101] width 77 height 6
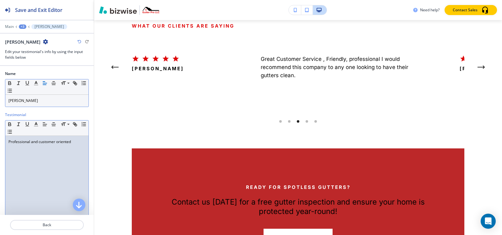
click at [33, 160] on div "Professional and customer oriented" at bounding box center [46, 177] width 83 height 82
click at [20, 26] on div "+3" at bounding box center [23, 26] width 8 height 4
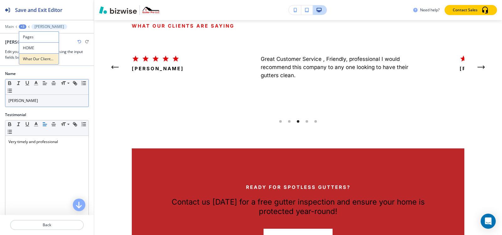
click at [32, 59] on p "What Our Clients Are Saying" at bounding box center [39, 59] width 32 height 6
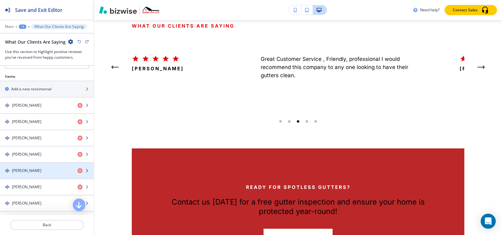
click at [25, 165] on div "button" at bounding box center [47, 165] width 94 height 5
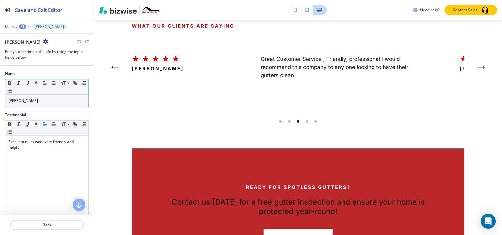
click at [48, 102] on p "[PERSON_NAME]" at bounding box center [46, 101] width 77 height 6
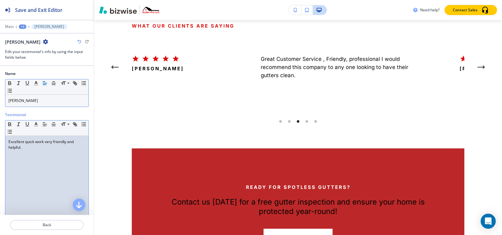
click at [60, 162] on div "Excellent quick work very friendly and helpful." at bounding box center [46, 177] width 83 height 82
click at [24, 26] on div "+3" at bounding box center [23, 26] width 8 height 4
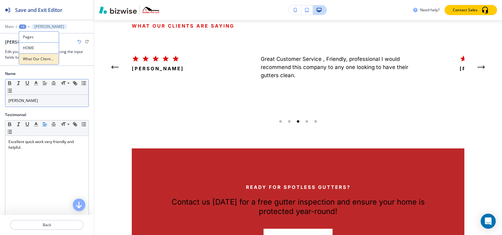
click at [35, 57] on p "What Our Clients Are Saying" at bounding box center [39, 59] width 32 height 6
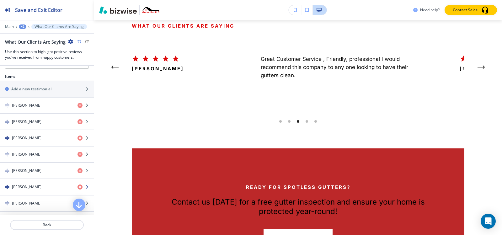
click at [29, 184] on div "[PERSON_NAME]" at bounding box center [36, 187] width 72 height 6
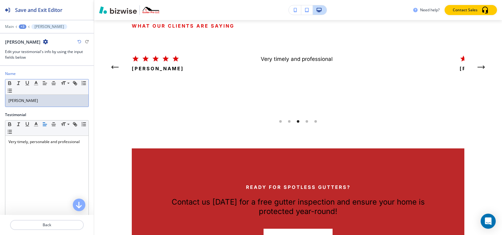
click at [31, 98] on p "[PERSON_NAME]" at bounding box center [46, 101] width 77 height 6
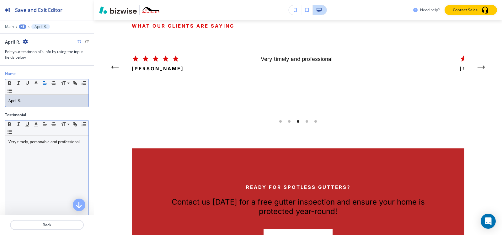
click at [37, 146] on div "Very timely, personable and professional" at bounding box center [46, 177] width 83 height 82
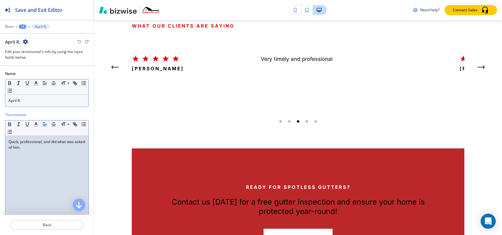
click at [23, 26] on div "+3" at bounding box center [23, 26] width 8 height 4
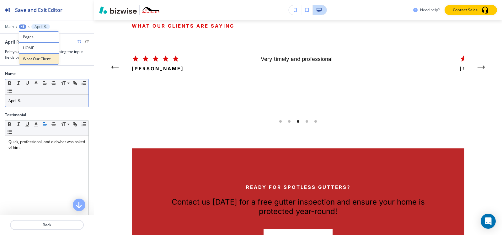
click at [39, 64] on button "What Our Clients Are Saying" at bounding box center [39, 58] width 40 height 11
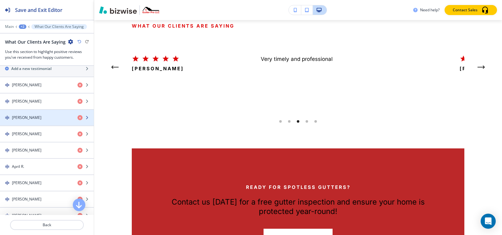
scroll to position [251, 0]
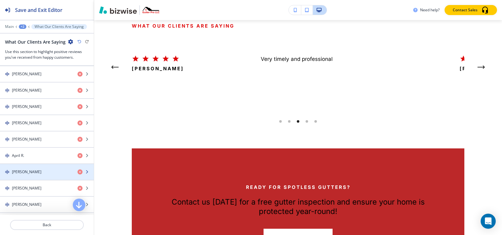
click at [29, 173] on h4 "[PERSON_NAME]" at bounding box center [26, 172] width 29 height 6
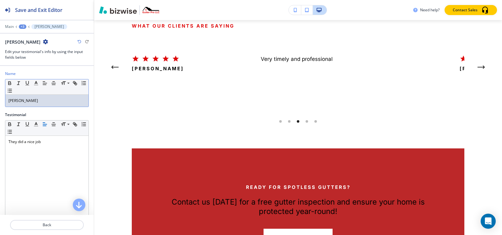
click at [46, 102] on p "[PERSON_NAME]" at bounding box center [46, 101] width 77 height 6
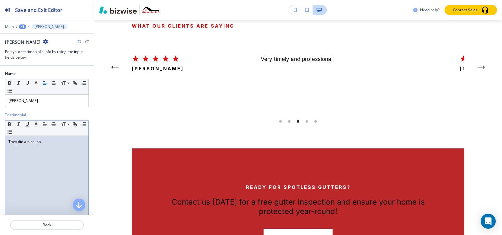
click at [24, 146] on div "They did a nice job" at bounding box center [46, 177] width 83 height 82
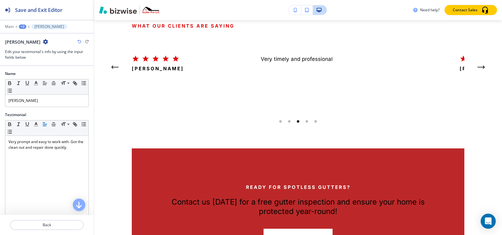
click at [22, 25] on div "+3" at bounding box center [23, 26] width 8 height 4
click at [40, 60] on p "What Our Clients Are Saying" at bounding box center [39, 59] width 32 height 6
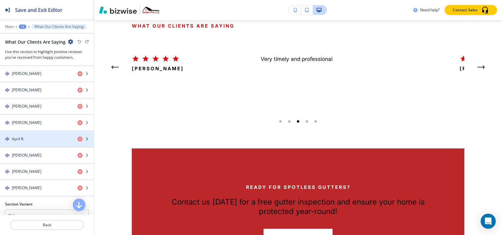
scroll to position [282, 0]
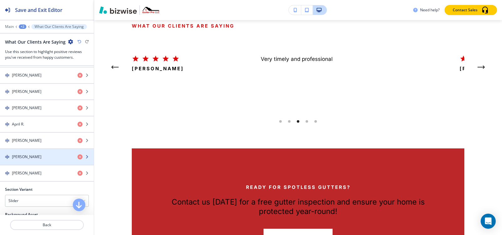
click at [34, 156] on div "[PERSON_NAME]" at bounding box center [36, 157] width 72 height 6
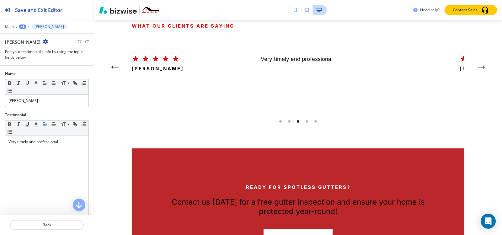
drag, startPoint x: 47, startPoint y: 108, endPoint x: 47, endPoint y: 103, distance: 4.7
click at [47, 108] on div "Name Small Normal Large Huge [PERSON_NAME]" at bounding box center [47, 91] width 94 height 41
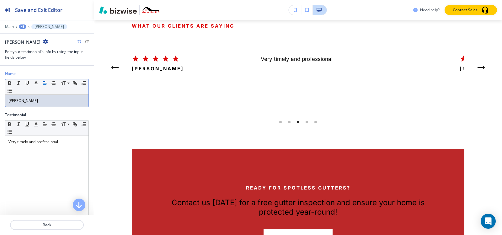
scroll to position [0, 0]
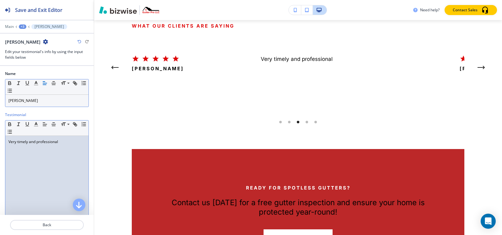
click at [46, 149] on div "Very timely and professional" at bounding box center [46, 177] width 83 height 82
click at [21, 26] on div "+3" at bounding box center [23, 26] width 8 height 4
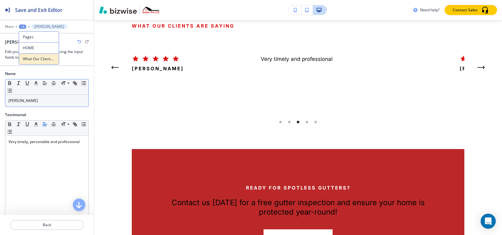
click at [31, 60] on p "What Our Clients Are Saying" at bounding box center [39, 59] width 32 height 6
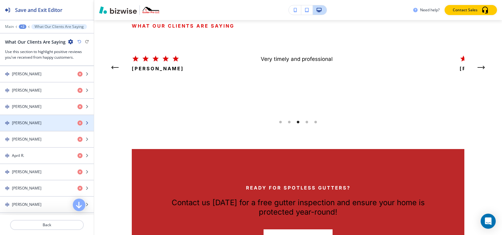
scroll to position [282, 0]
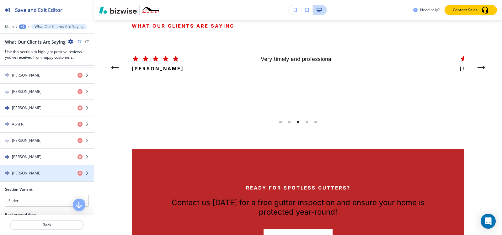
click at [31, 176] on div "button" at bounding box center [47, 178] width 94 height 5
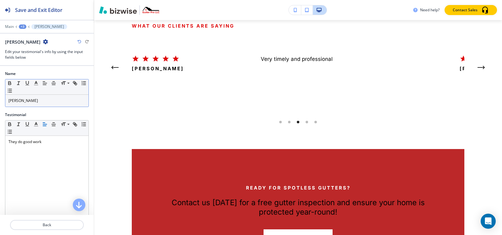
drag, startPoint x: 44, startPoint y: 91, endPoint x: 44, endPoint y: 104, distance: 12.9
click at [44, 93] on div "Small Normal Large Huge" at bounding box center [46, 86] width 83 height 15
click at [44, 104] on div "[PERSON_NAME]" at bounding box center [46, 101] width 83 height 12
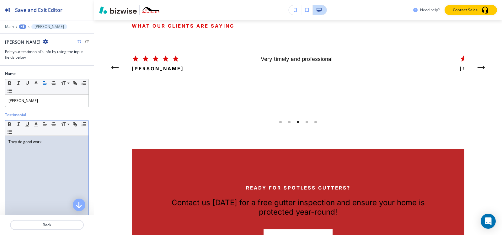
click at [56, 138] on div "They do good work" at bounding box center [46, 177] width 83 height 82
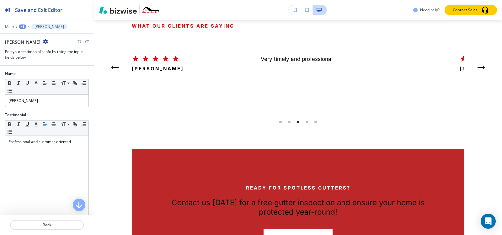
click at [22, 28] on div "+3" at bounding box center [23, 26] width 8 height 4
click at [38, 58] on p "What Our Clients Are Saying" at bounding box center [39, 59] width 32 height 6
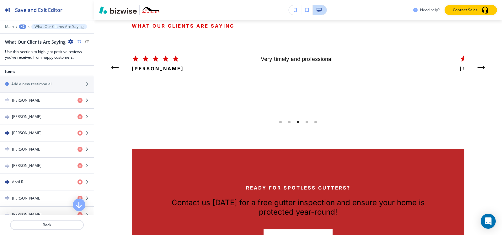
scroll to position [188, 0]
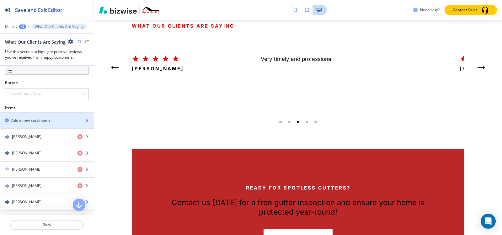
click at [37, 120] on h2 "Add a new testimonial" at bounding box center [31, 121] width 40 height 6
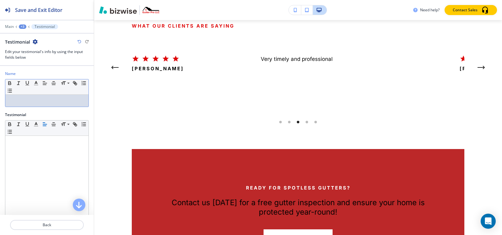
click at [47, 99] on p at bounding box center [46, 101] width 77 height 6
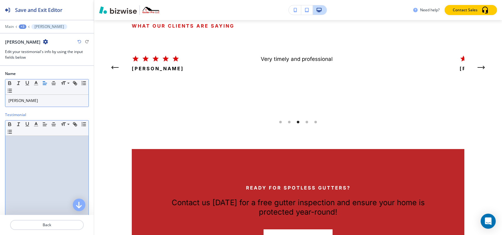
click at [20, 153] on div at bounding box center [46, 177] width 83 height 82
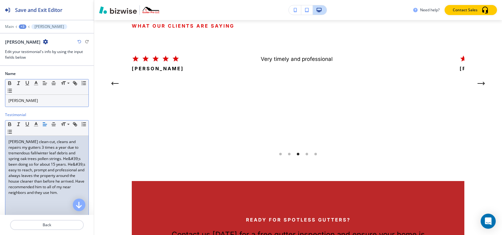
click at [23, 25] on div "+3" at bounding box center [23, 26] width 8 height 4
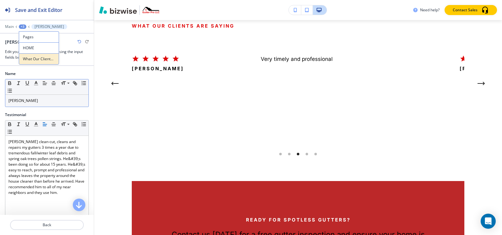
click at [35, 57] on p "What Our Clients Are Saying" at bounding box center [39, 59] width 32 height 6
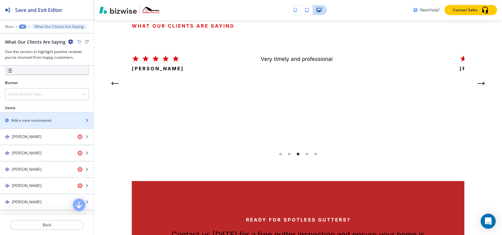
click at [36, 122] on h2 "Add a new testimonial" at bounding box center [31, 121] width 40 height 6
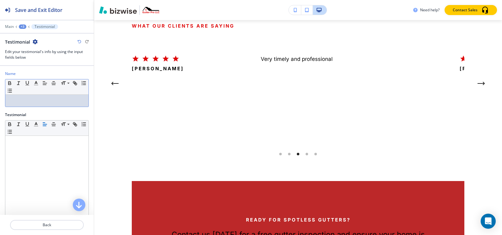
click at [46, 102] on p at bounding box center [46, 101] width 77 height 6
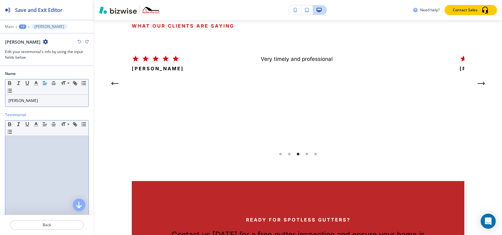
click at [22, 150] on div at bounding box center [46, 177] width 83 height 82
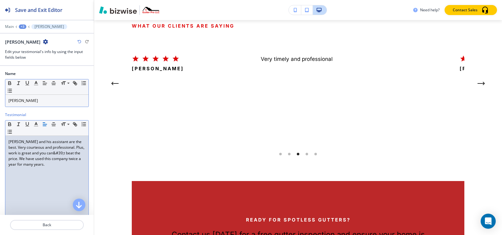
click at [20, 27] on div "+3" at bounding box center [23, 26] width 8 height 4
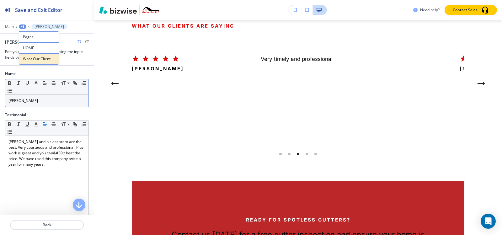
click at [42, 62] on button "What Our Clients Are Saying" at bounding box center [39, 58] width 40 height 11
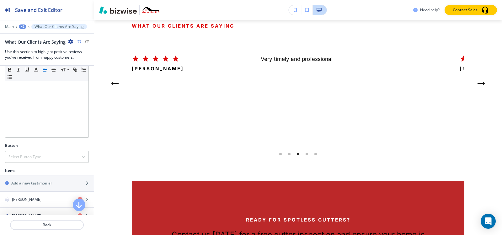
scroll to position [157, 0]
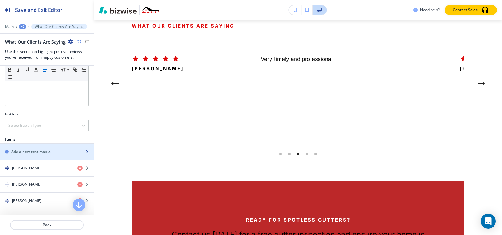
click at [34, 155] on div "button" at bounding box center [47, 157] width 94 height 5
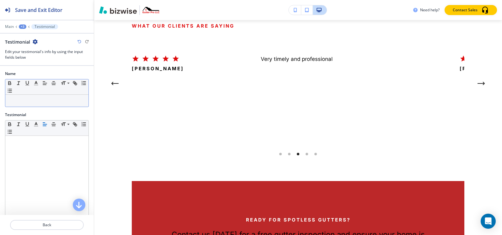
click at [47, 101] on p at bounding box center [46, 101] width 77 height 6
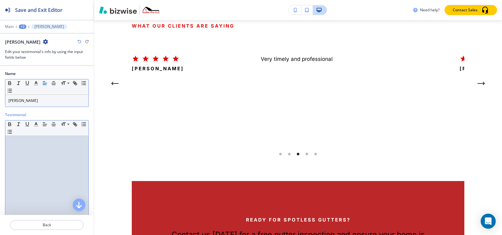
click at [53, 156] on div at bounding box center [46, 177] width 83 height 82
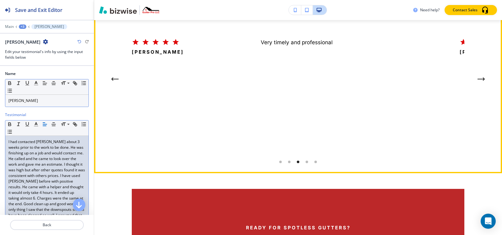
scroll to position [2050, 0]
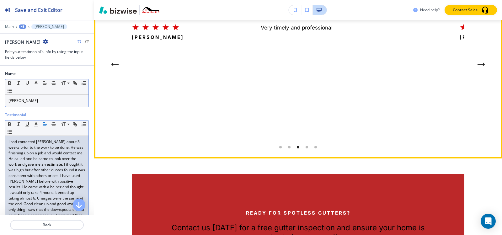
click at [314, 148] on div "Go to slide 6" at bounding box center [315, 147] width 3 height 3
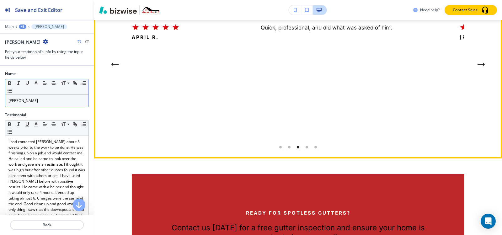
click at [279, 148] on div "Go to slide 4" at bounding box center [280, 147] width 3 height 3
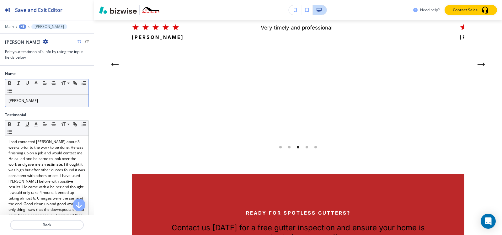
click at [24, 28] on div "+3" at bounding box center [23, 26] width 8 height 4
click at [30, 62] on button "What Our Clients Are Saying" at bounding box center [39, 58] width 40 height 11
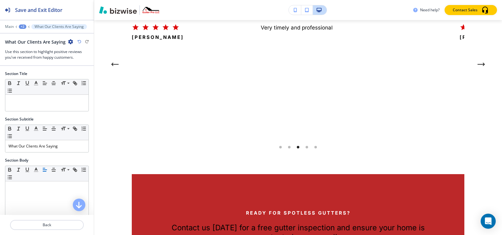
scroll to position [2019, 0]
